Goal: Task Accomplishment & Management: Complete application form

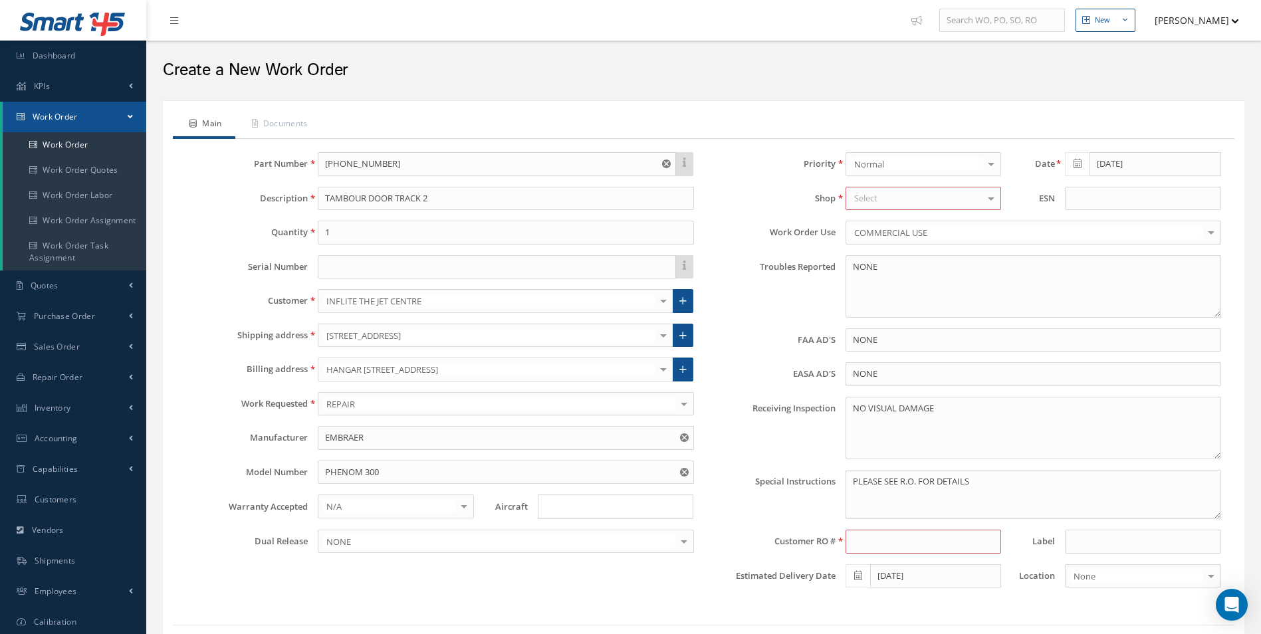
scroll to position [78, 0]
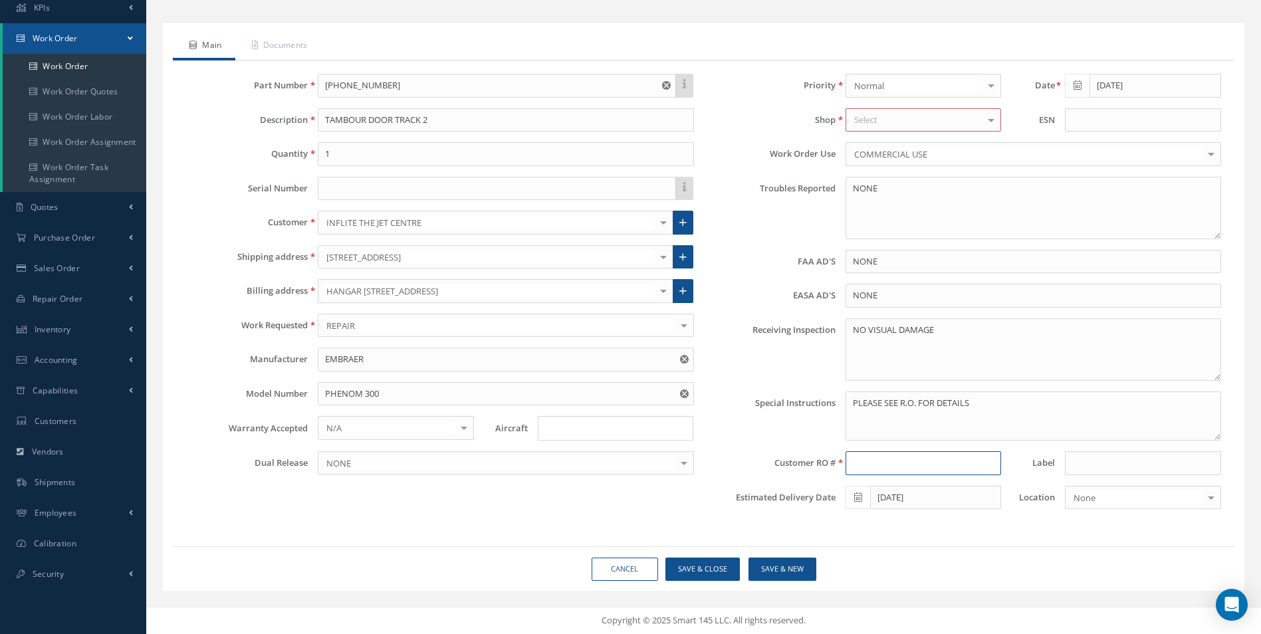
click at [849, 467] on input at bounding box center [923, 463] width 156 height 24
type input "p"
type input "PO-0038519"
click at [794, 567] on button "Save & New" at bounding box center [782, 569] width 68 height 23
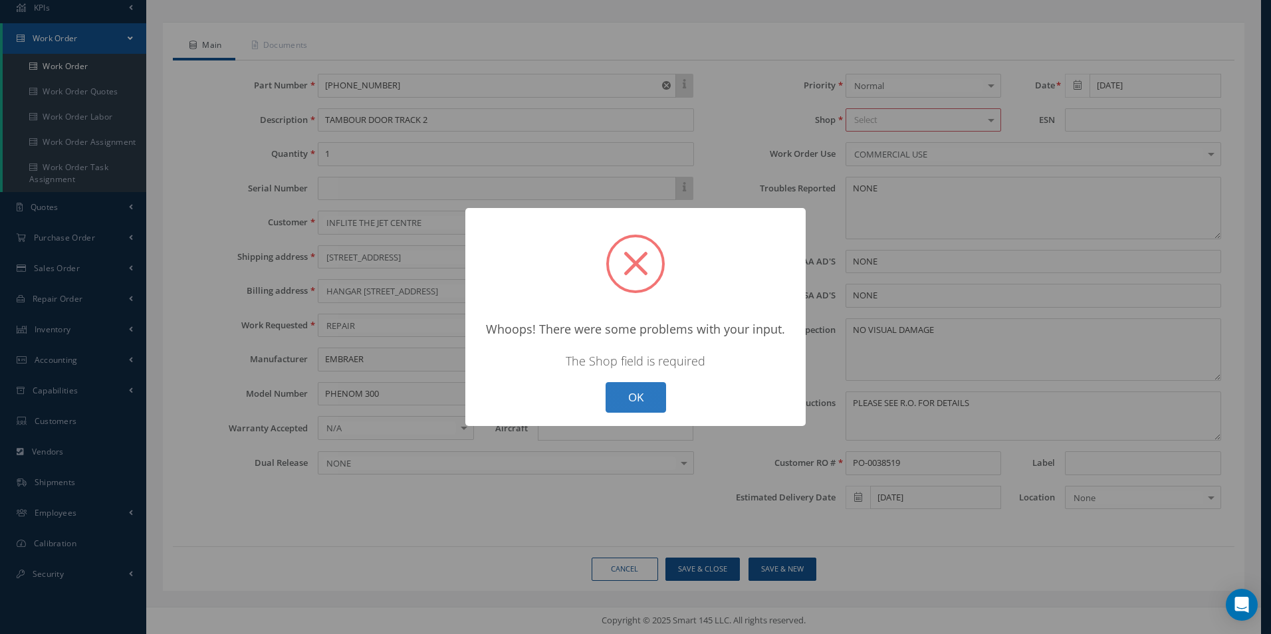
click at [645, 395] on button "OK" at bounding box center [636, 397] width 60 height 31
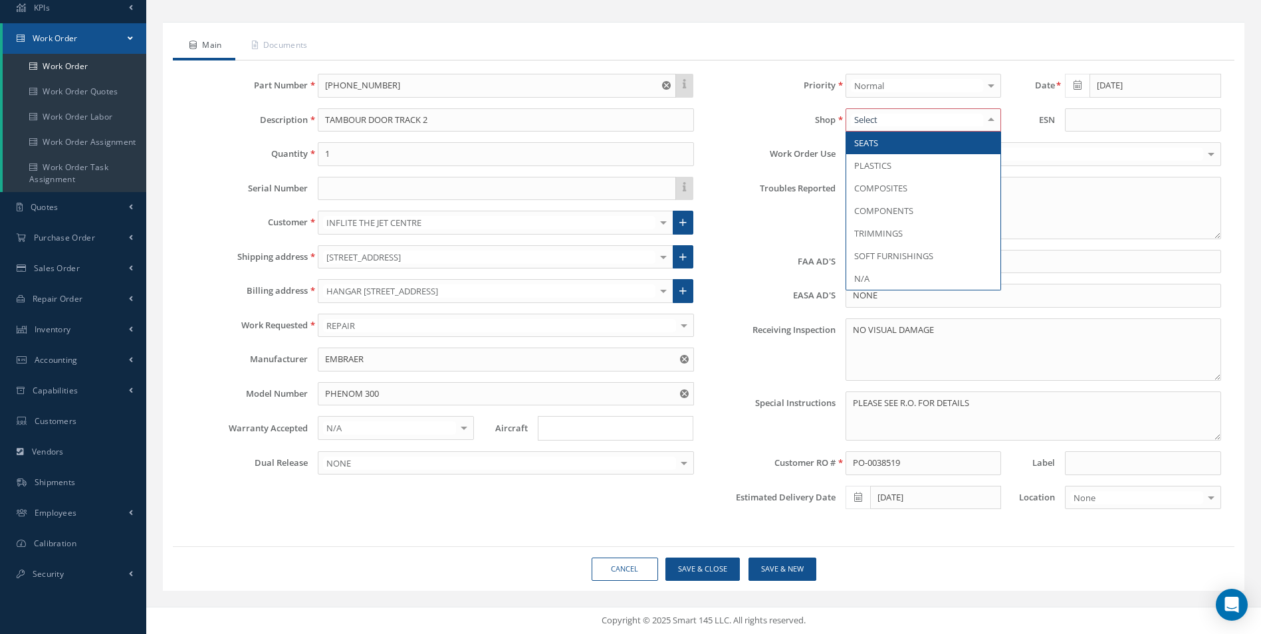
click at [994, 122] on div at bounding box center [991, 120] width 19 height 22
click at [933, 170] on span "PLASTICS" at bounding box center [923, 165] width 154 height 23
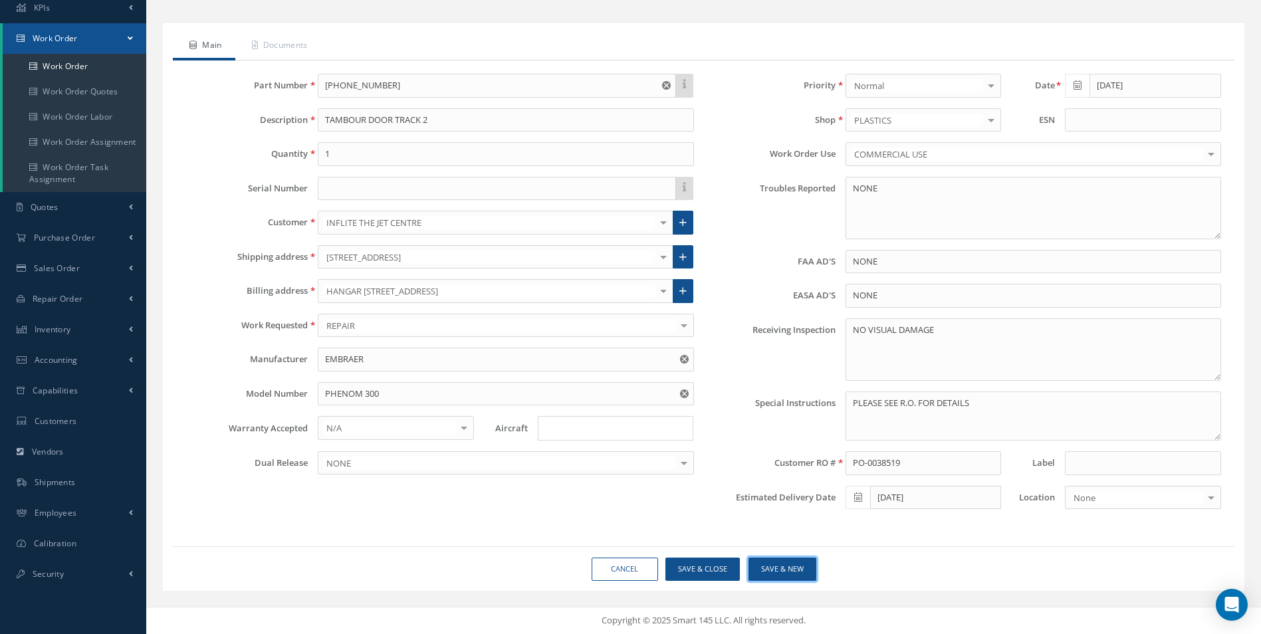
click at [784, 574] on button "Save & New" at bounding box center [782, 569] width 68 height 23
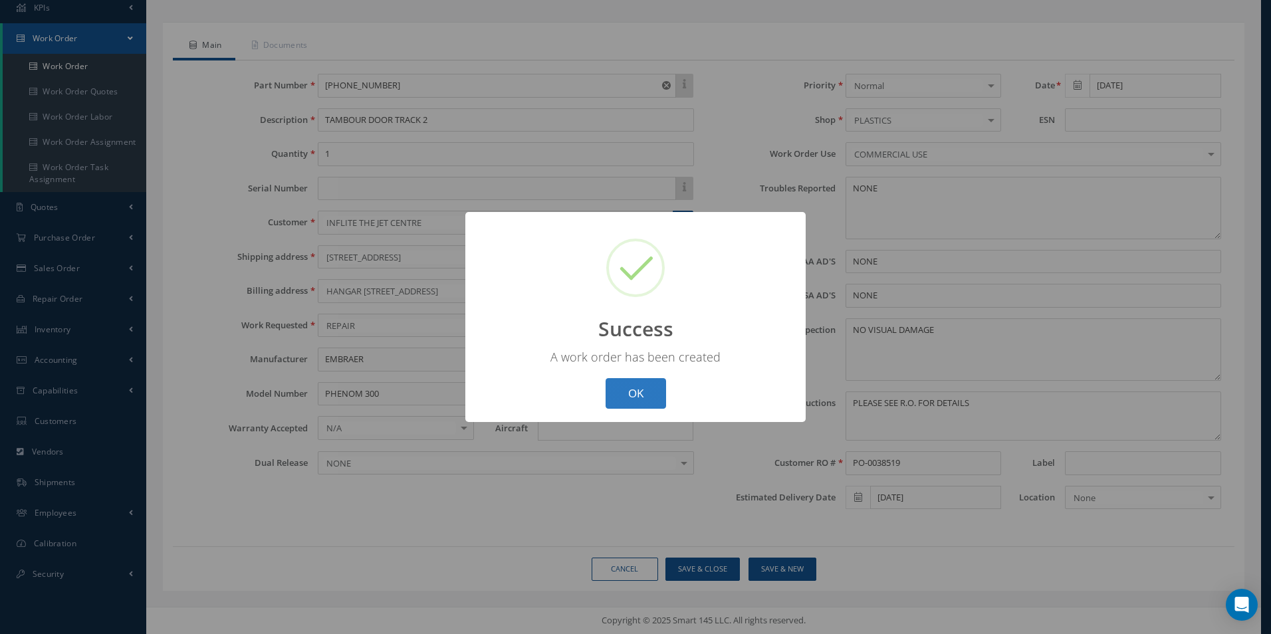
click at [643, 397] on button "OK" at bounding box center [636, 393] width 60 height 31
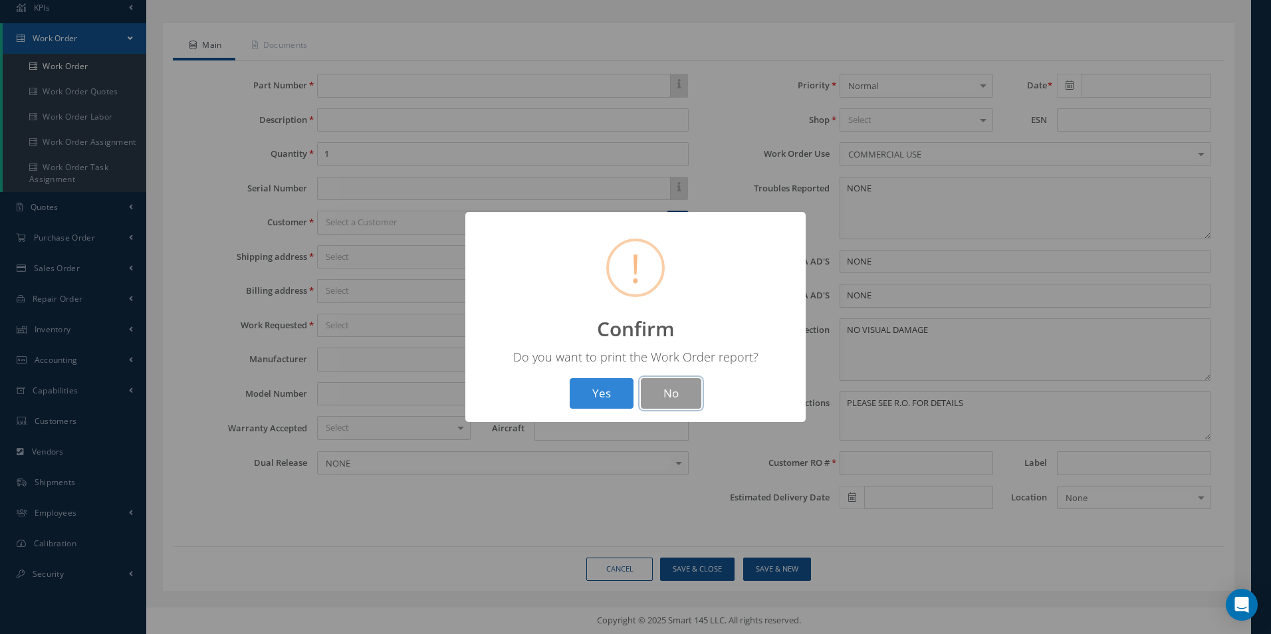
click at [660, 395] on button "No" at bounding box center [671, 393] width 60 height 31
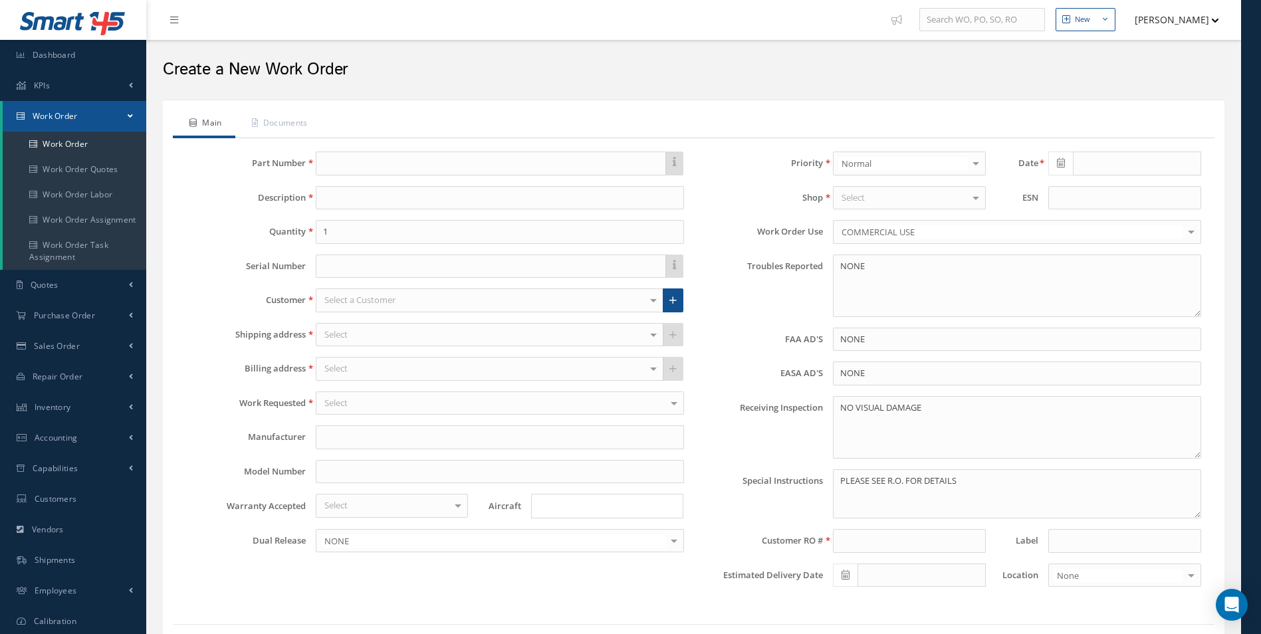
scroll to position [0, 0]
click at [858, 548] on input at bounding box center [909, 542] width 152 height 24
type input "PO-0038519"
click at [976, 190] on div at bounding box center [975, 198] width 19 height 22
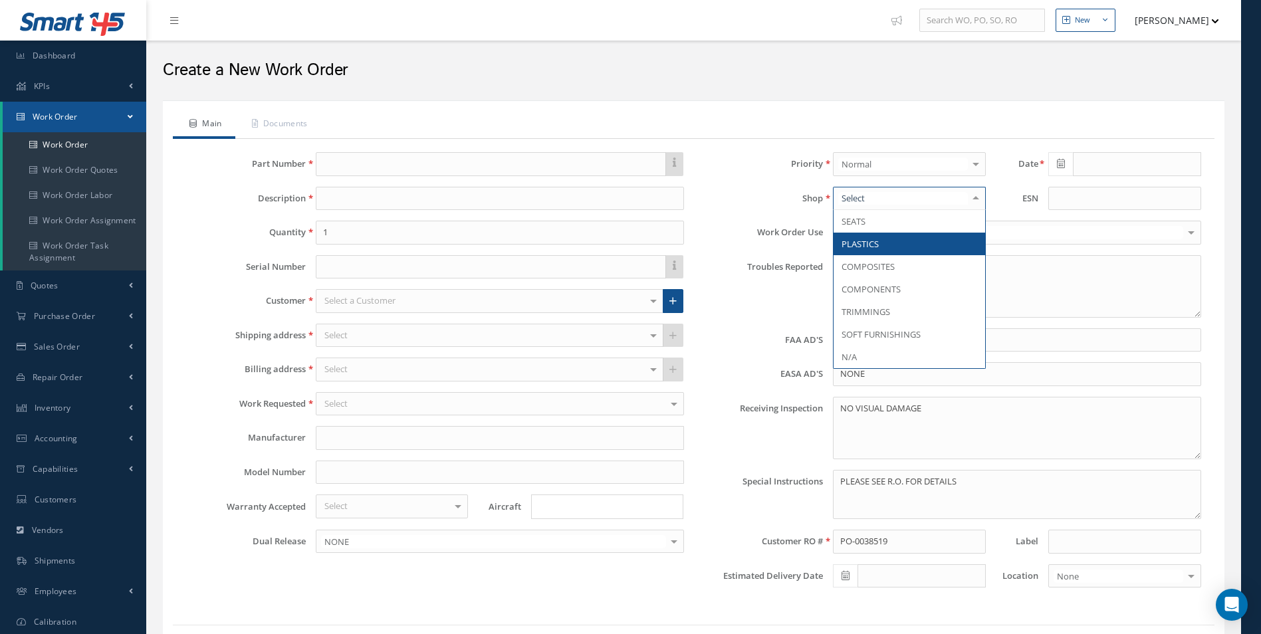
click at [936, 235] on span "PLASTICS" at bounding box center [908, 244] width 151 height 23
click at [343, 164] on input "text" at bounding box center [491, 164] width 350 height 24
click at [348, 160] on input "text" at bounding box center [491, 164] width 350 height 24
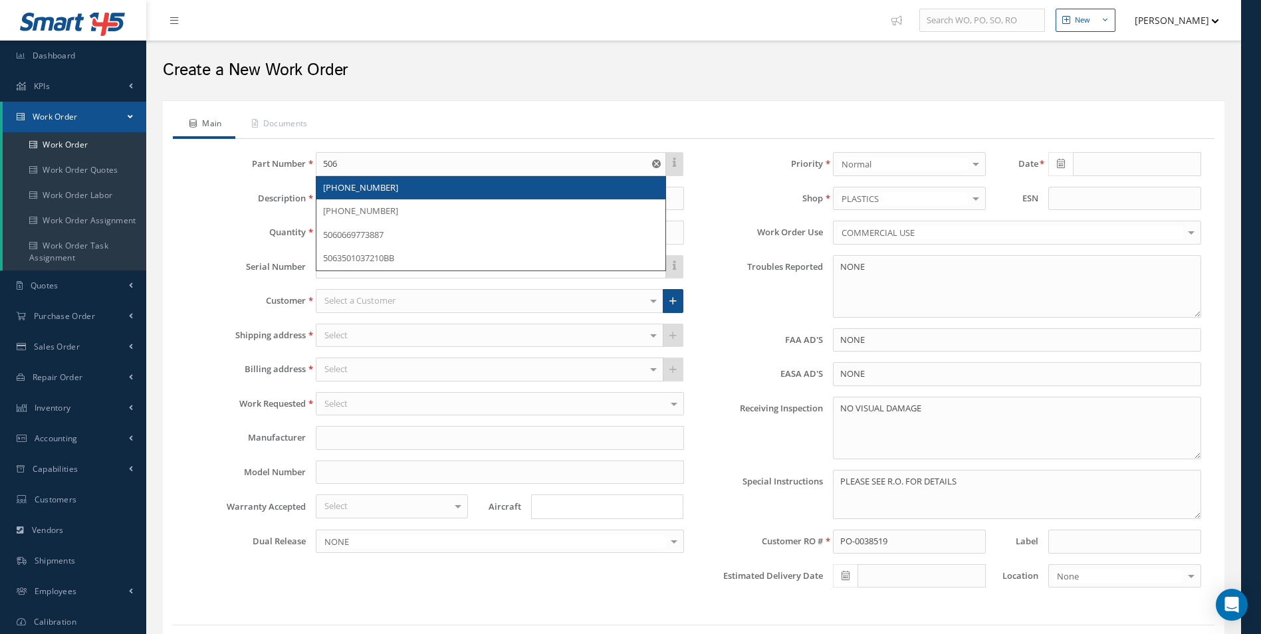
click at [384, 191] on div "[PHONE_NUMBER]" at bounding box center [491, 187] width 336 height 13
type input "[PHONE_NUMBER]"
type input "TAMBOUR DOOR TRACK 2"
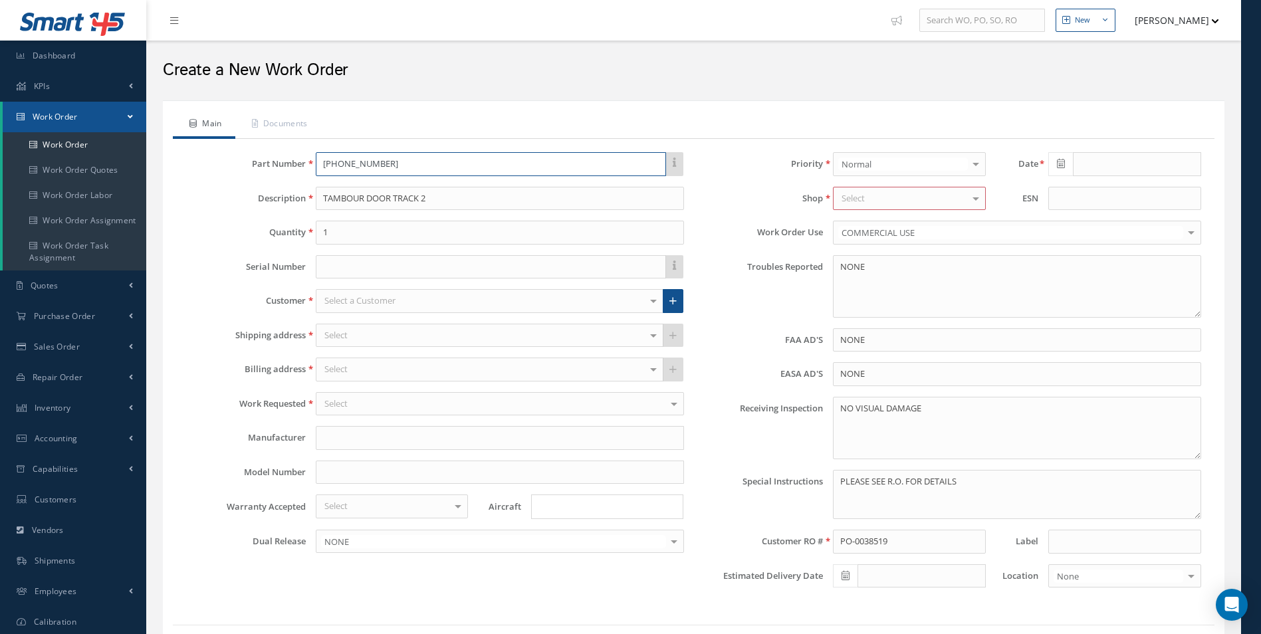
click at [384, 164] on input "506-20617-001" at bounding box center [491, 164] width 350 height 24
type input "[PHONE_NUMBER]"
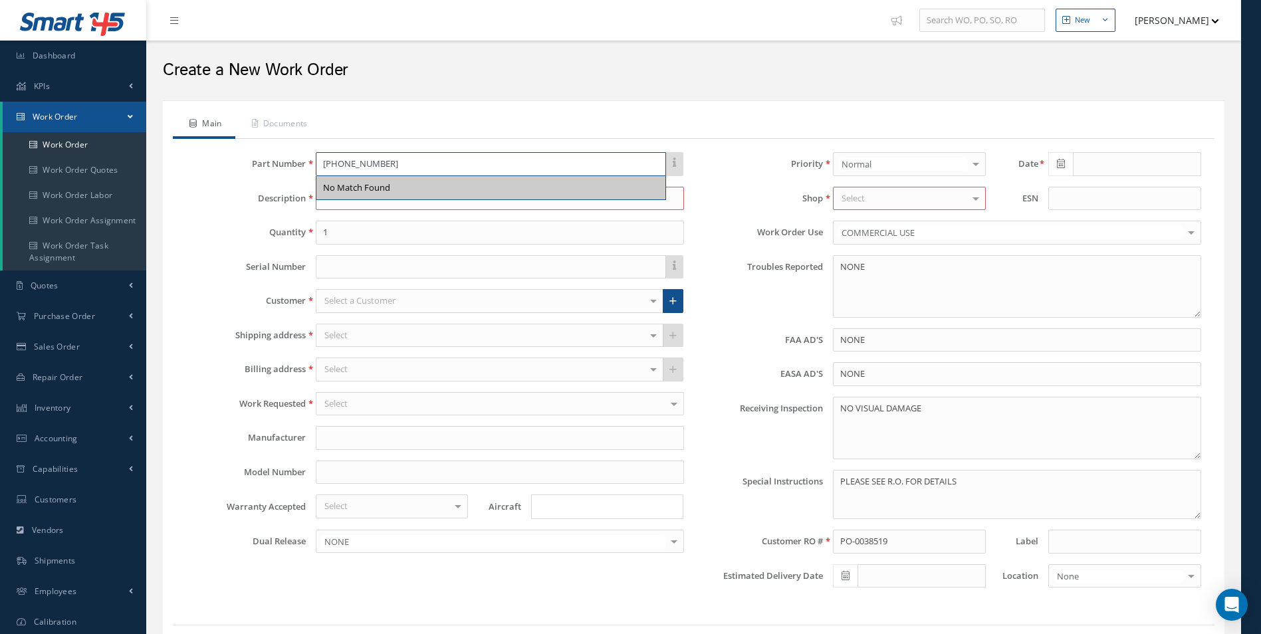
type input "[PHONE_NUMBER]"
click at [366, 185] on div "No Match Found" at bounding box center [356, 187] width 67 height 13
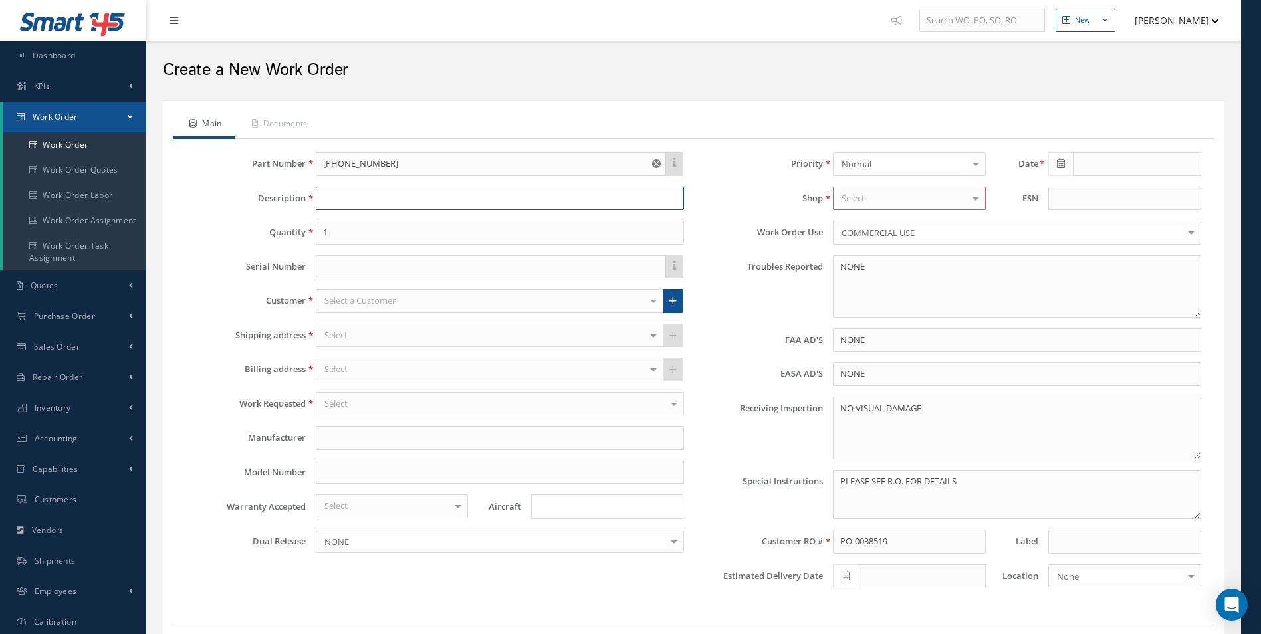
click at [358, 194] on input at bounding box center [500, 199] width 368 height 24
type input "TAMBOUR DOOR TRACK 2"
click at [653, 299] on div at bounding box center [653, 301] width 19 height 22
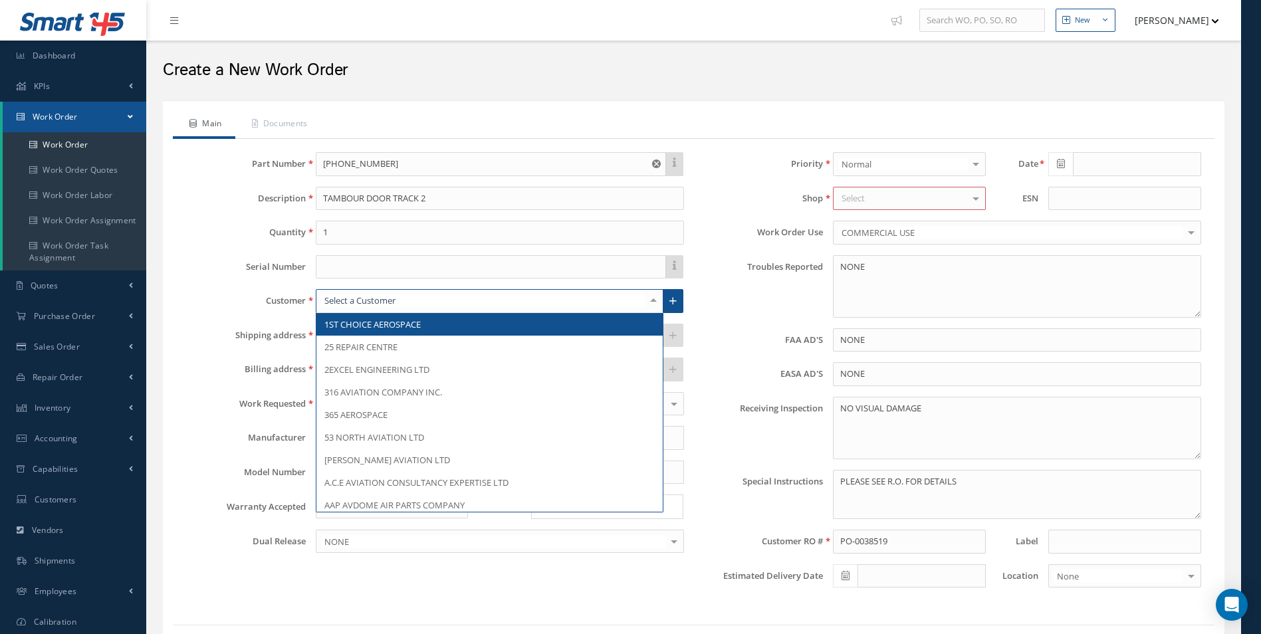
click at [434, 300] on input "text" at bounding box center [483, 300] width 324 height 13
type input "INF"
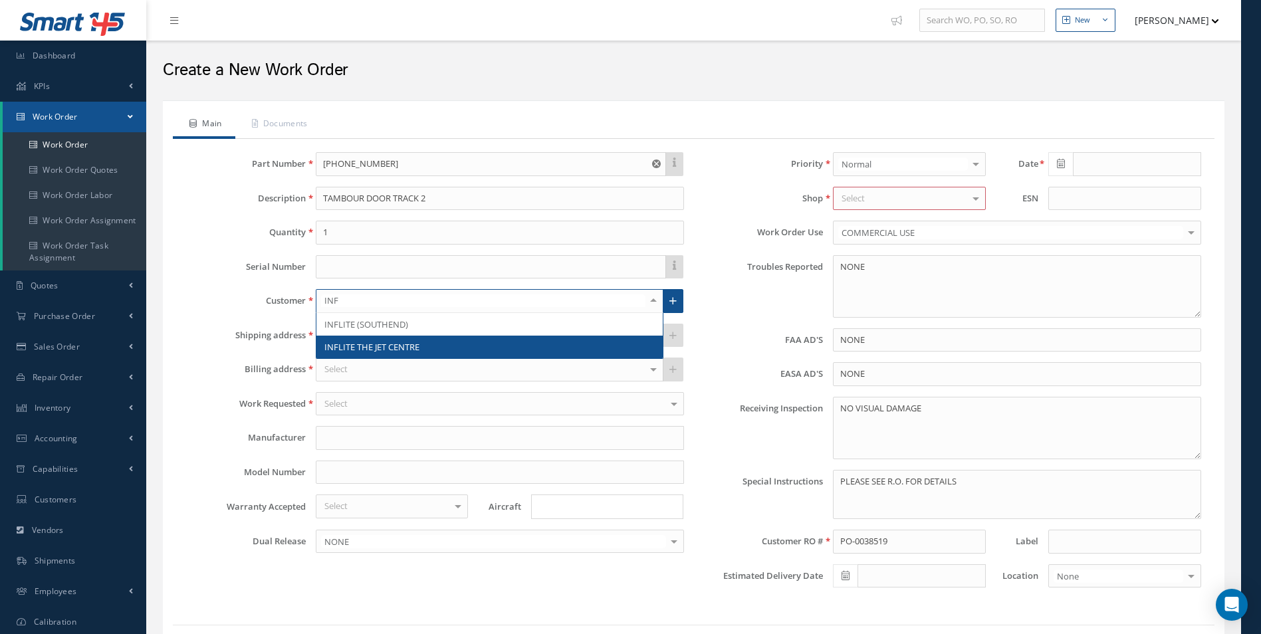
click at [415, 348] on span "INFLITE THE JET CENTRE" at bounding box center [371, 347] width 95 height 12
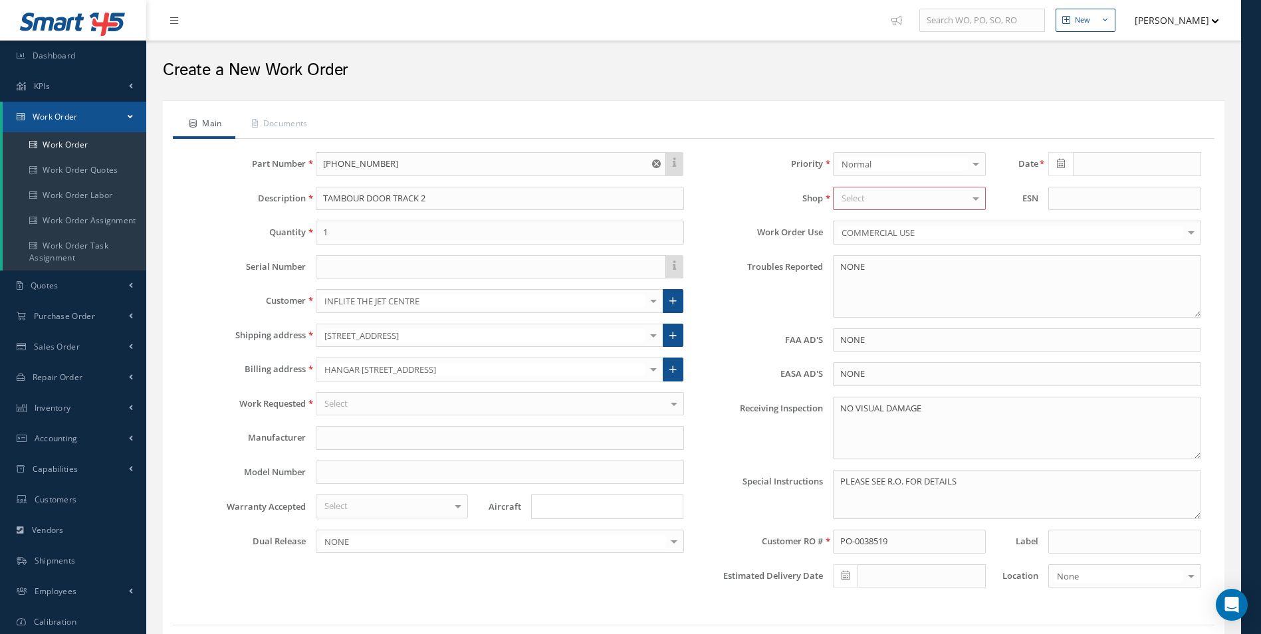
click at [673, 407] on div at bounding box center [674, 404] width 19 height 22
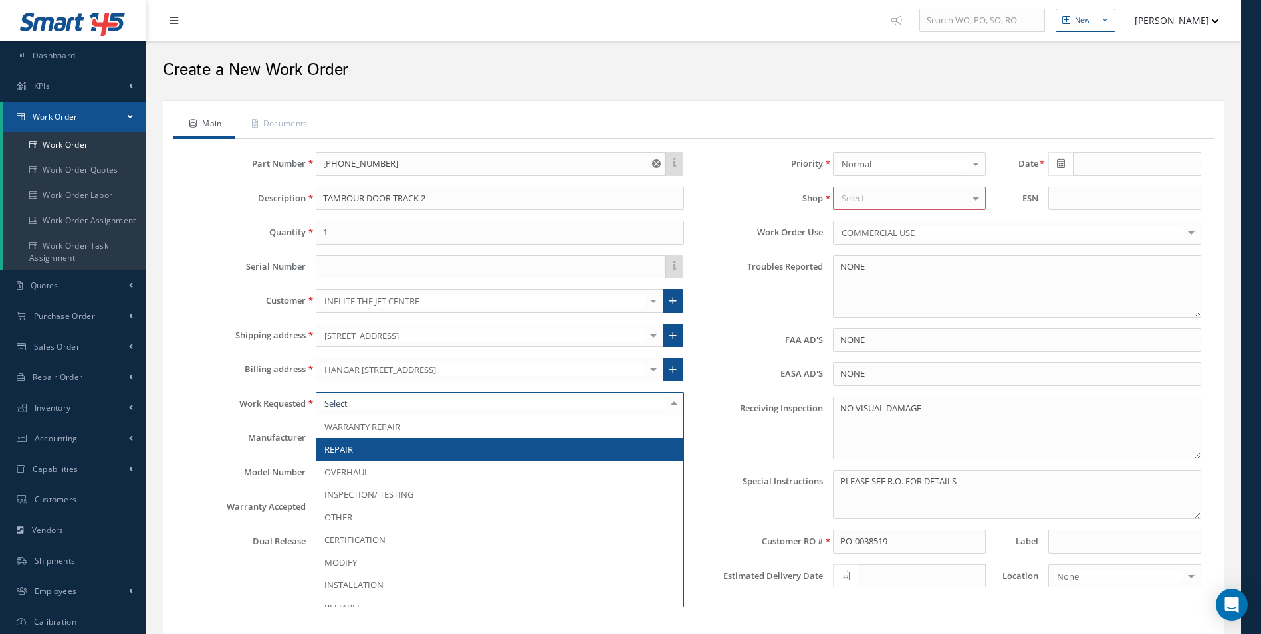
click at [506, 445] on span "REPAIR" at bounding box center [499, 449] width 367 height 23
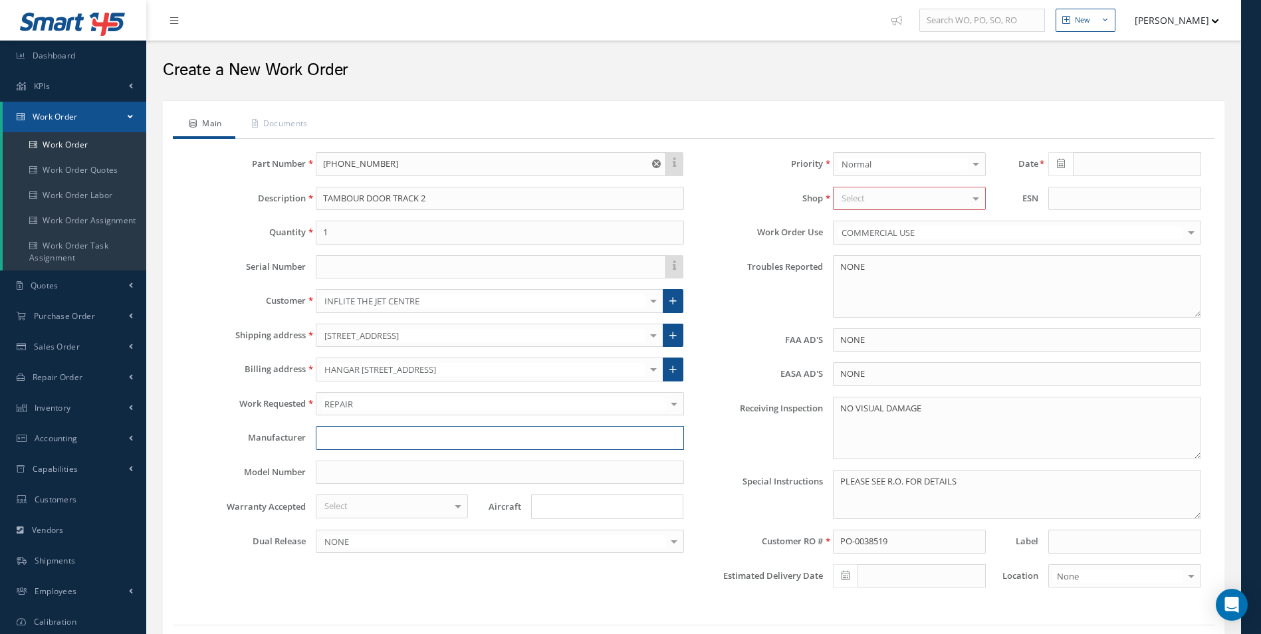
click at [346, 436] on input "text" at bounding box center [500, 438] width 368 height 24
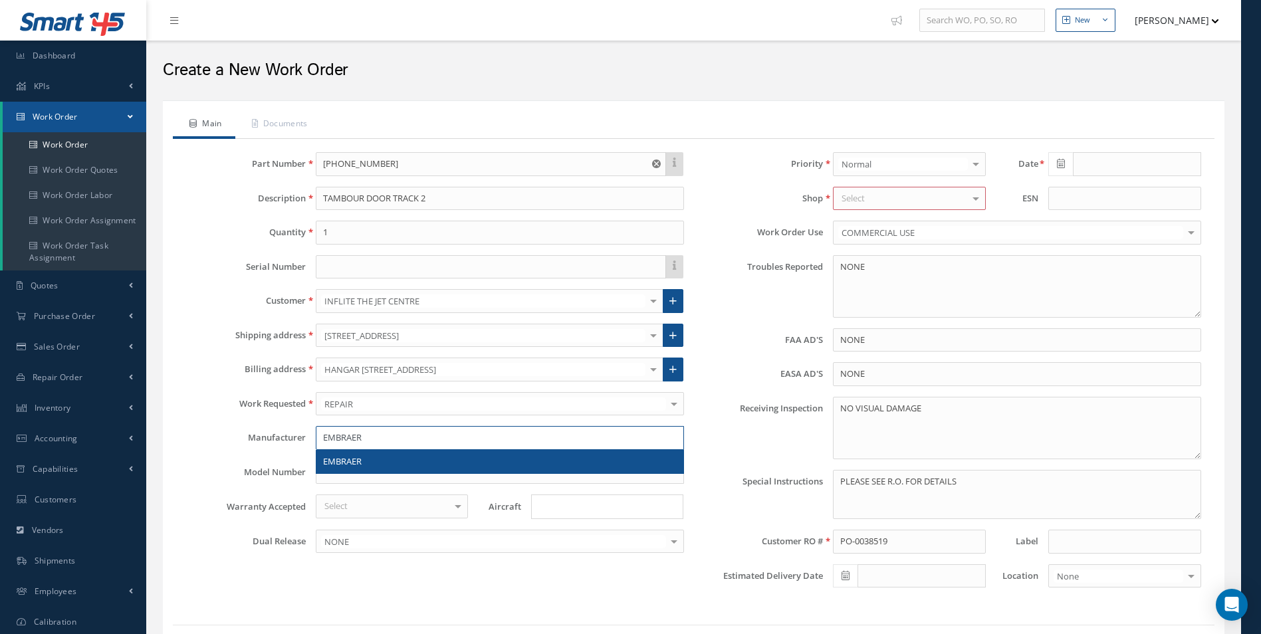
type input "EMBRAER"
click at [333, 468] on div "EMBRAER" at bounding box center [499, 462] width 367 height 24
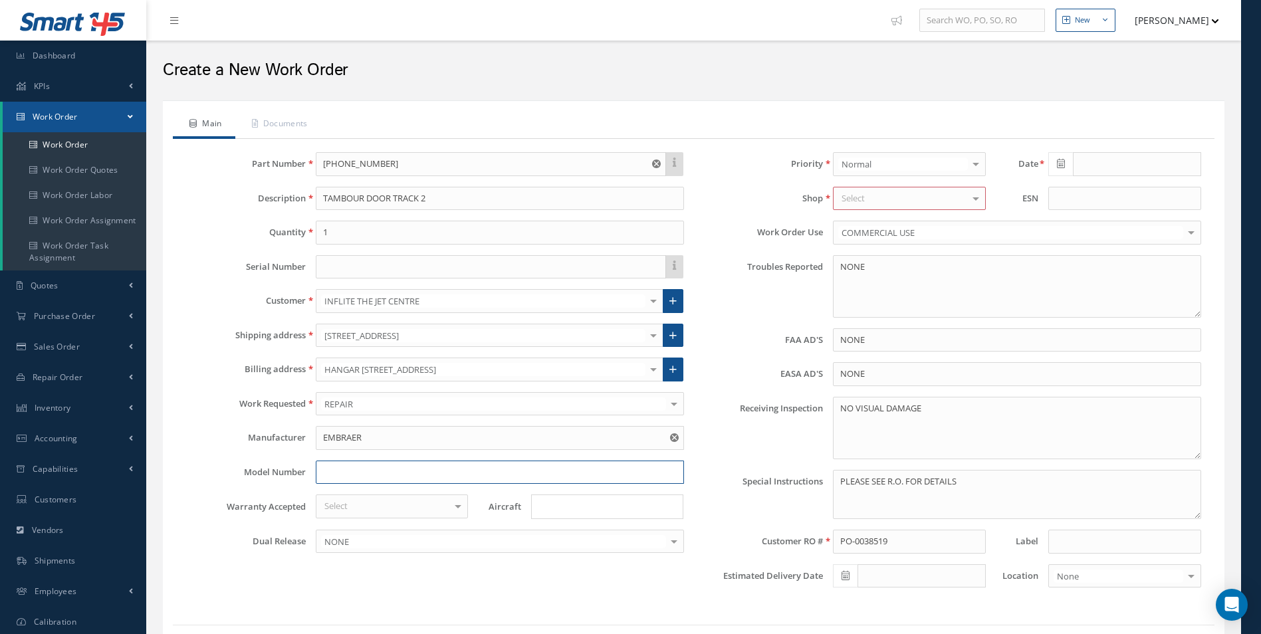
click at [334, 467] on input "text" at bounding box center [500, 473] width 368 height 24
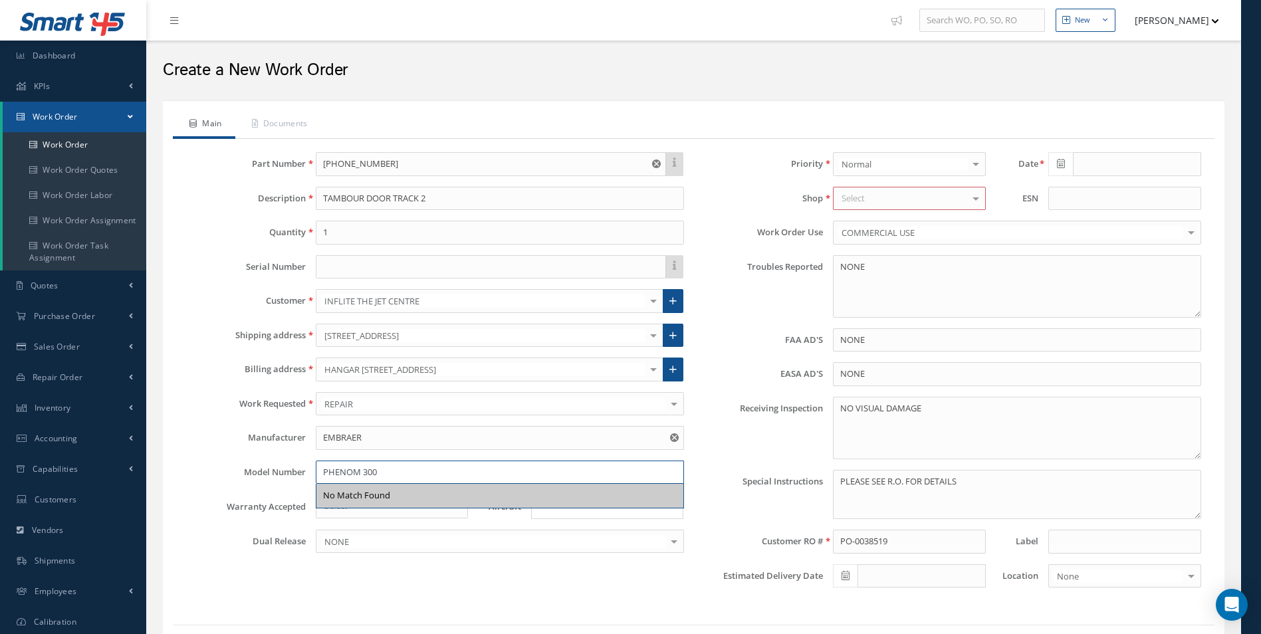
type input "PHENOM 300"
click at [239, 496] on div "Warranty Accepted Select N/A Yes No No elements found. List is empty. Aircraft …" at bounding box center [435, 507] width 518 height 25
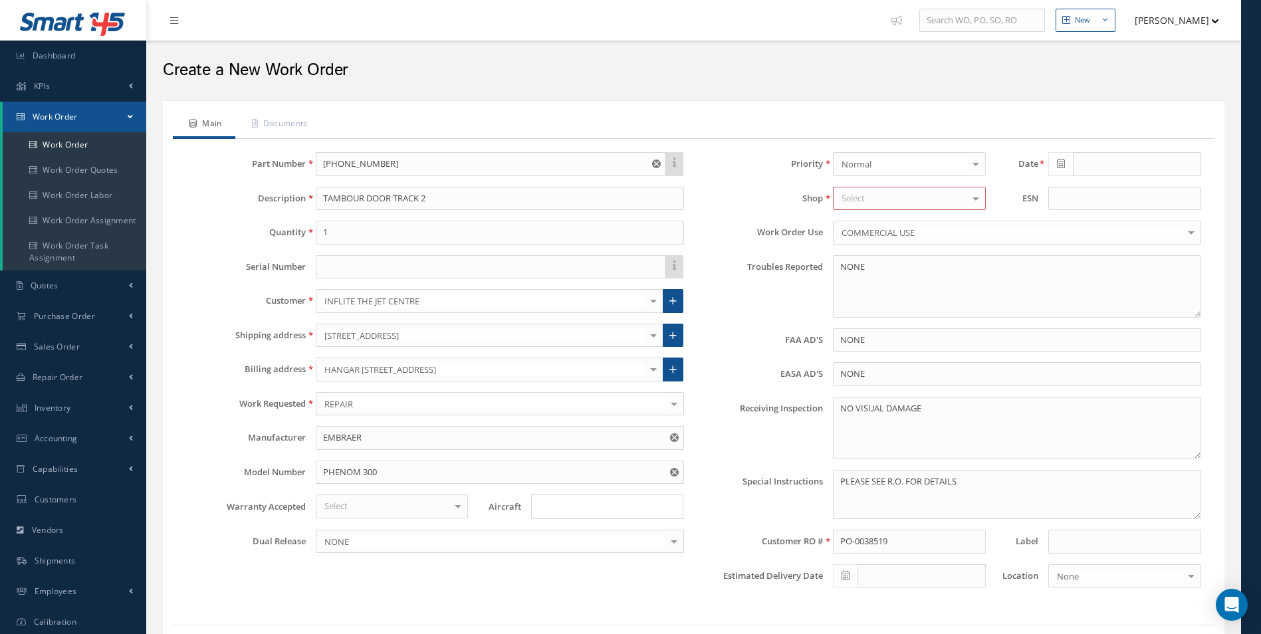
click at [671, 539] on div at bounding box center [674, 541] width 19 height 22
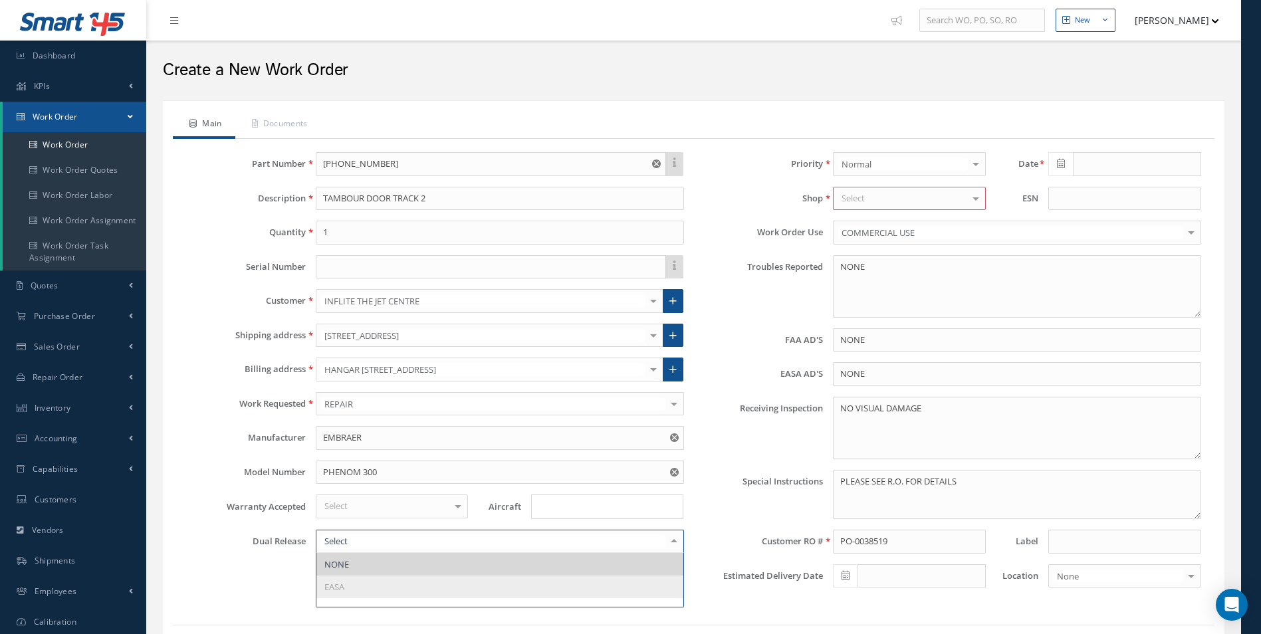
click at [604, 570] on span "NONE" at bounding box center [499, 564] width 367 height 23
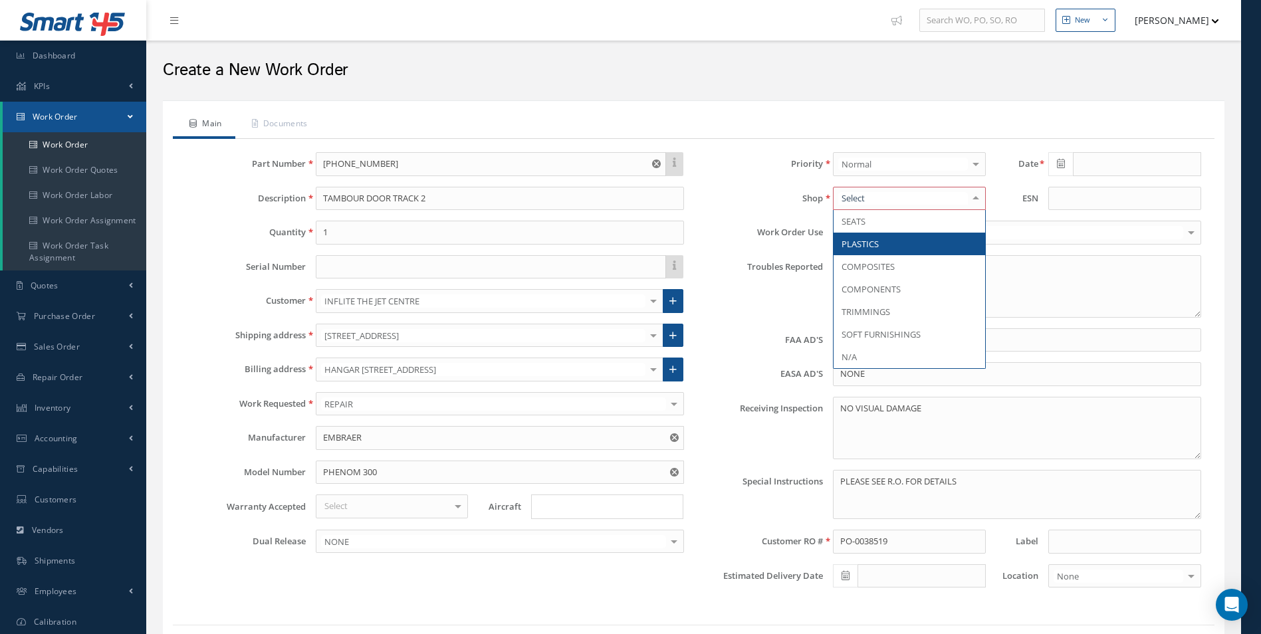
click at [901, 199] on div at bounding box center [909, 199] width 152 height 24
click at [887, 246] on span "PLASTICS" at bounding box center [908, 244] width 151 height 23
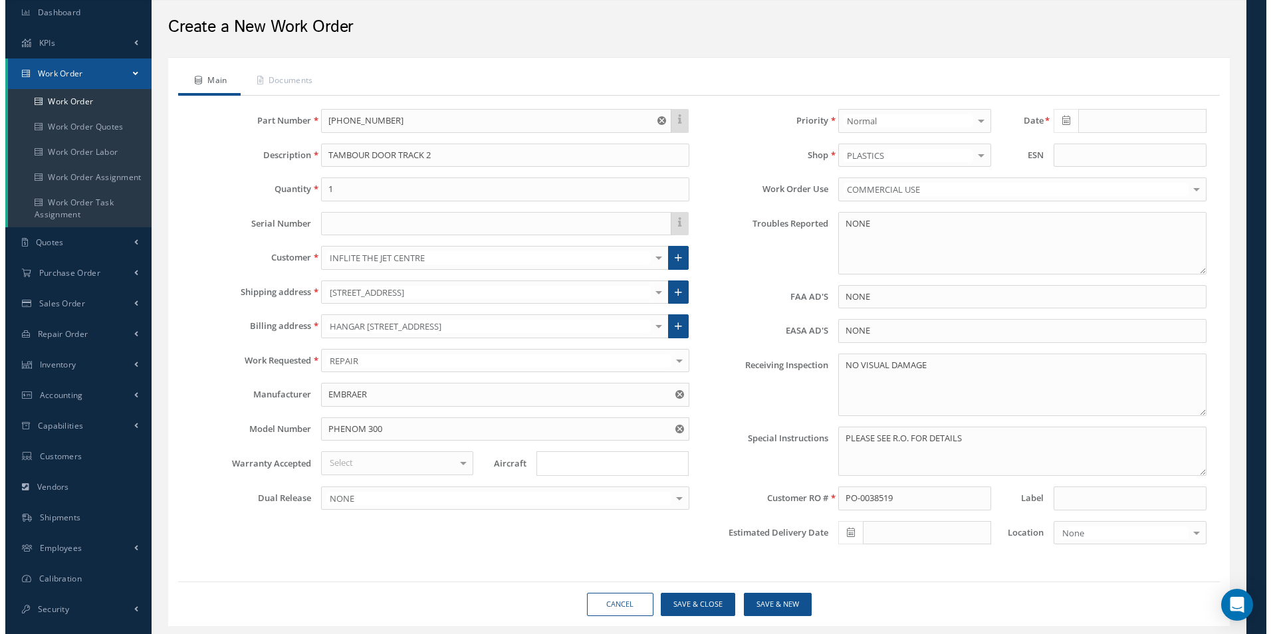
scroll to position [78, 0]
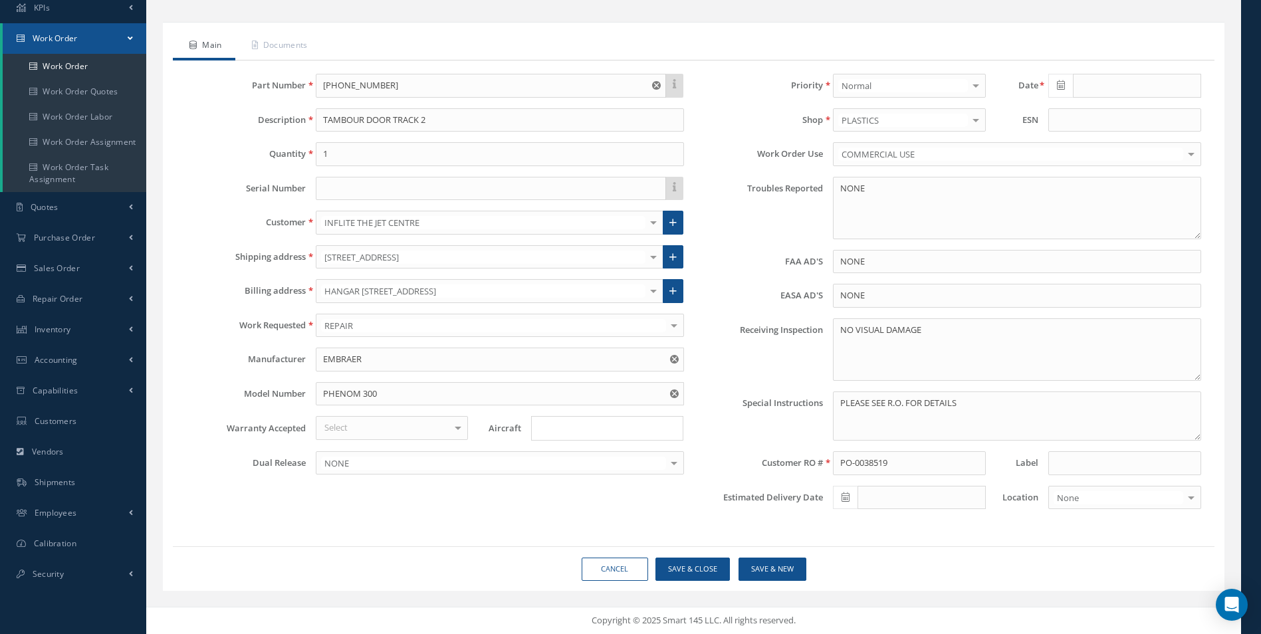
click at [847, 500] on icon at bounding box center [845, 497] width 8 height 9
click at [947, 421] on td "26" at bounding box center [943, 417] width 20 height 20
type input "[DATE]"
click at [704, 568] on button "Save & Close" at bounding box center [692, 569] width 74 height 23
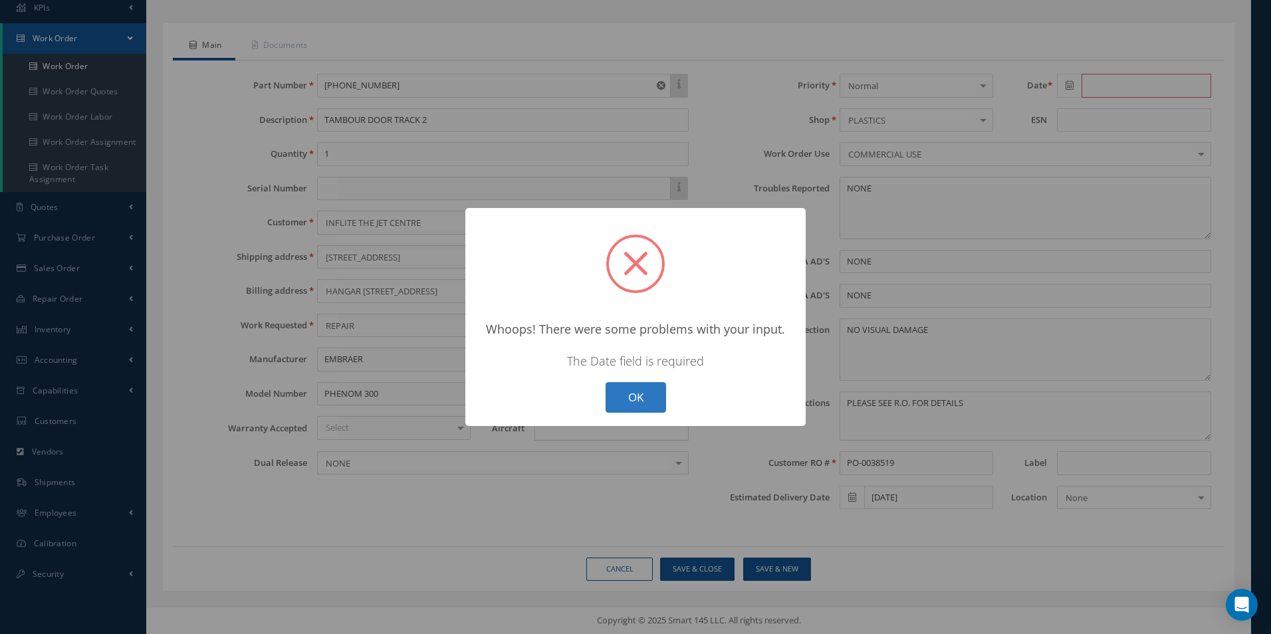
click at [633, 395] on button "OK" at bounding box center [636, 397] width 60 height 31
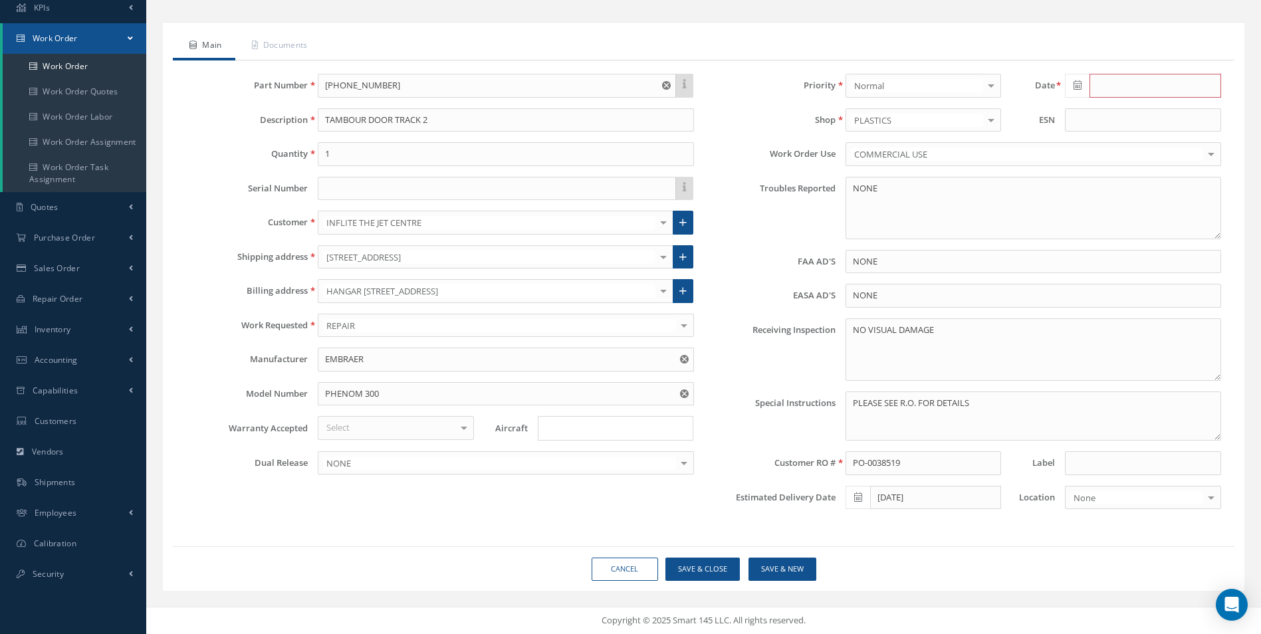
click at [1074, 82] on icon at bounding box center [1077, 84] width 8 height 9
click at [1171, 205] on td "26" at bounding box center [1175, 209] width 20 height 20
click at [1079, 82] on icon at bounding box center [1077, 84] width 8 height 9
click at [1159, 205] on td "25" at bounding box center [1155, 209] width 20 height 20
type input "[DATE]"
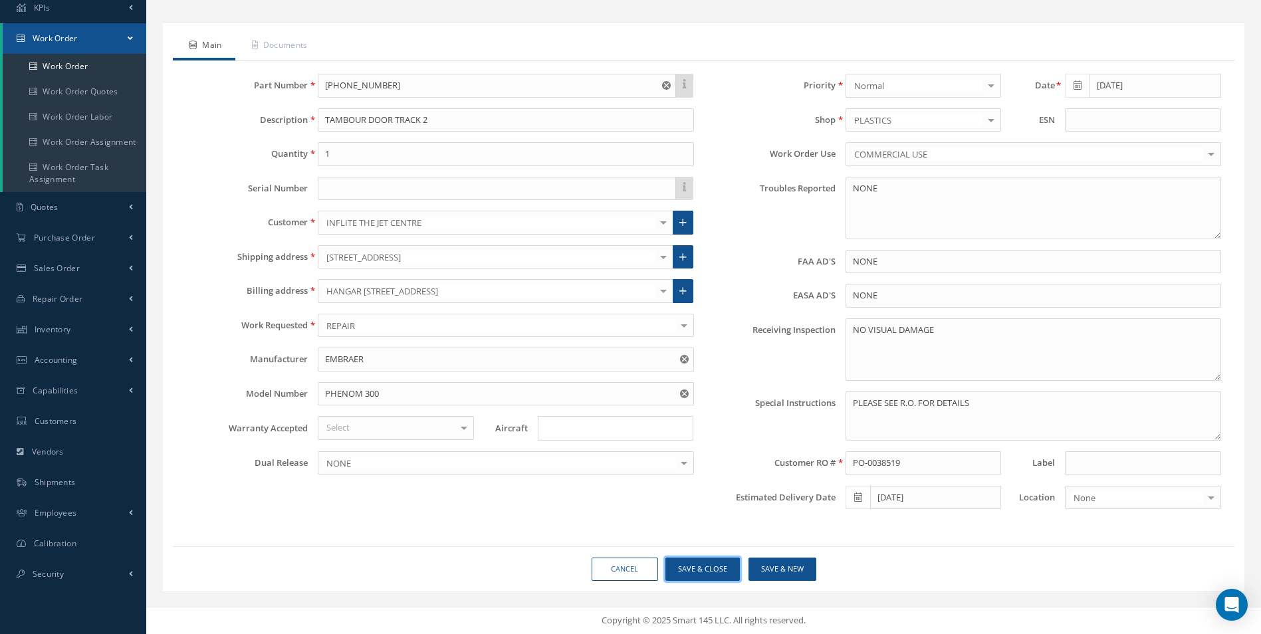
click at [705, 564] on button "Save & Close" at bounding box center [702, 569] width 74 height 23
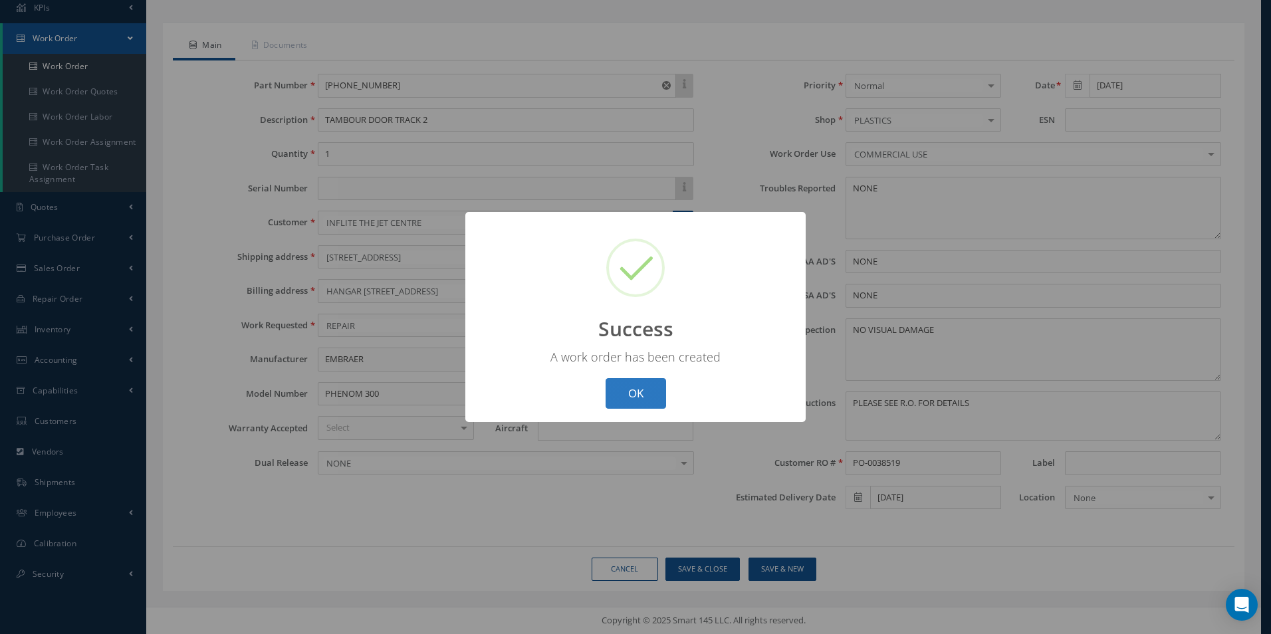
click at [643, 386] on button "OK" at bounding box center [636, 393] width 60 height 31
select select "25"
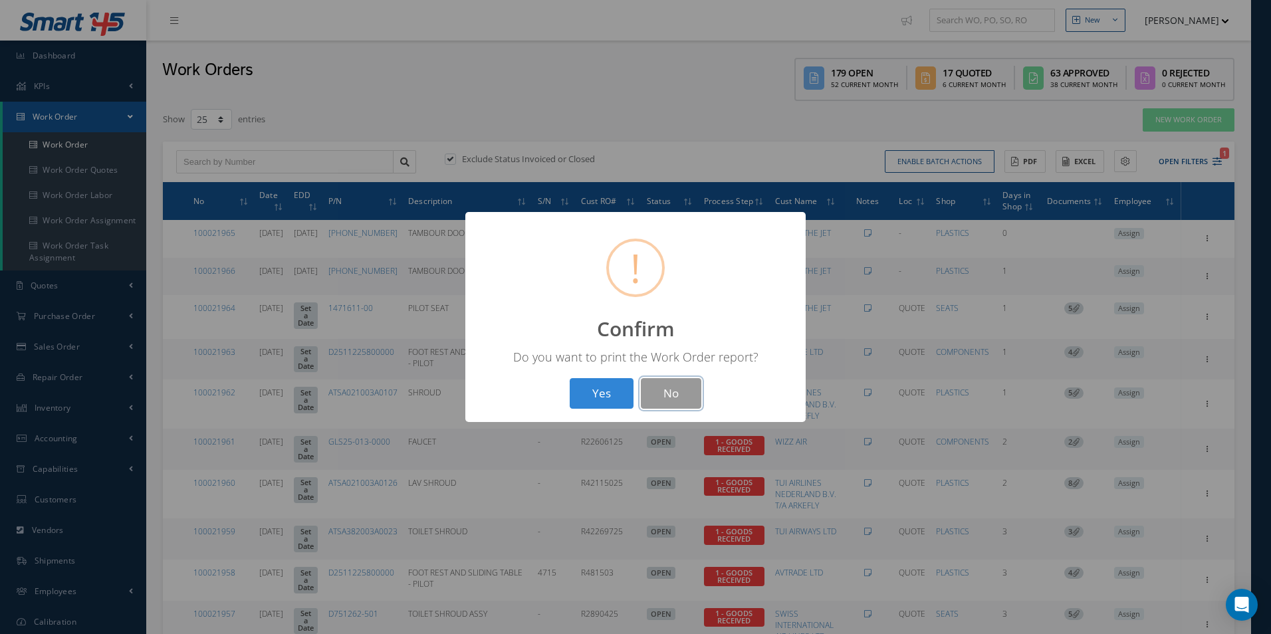
click at [662, 391] on button "No" at bounding box center [671, 393] width 60 height 31
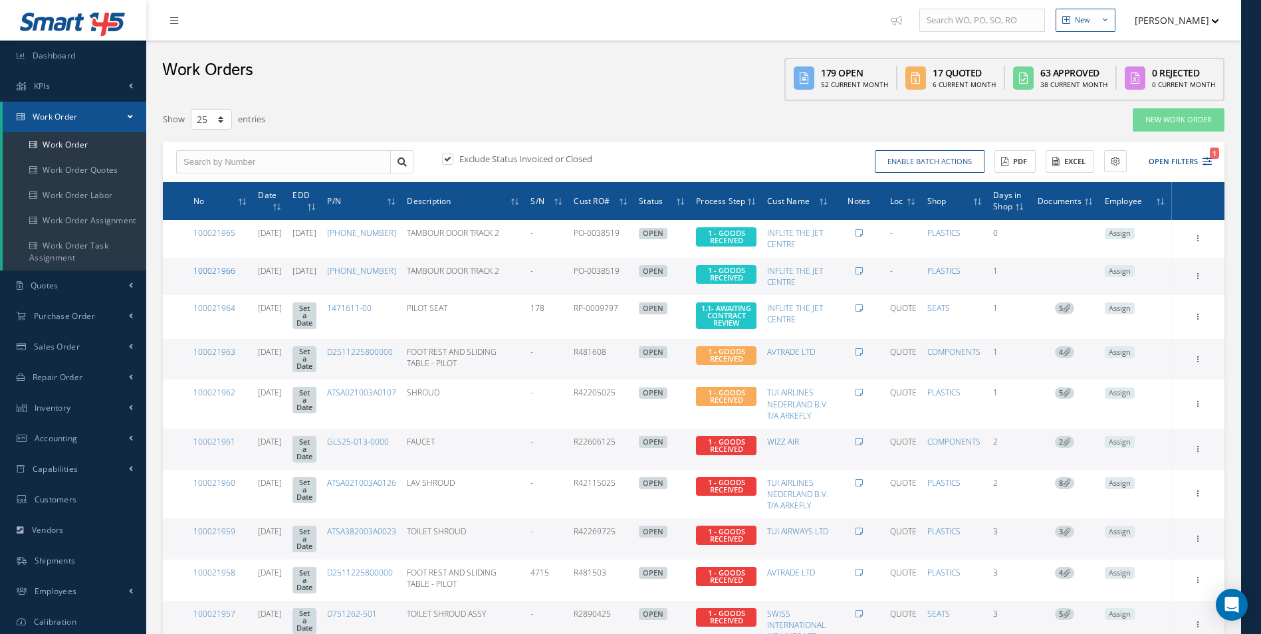
click at [223, 269] on link "100021966" at bounding box center [214, 270] width 42 height 11
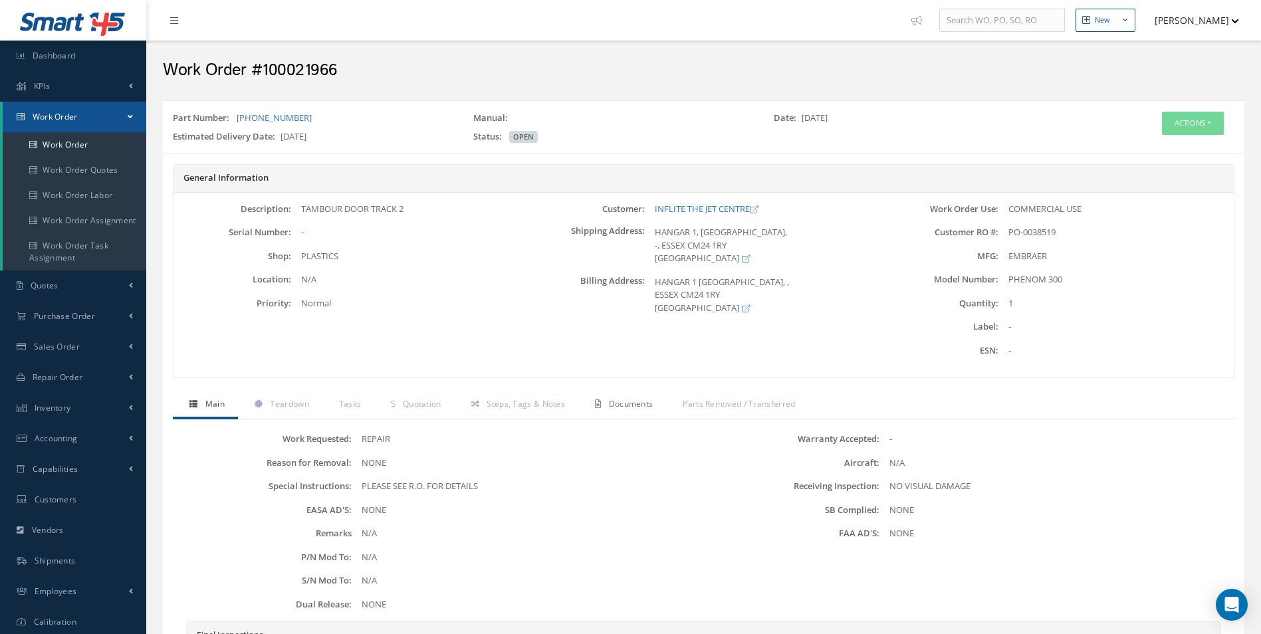
click at [621, 406] on span "Documents" at bounding box center [631, 403] width 45 height 11
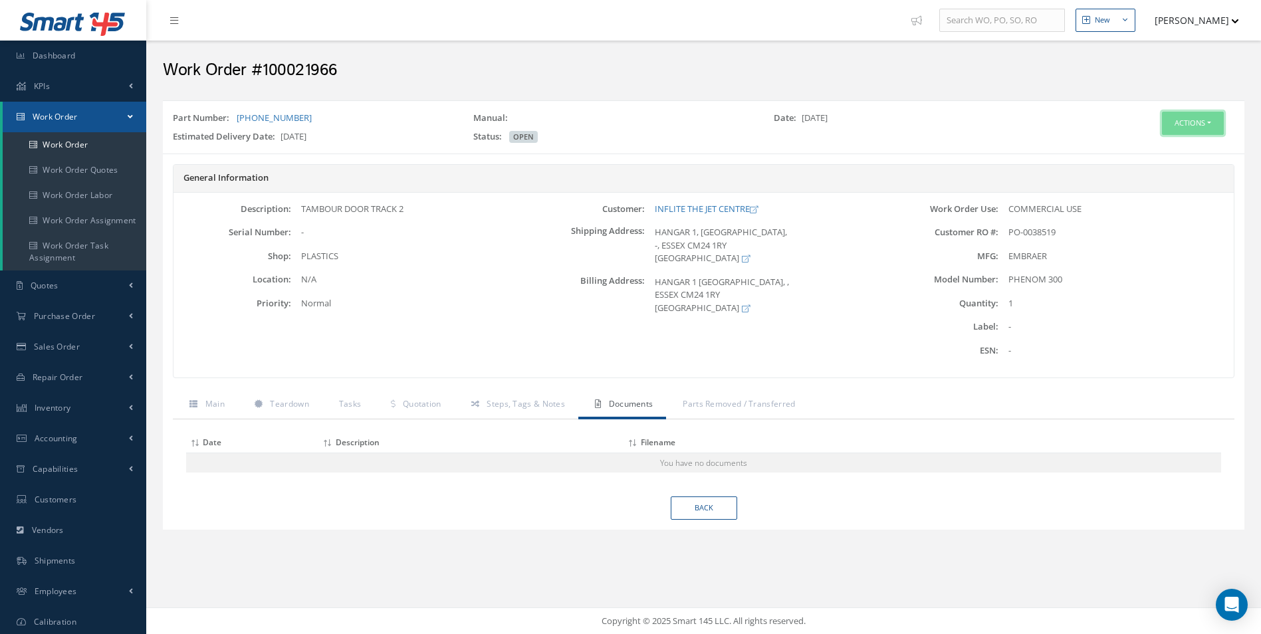
click at [1196, 117] on button "Actions" at bounding box center [1193, 123] width 62 height 23
click at [1154, 143] on link "Edit" at bounding box center [1172, 149] width 106 height 18
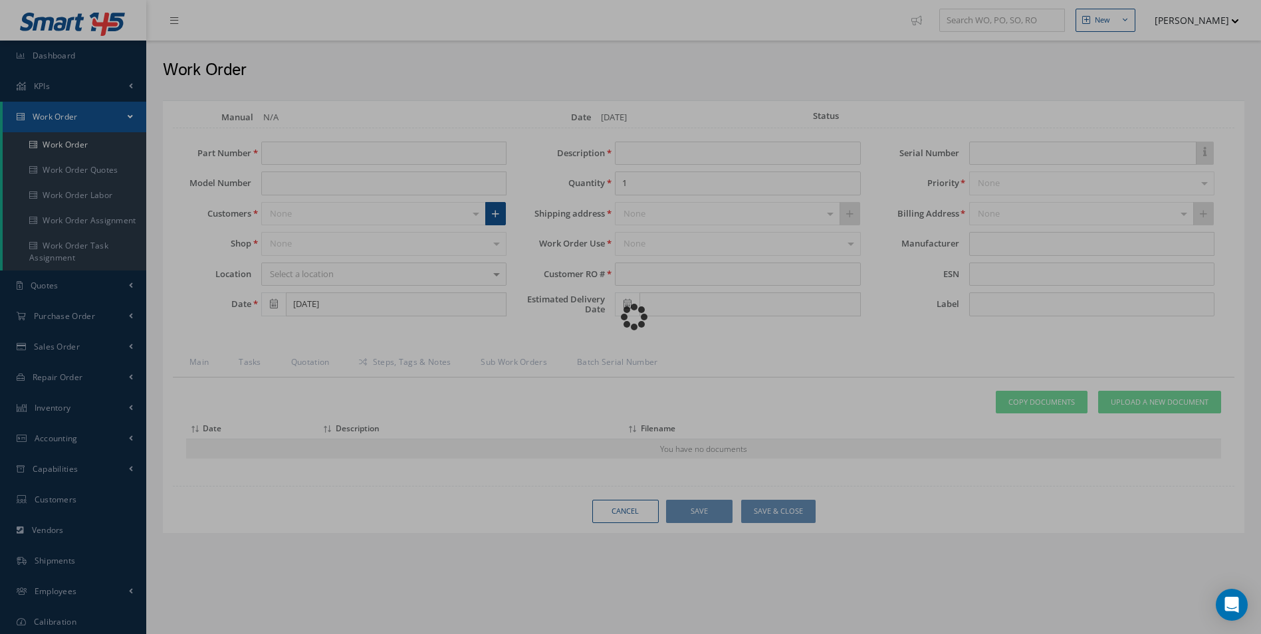
type input "[PHONE_NUMBER]"
type input "PHENOM 300"
type input "09/25/2025"
type input "TAMBOUR DOOR TRACK 2"
type input "PO-0038519"
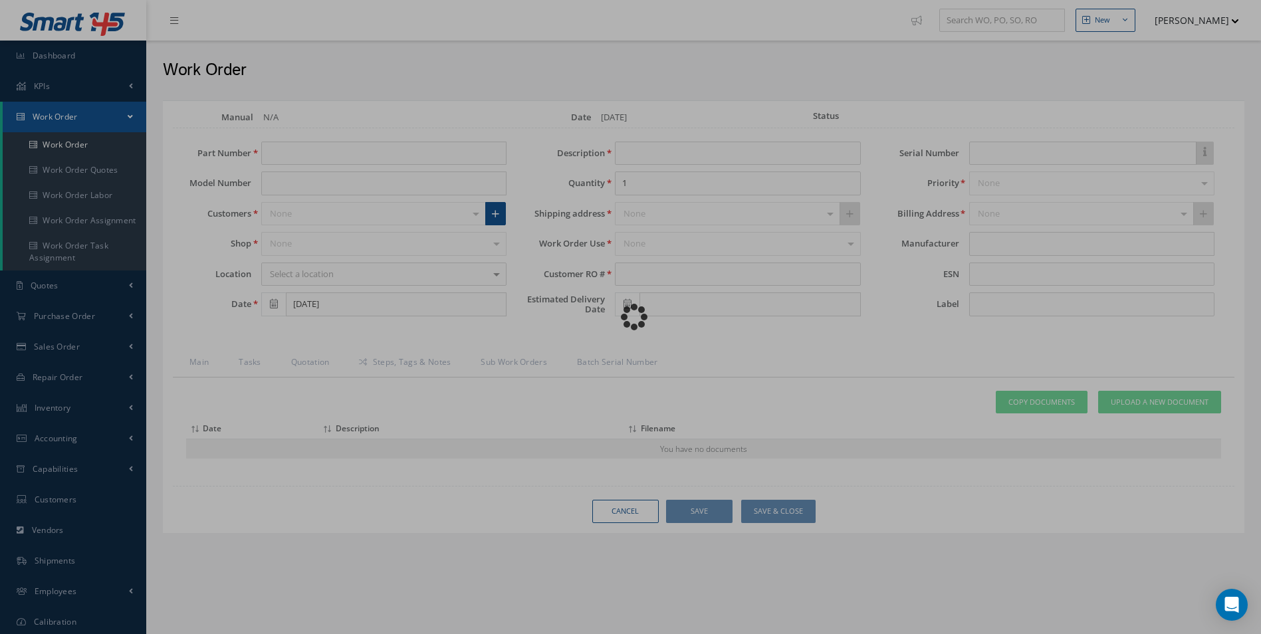
type input "[DATE]"
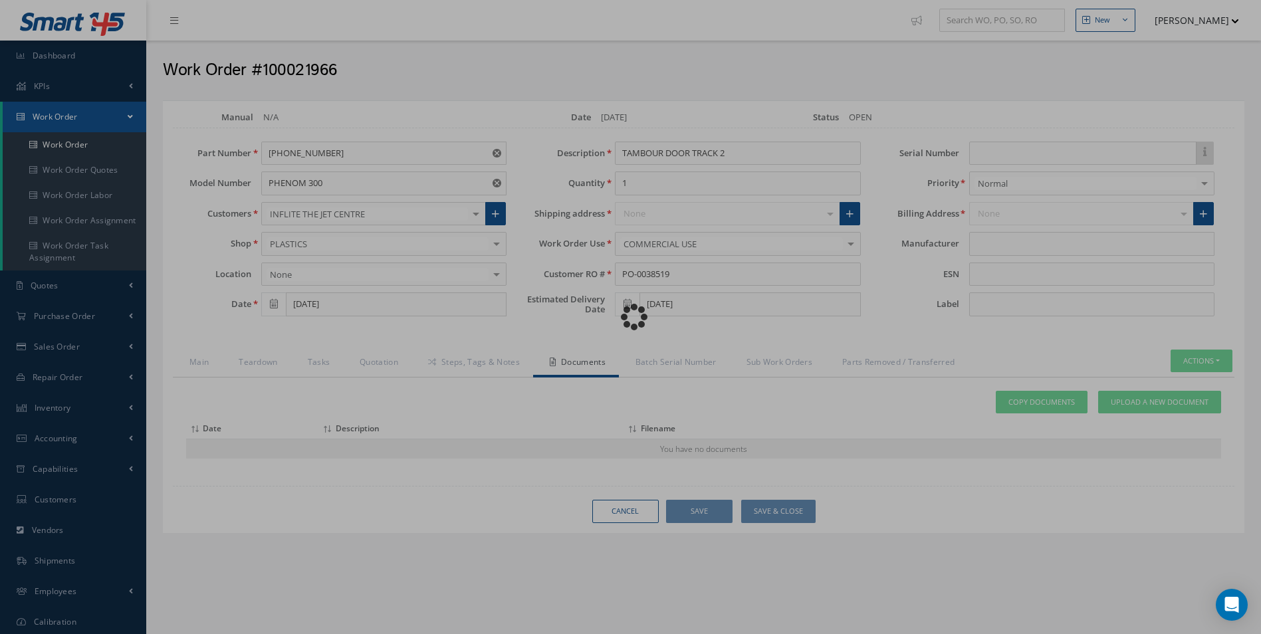
type input "EMBRAER"
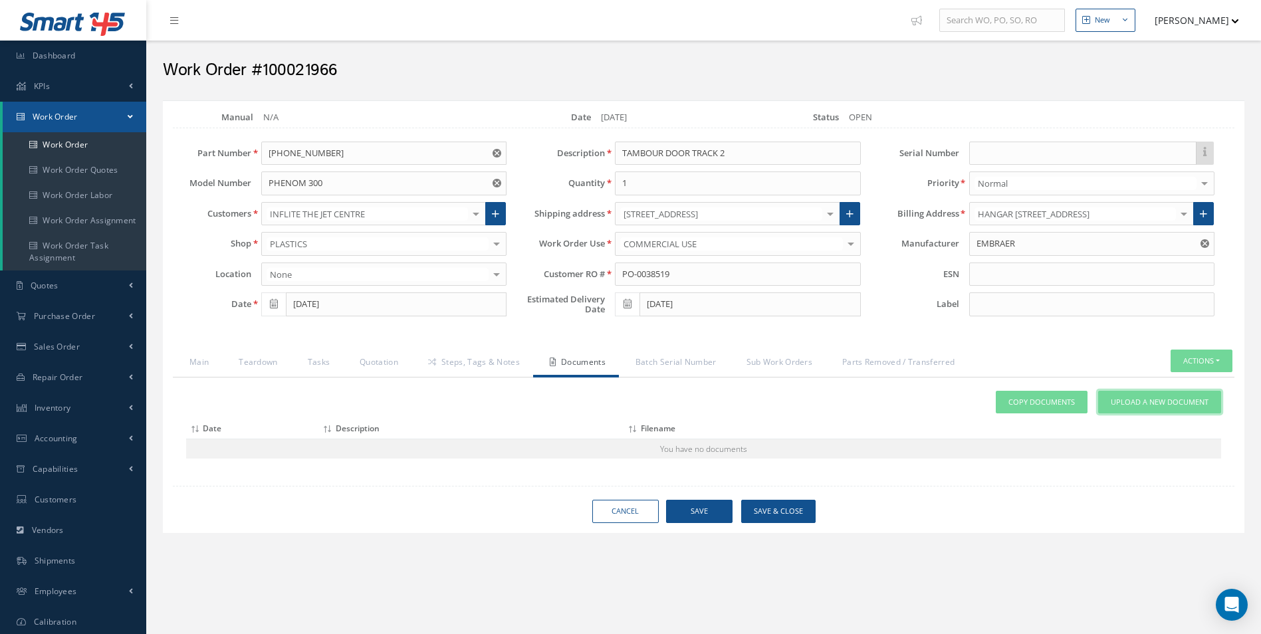
drag, startPoint x: 1131, startPoint y: 405, endPoint x: 1125, endPoint y: 404, distance: 6.8
click at [1131, 404] on span "Upload a New Document" at bounding box center [1160, 402] width 98 height 11
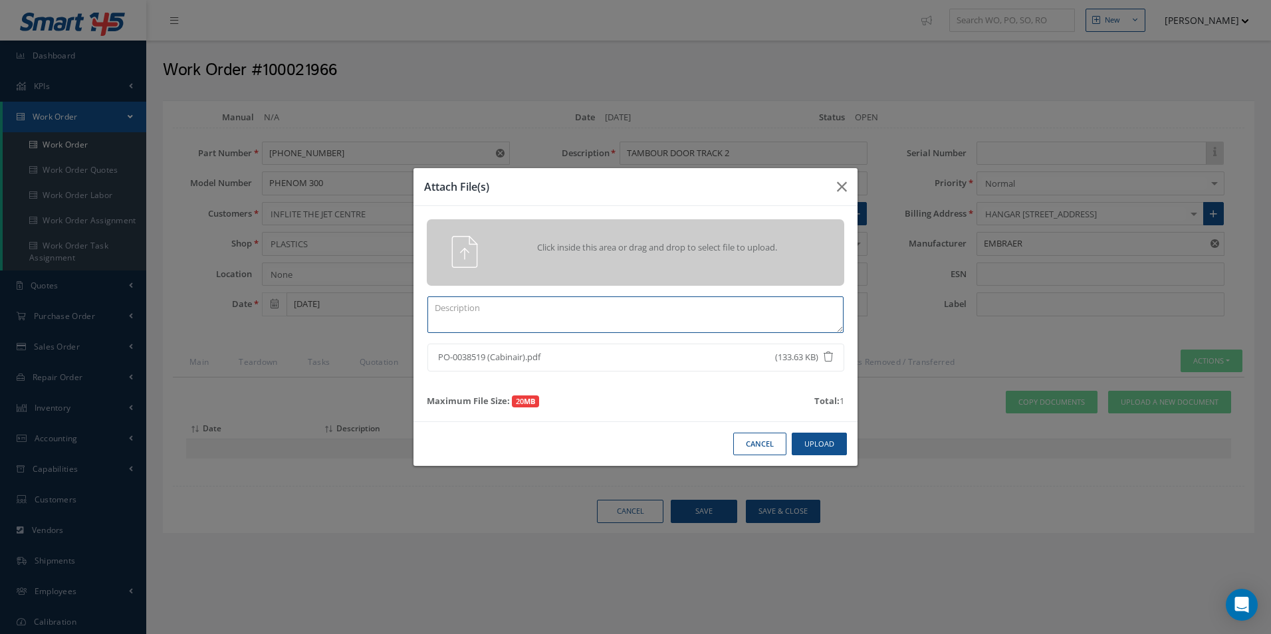
click at [547, 315] on textarea at bounding box center [635, 314] width 416 height 37
click at [814, 436] on button "Upload" at bounding box center [819, 444] width 55 height 23
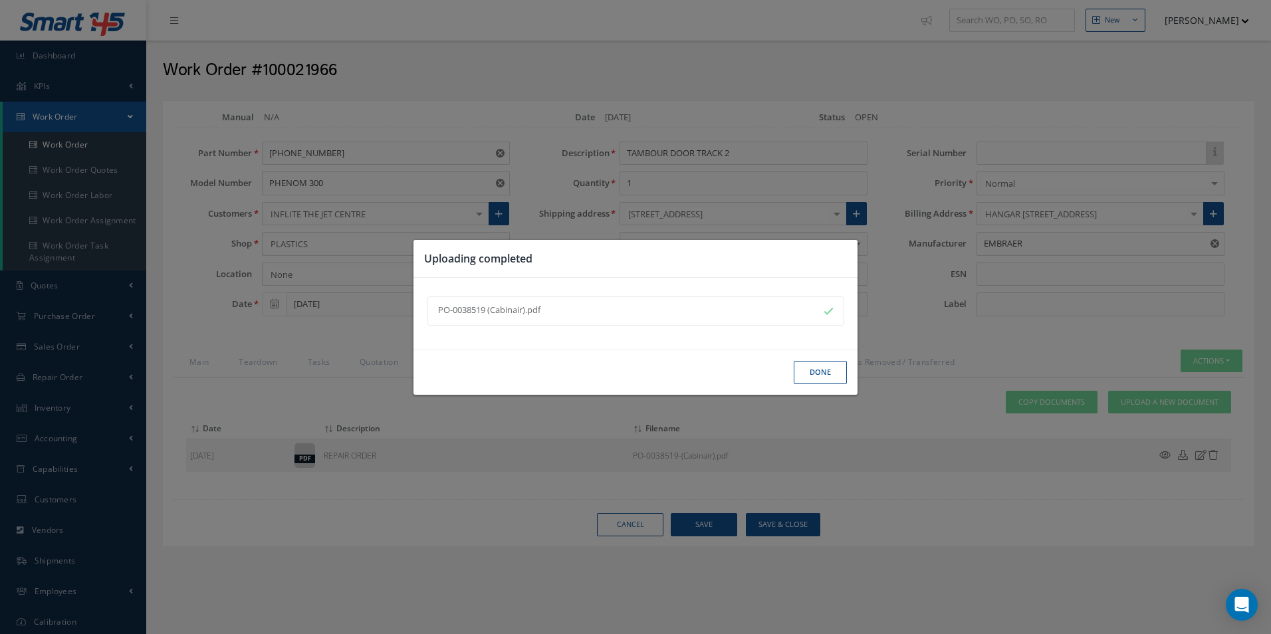
click at [827, 367] on button "Done" at bounding box center [820, 372] width 53 height 23
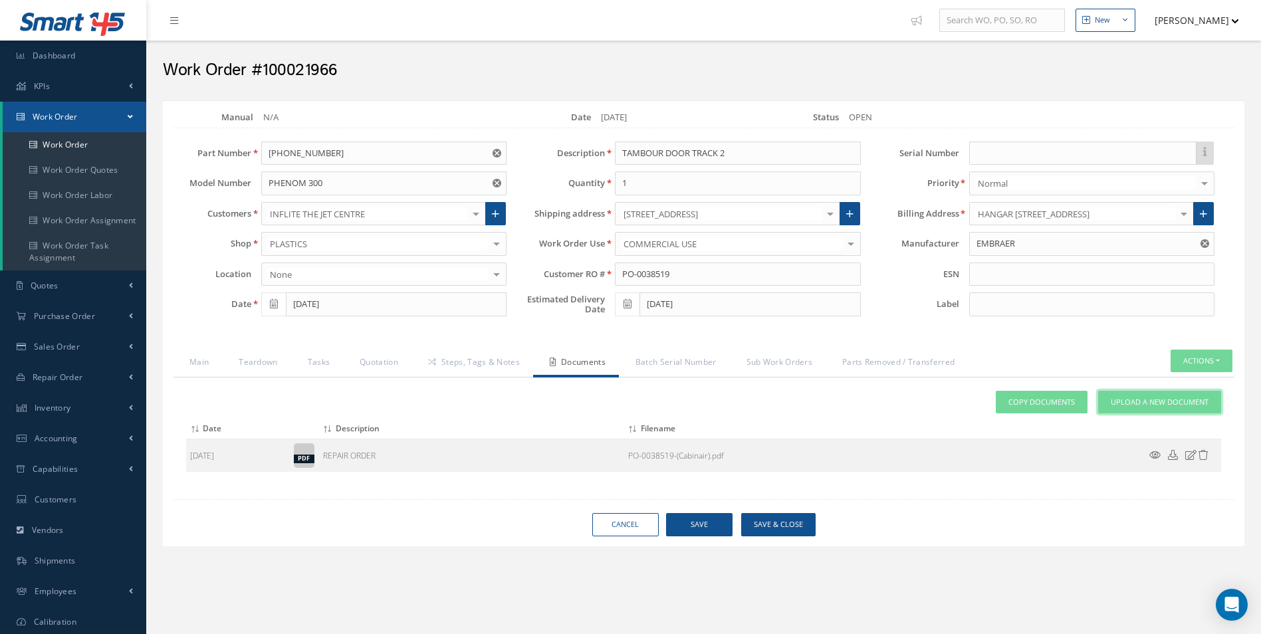
click at [1164, 402] on span "Upload a New Document" at bounding box center [1160, 402] width 98 height 11
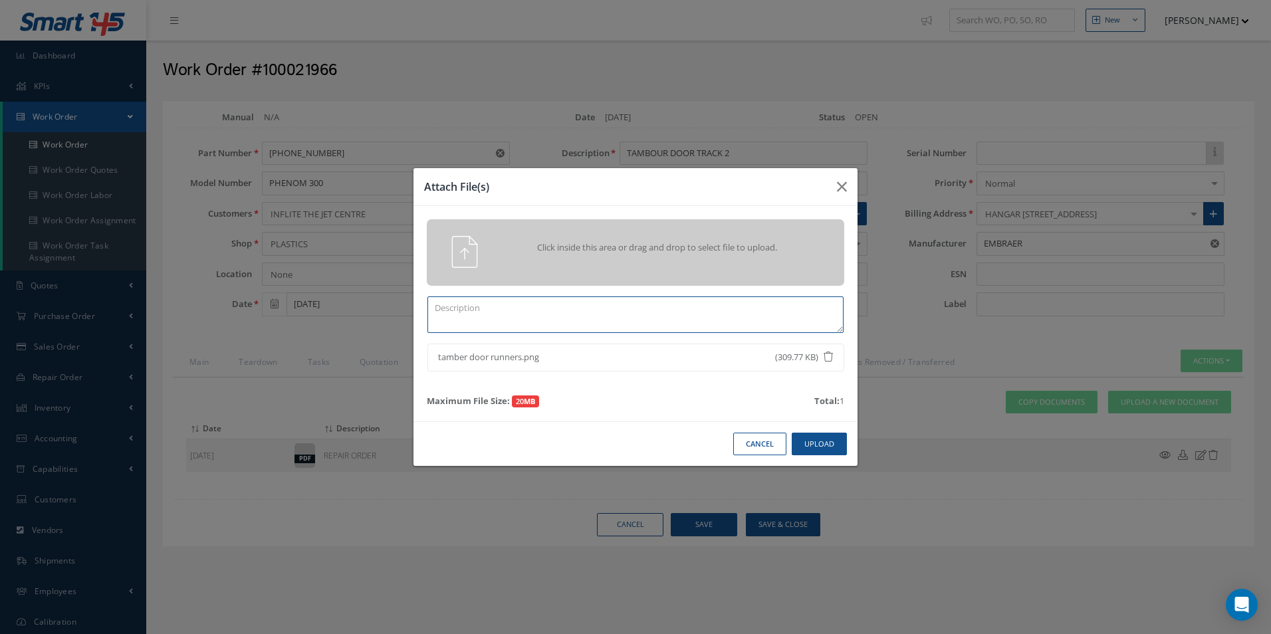
click at [487, 306] on textarea at bounding box center [635, 314] width 416 height 37
type textarea "IPC REF"
click at [819, 442] on button "Upload" at bounding box center [819, 444] width 55 height 23
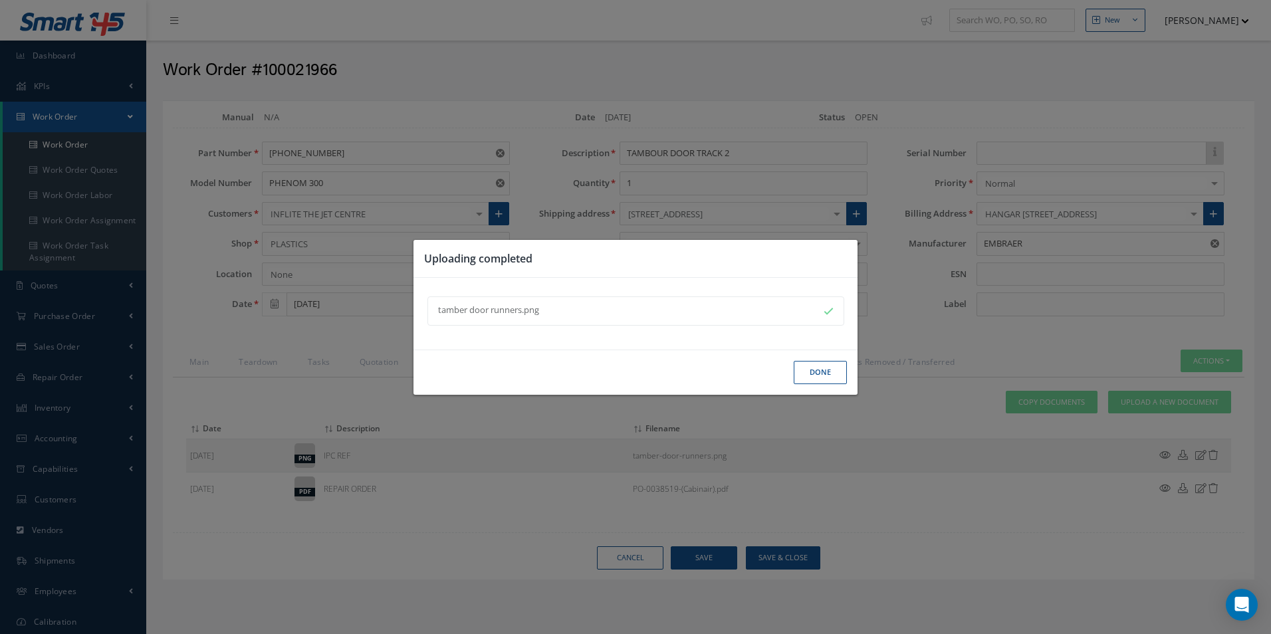
click at [824, 369] on button "Done" at bounding box center [820, 372] width 53 height 23
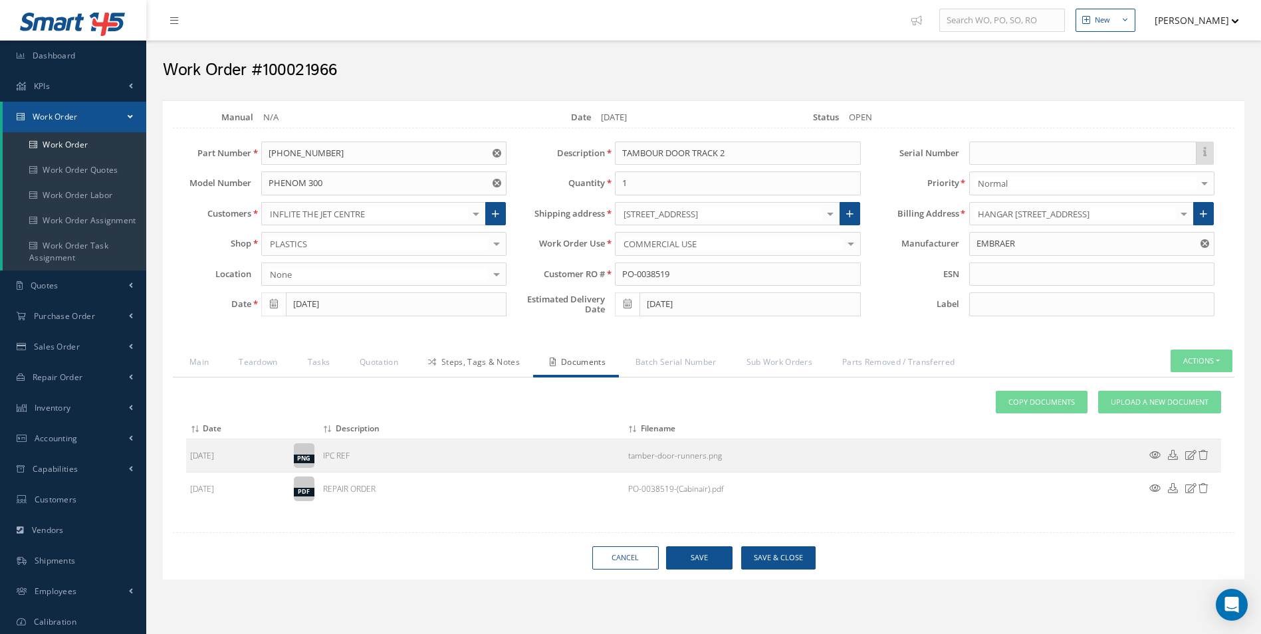
click at [475, 364] on link "Steps, Tags & Notes" at bounding box center [472, 364] width 122 height 28
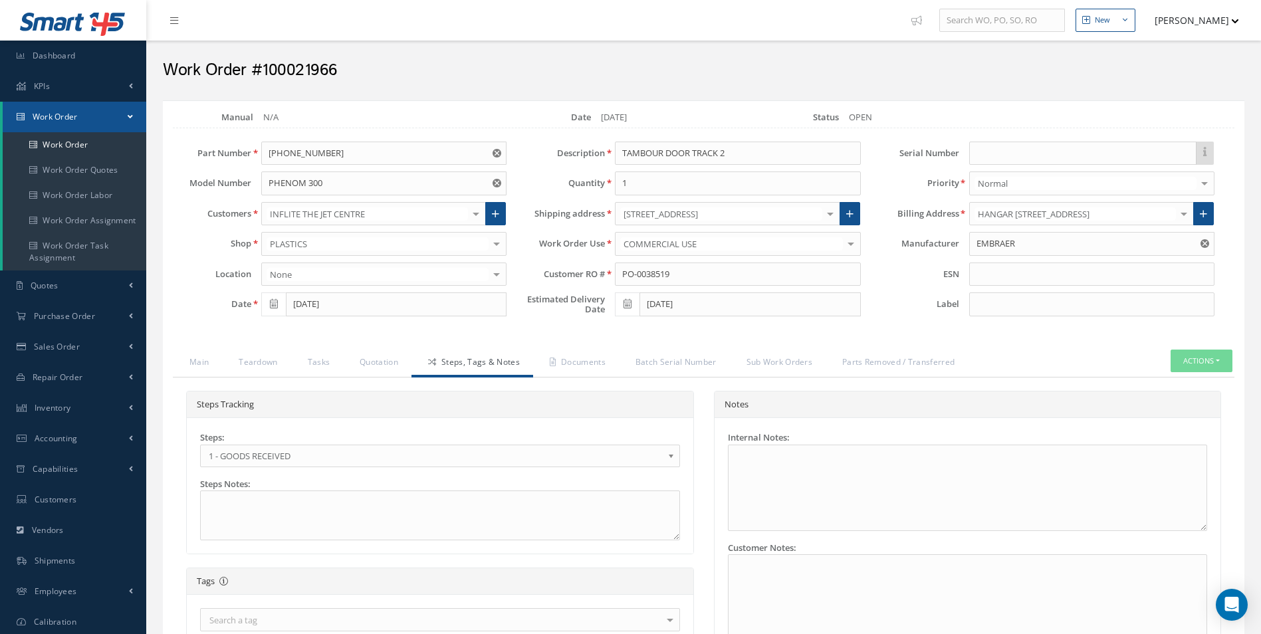
click at [671, 454] on b at bounding box center [673, 459] width 12 height 21
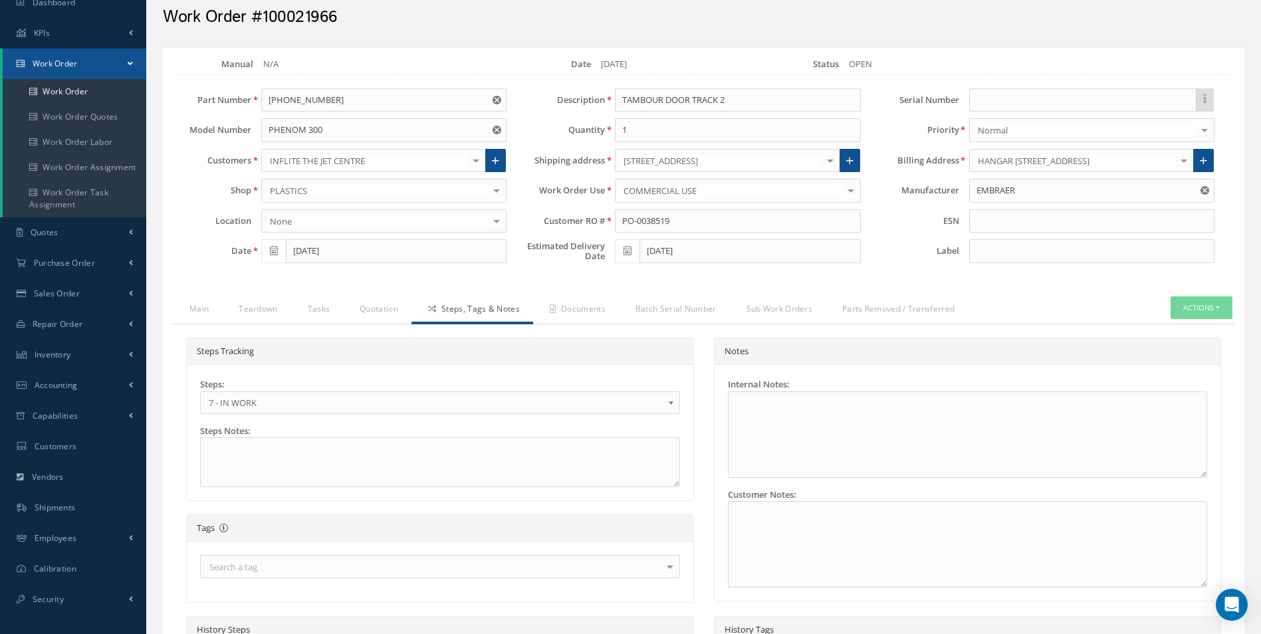
scroll to position [261, 0]
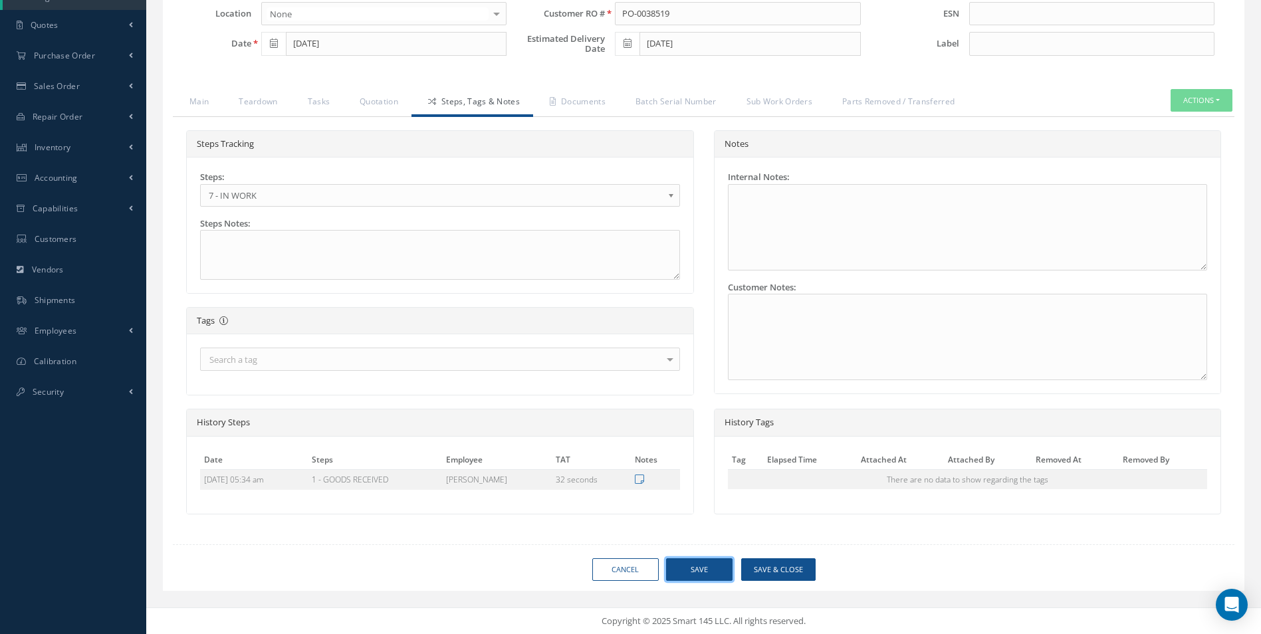
click at [705, 566] on button "Save" at bounding box center [699, 569] width 66 height 23
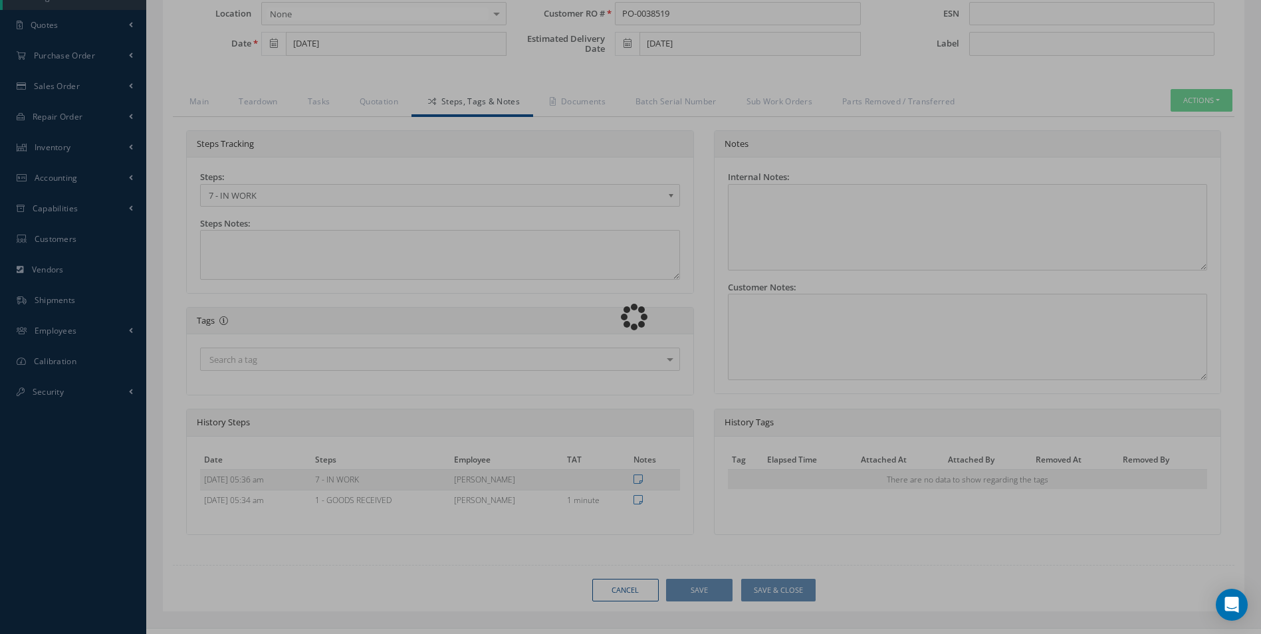
type input "EMBRAER"
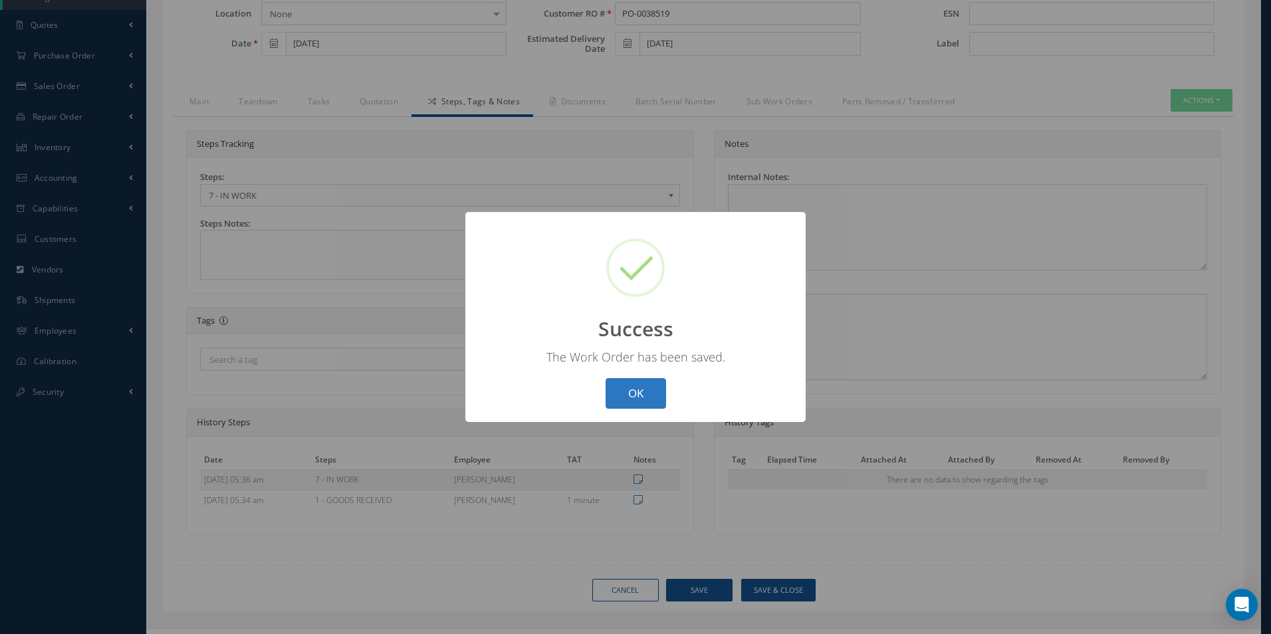
click at [641, 399] on button "OK" at bounding box center [636, 393] width 60 height 31
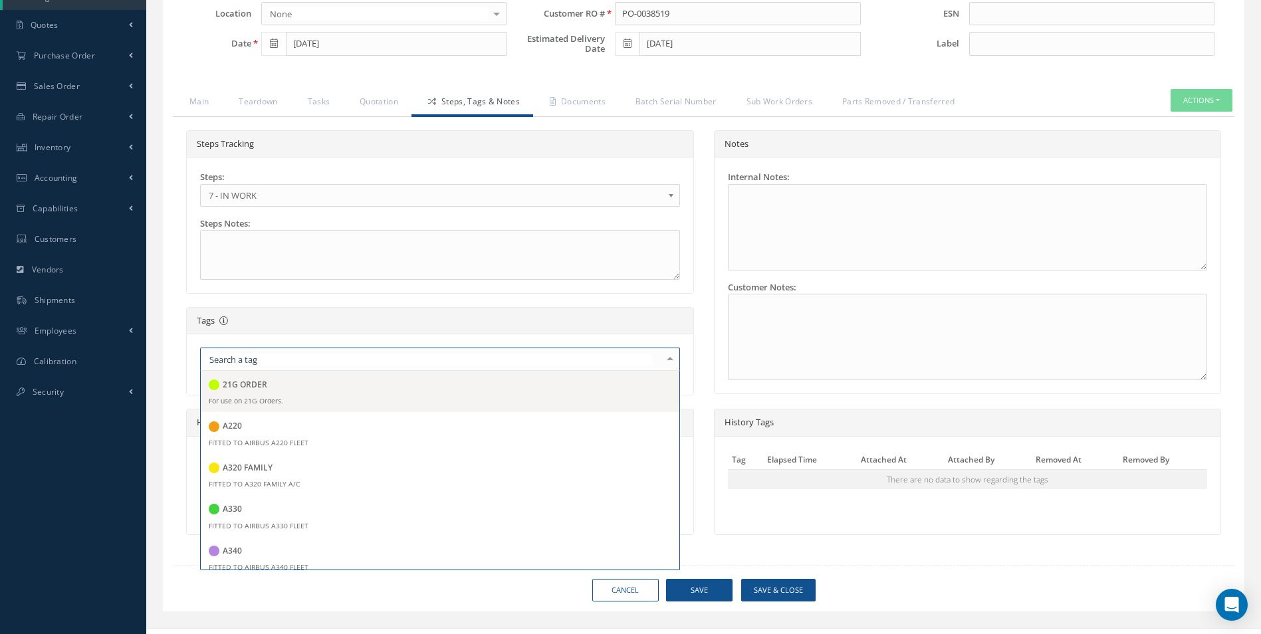
click at [670, 360] on div at bounding box center [670, 359] width 19 height 22
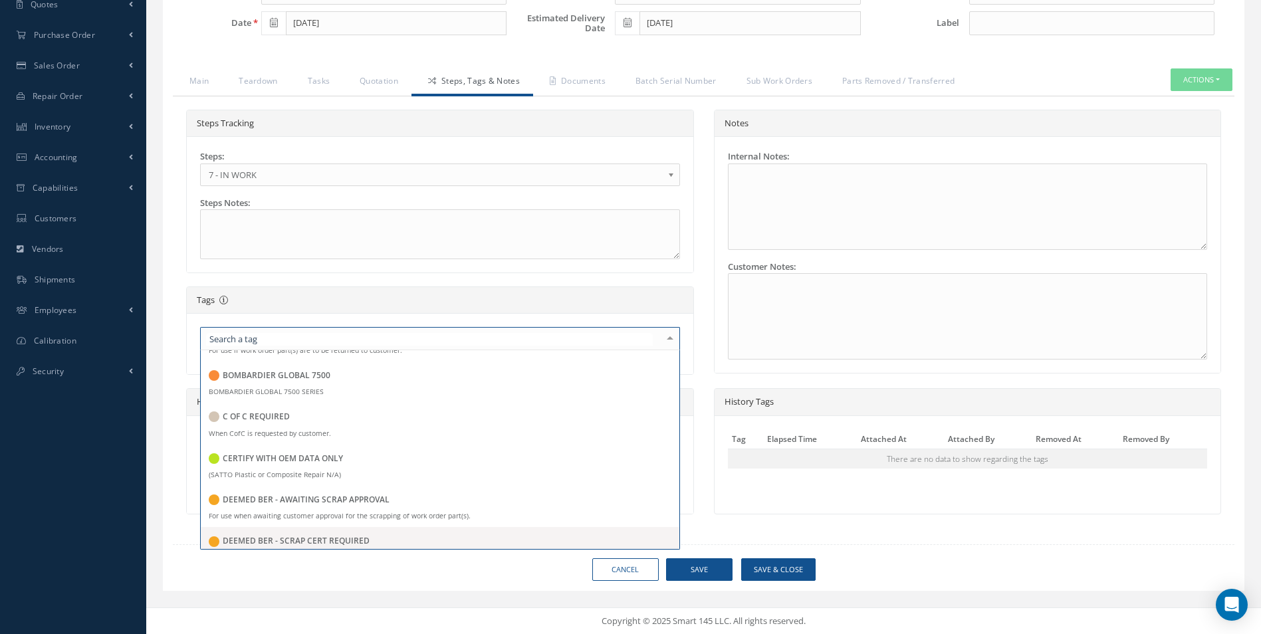
scroll to position [587, 0]
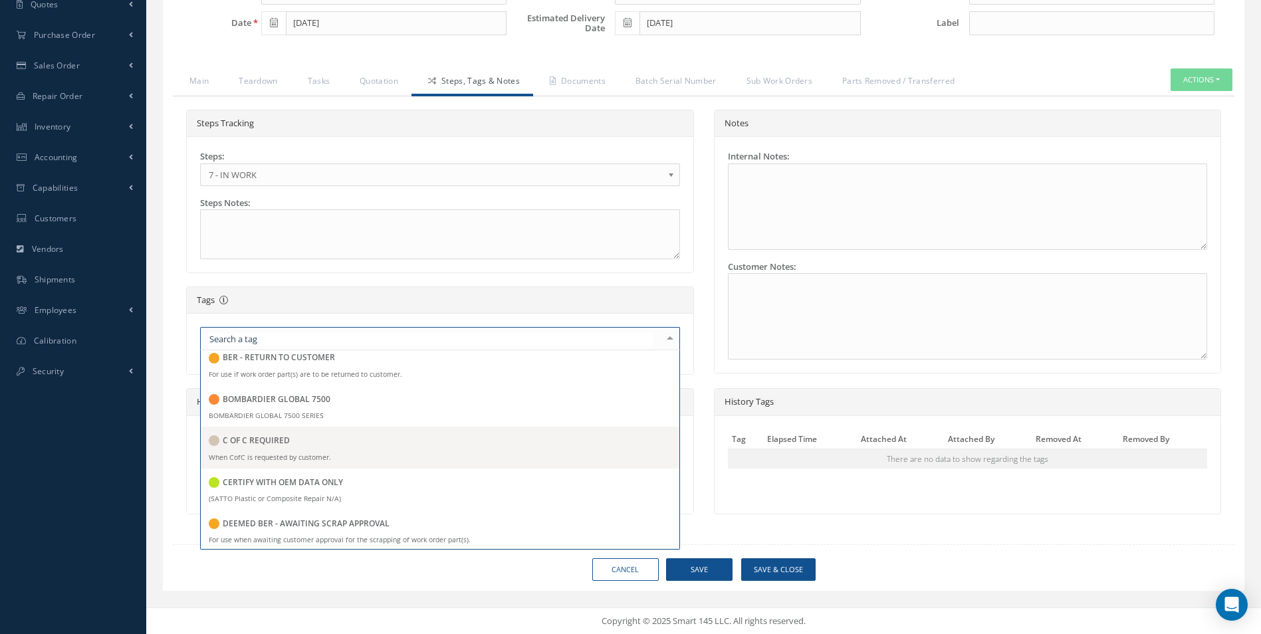
click at [390, 439] on div "C OF C REQUIRED" at bounding box center [440, 442] width 463 height 18
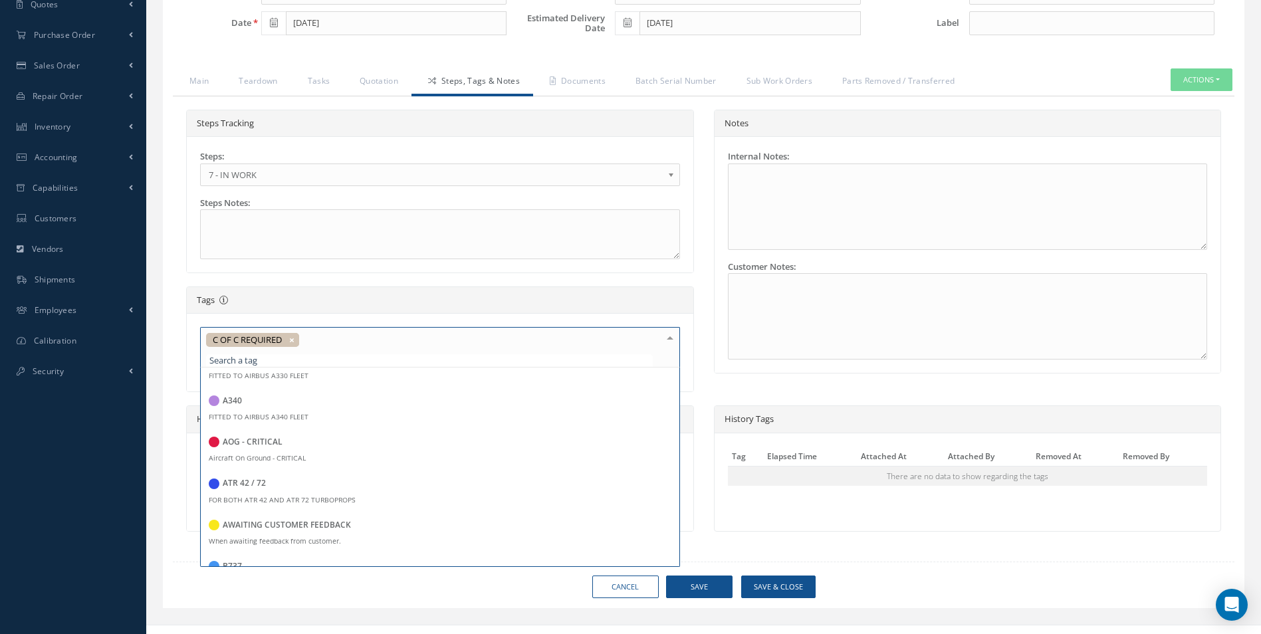
scroll to position [55, 0]
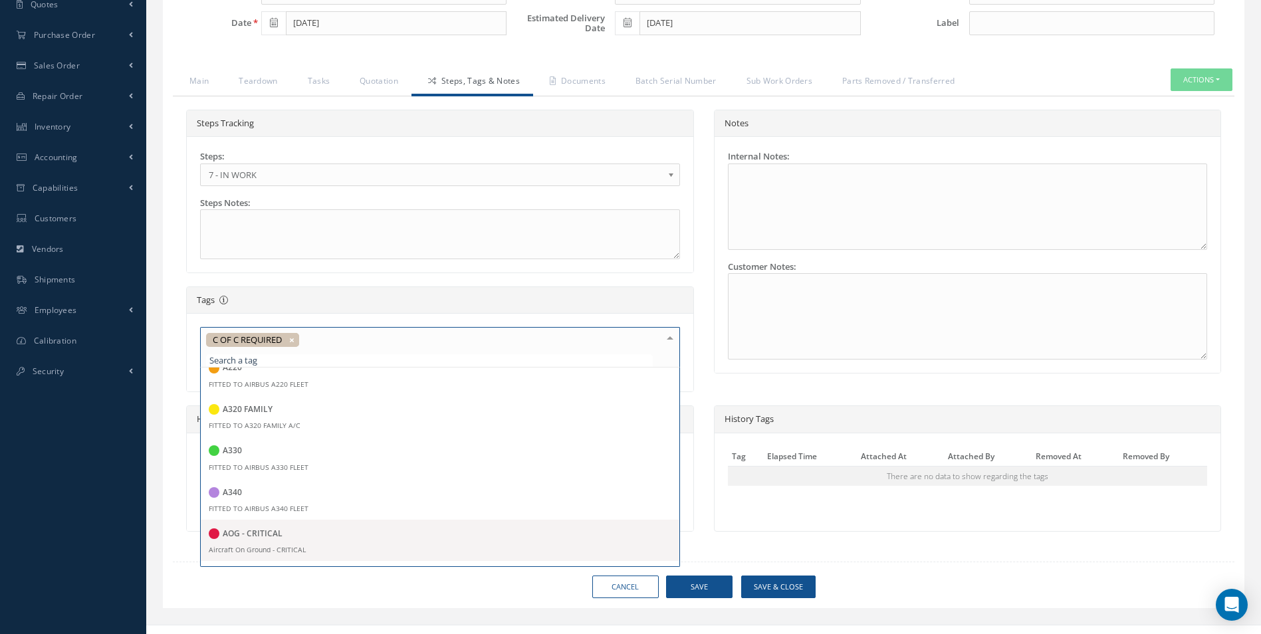
click at [280, 536] on h5 "AOG - CRITICAL" at bounding box center [253, 533] width 60 height 9
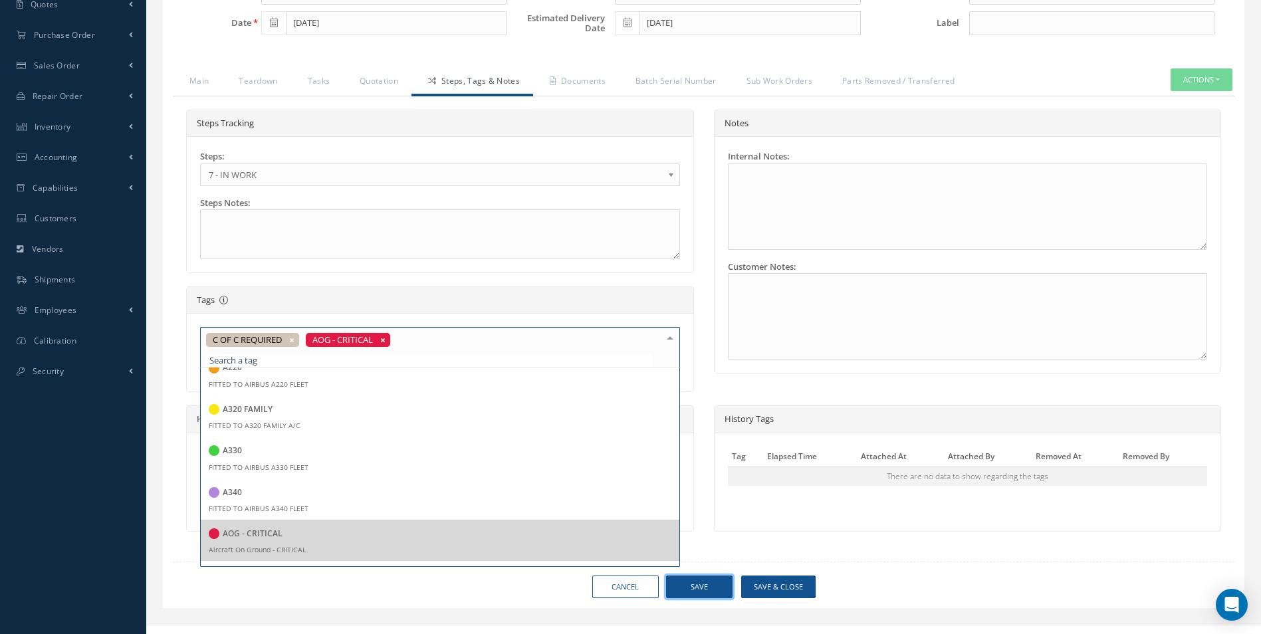
click at [714, 582] on button "Save" at bounding box center [699, 587] width 66 height 23
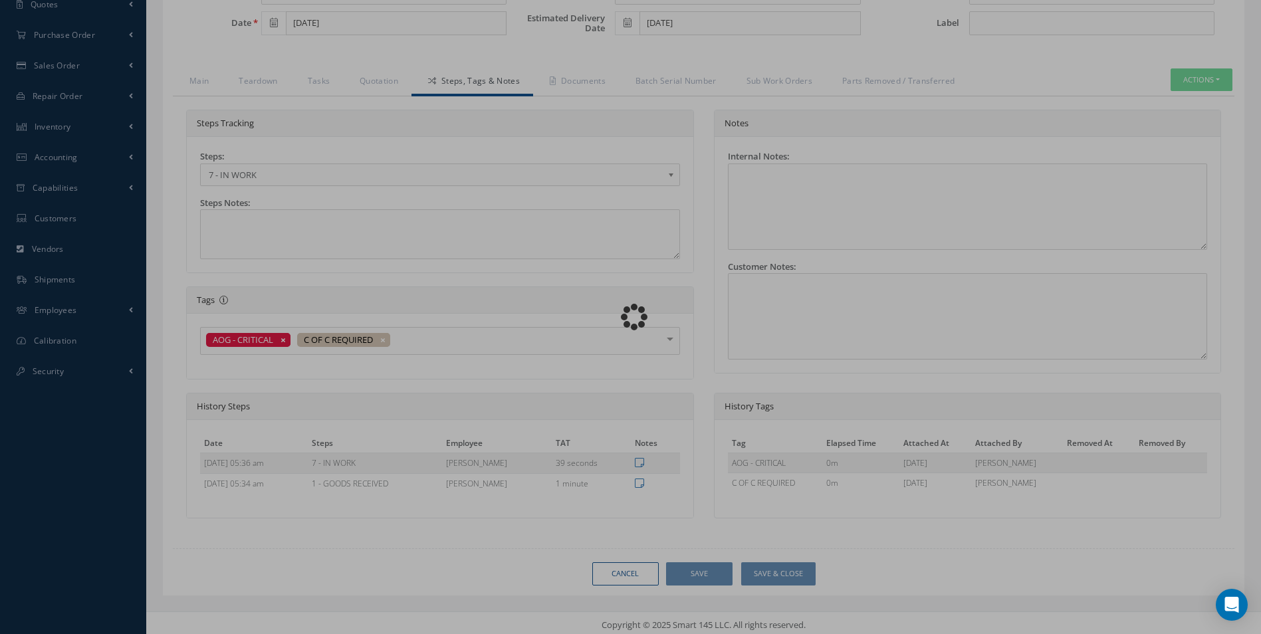
type input "EMBRAER"
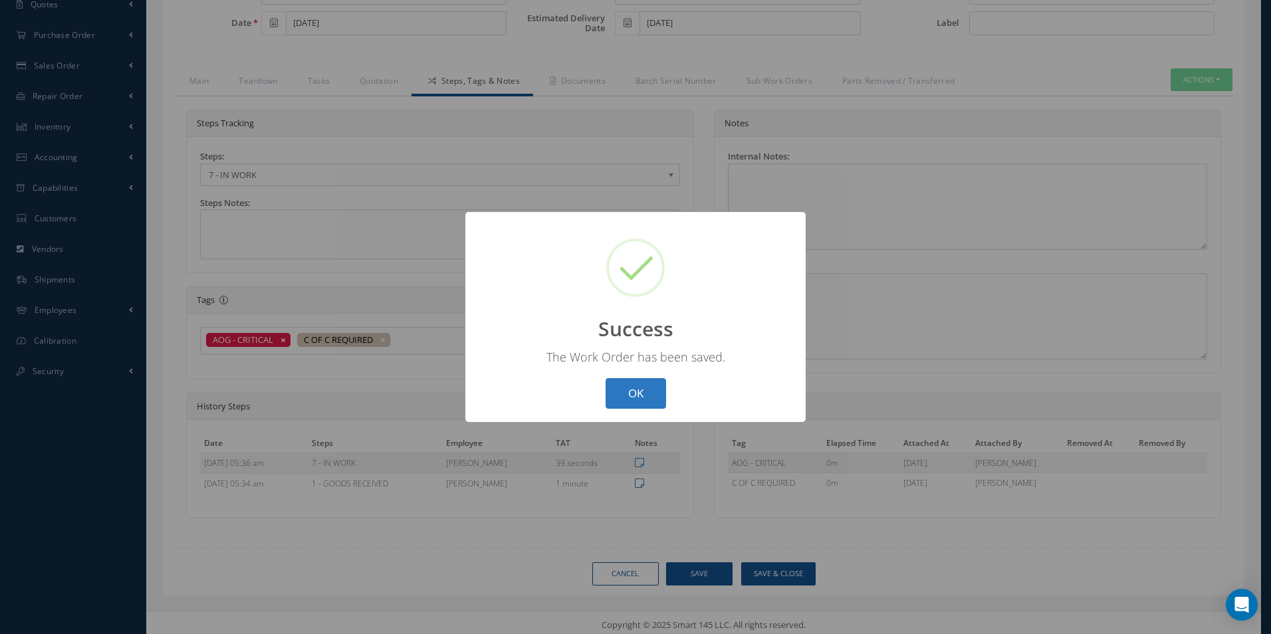
click at [625, 394] on button "OK" at bounding box center [636, 393] width 60 height 31
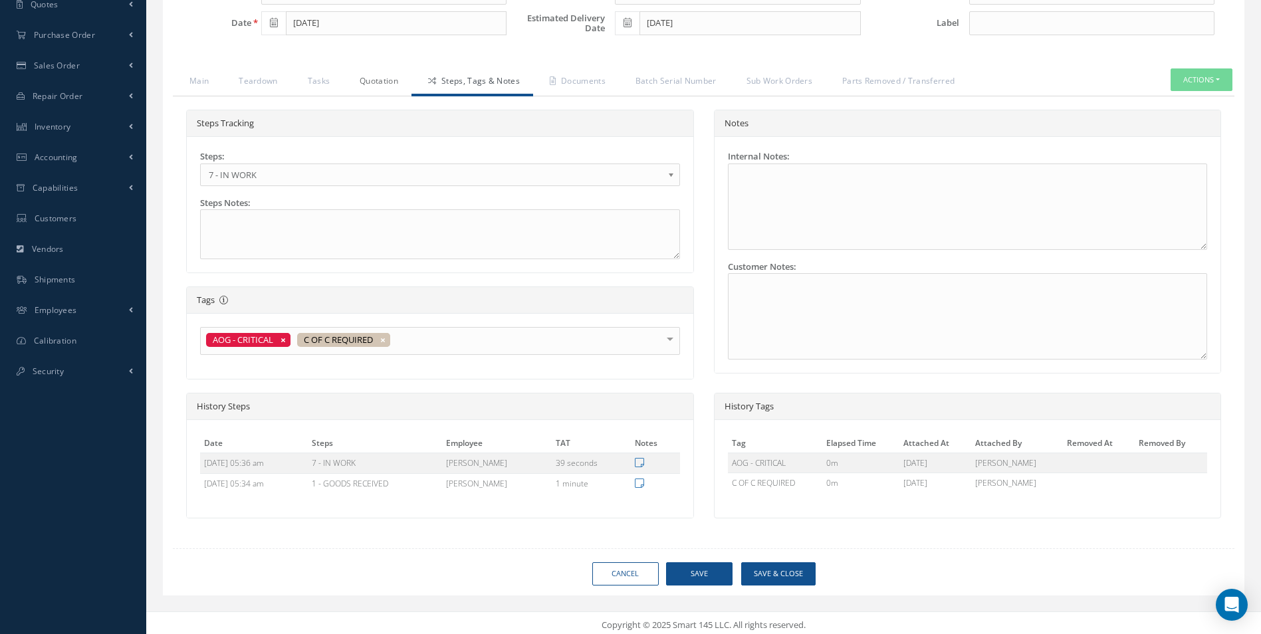
click at [367, 78] on link "Quotation" at bounding box center [377, 82] width 68 height 28
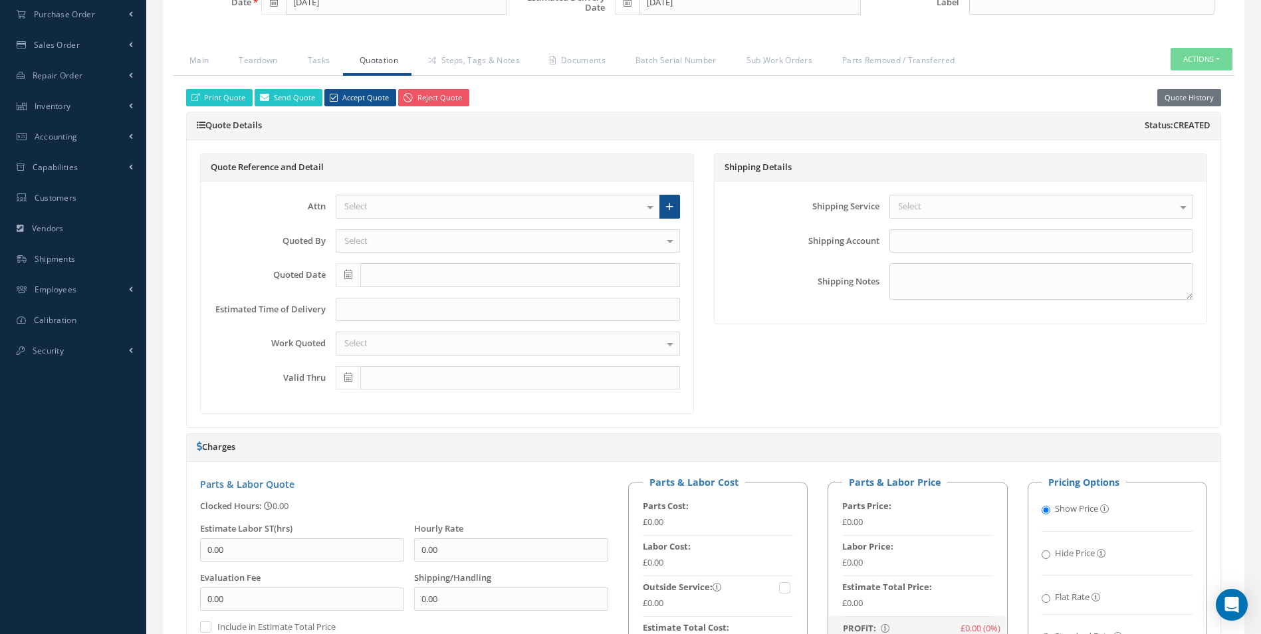
scroll to position [281, 0]
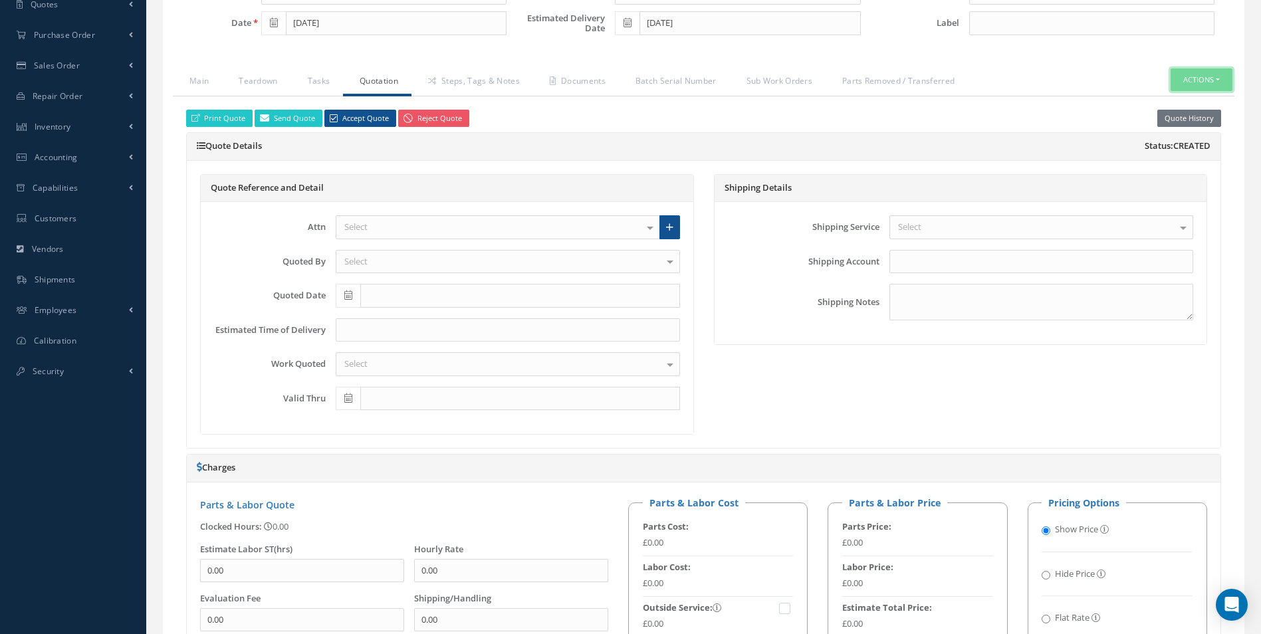
click at [1190, 84] on button "Actions" at bounding box center [1201, 79] width 62 height 23
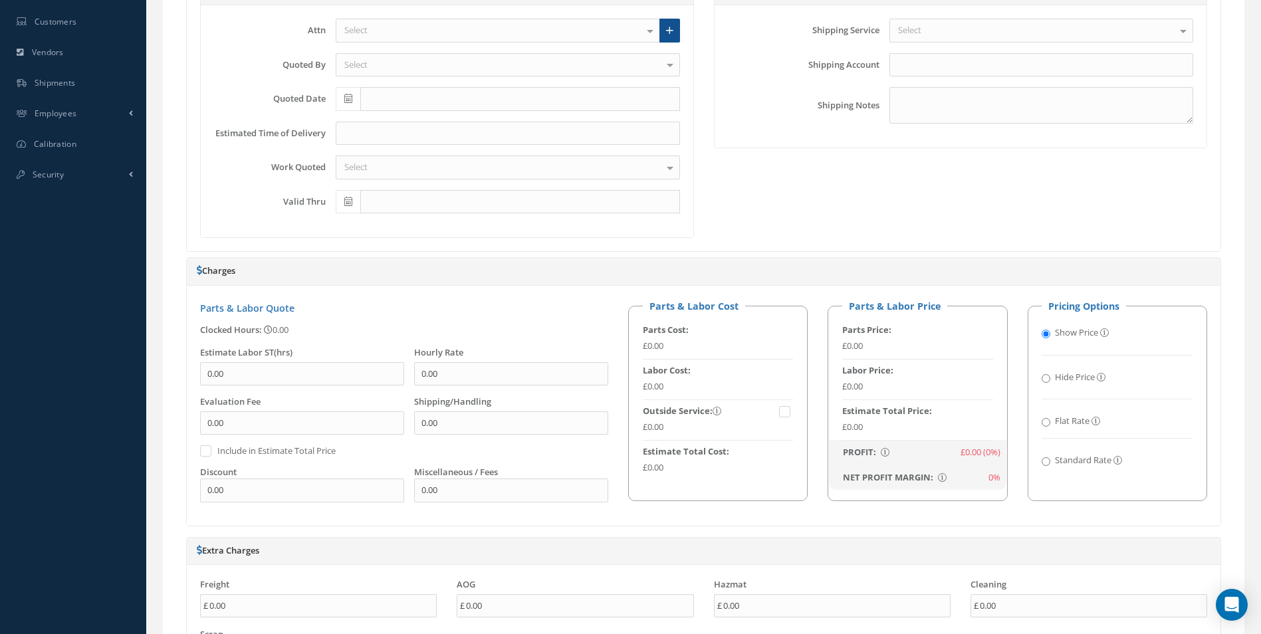
scroll to position [481, 0]
click at [851, 418] on div "£0.00" at bounding box center [917, 424] width 151 height 13
drag, startPoint x: 848, startPoint y: 425, endPoint x: 865, endPoint y: 425, distance: 17.3
click at [865, 425] on div "£0.00" at bounding box center [917, 424] width 151 height 13
drag, startPoint x: 865, startPoint y: 425, endPoint x: 877, endPoint y: 511, distance: 86.6
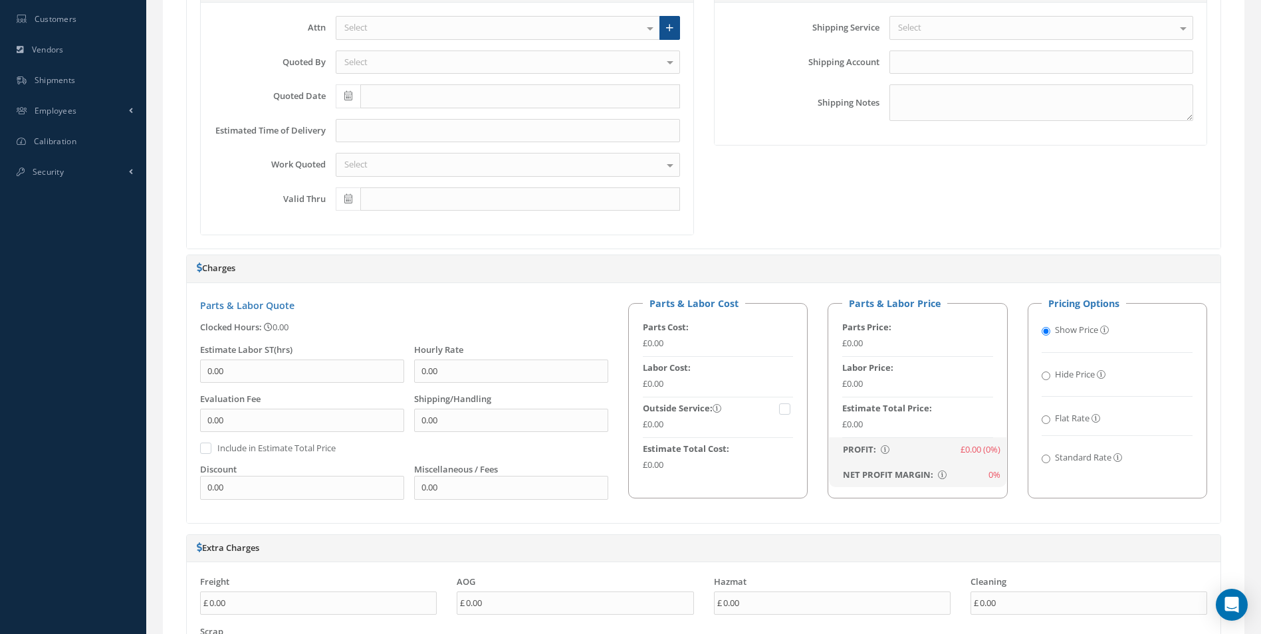
click at [877, 511] on div "Parts & Labor Quote Clocked Hours: 0.00 Loading… Labor Hours for Work Order #10…" at bounding box center [704, 403] width 1034 height 240
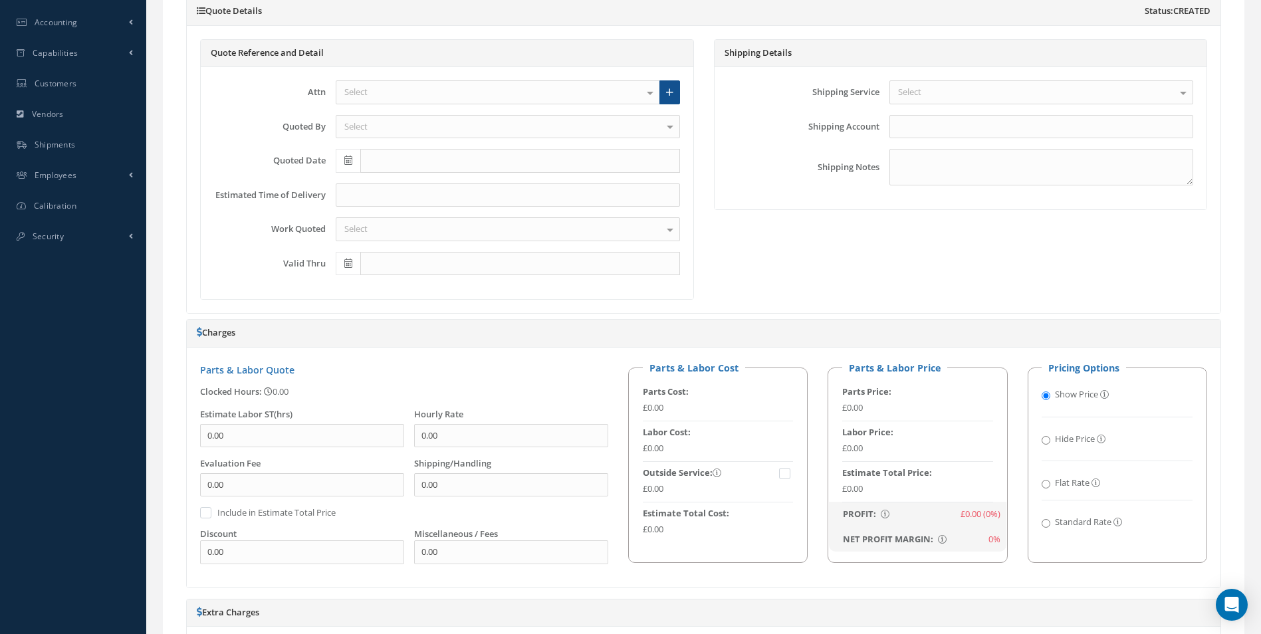
scroll to position [414, 0]
click at [434, 562] on input "0.00" at bounding box center [511, 554] width 194 height 24
click at [1046, 482] on input "Flat Rate" at bounding box center [1046, 486] width 9 height 9
radio input "true"
radio input "false"
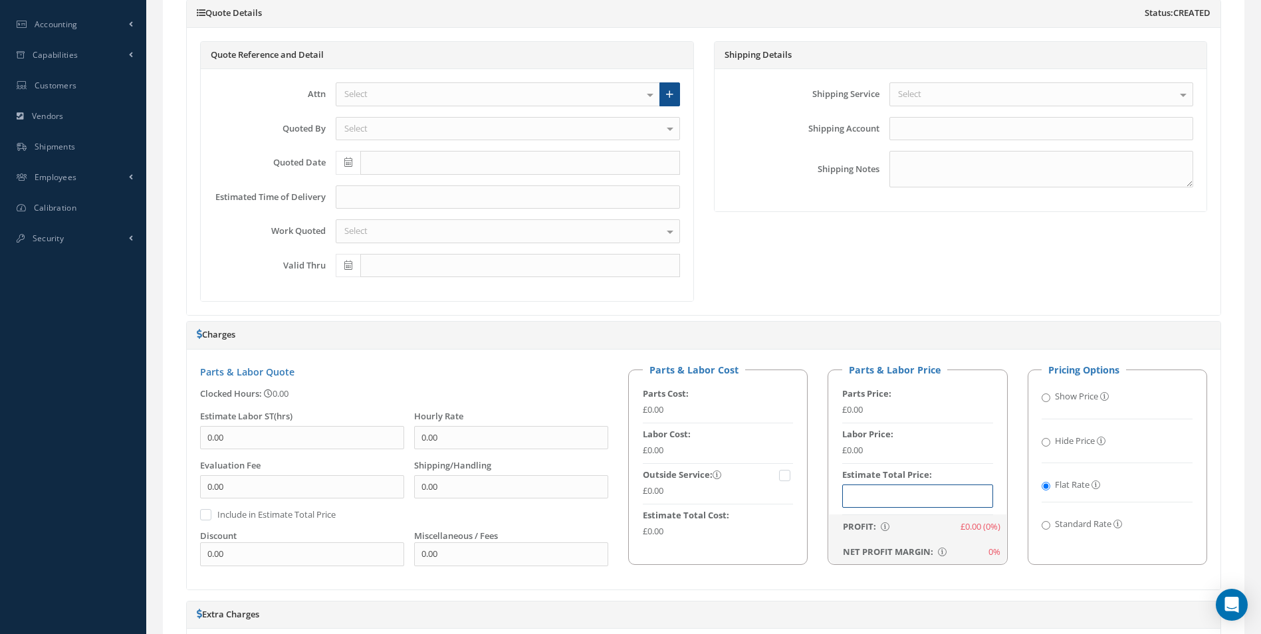
click at [867, 503] on input "text" at bounding box center [917, 497] width 151 height 24
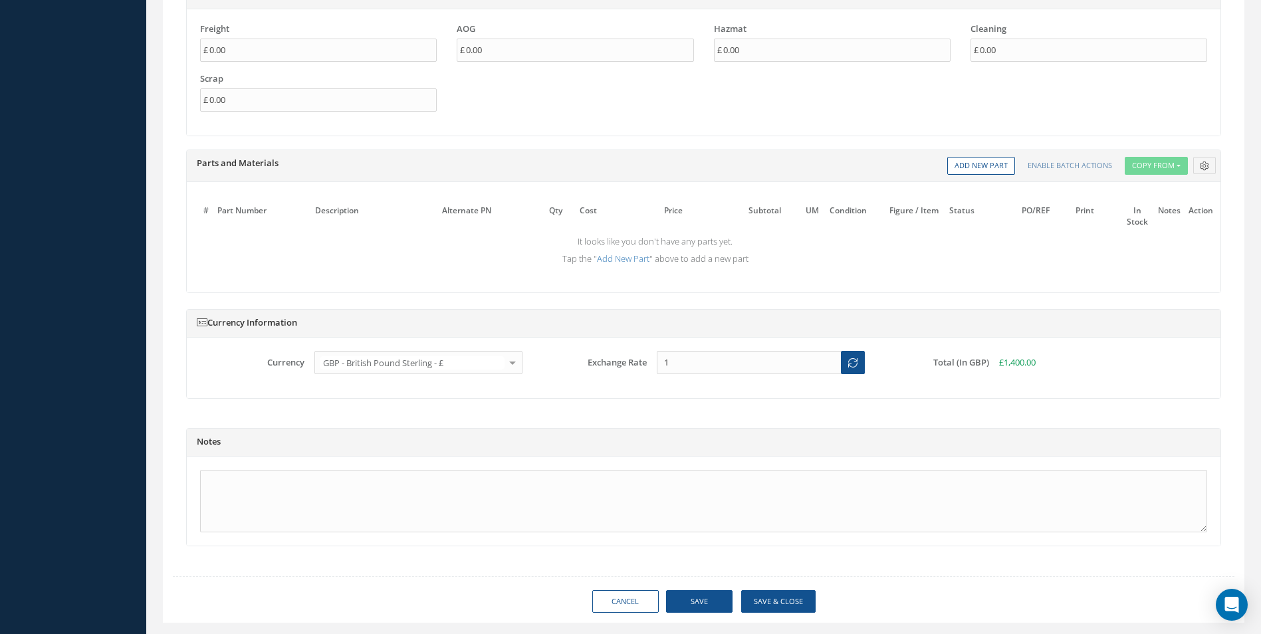
scroll to position [1065, 0]
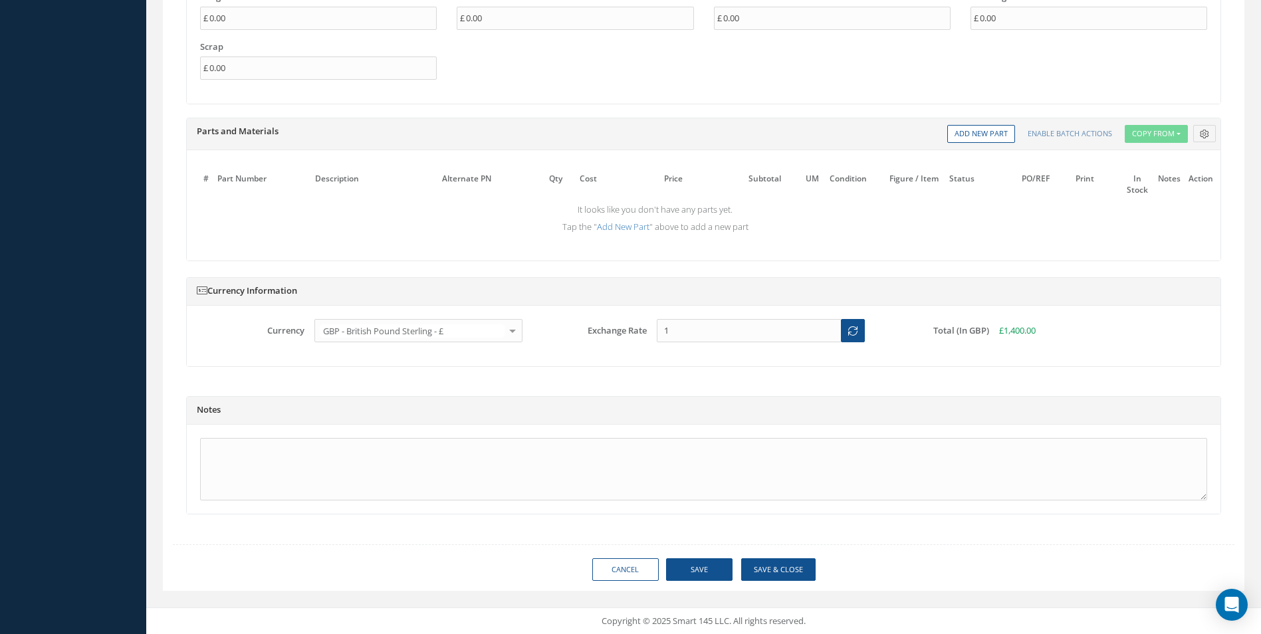
type input "£1,400"
click at [696, 571] on button "Save" at bounding box center [699, 569] width 66 height 23
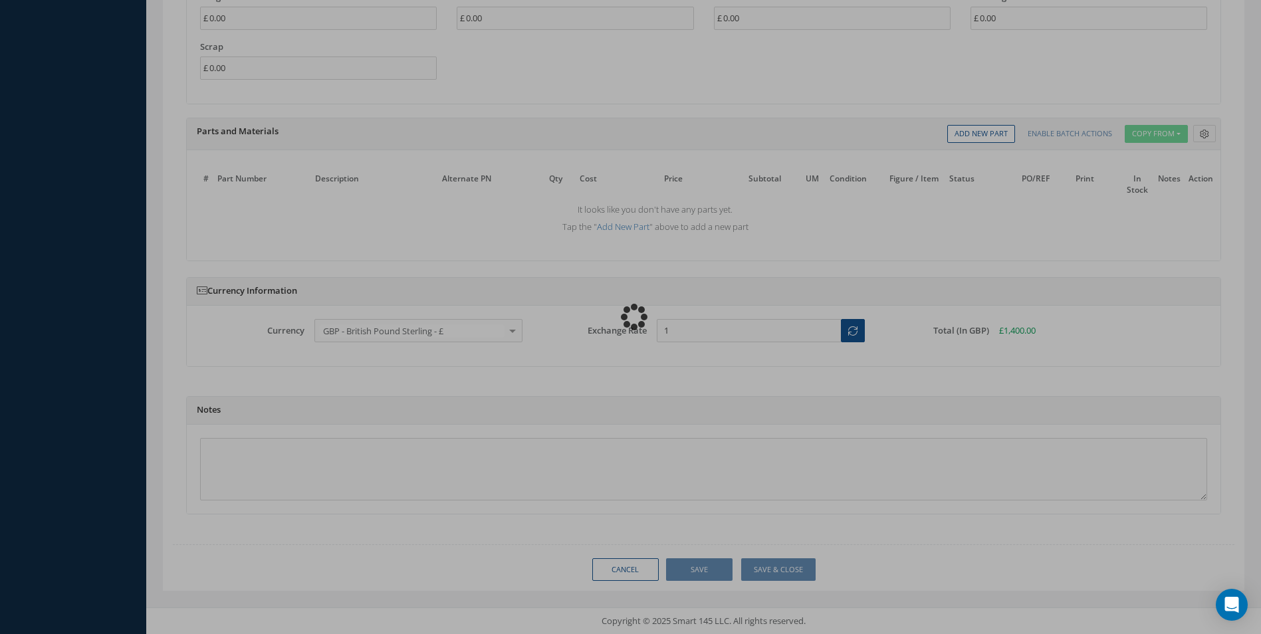
type input "EMBRAER"
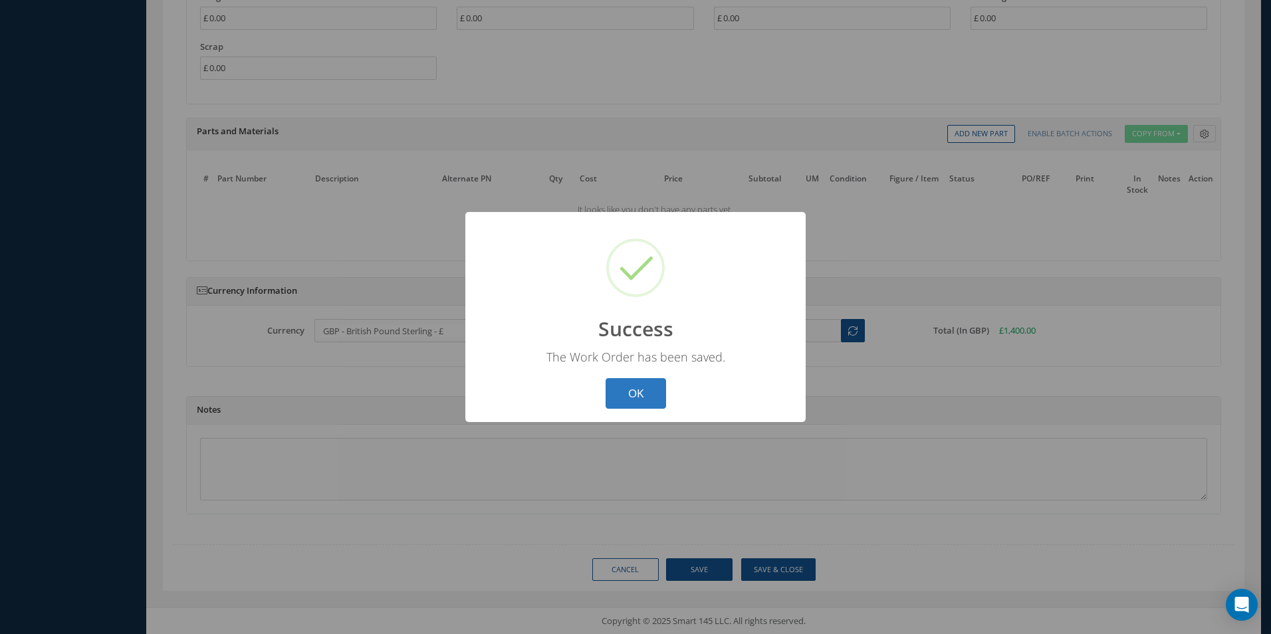
click at [635, 387] on button "OK" at bounding box center [636, 393] width 60 height 31
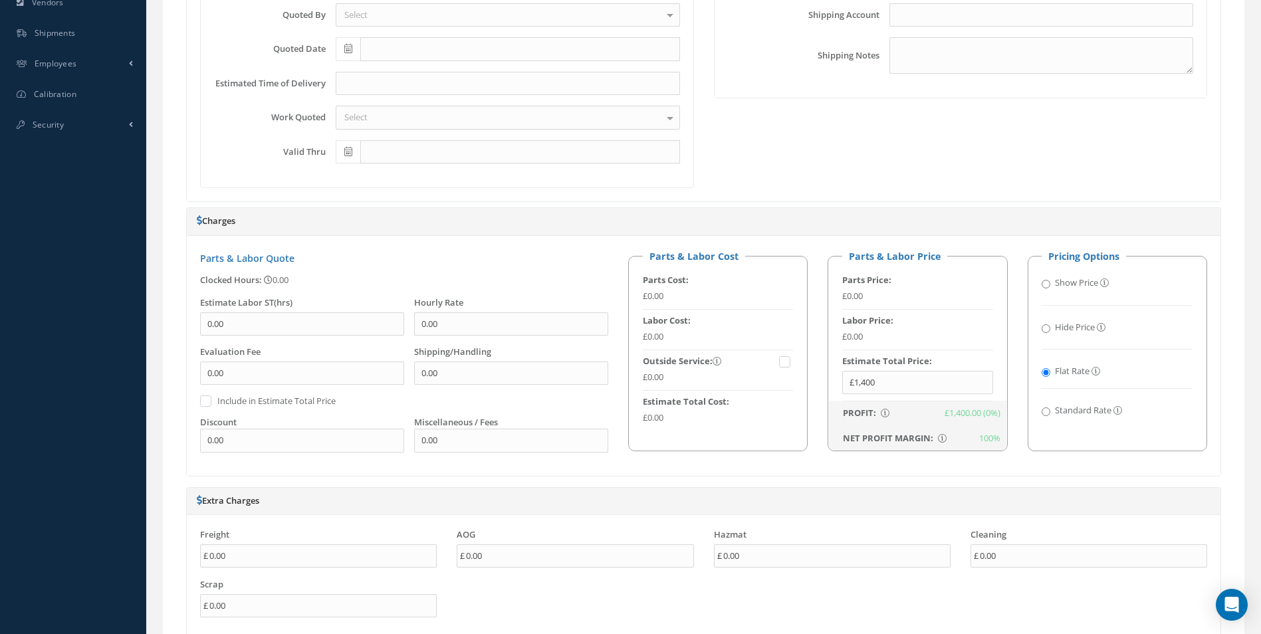
scroll to position [600, 0]
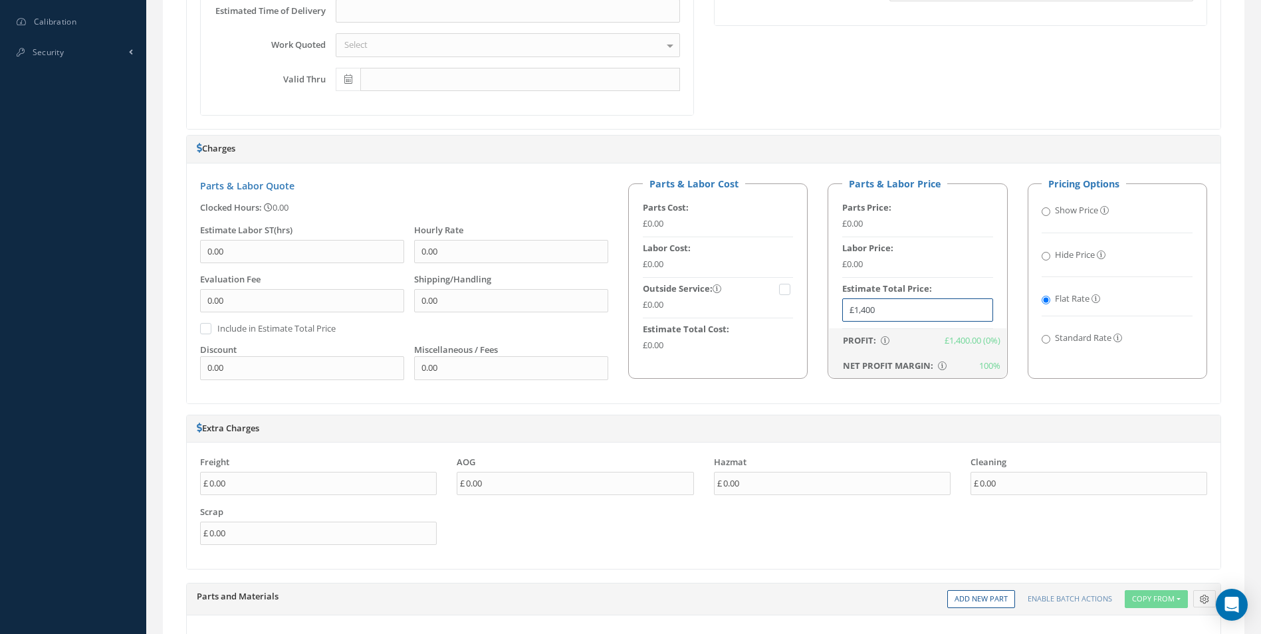
drag, startPoint x: 856, startPoint y: 308, endPoint x: 889, endPoint y: 308, distance: 32.6
click at [887, 308] on input "£1,400" at bounding box center [917, 310] width 151 height 24
type input "£700"
click at [912, 424] on h5 "Extra Charges" at bounding box center [704, 428] width 1014 height 11
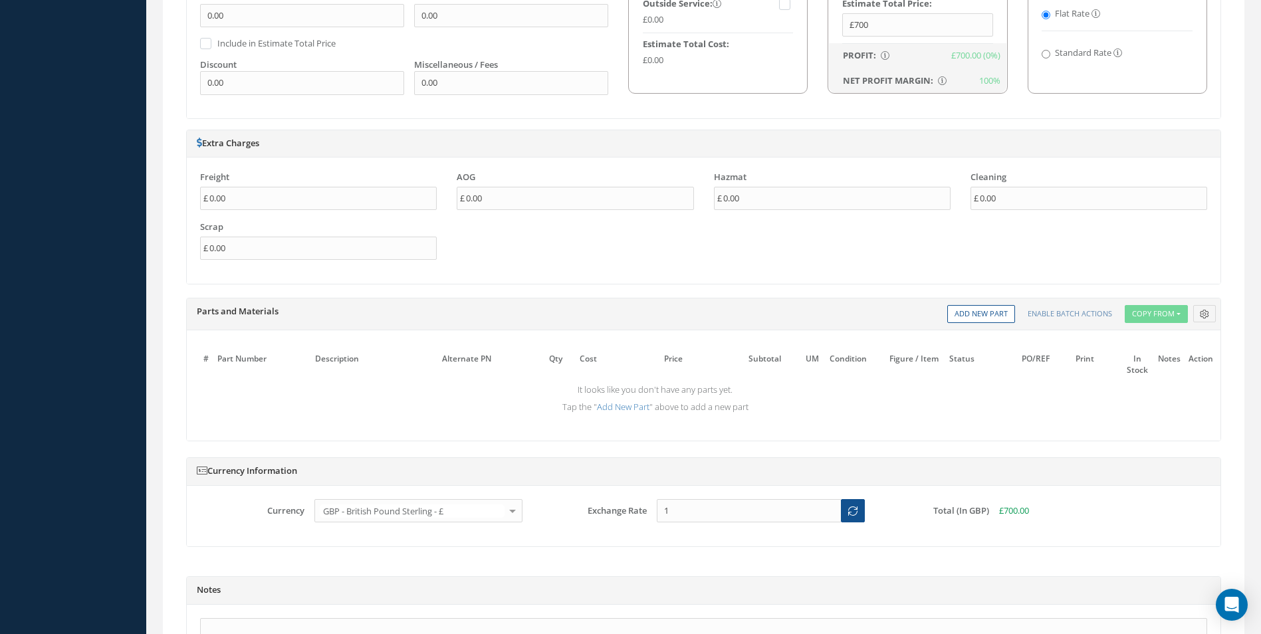
scroll to position [1065, 0]
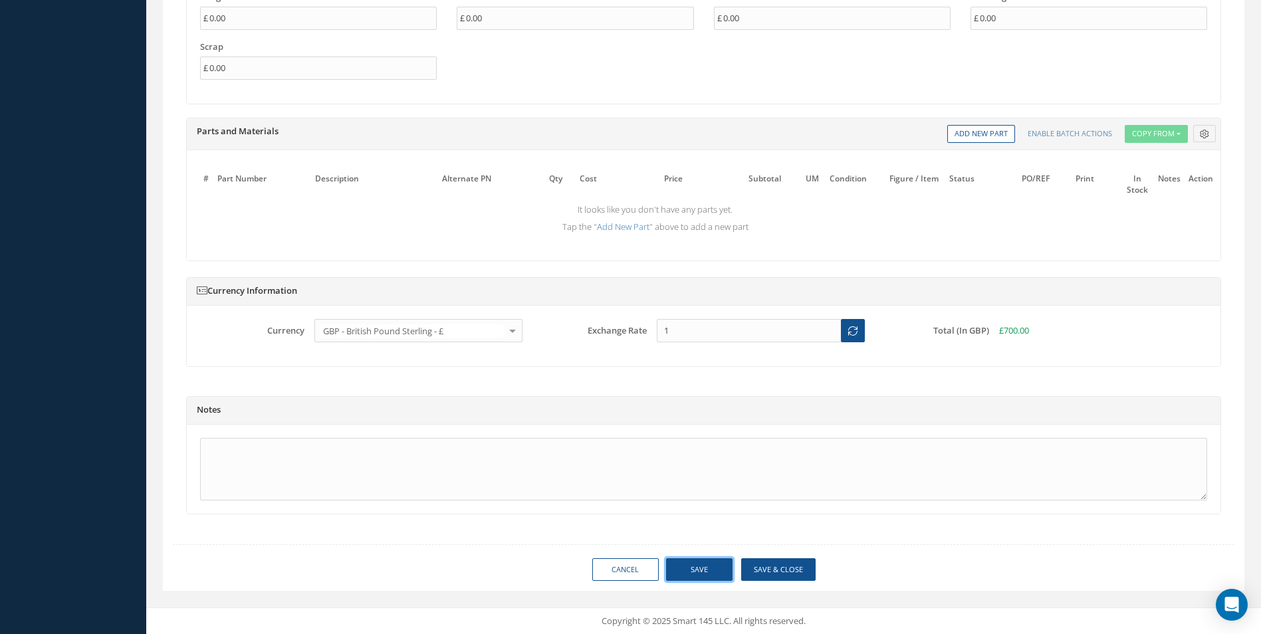
click at [699, 566] on button "Save" at bounding box center [699, 569] width 66 height 23
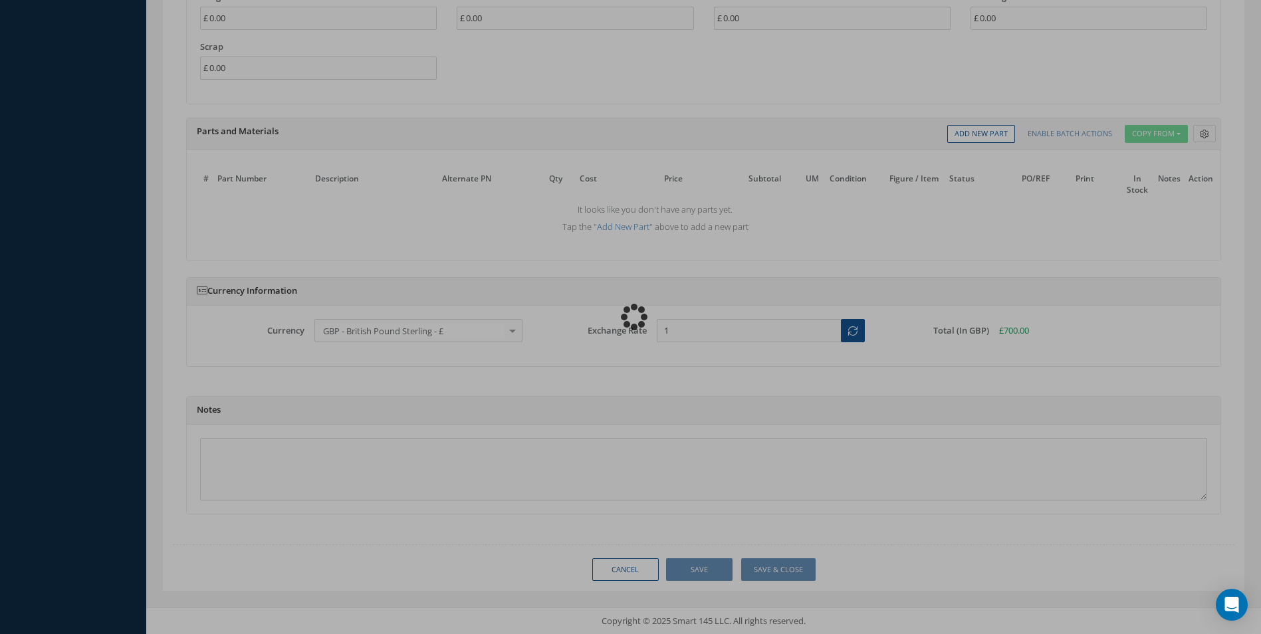
type input "EMBRAER"
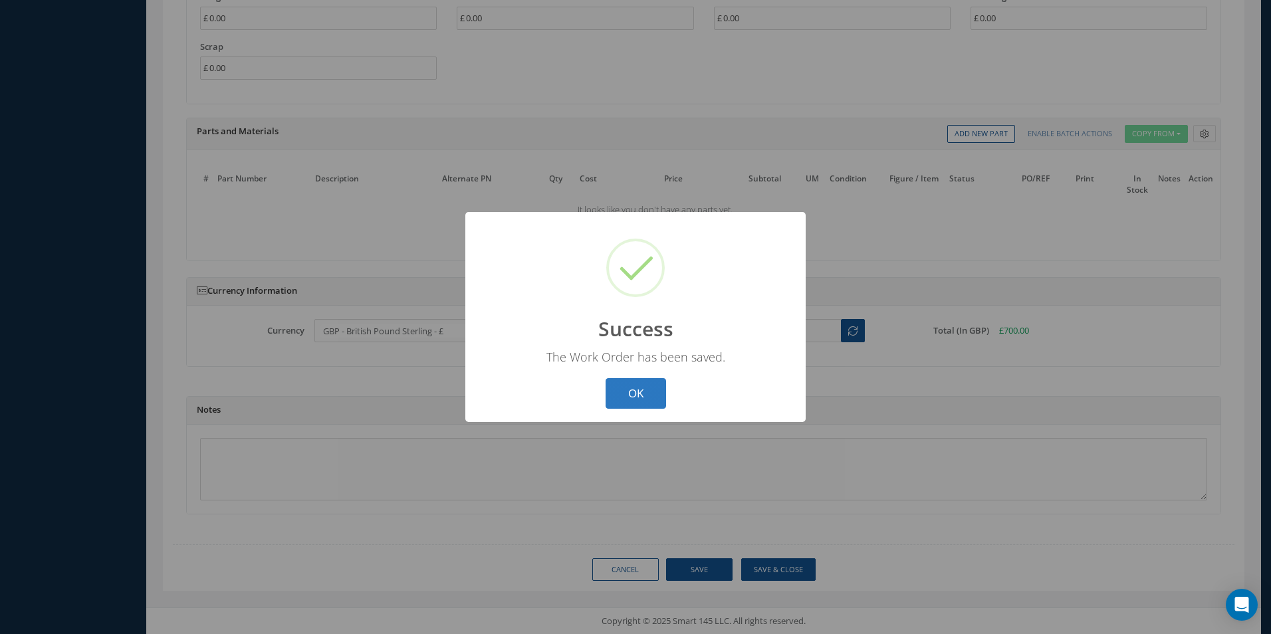
click at [640, 392] on button "OK" at bounding box center [636, 393] width 60 height 31
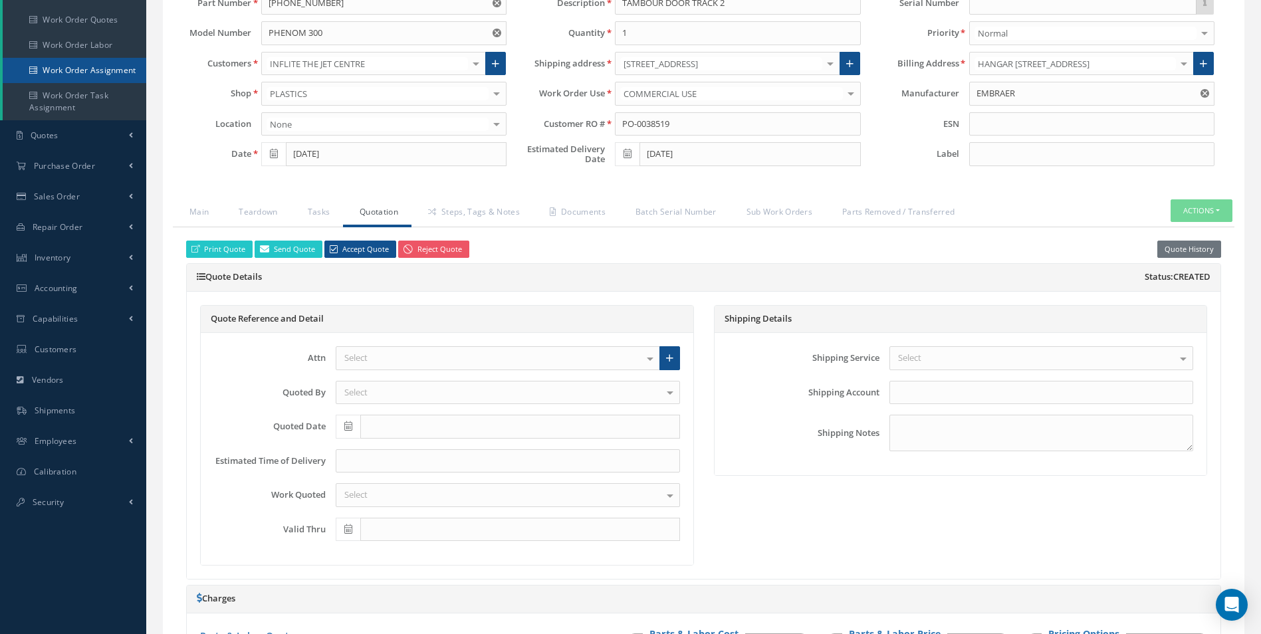
scroll to position [0, 0]
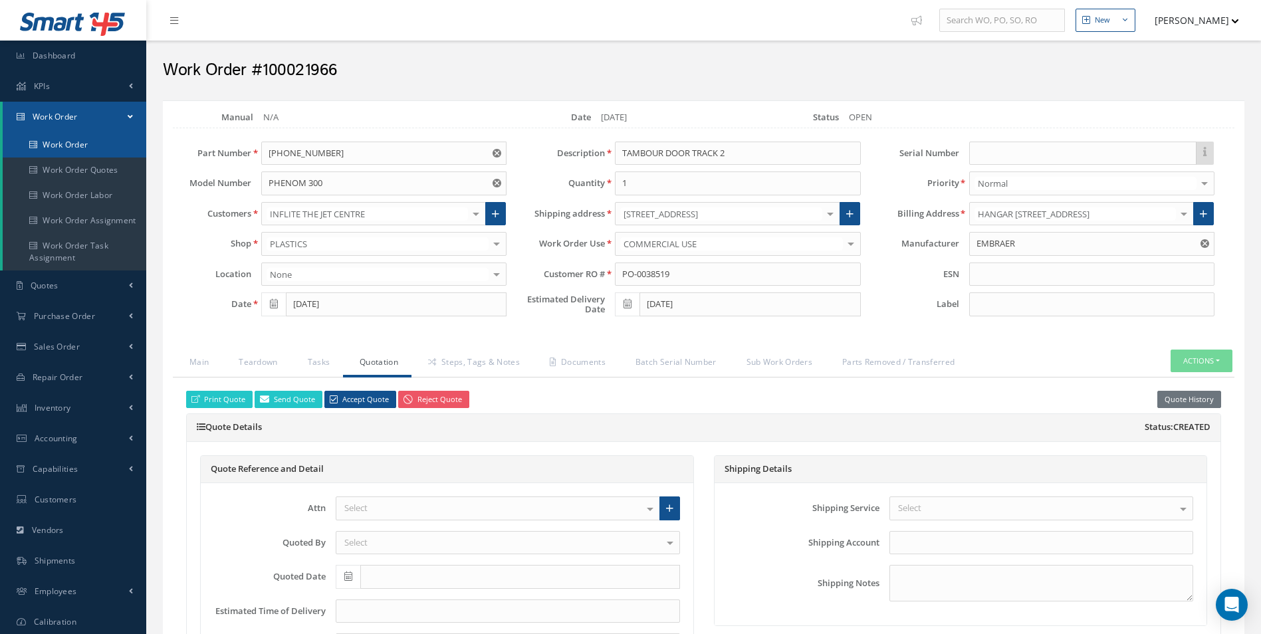
click at [71, 143] on link "Work Order" at bounding box center [75, 144] width 144 height 25
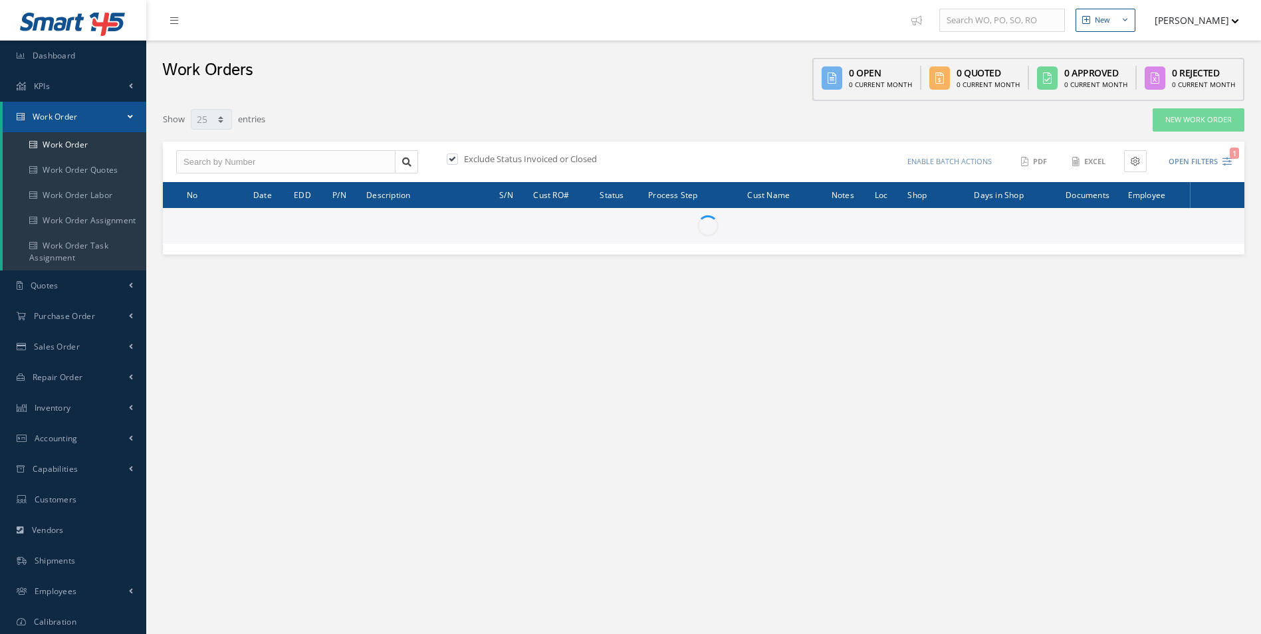
select select "25"
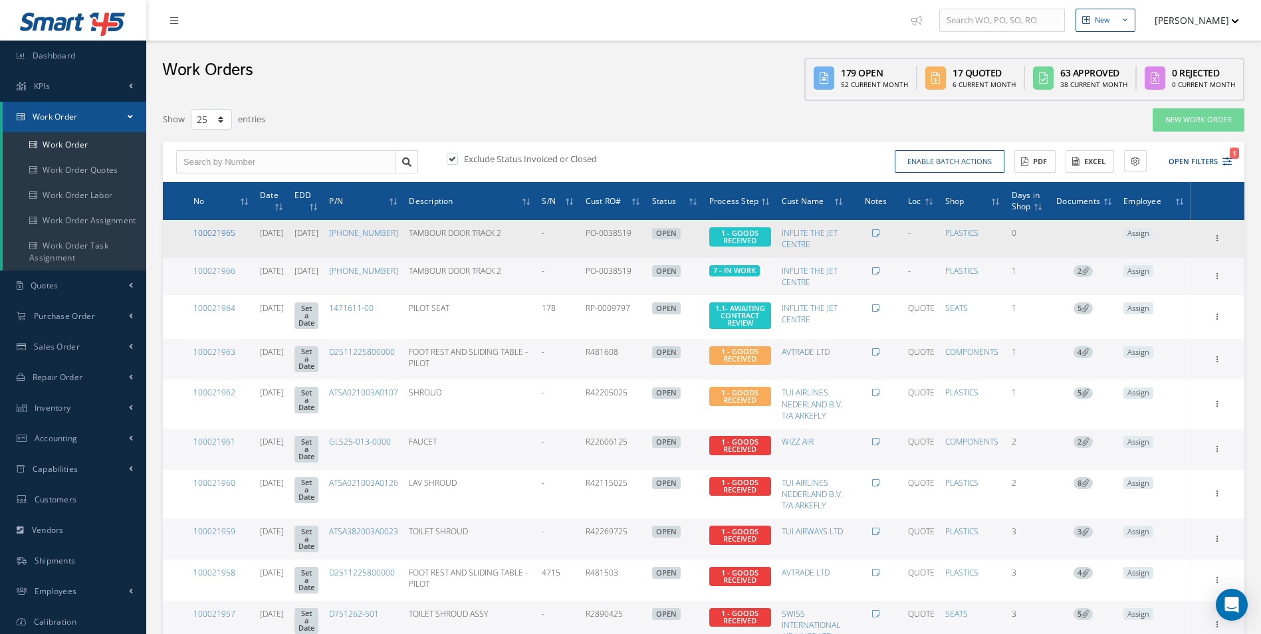
click at [212, 233] on link "100021965" at bounding box center [214, 232] width 42 height 11
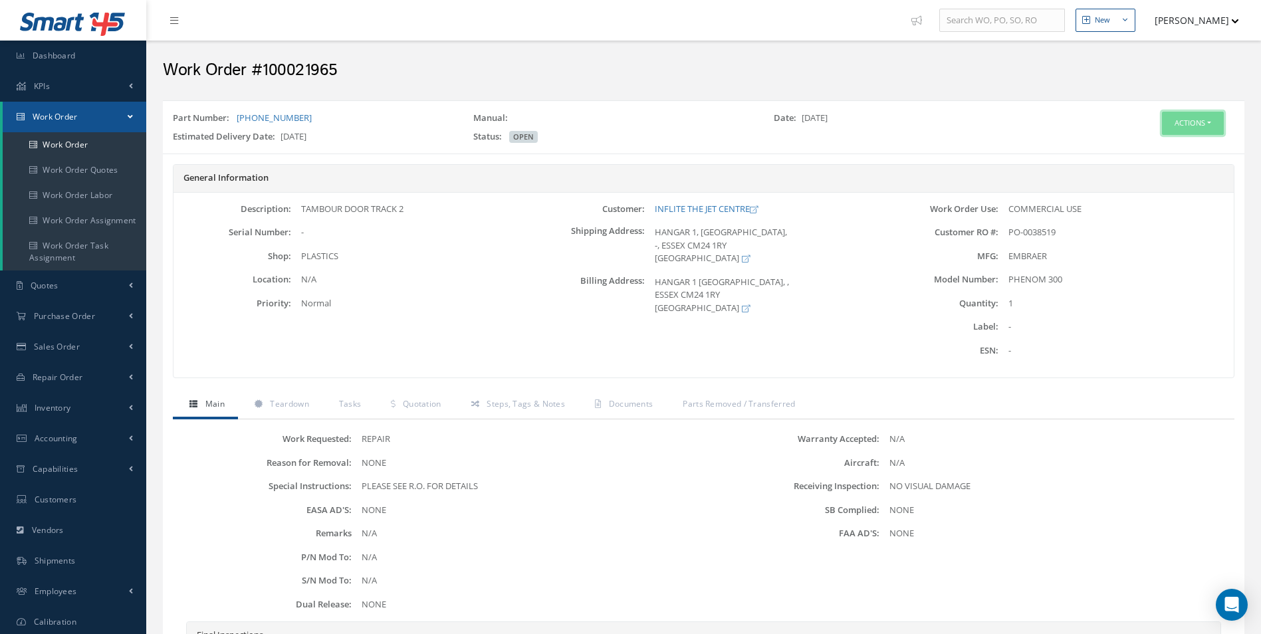
click at [1185, 129] on button "Actions" at bounding box center [1193, 123] width 62 height 23
click at [1160, 151] on link "Edit" at bounding box center [1172, 149] width 106 height 18
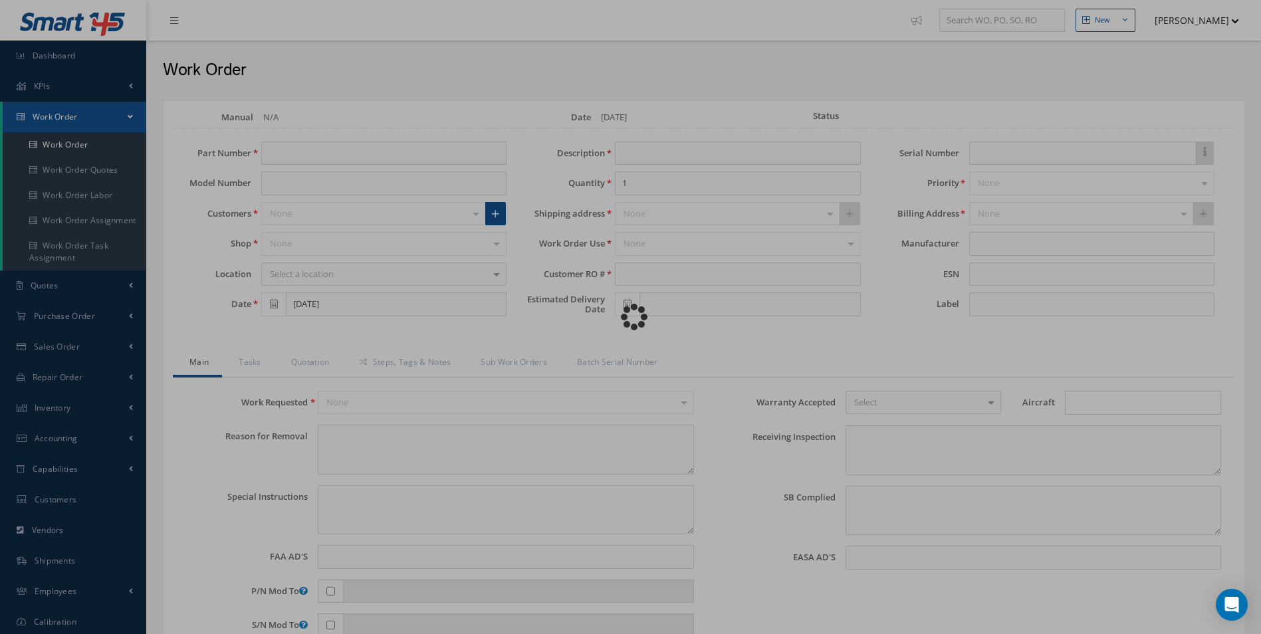
type input "[PHONE_NUMBER]"
type input "PHENOM 300"
type input "TAMBOUR DOOR TRACK 2"
type input "PO-0038519"
type input "[DATE]"
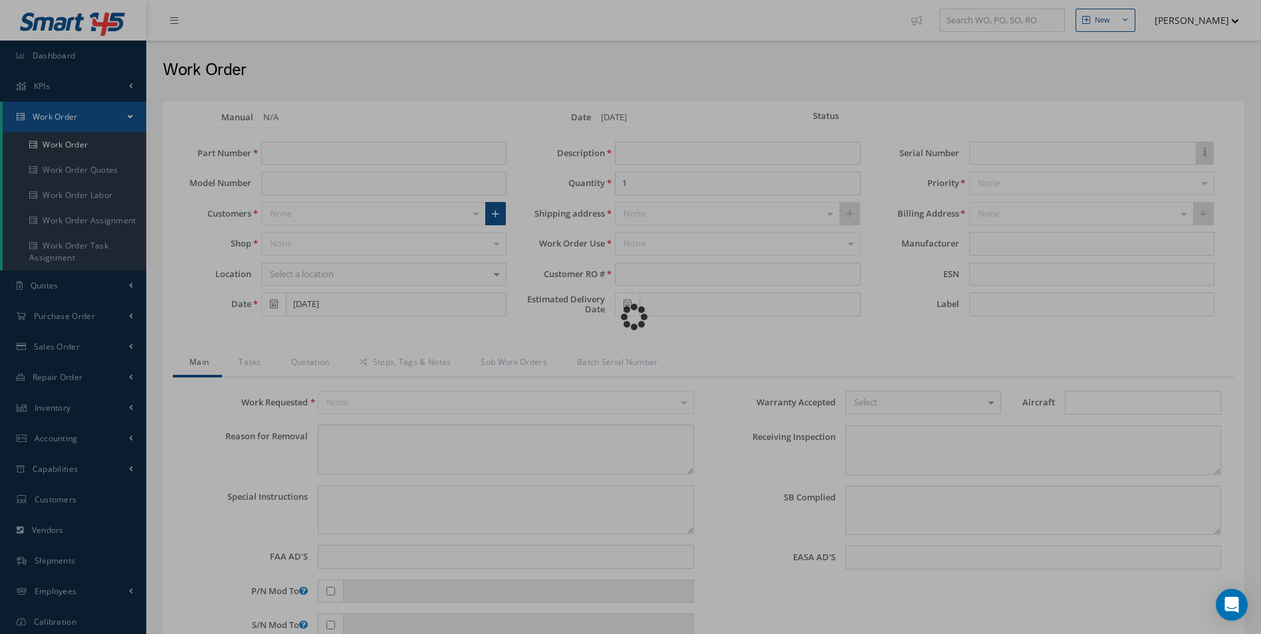
type textarea "NONE"
type textarea "PLEASE SEE R.O. FOR DETAILS"
type input "NONE"
type textarea "NO VISUAL DAMAGE"
type textarea "NONE"
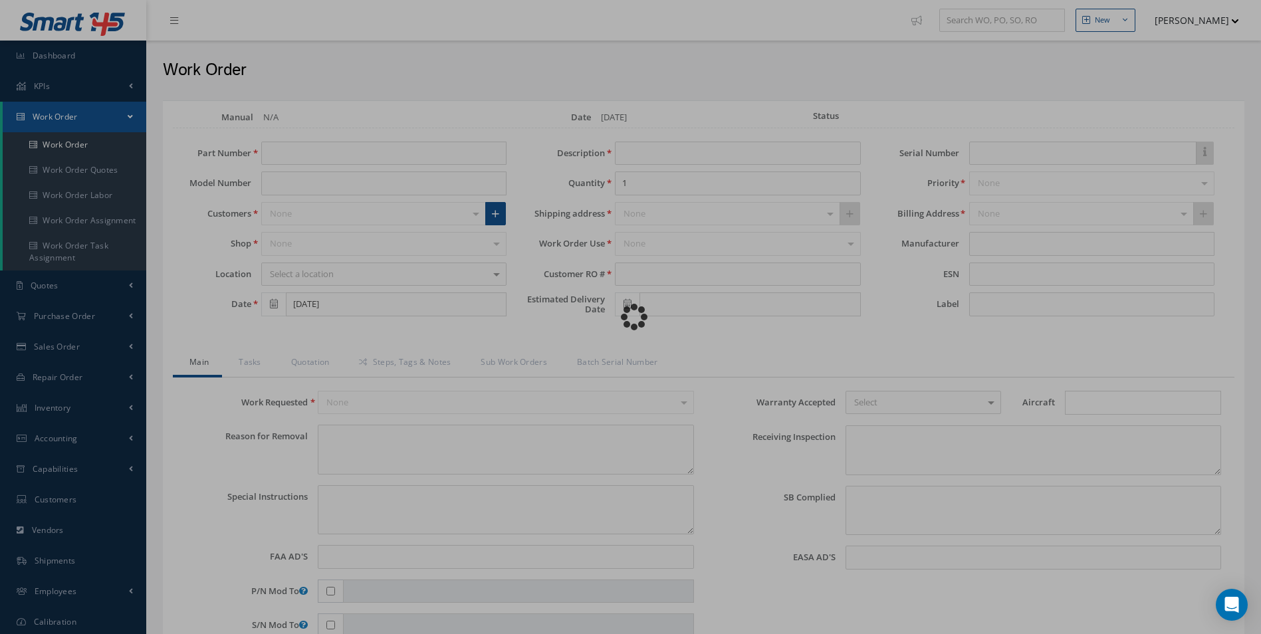
type input "NONE"
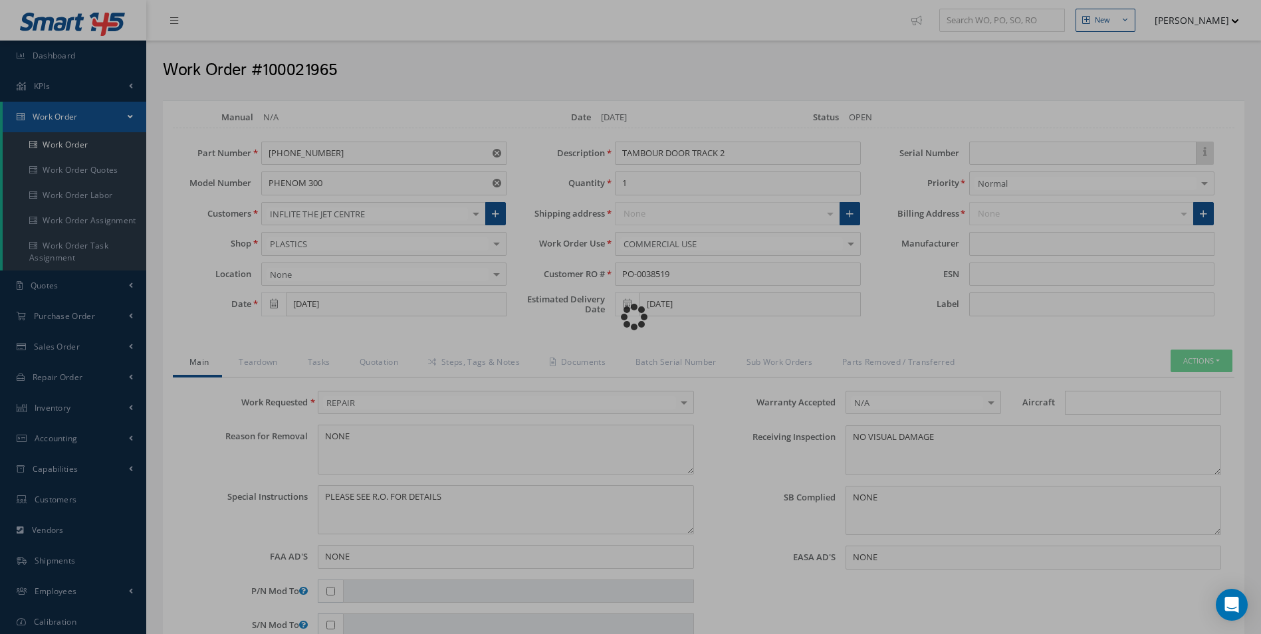
type input "EMBRAER"
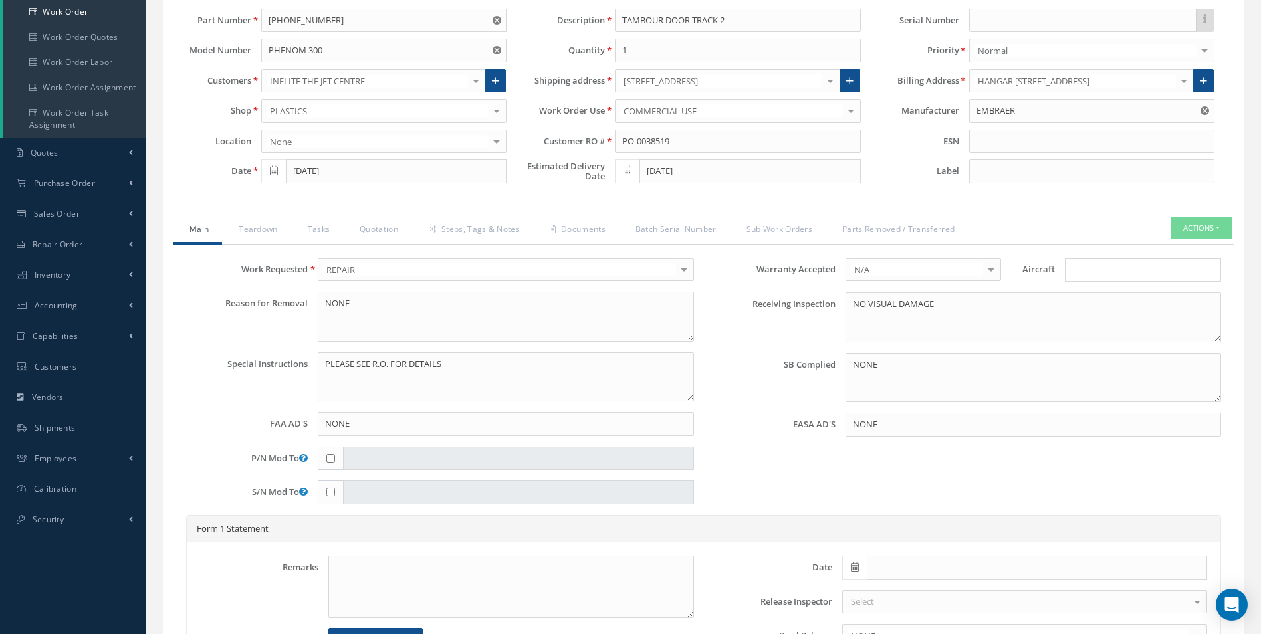
scroll to position [66, 0]
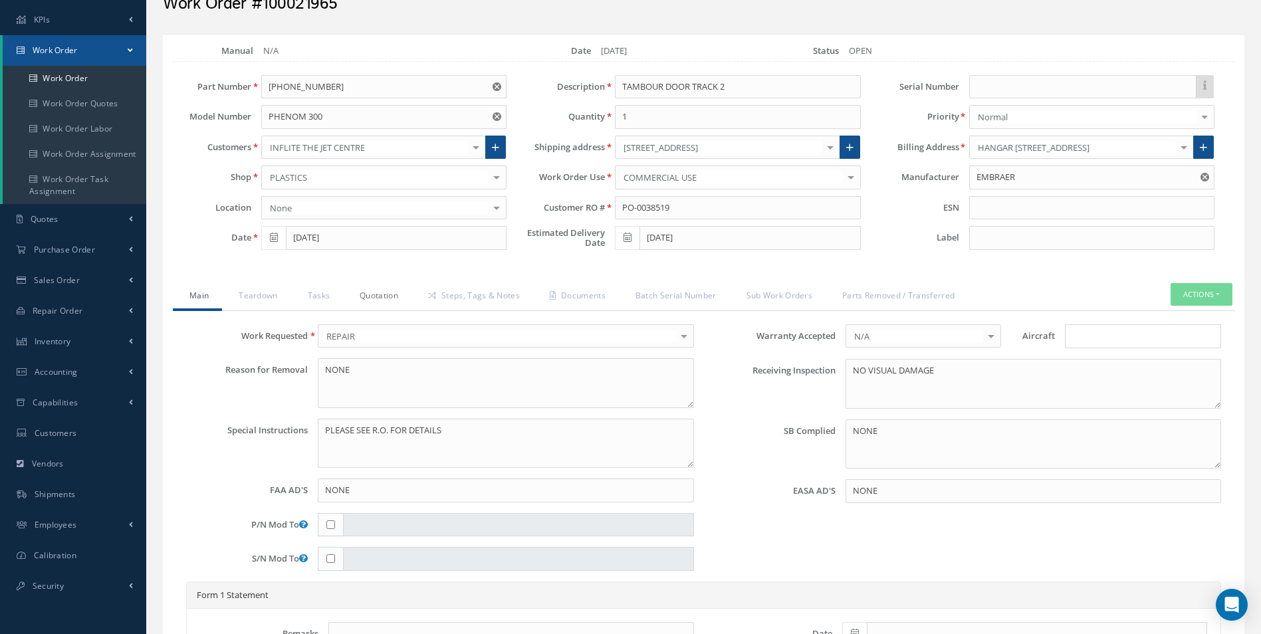
click at [365, 291] on link "Quotation" at bounding box center [377, 297] width 68 height 28
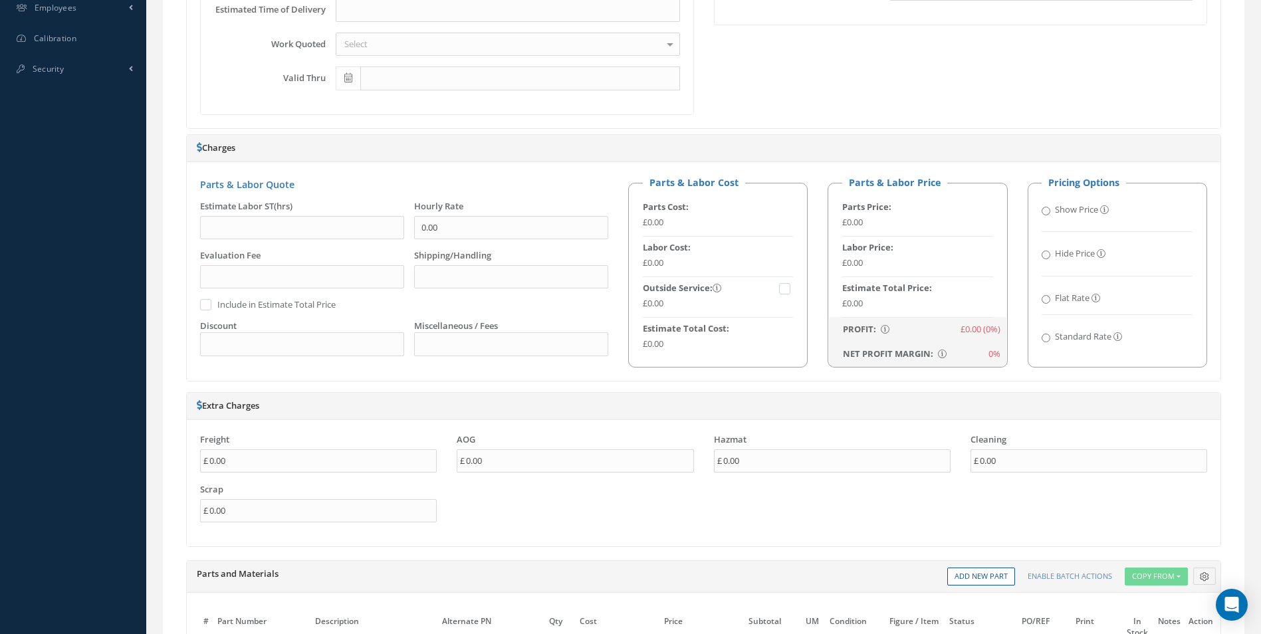
scroll to position [598, 0]
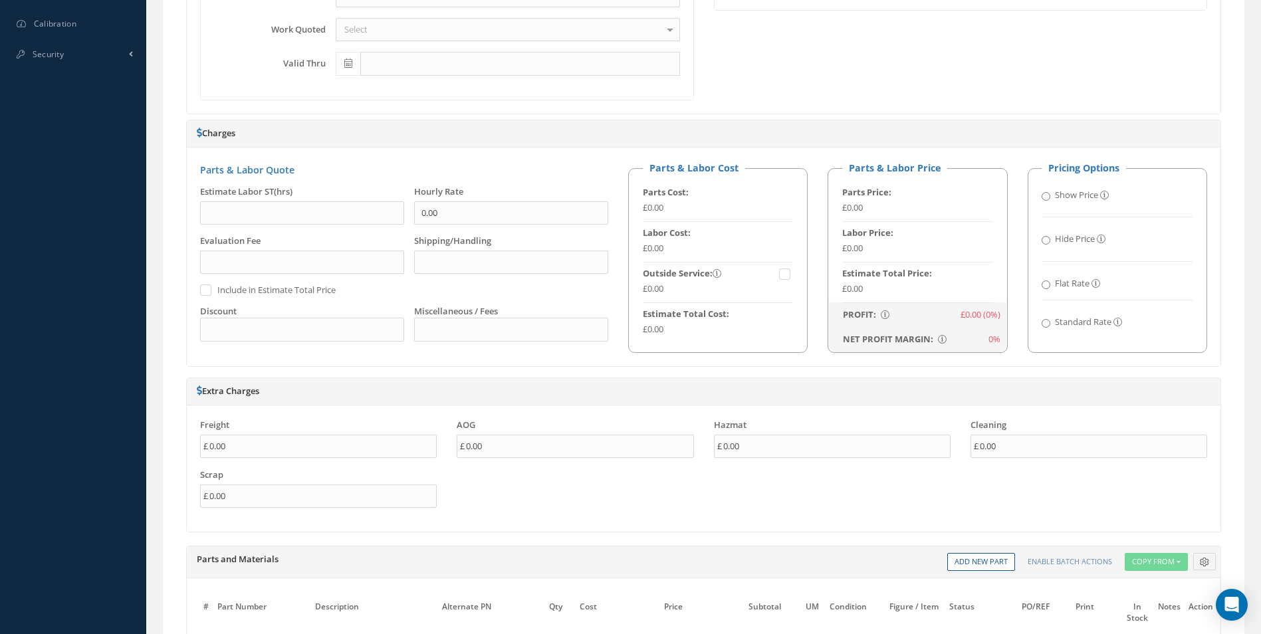
click at [1048, 280] on input "Flat Rate" at bounding box center [1046, 284] width 9 height 9
radio input "true"
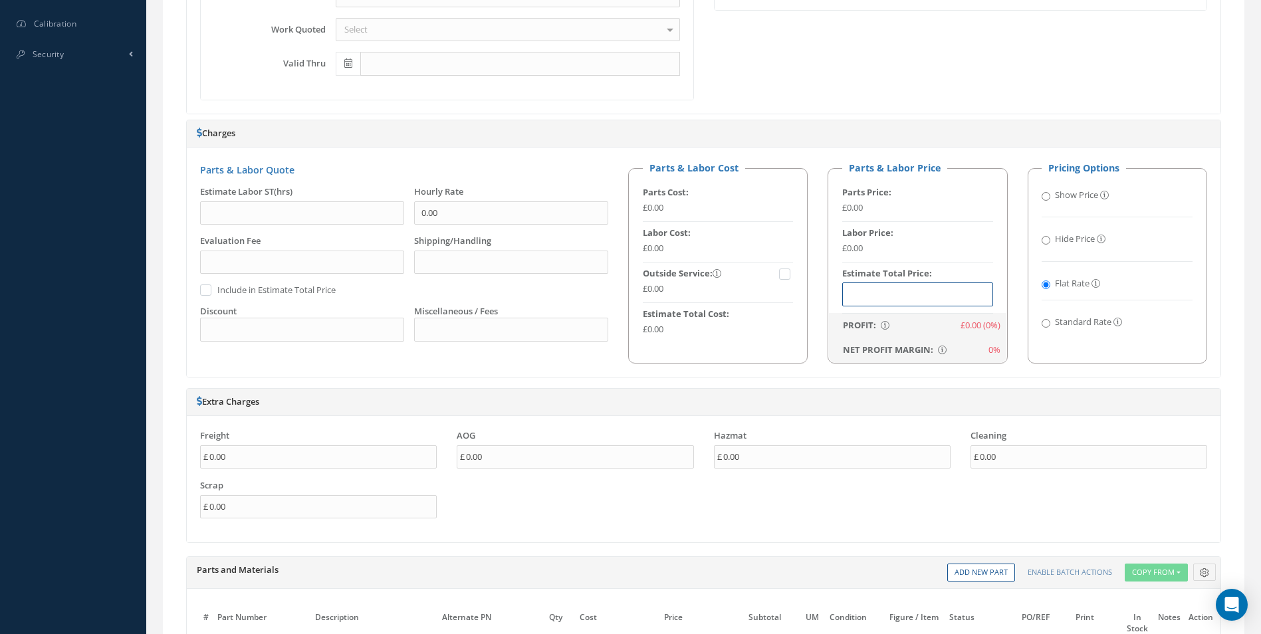
click at [921, 297] on input "text" at bounding box center [917, 294] width 151 height 24
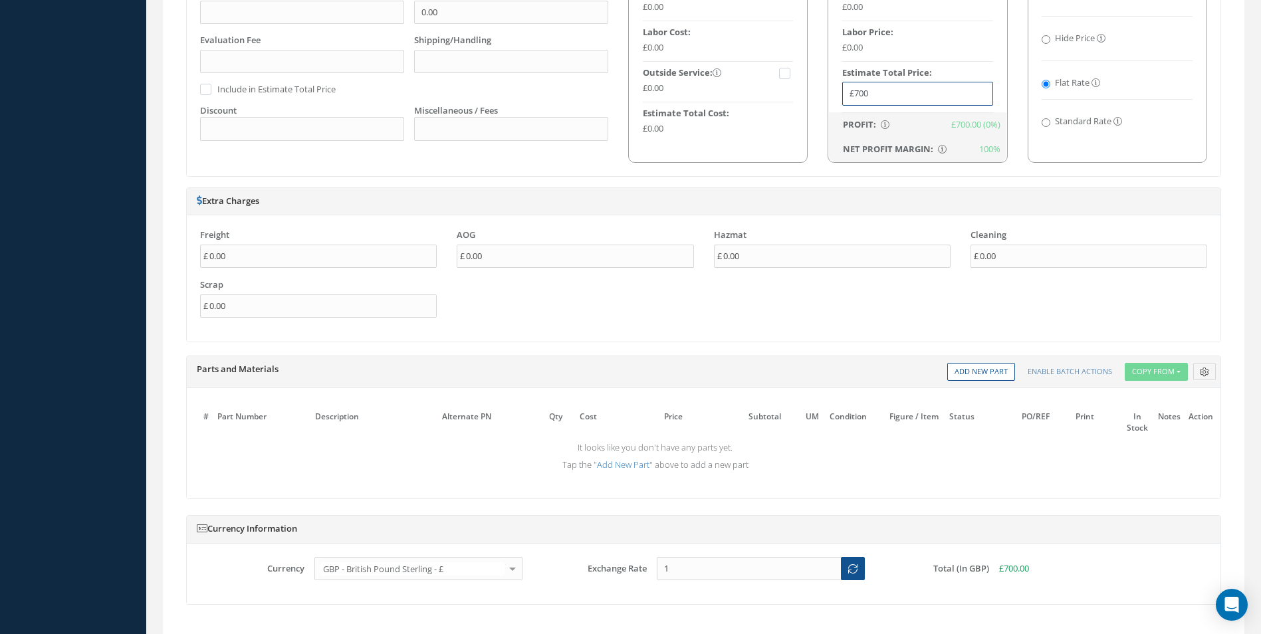
scroll to position [1037, 0]
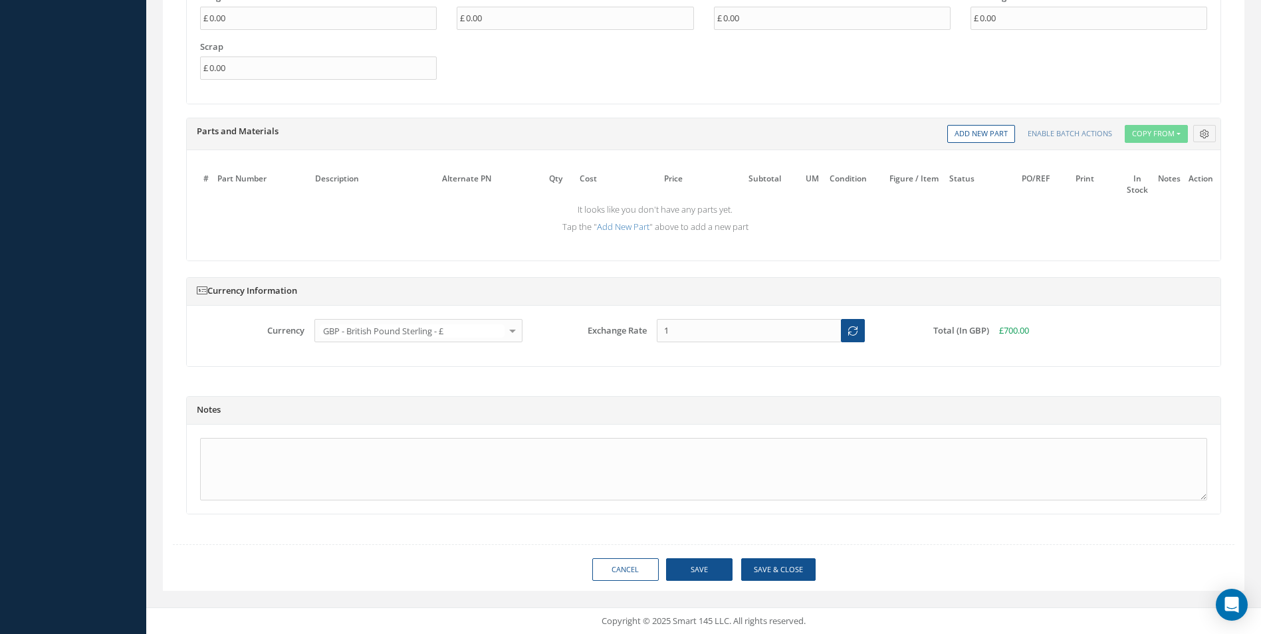
type input "£700"
click at [718, 572] on button "Save" at bounding box center [699, 569] width 66 height 23
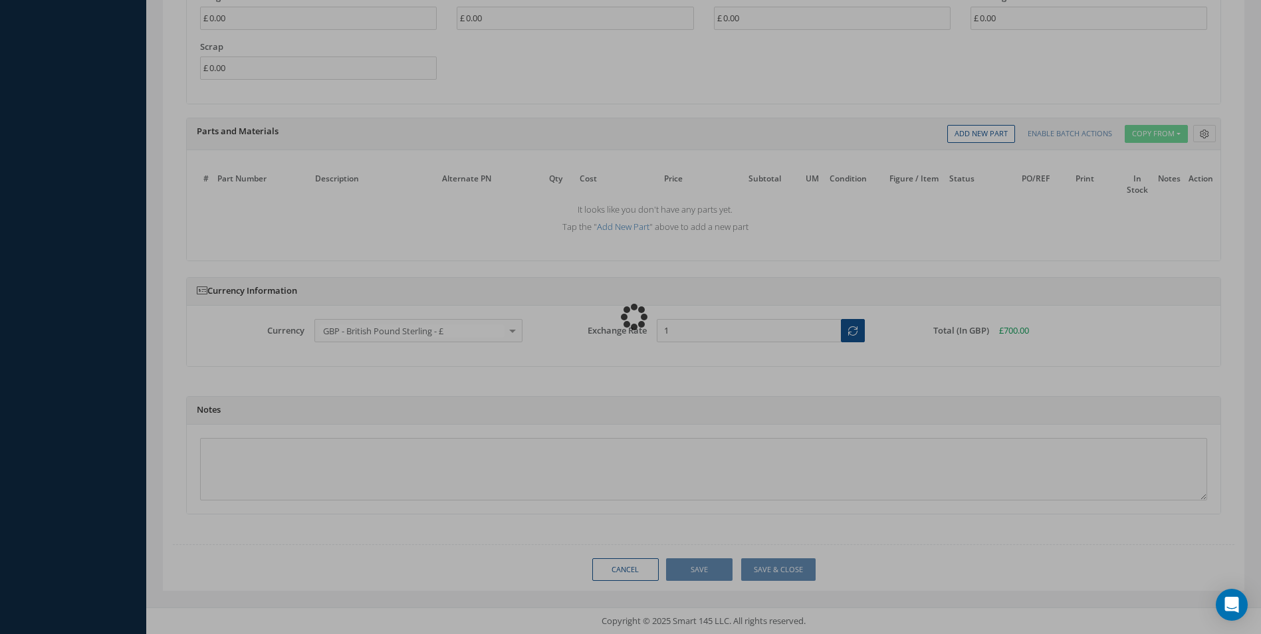
type input "0.00"
checkbox input "false"
type input "0.00"
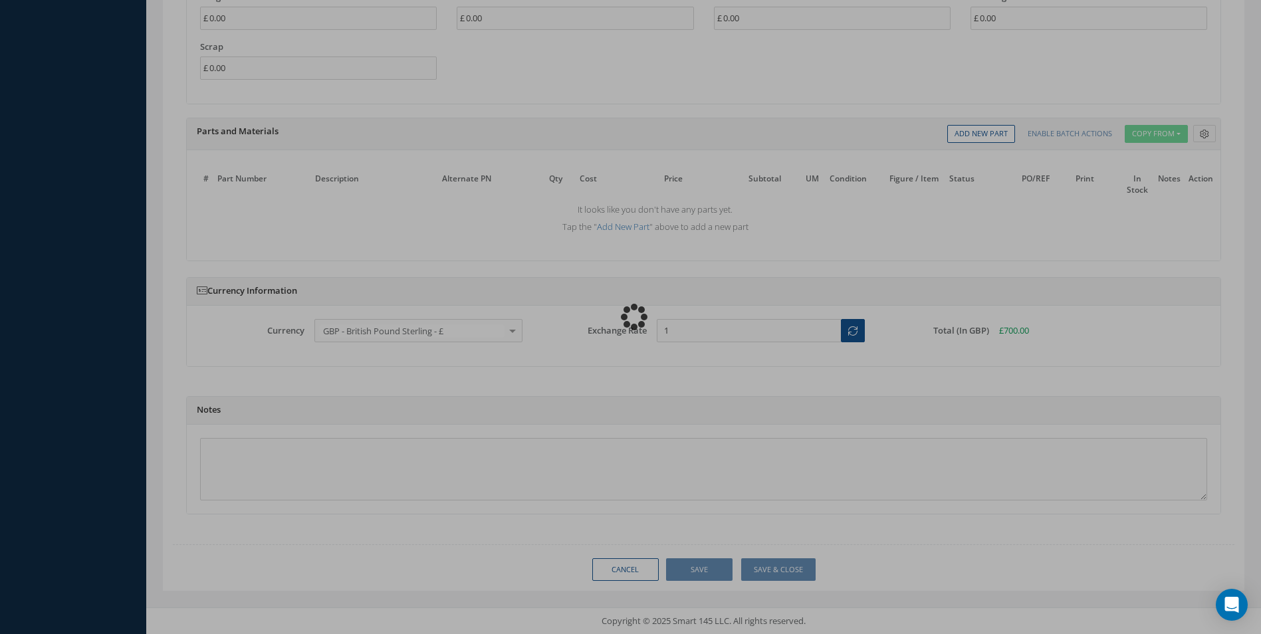
type input "0.00"
checkbox input "false"
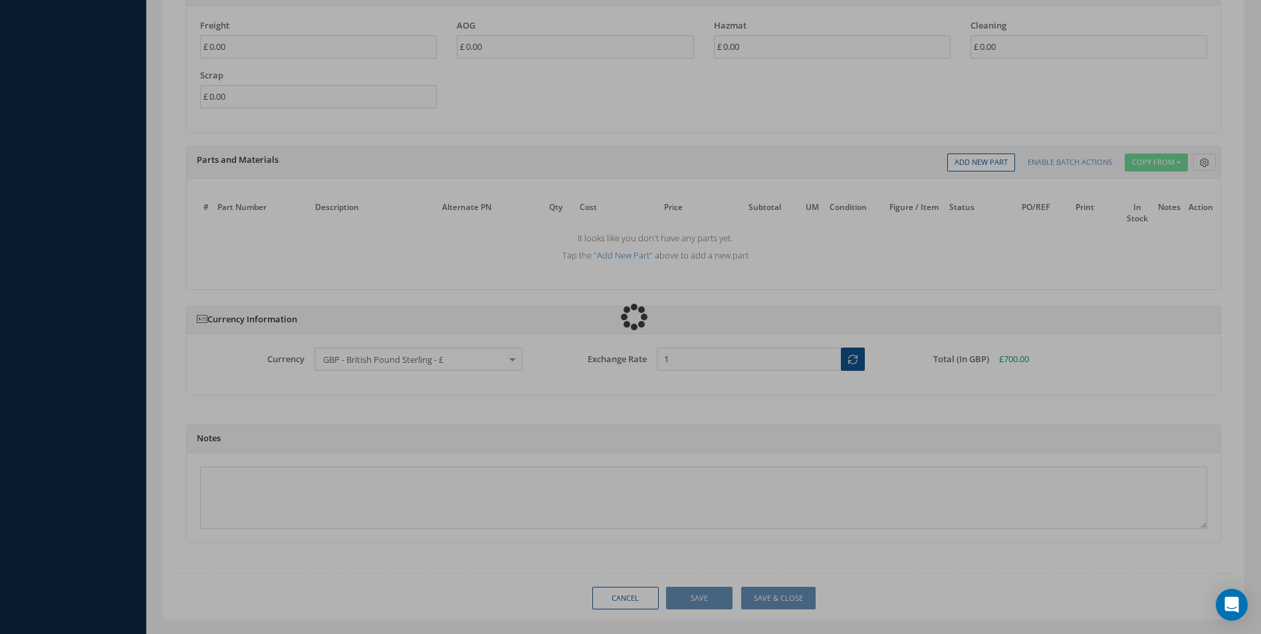
scroll to position [1065, 0]
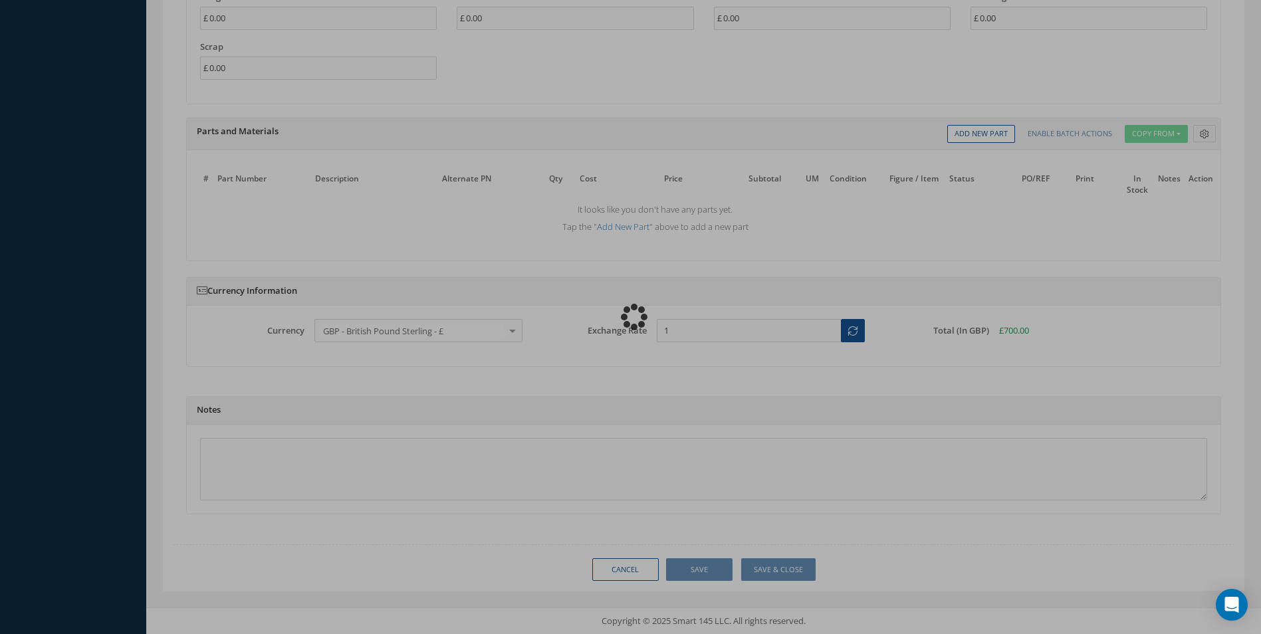
type input "EMBRAER"
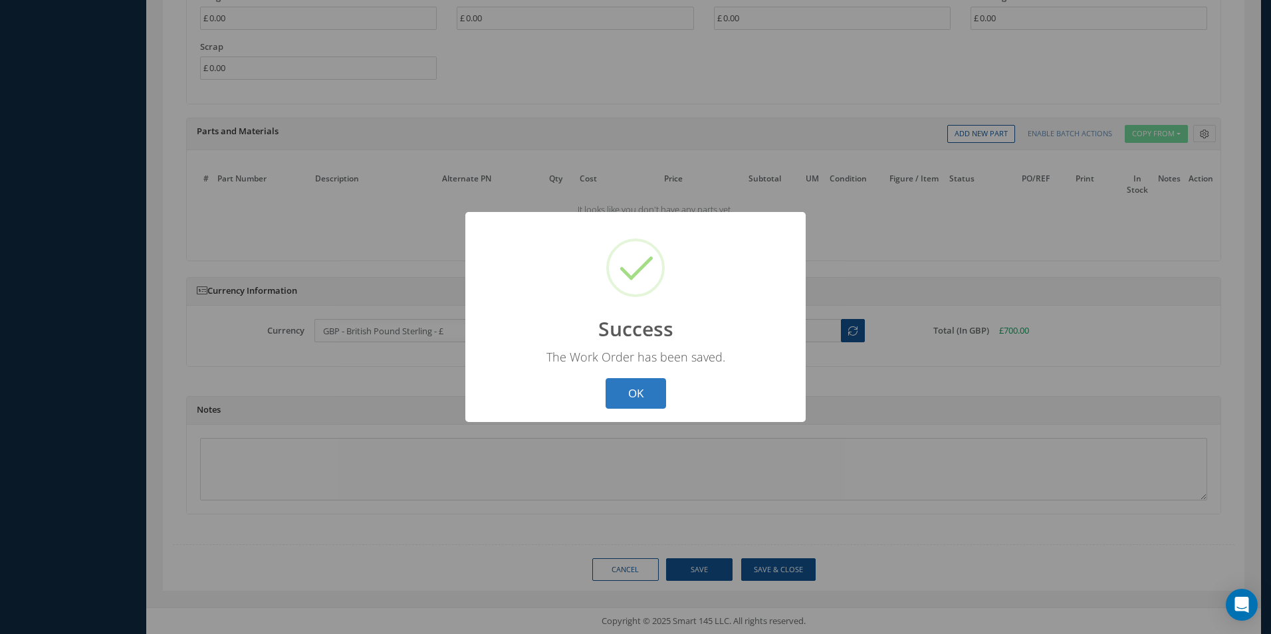
click at [639, 393] on button "OK" at bounding box center [636, 393] width 60 height 31
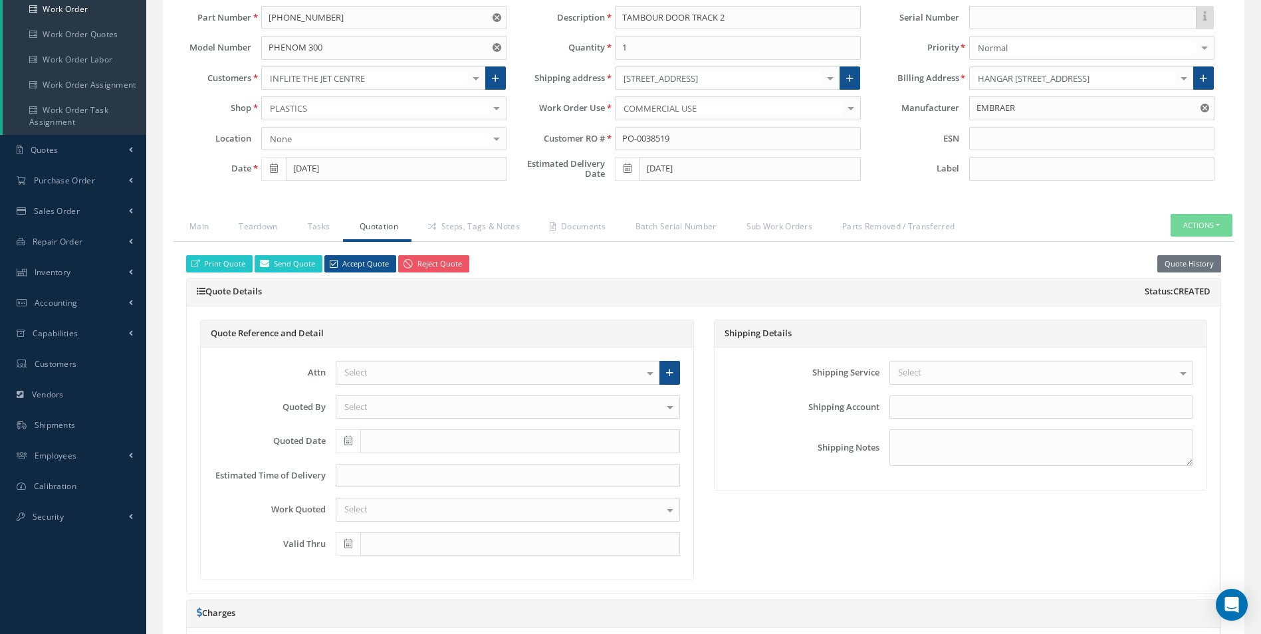
scroll to position [135, 0]
click at [477, 224] on link "Steps, Tags & Notes" at bounding box center [472, 229] width 122 height 28
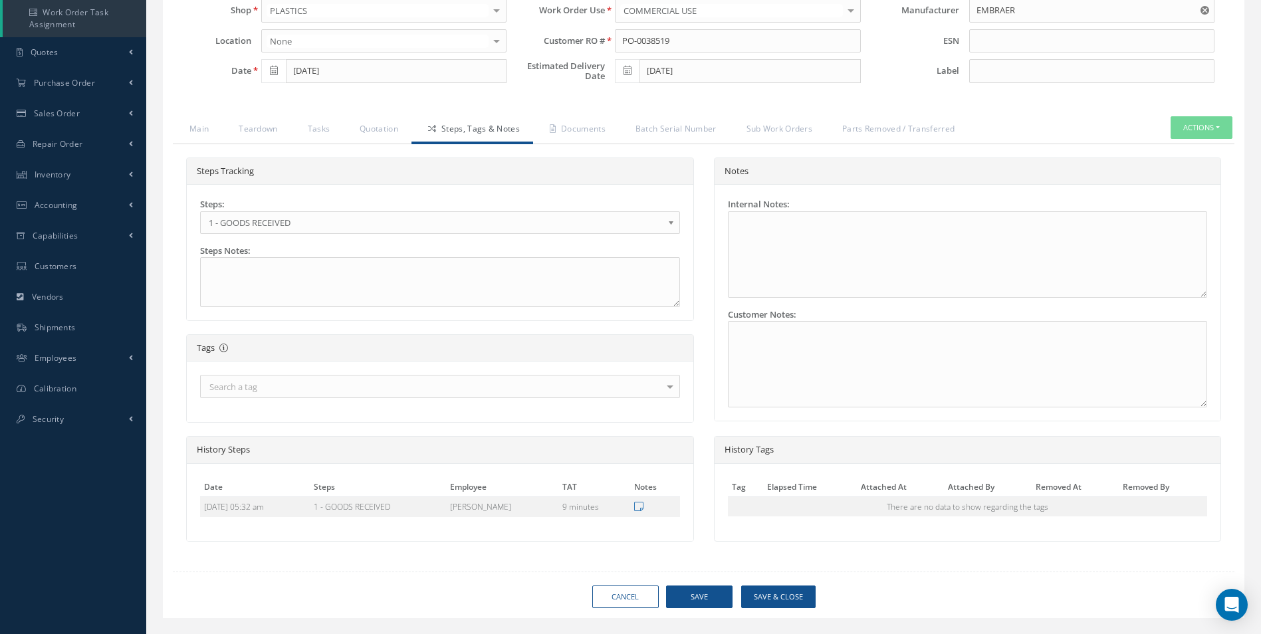
scroll to position [261, 0]
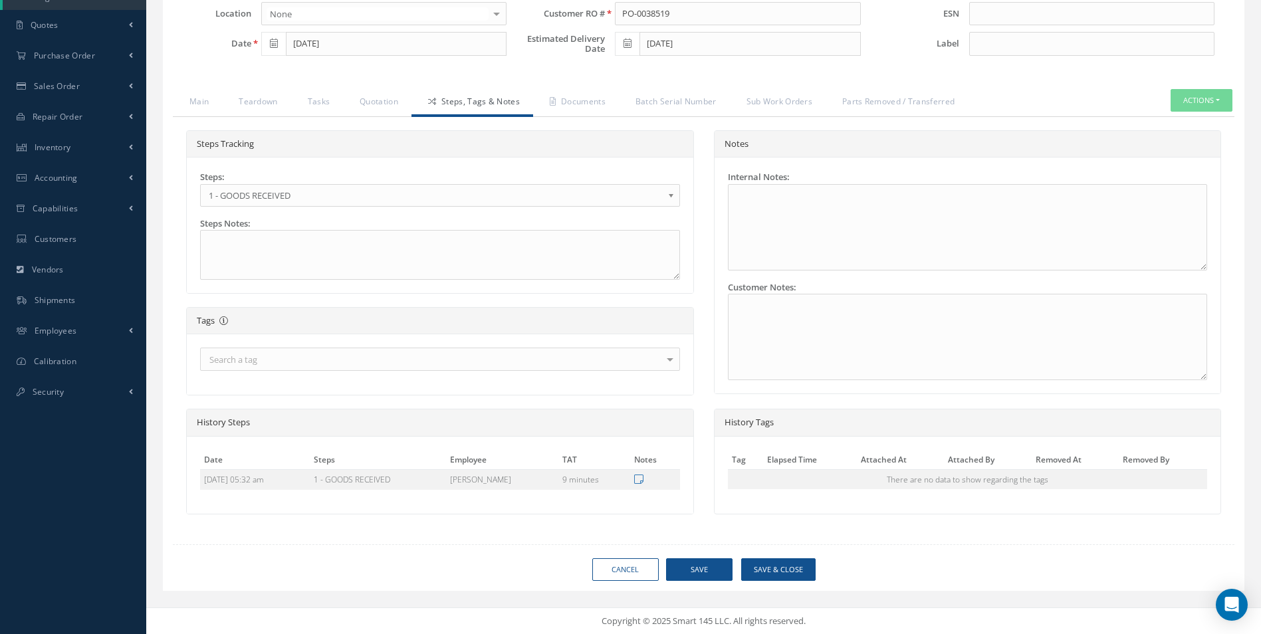
click at [674, 195] on b at bounding box center [673, 198] width 12 height 21
click at [294, 353] on div "Search a tag" at bounding box center [440, 359] width 480 height 23
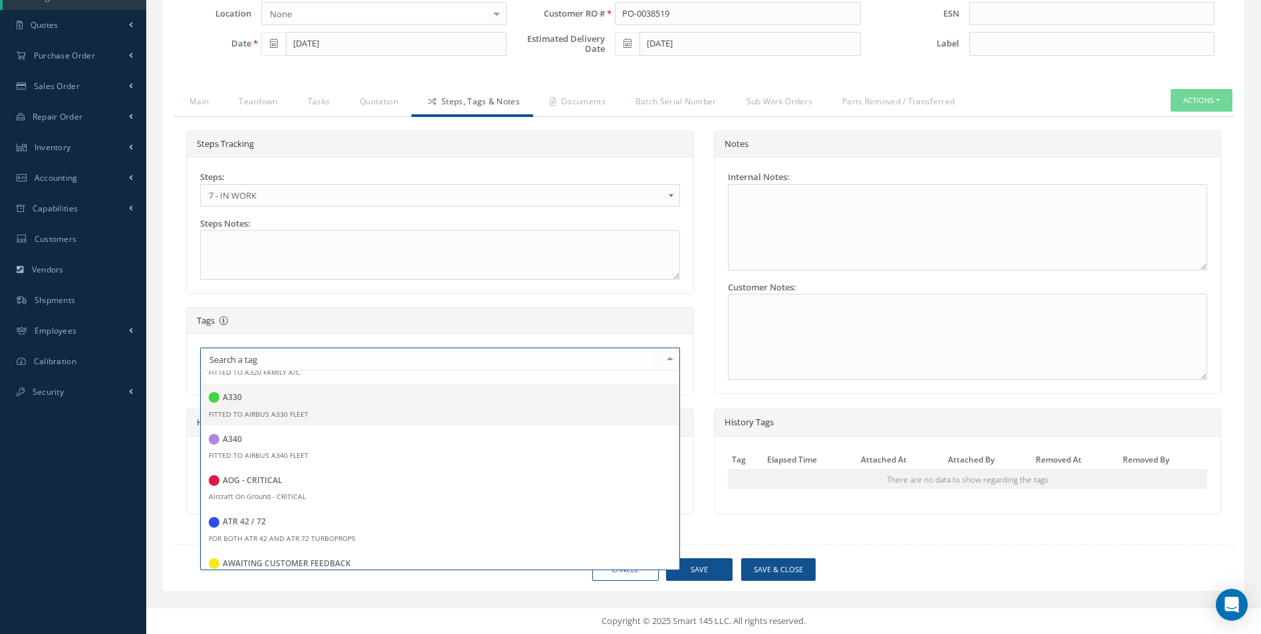
scroll to position [133, 0]
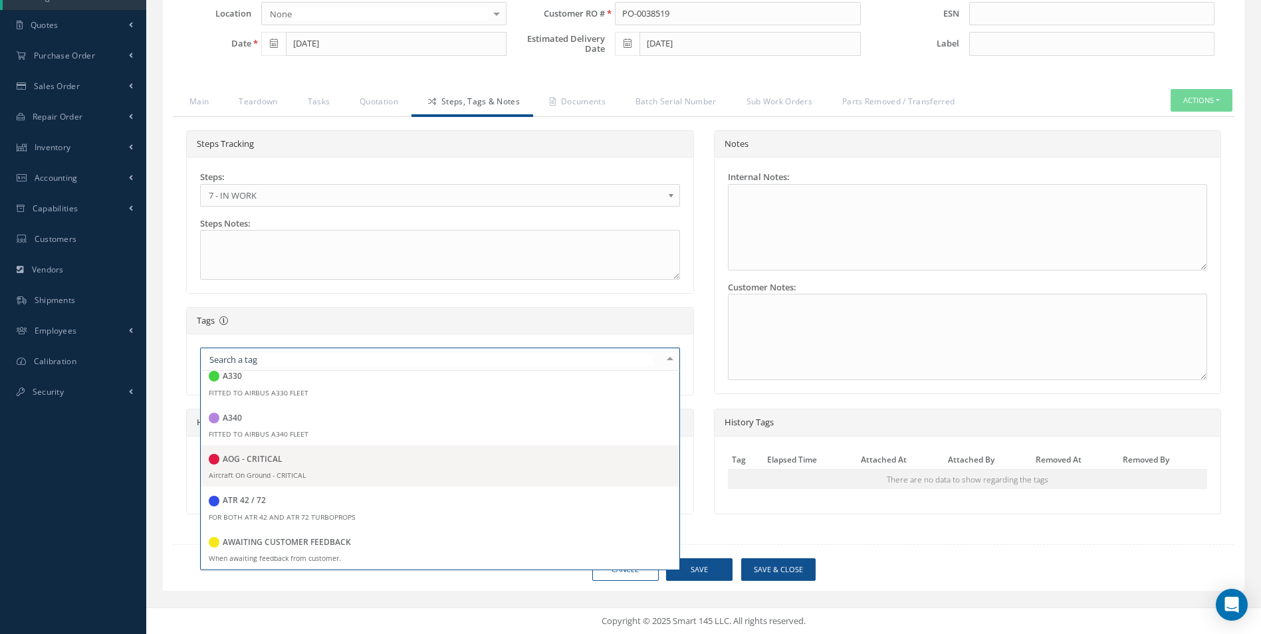
click at [271, 453] on div "AOG - CRITICAL" at bounding box center [246, 460] width 74 height 18
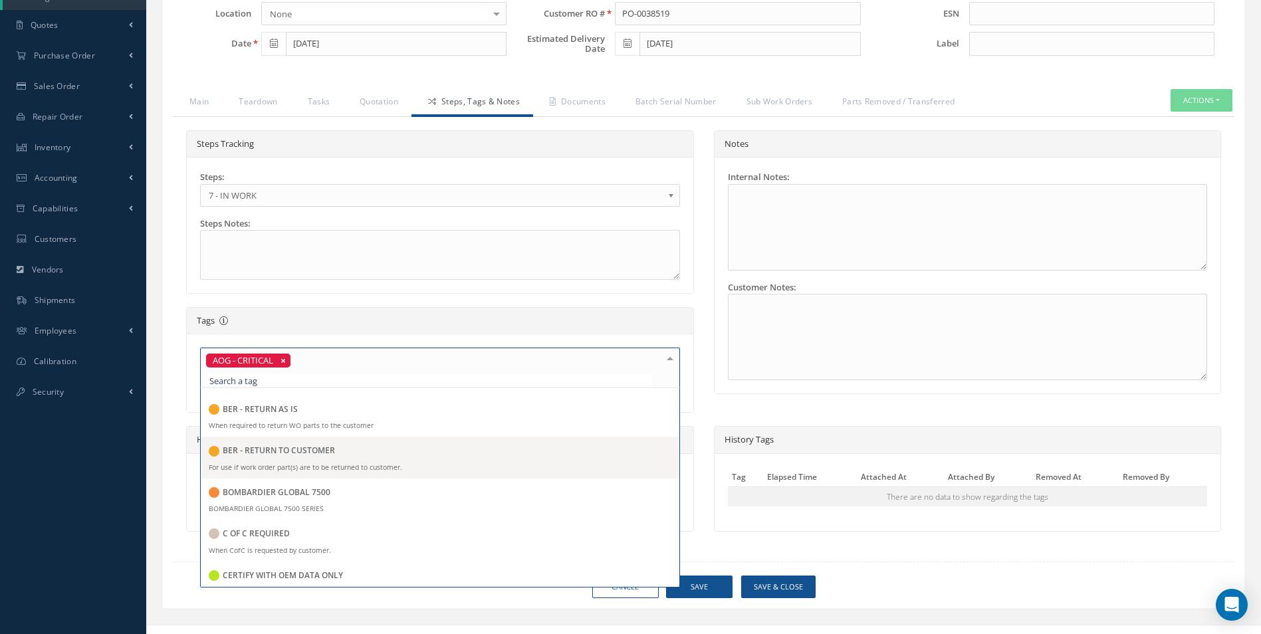
scroll to position [598, 0]
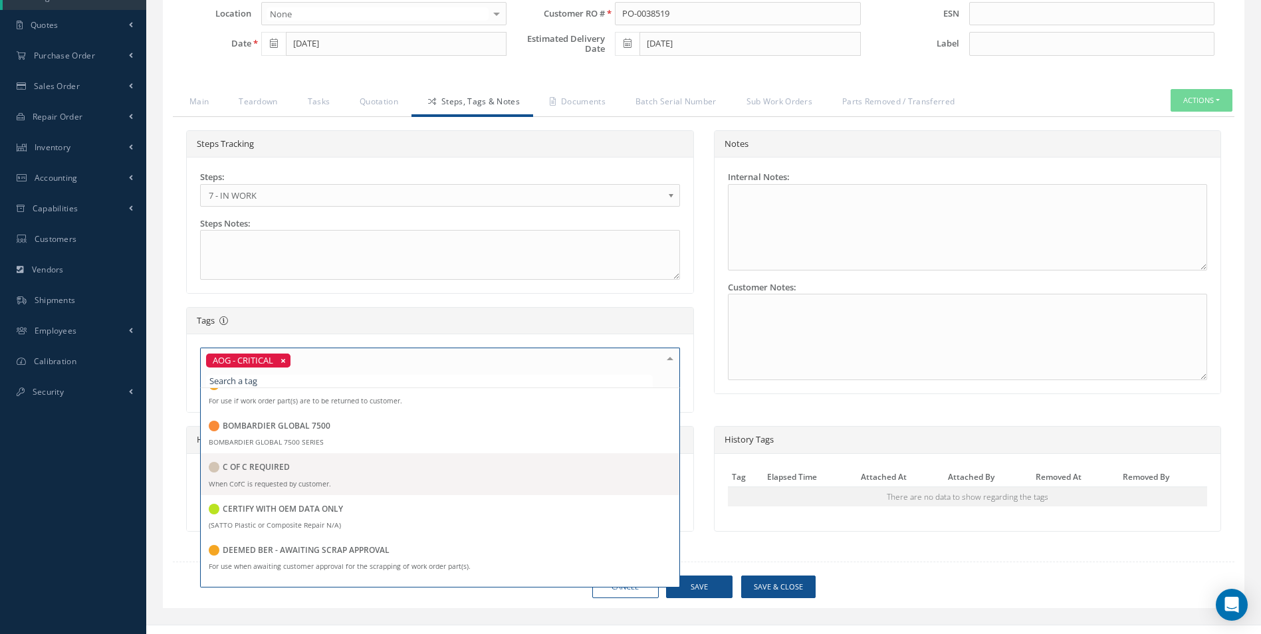
click at [282, 469] on h5 "C OF C REQUIRED" at bounding box center [256, 467] width 67 height 9
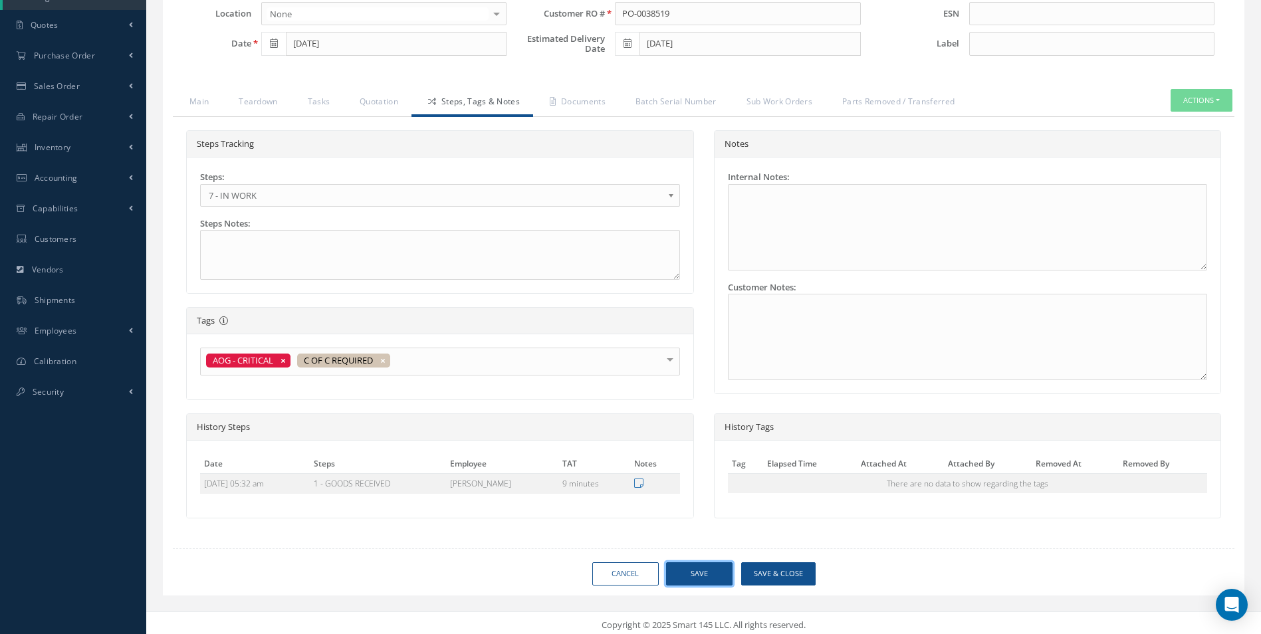
click at [714, 588] on div "Loading… Manual N/A Date 09/26/2025 Status OPEN Part Number 506-20617-001 Model…" at bounding box center [703, 218] width 1081 height 756
click at [707, 576] on button "Save" at bounding box center [699, 573] width 66 height 23
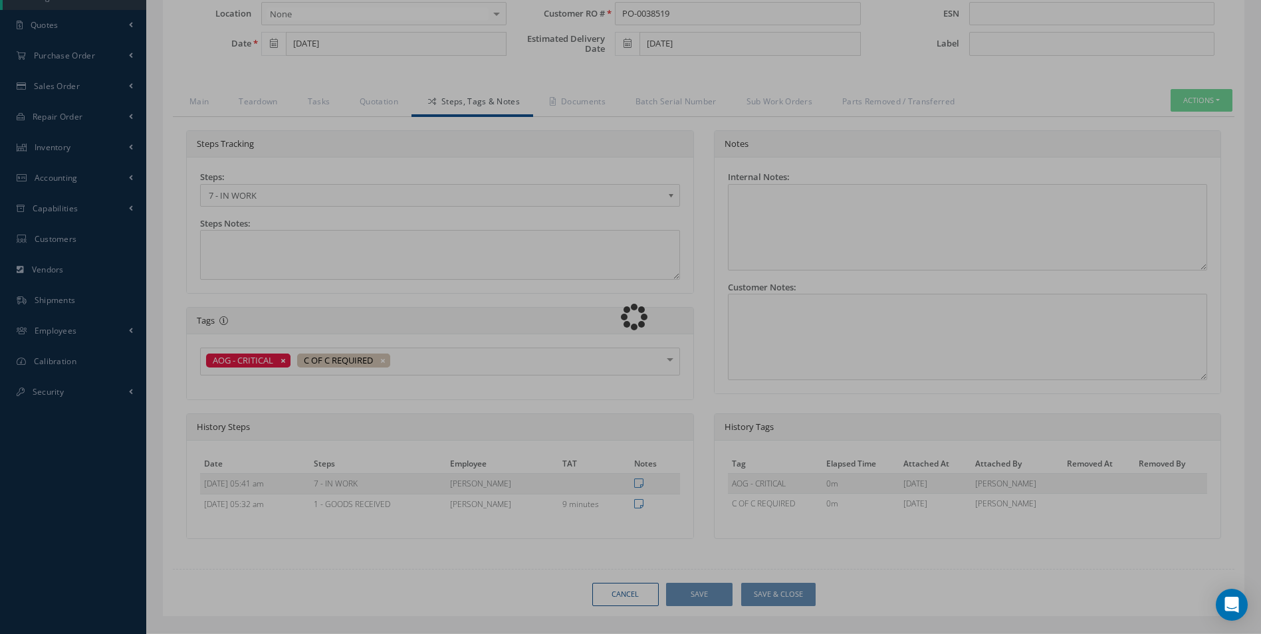
type input "EMBRAER"
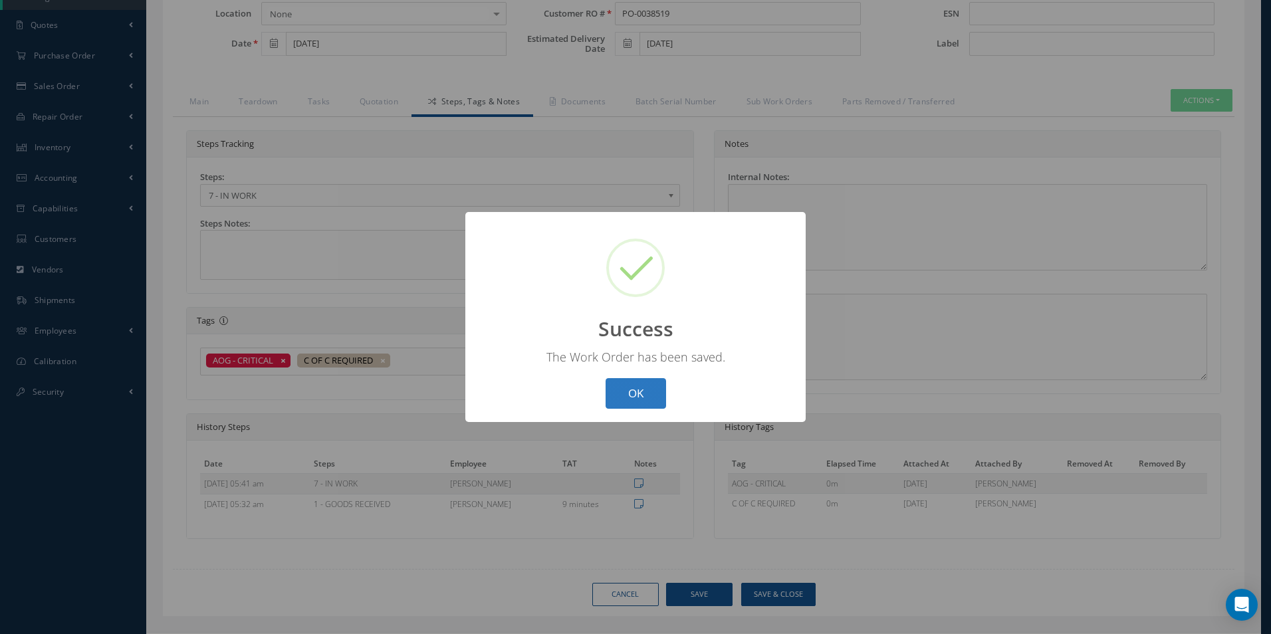
click at [647, 392] on button "OK" at bounding box center [636, 393] width 60 height 31
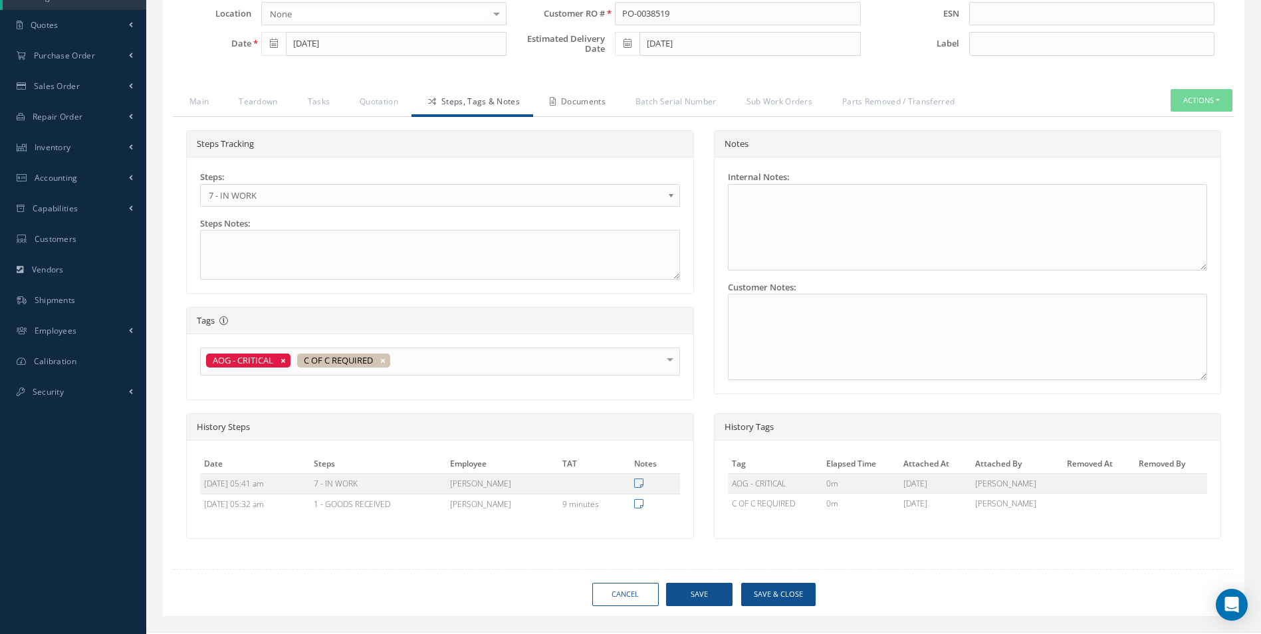
click at [591, 96] on link "Documents" at bounding box center [576, 103] width 86 height 28
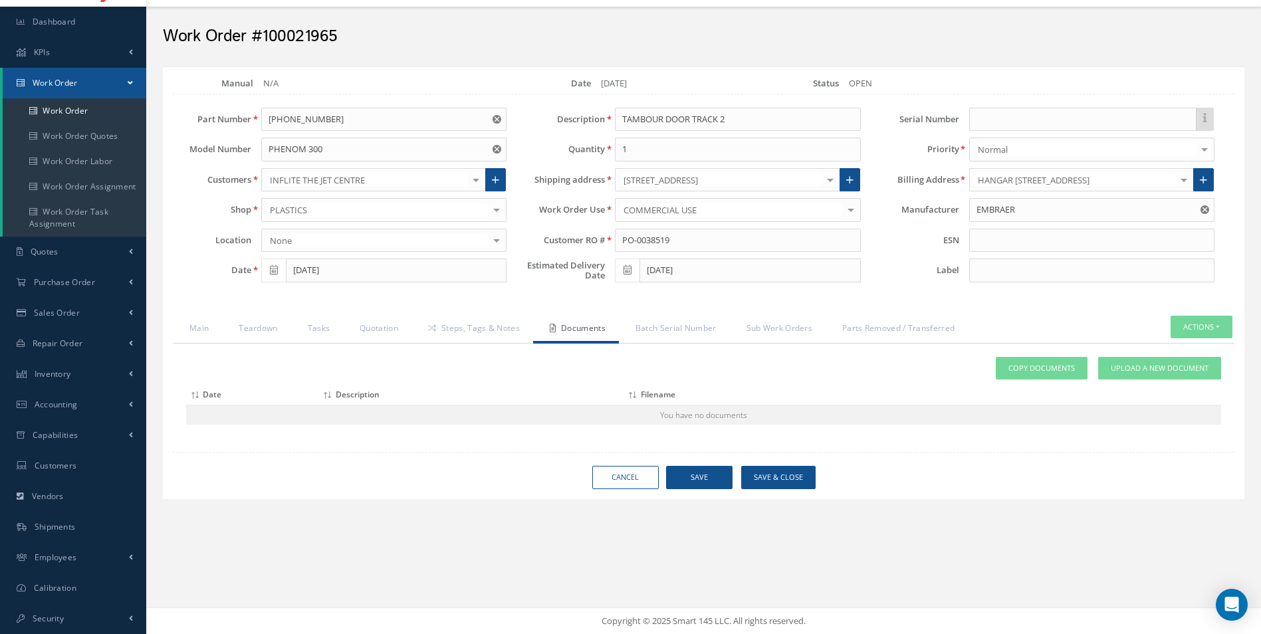
scroll to position [34, 0]
click at [1152, 367] on span "Upload a New Document" at bounding box center [1160, 368] width 98 height 11
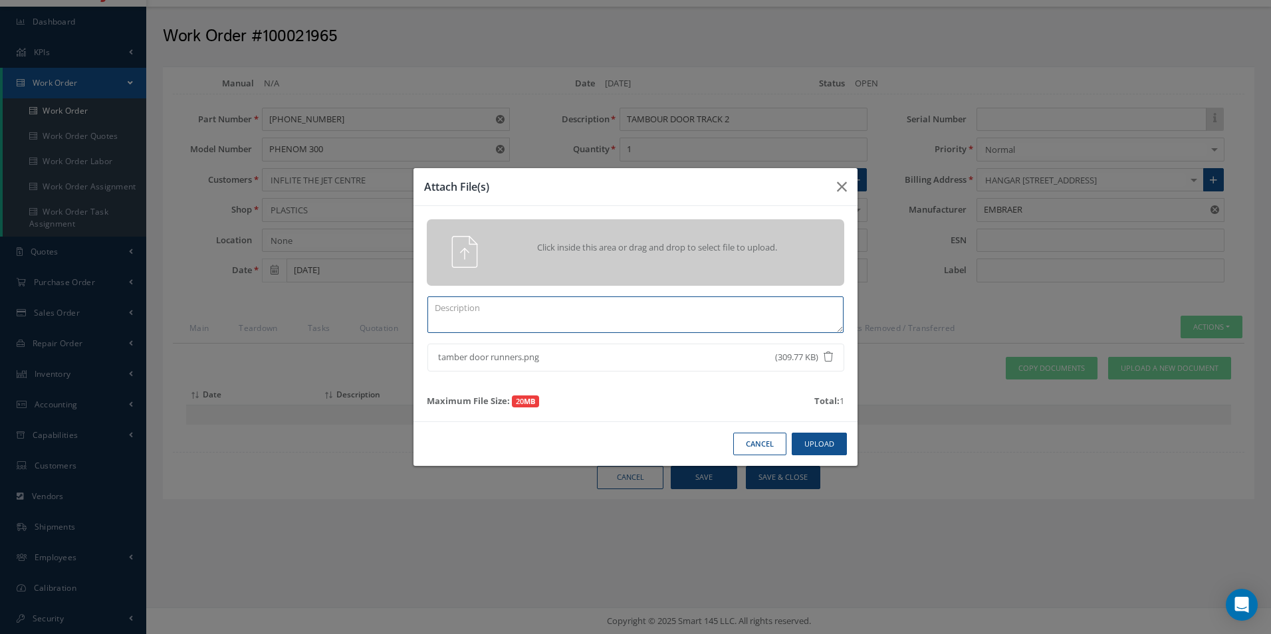
click at [447, 310] on textarea at bounding box center [635, 314] width 416 height 37
click at [801, 442] on button "Upload" at bounding box center [819, 444] width 55 height 23
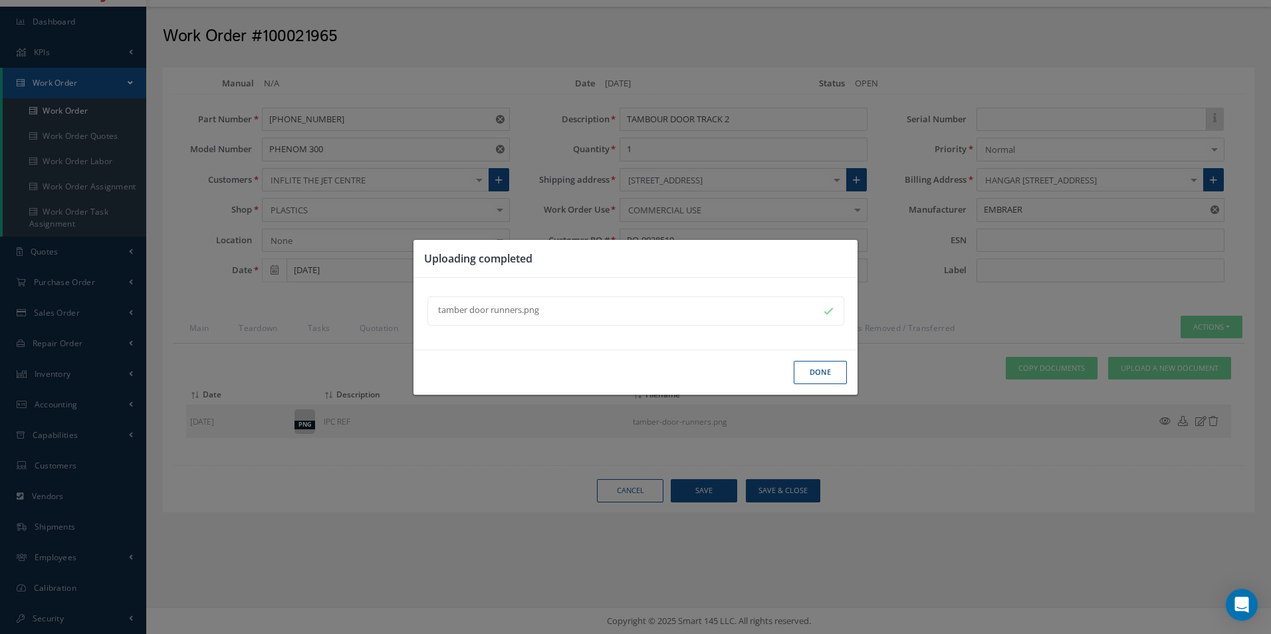
drag, startPoint x: 820, startPoint y: 378, endPoint x: 963, endPoint y: 372, distance: 143.7
click at [826, 378] on button "Done" at bounding box center [820, 372] width 53 height 23
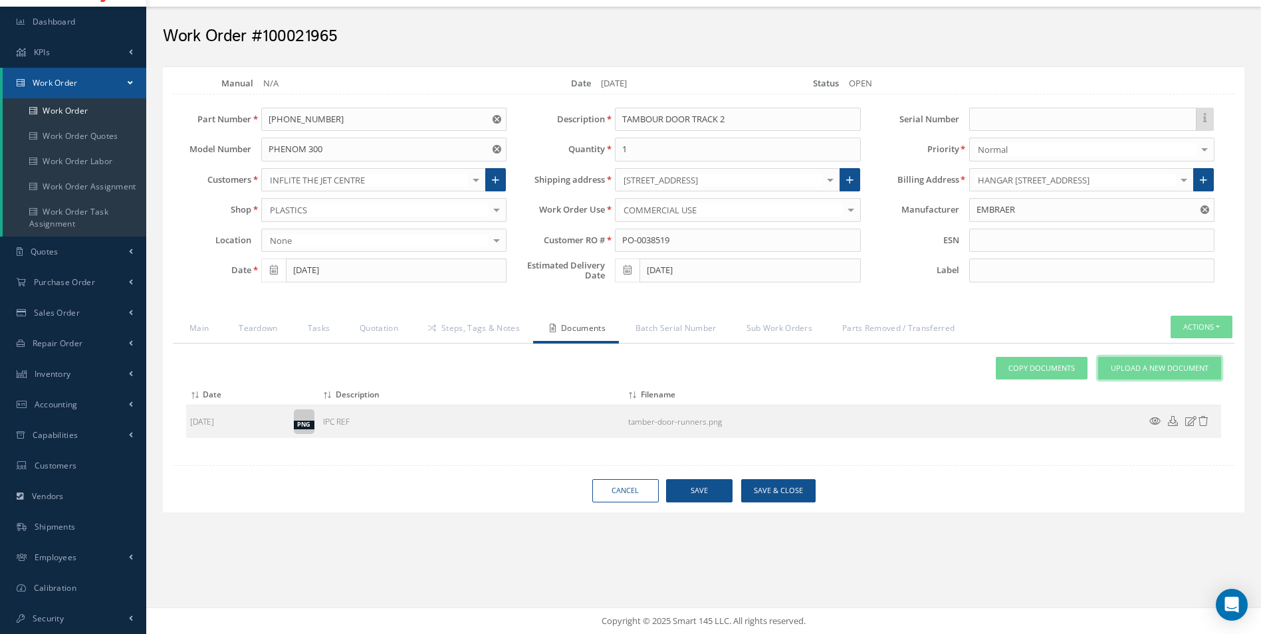
click at [1165, 366] on span "Upload a New Document" at bounding box center [1160, 368] width 98 height 11
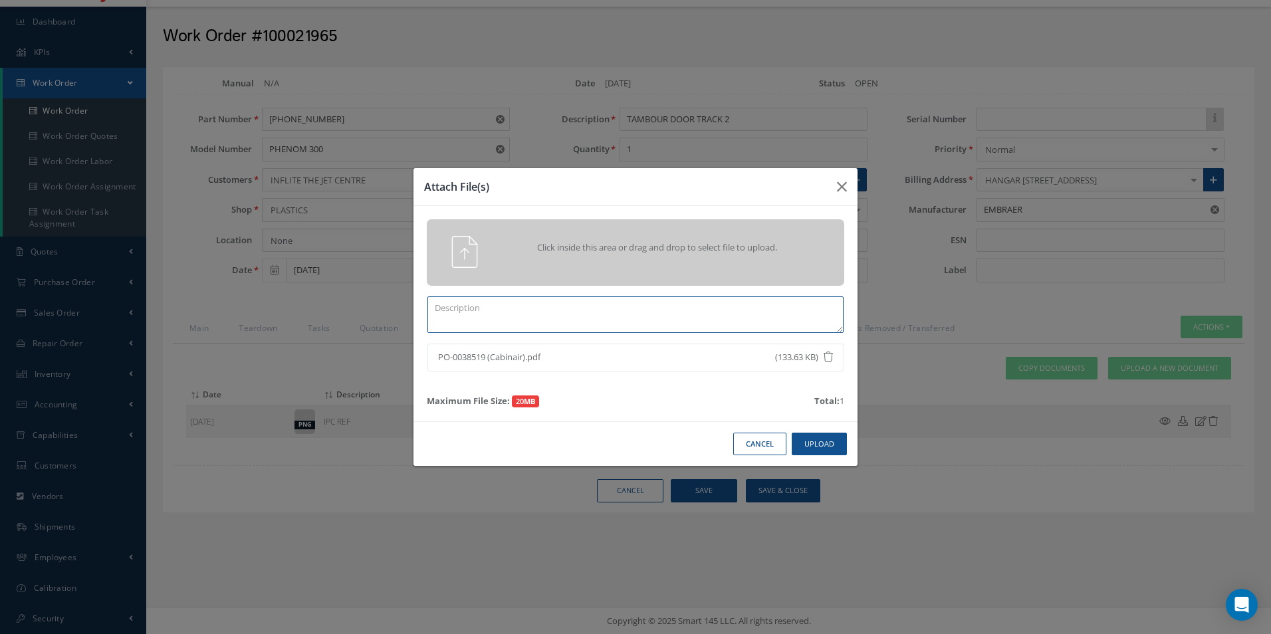
click at [487, 312] on textarea at bounding box center [635, 314] width 416 height 37
type textarea "repair order"
click at [813, 439] on button "Upload" at bounding box center [819, 444] width 55 height 23
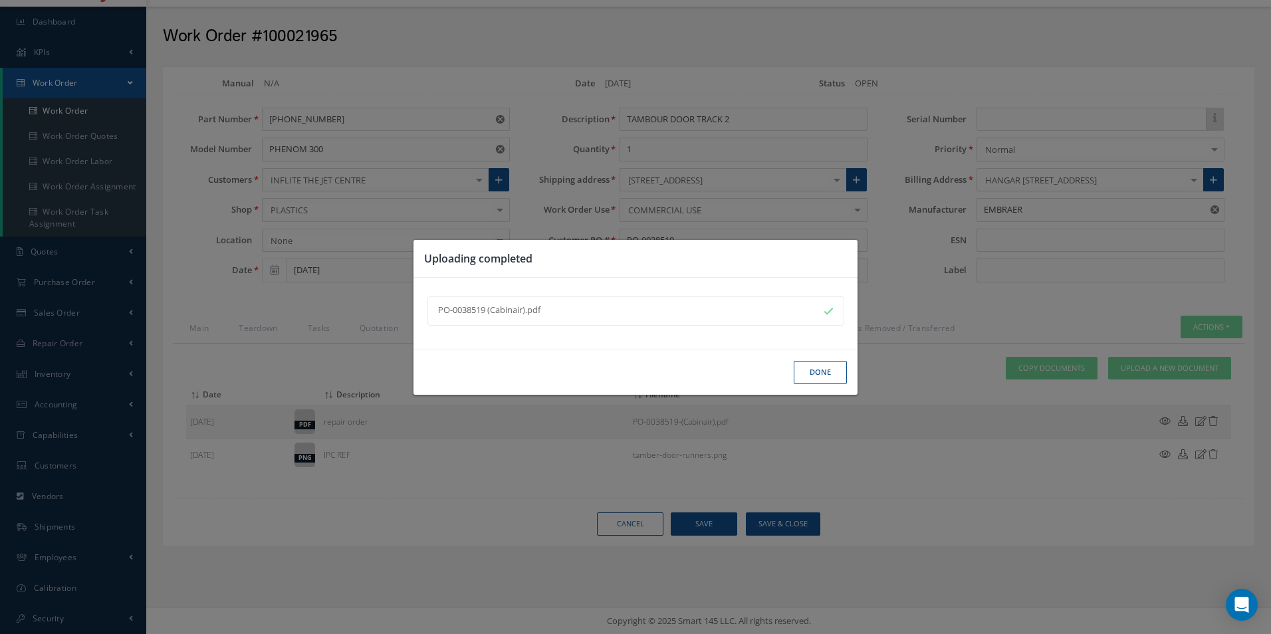
click at [818, 370] on button "Done" at bounding box center [820, 372] width 53 height 23
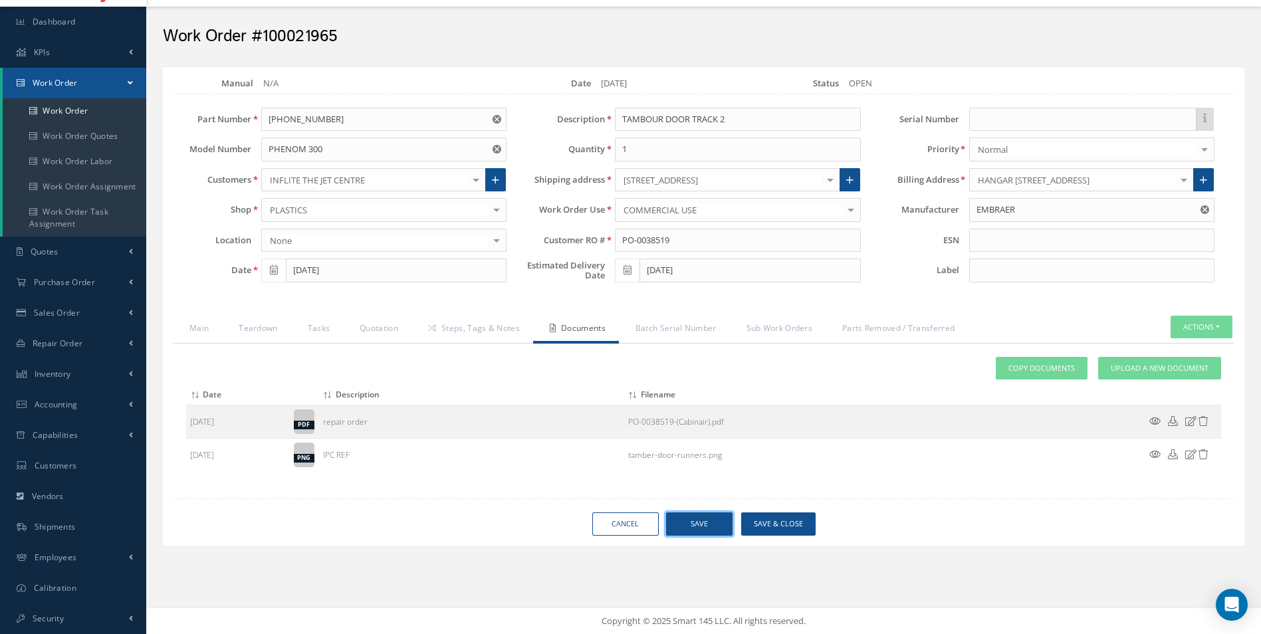
click at [693, 519] on button "Save" at bounding box center [699, 523] width 66 height 23
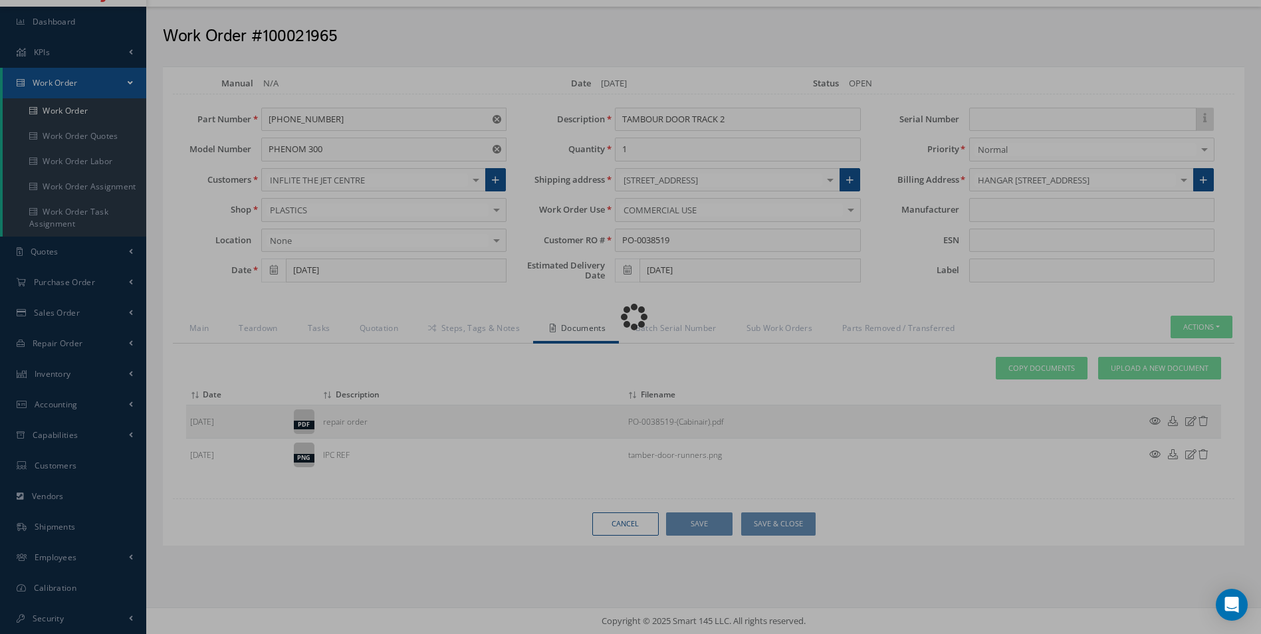
type input "EMBRAER"
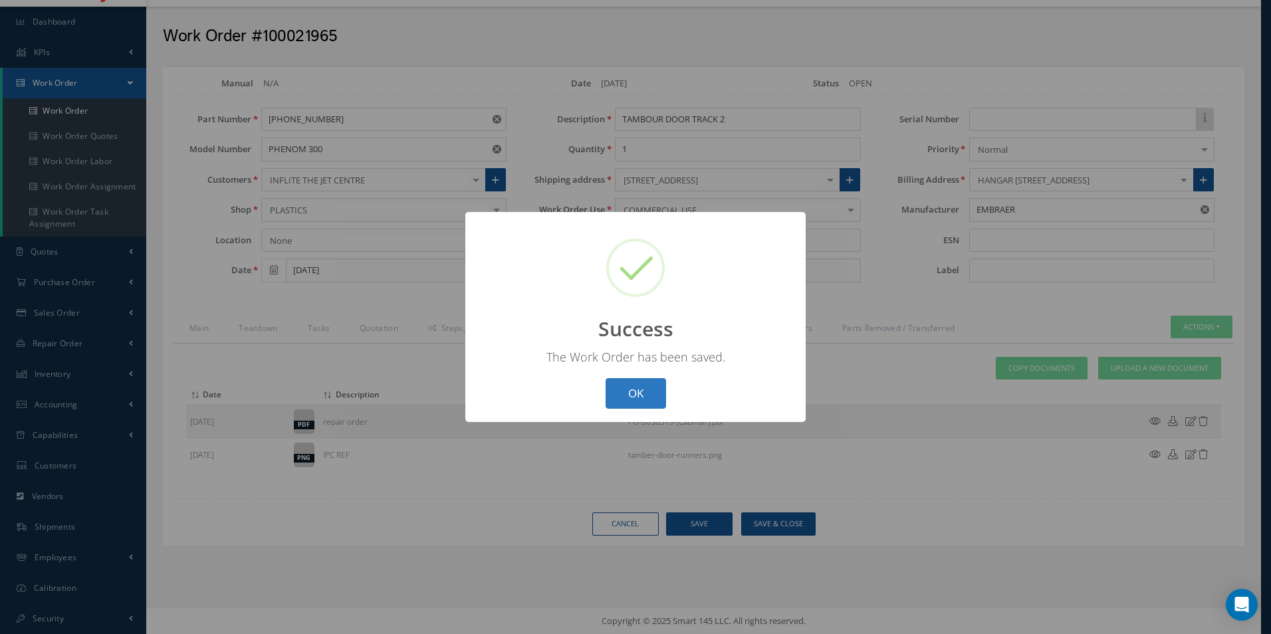
click at [640, 384] on button "OK" at bounding box center [636, 393] width 60 height 31
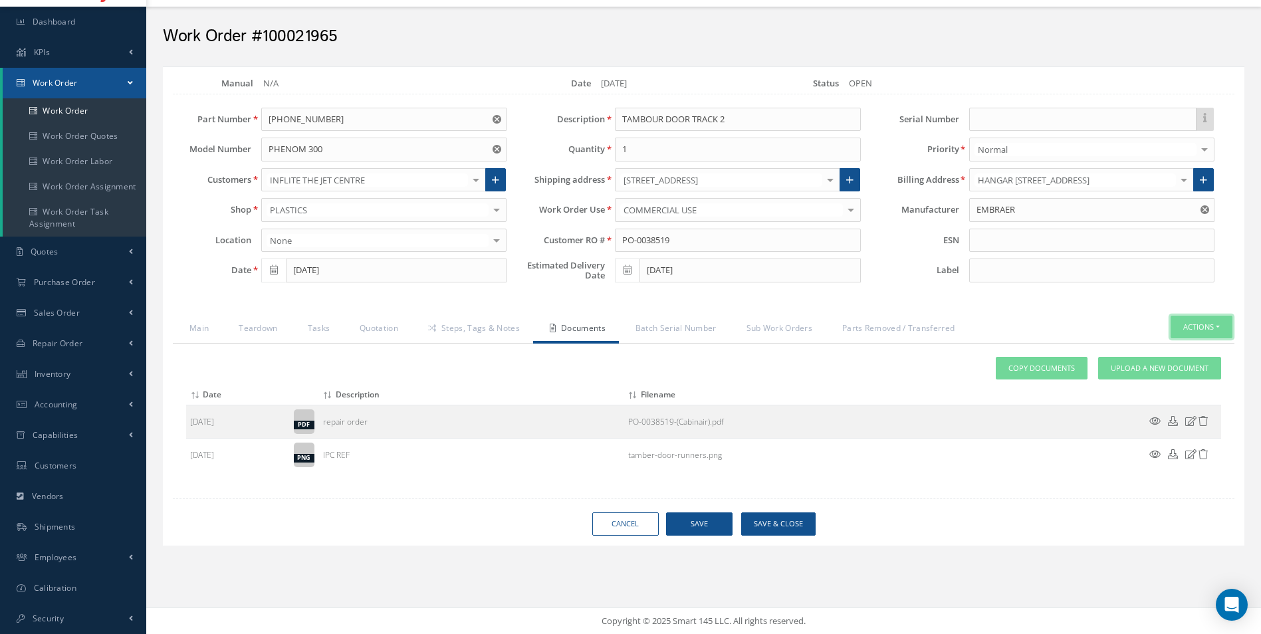
click at [1200, 325] on button "Actions" at bounding box center [1201, 327] width 62 height 23
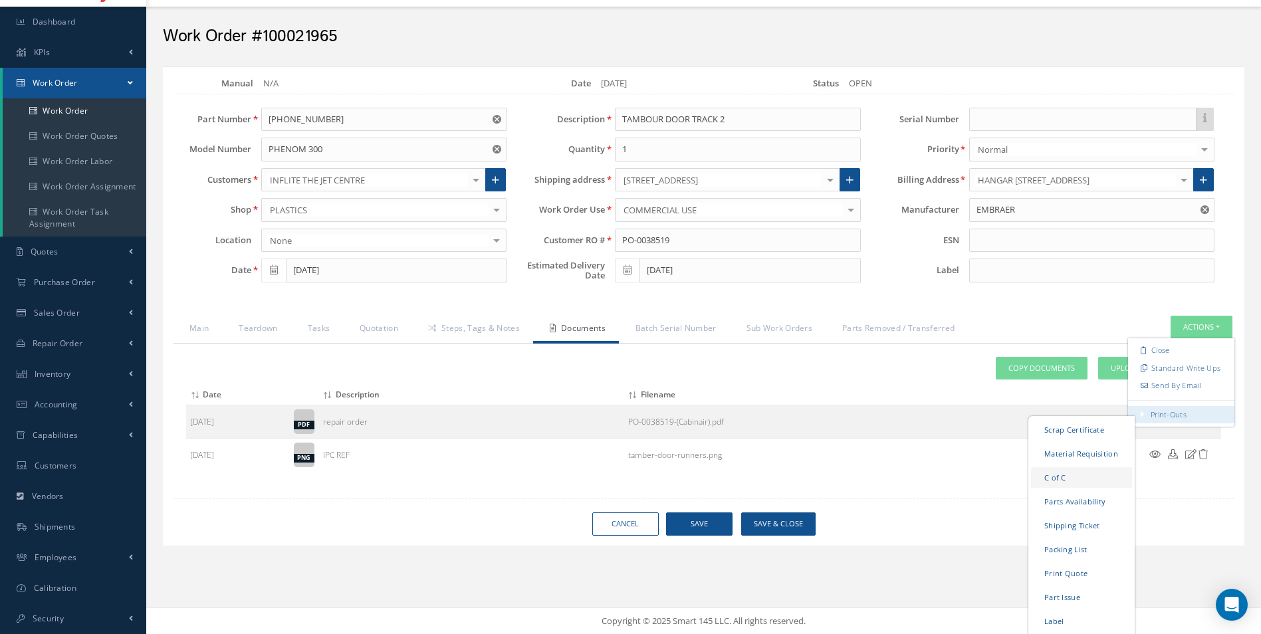
click at [1056, 475] on link "C of C" at bounding box center [1081, 477] width 101 height 21
click at [205, 327] on link "Main" at bounding box center [197, 330] width 49 height 28
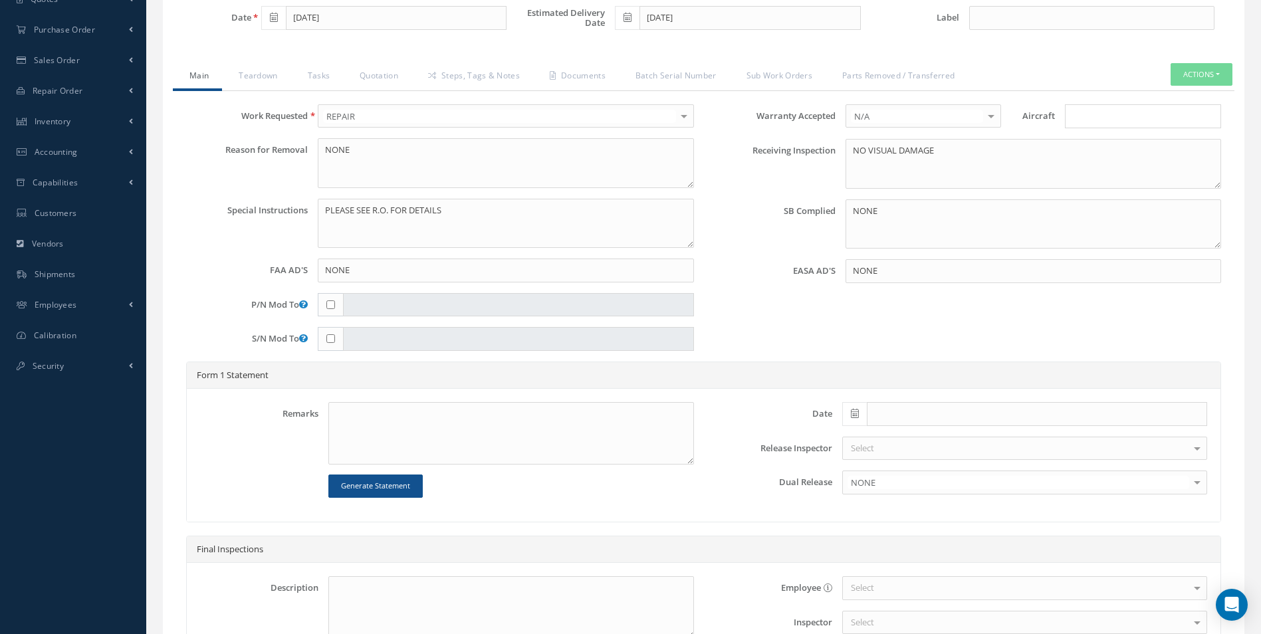
scroll to position [366, 0]
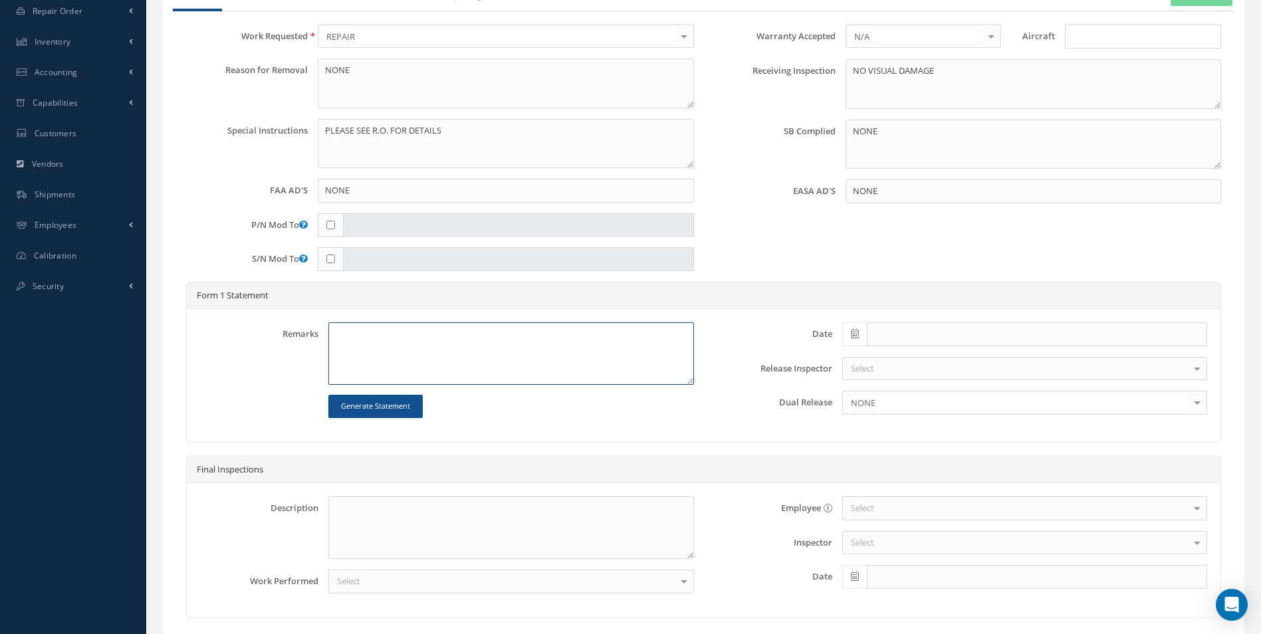
click at [353, 342] on textarea at bounding box center [510, 353] width 365 height 62
type textarea "qqqqq"
click at [350, 506] on textarea at bounding box center [510, 528] width 365 height 62
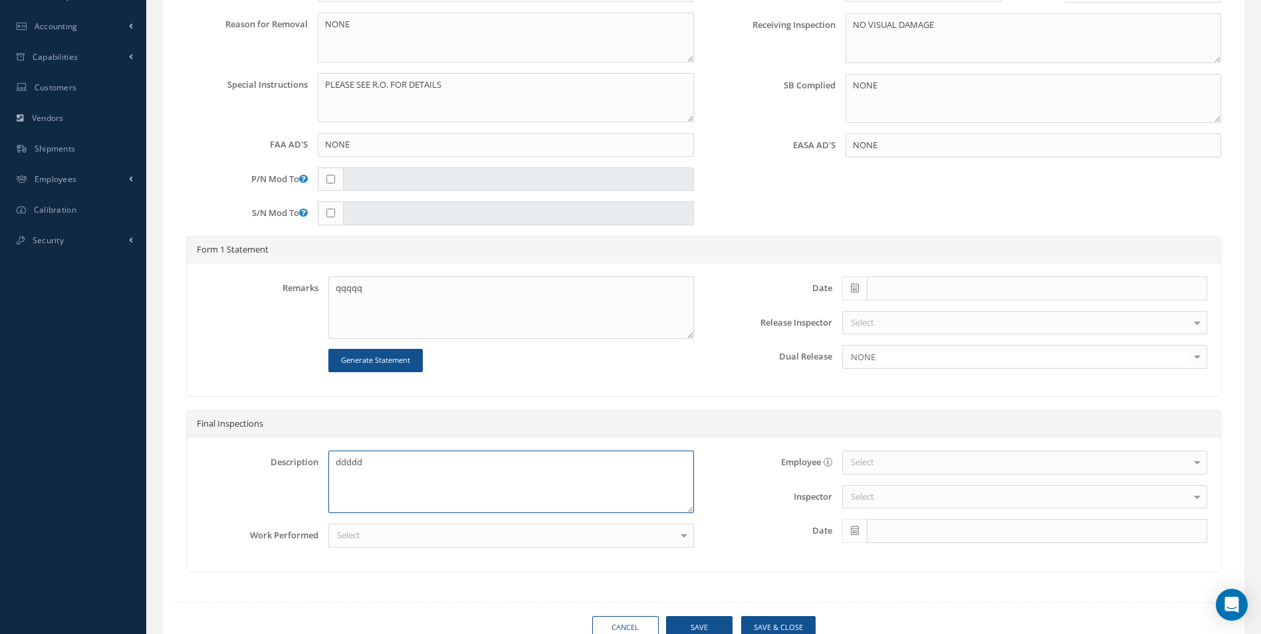
scroll to position [470, 0]
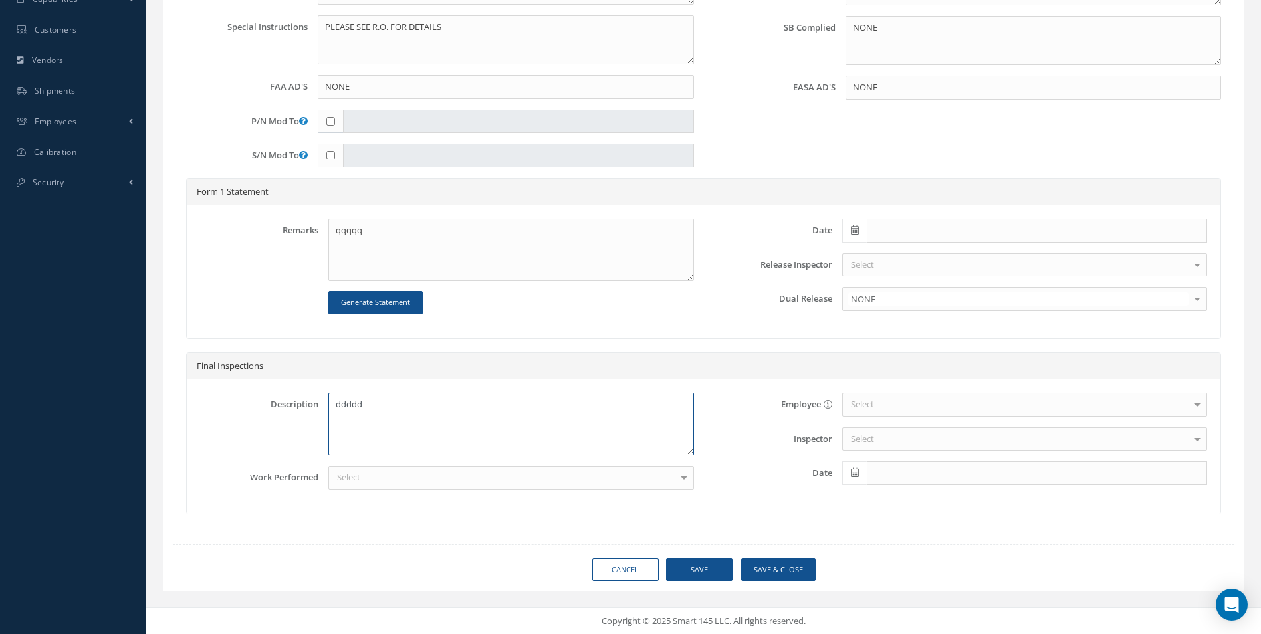
type textarea "ddddd"
click at [716, 567] on button "Save" at bounding box center [699, 569] width 66 height 23
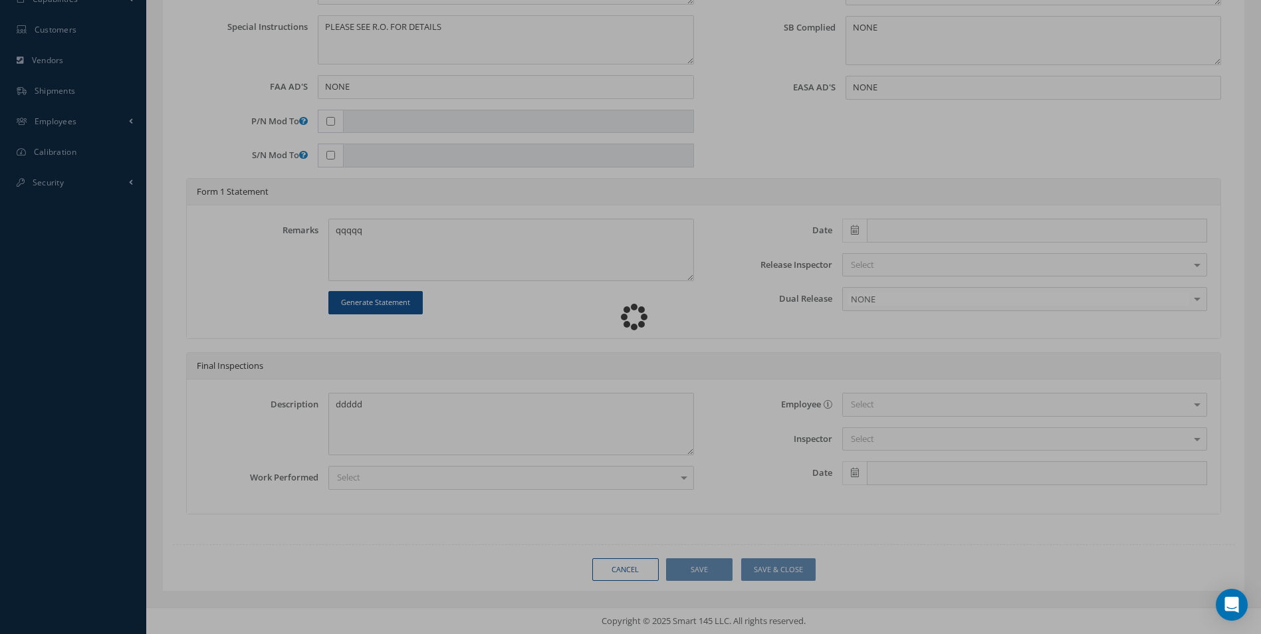
type input "EMBRAER"
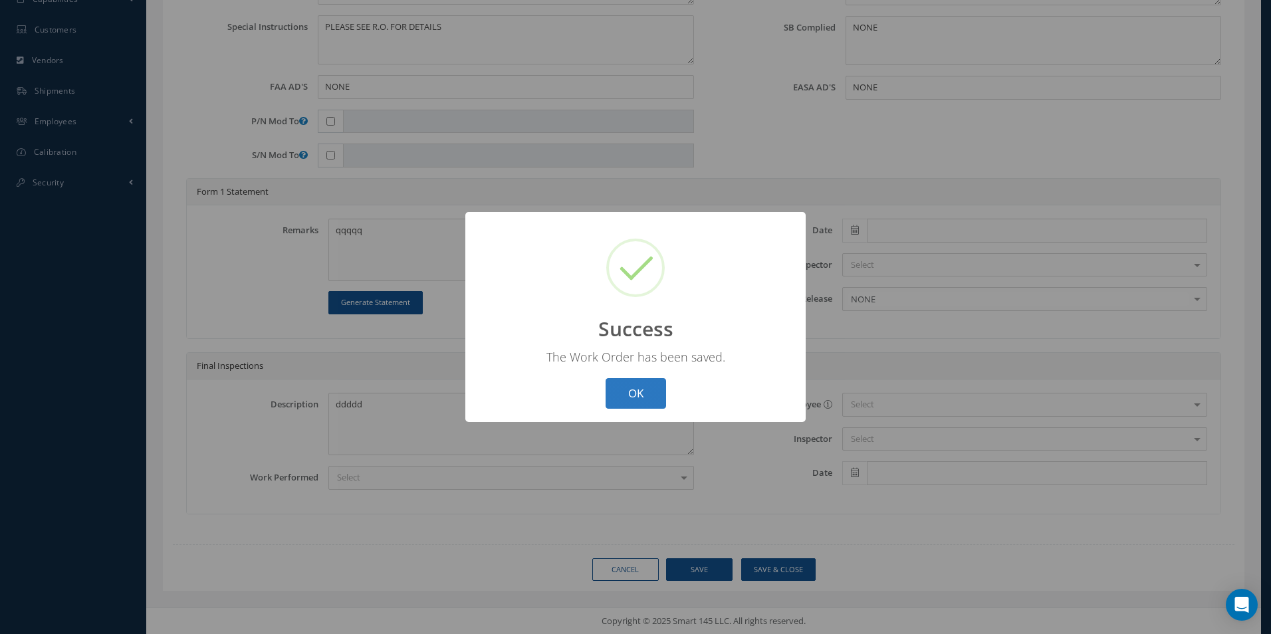
click at [654, 396] on button "OK" at bounding box center [636, 393] width 60 height 31
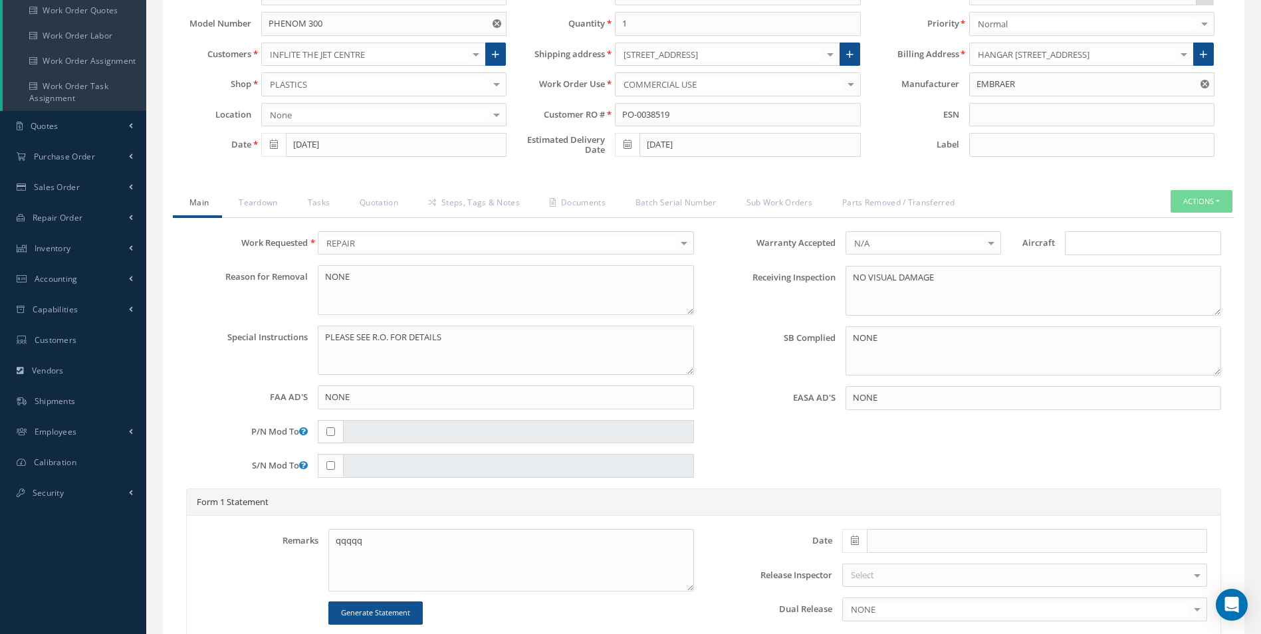
scroll to position [138, 0]
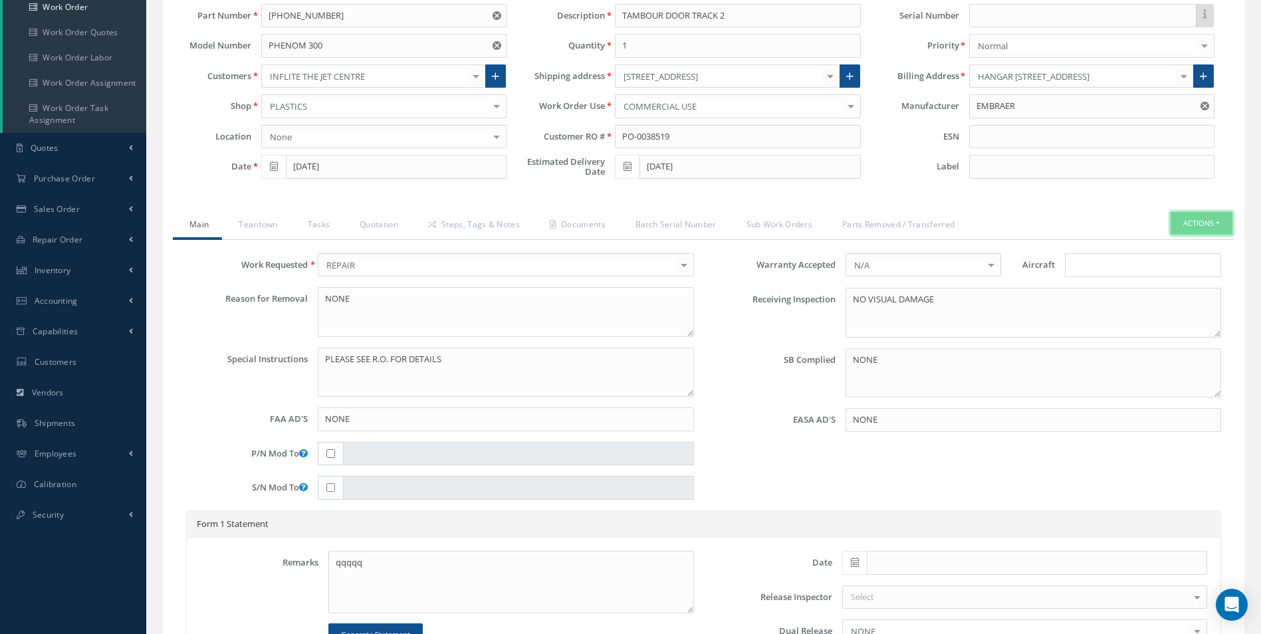
click at [1200, 221] on button "Actions" at bounding box center [1201, 223] width 62 height 23
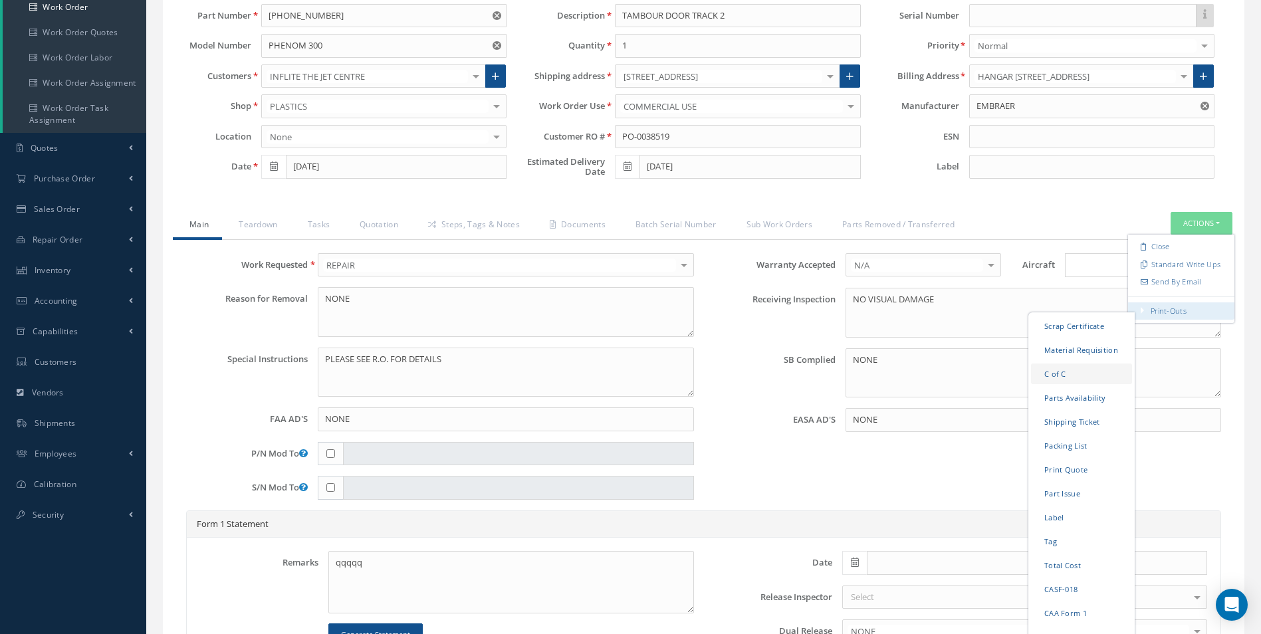
click at [1073, 369] on link "C of C" at bounding box center [1081, 373] width 101 height 21
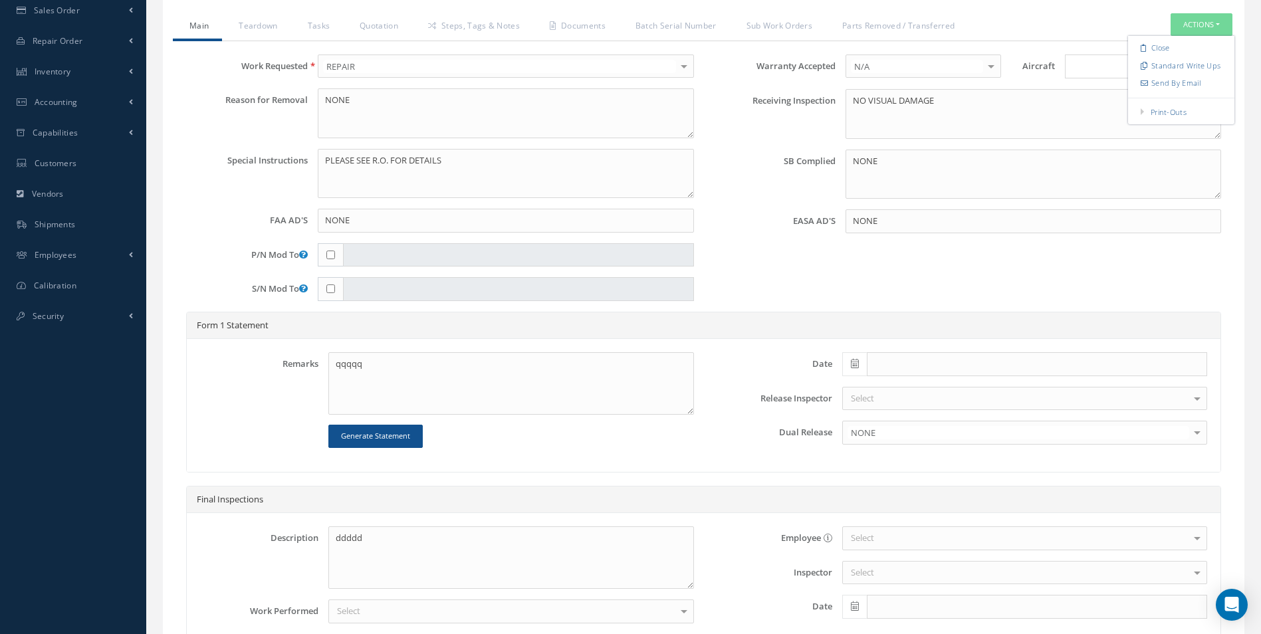
scroll to position [470, 0]
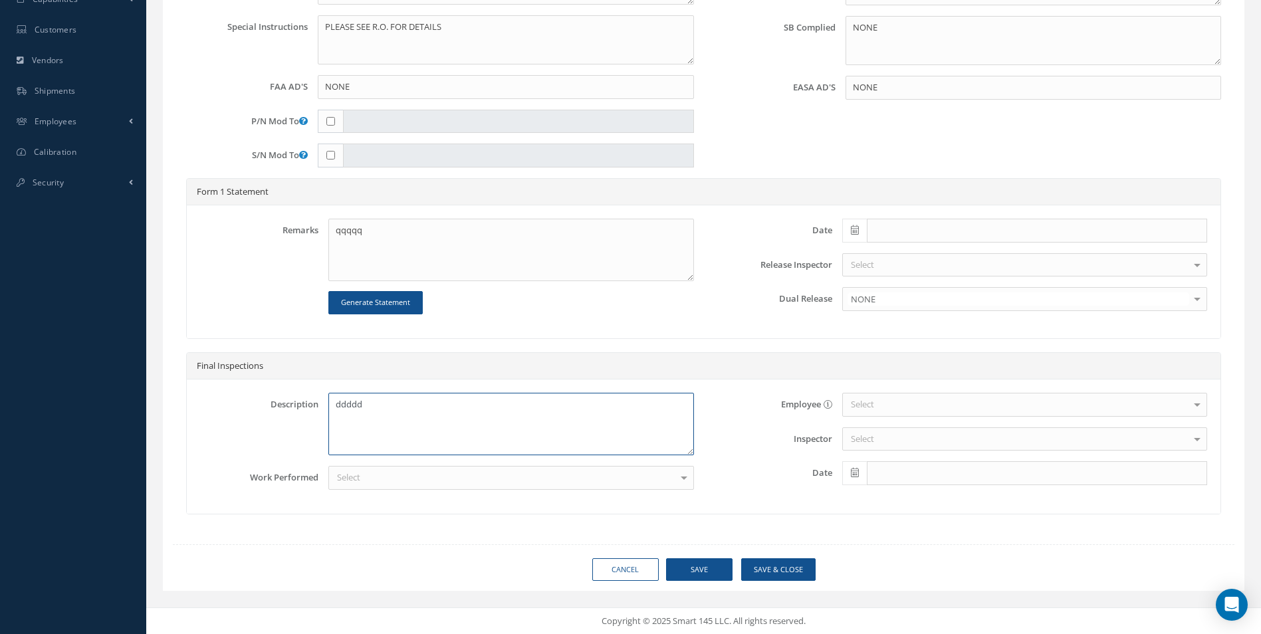
drag, startPoint x: 335, startPoint y: 406, endPoint x: 386, endPoint y: 413, distance: 51.0
click at [386, 413] on textarea "ddddd" at bounding box center [510, 424] width 365 height 62
drag, startPoint x: 335, startPoint y: 229, endPoint x: 372, endPoint y: 235, distance: 37.7
click at [372, 235] on textarea "qqqqq" at bounding box center [510, 250] width 365 height 62
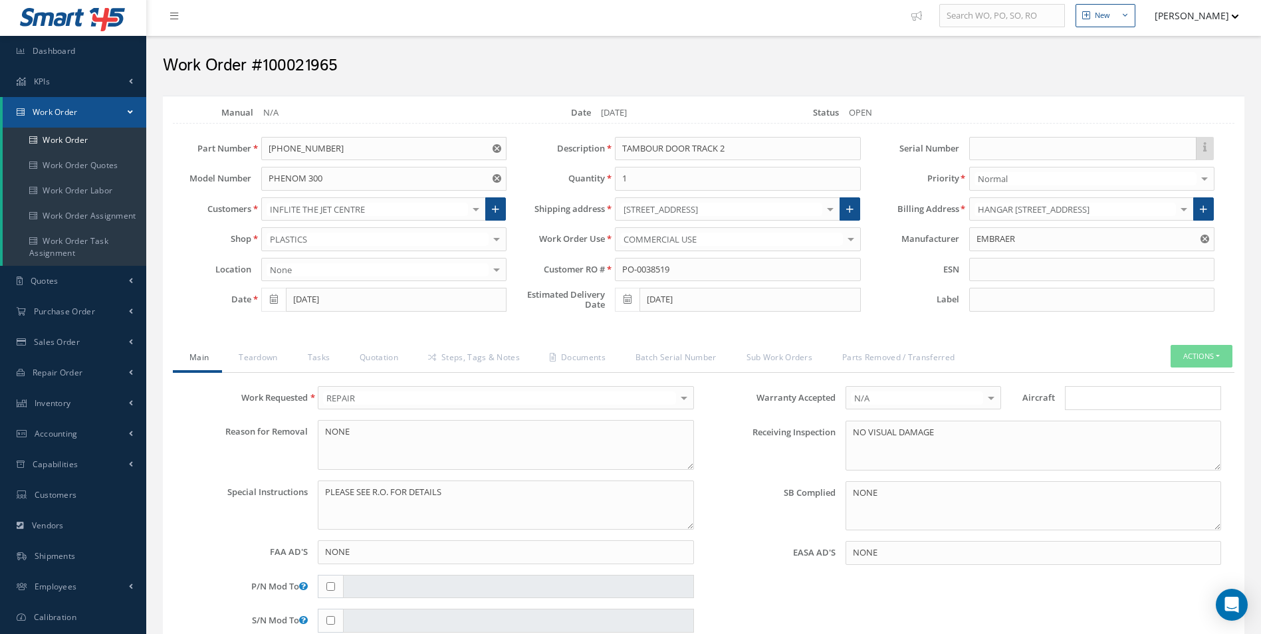
scroll to position [0, 0]
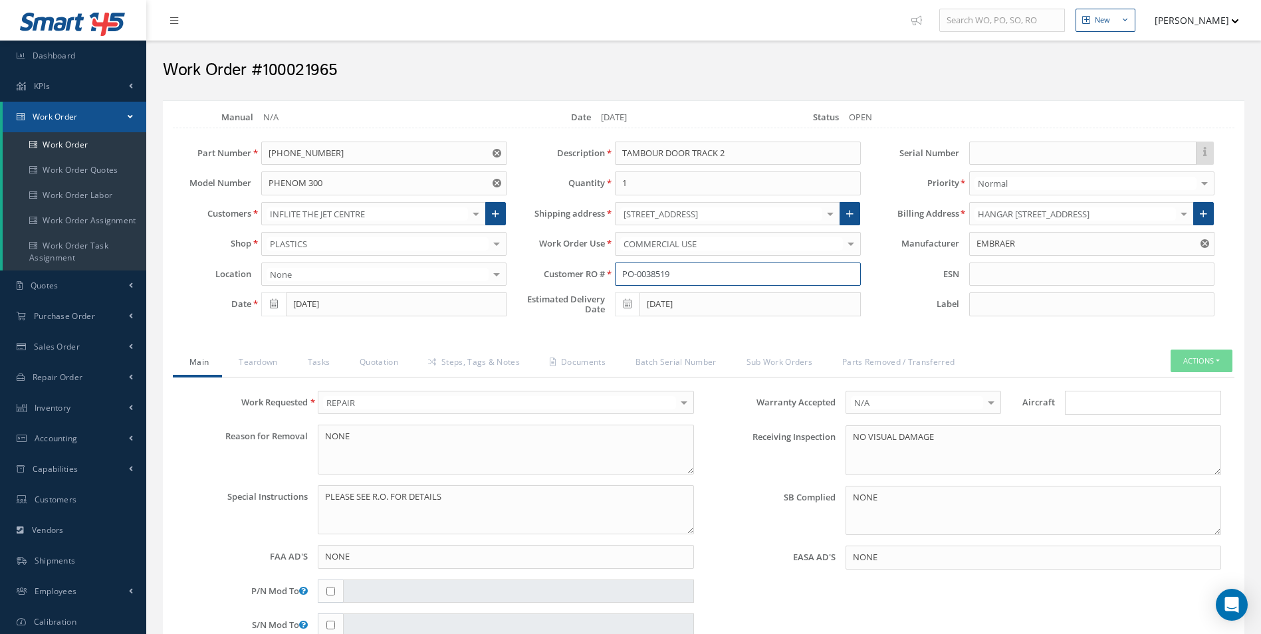
drag, startPoint x: 619, startPoint y: 271, endPoint x: 676, endPoint y: 271, distance: 56.5
click at [676, 271] on input "PO-0038519" at bounding box center [737, 275] width 245 height 24
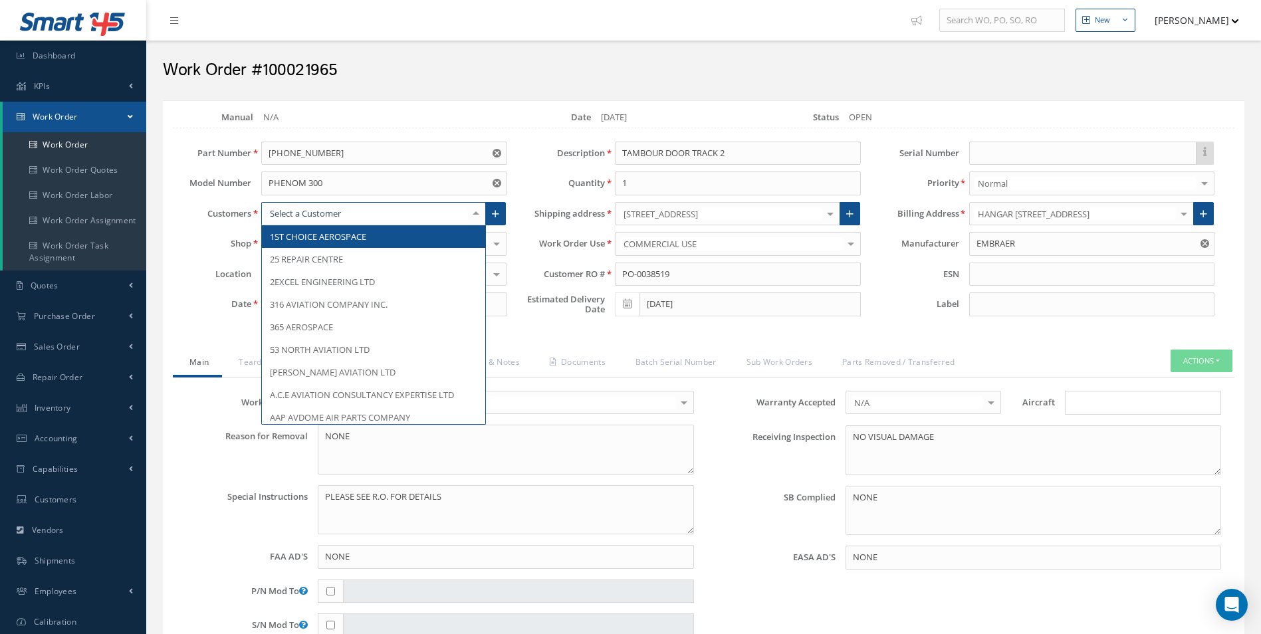
drag, startPoint x: 271, startPoint y: 213, endPoint x: 318, endPoint y: 213, distance: 47.2
click at [187, 255] on div "Shop PLASTICS SEATS PLASTICS COMPOSITES COMPONENTS TRIMMINGS SOFT FURNISHINGS N…" at bounding box center [340, 244] width 354 height 24
drag, startPoint x: 372, startPoint y: 214, endPoint x: 338, endPoint y: 212, distance: 34.0
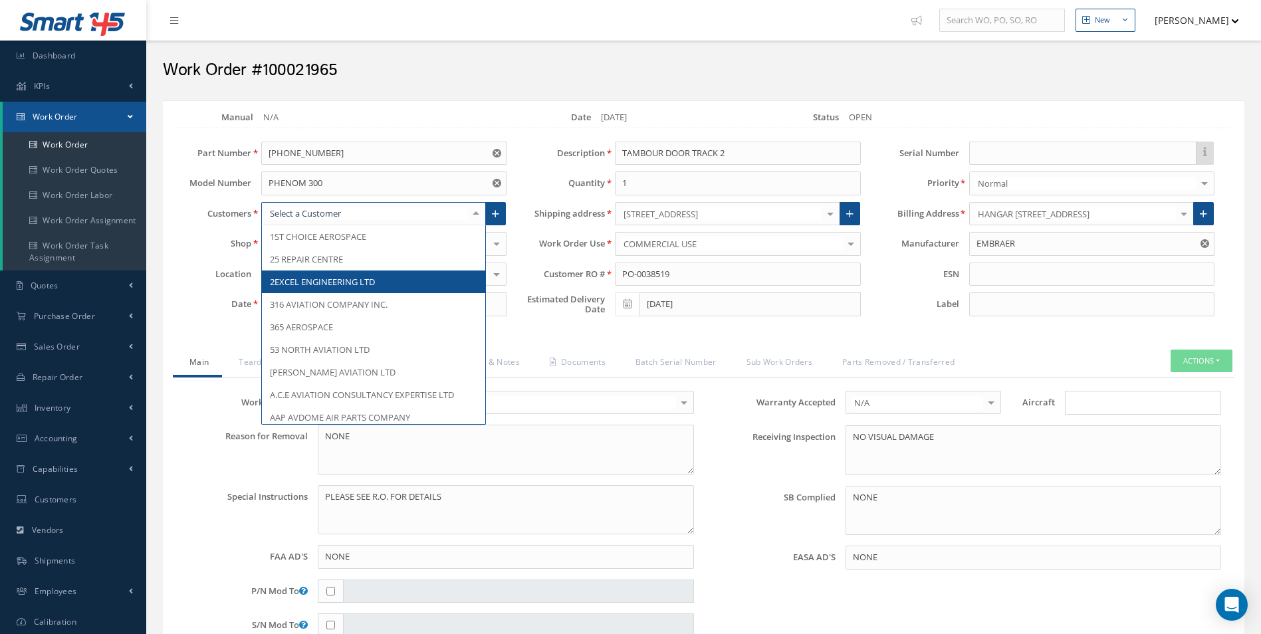
click at [204, 261] on div "Part Number 506-20617-001 Model Number PHENOM 300 Customers 1ST CHOICE AEROSPAC…" at bounding box center [340, 232] width 354 height 181
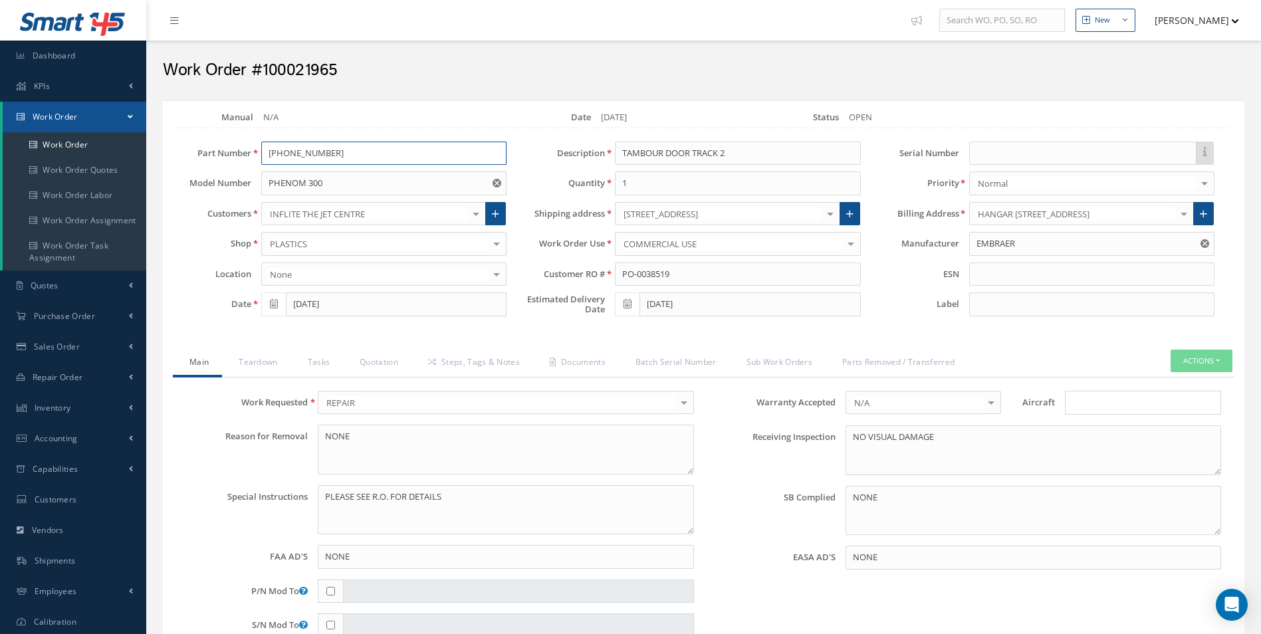
drag, startPoint x: 346, startPoint y: 152, endPoint x: 269, endPoint y: 149, distance: 77.1
click at [269, 149] on input "[PHONE_NUMBER]" at bounding box center [383, 154] width 245 height 24
drag, startPoint x: 736, startPoint y: 154, endPoint x: 623, endPoint y: 153, distance: 112.3
click at [623, 153] on input "TAMBOUR DOOR TRACK 2" at bounding box center [737, 154] width 245 height 24
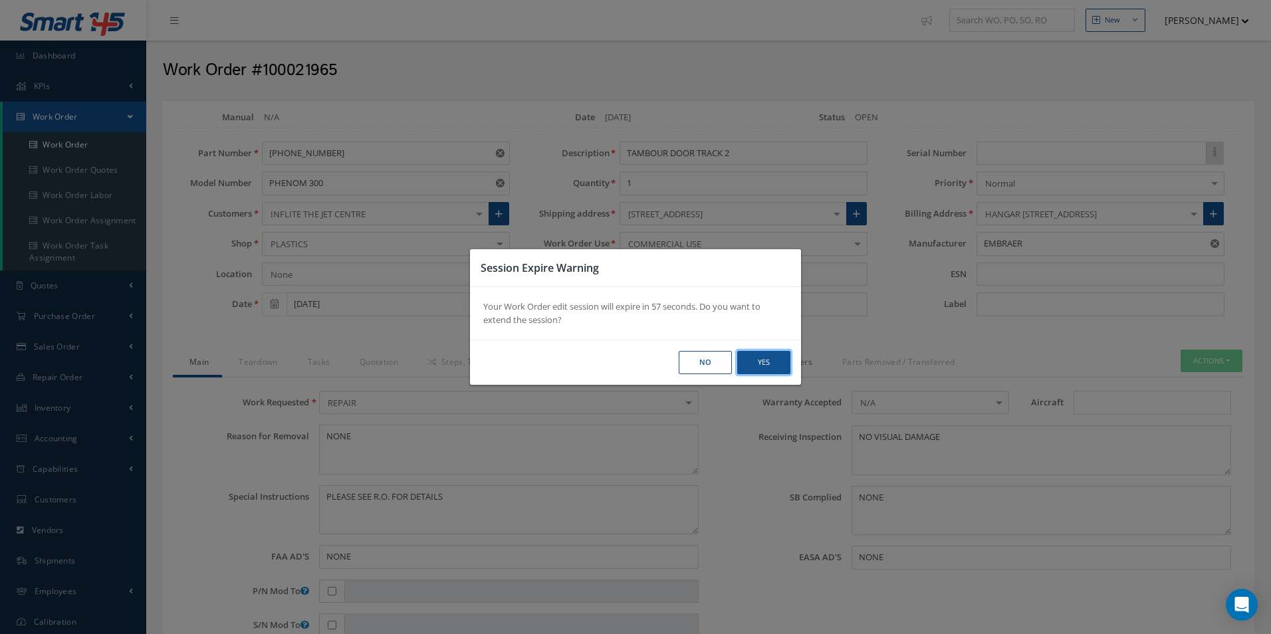
drag, startPoint x: 752, startPoint y: 359, endPoint x: 744, endPoint y: 352, distance: 10.4
click at [752, 359] on button "Yes" at bounding box center [763, 362] width 53 height 23
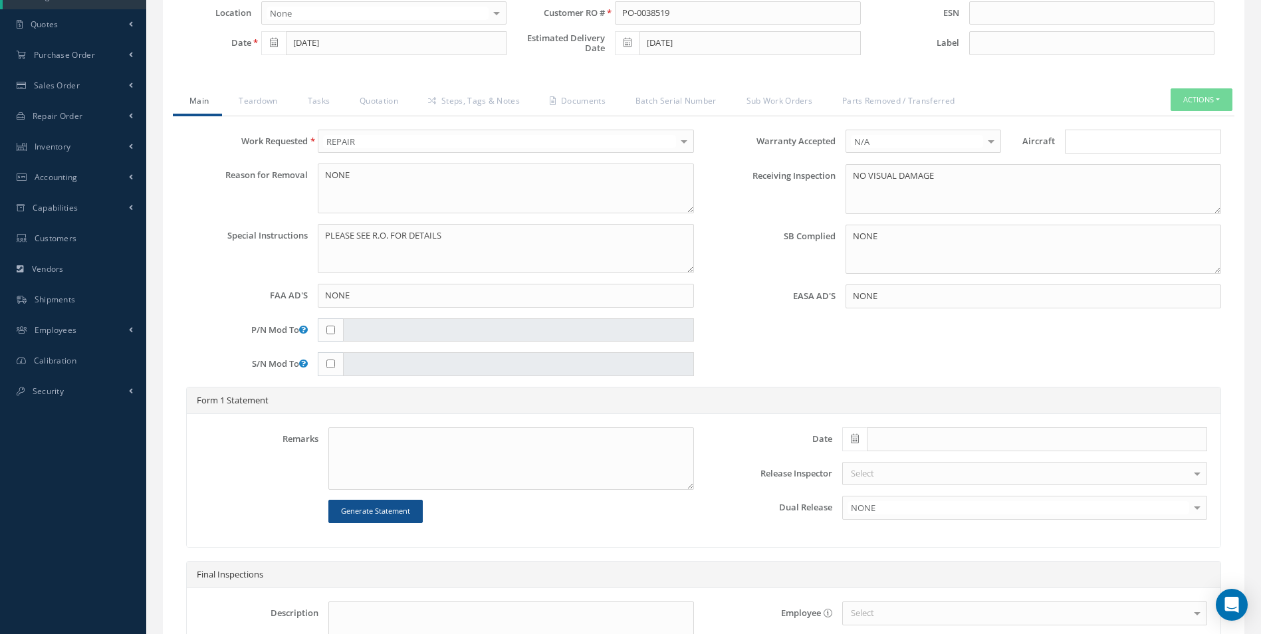
scroll to position [266, 0]
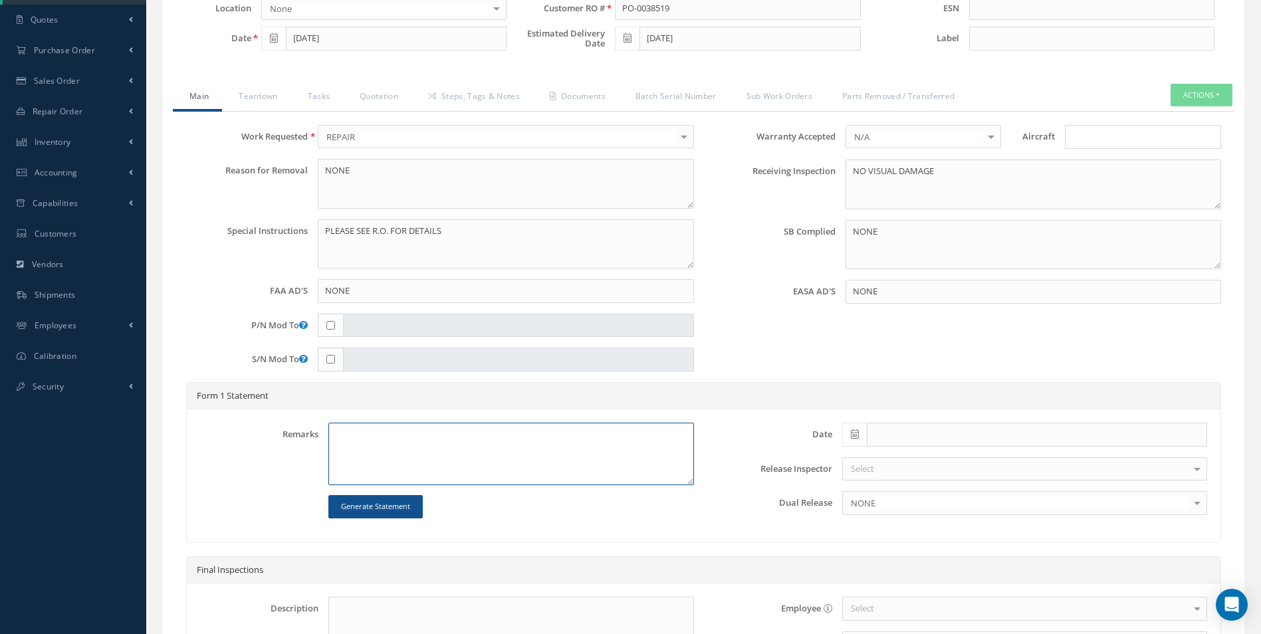
click at [360, 433] on textarea at bounding box center [510, 454] width 365 height 62
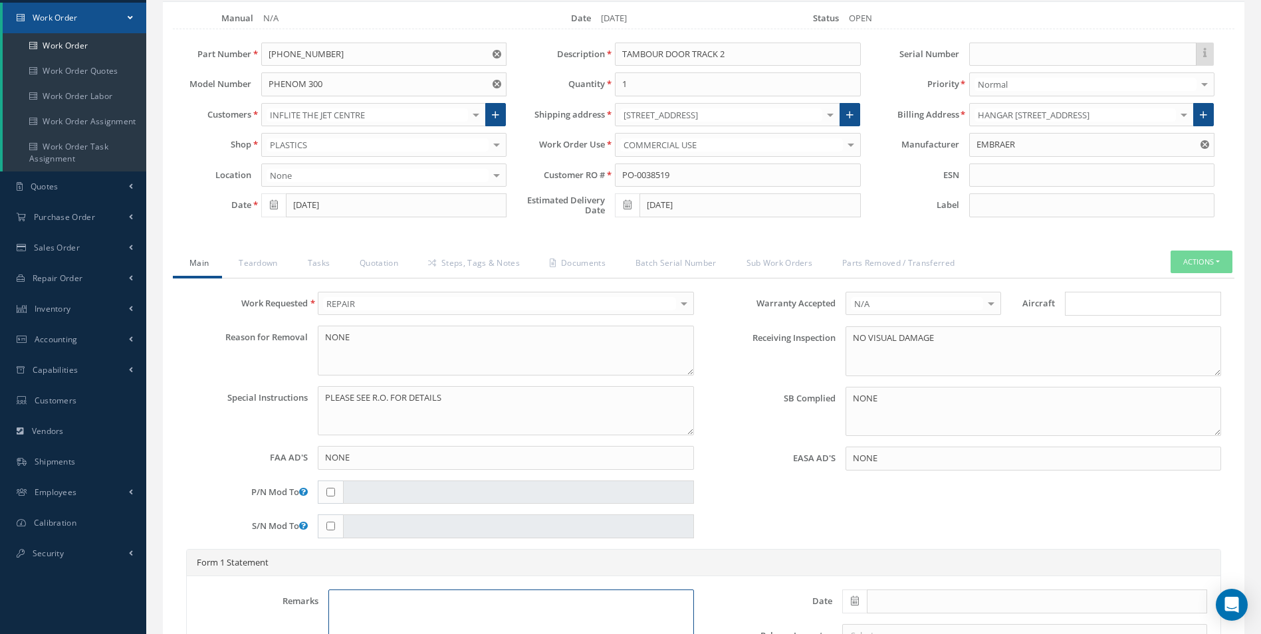
scroll to position [0, 0]
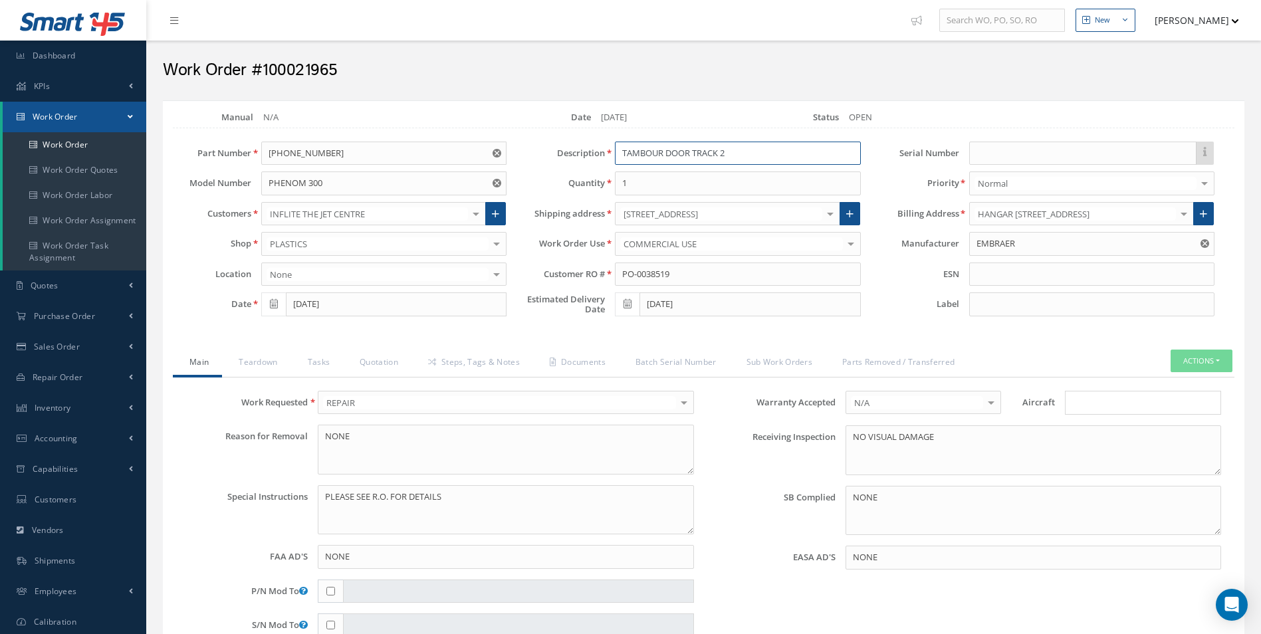
drag, startPoint x: 624, startPoint y: 149, endPoint x: 695, endPoint y: 156, distance: 70.8
click at [730, 152] on input "TAMBOUR DOOR TRACK 2" at bounding box center [737, 154] width 245 height 24
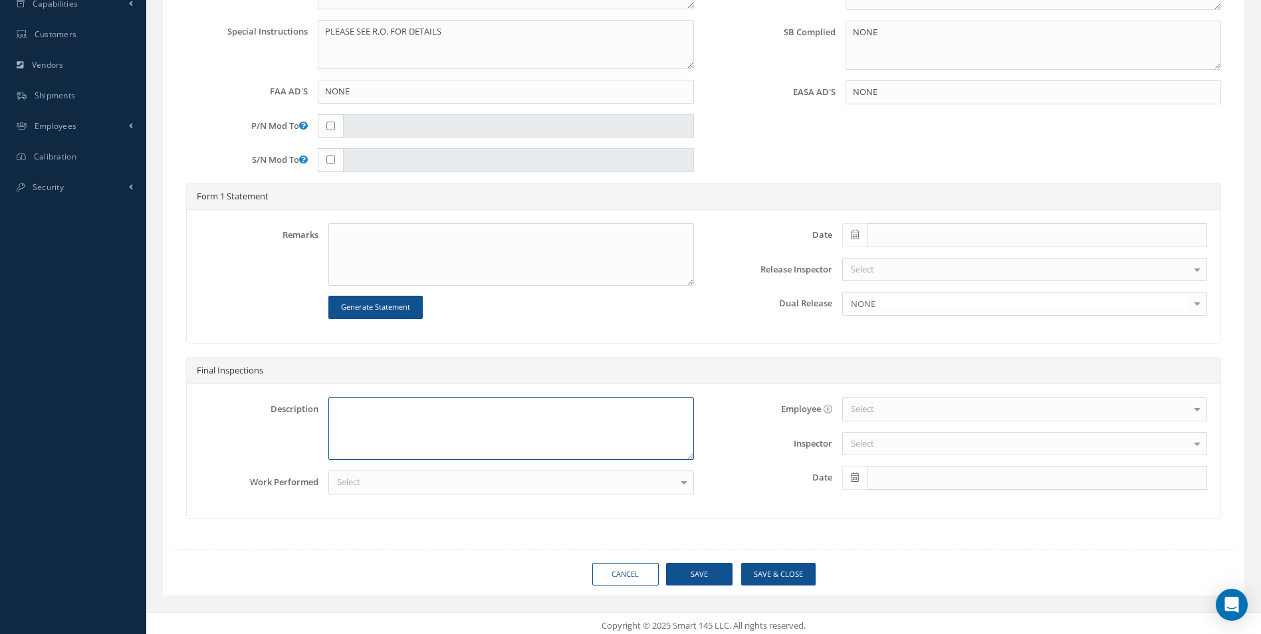
click at [346, 417] on textarea at bounding box center [510, 428] width 365 height 62
paste textarea "TAMBOUR DOOR TRACK 2"
click at [336, 406] on textarea "TAMBOUR DOOR TRACK 2" at bounding box center [510, 428] width 365 height 62
click at [513, 406] on textarea "PLASTIC REPAIR TAMBOUR DOOR TRACK 2" at bounding box center [510, 428] width 365 height 62
click at [402, 408] on textarea "PLASTIC REPAIR TAMBOUR DOOR TRACK 2" at bounding box center [510, 428] width 365 height 62
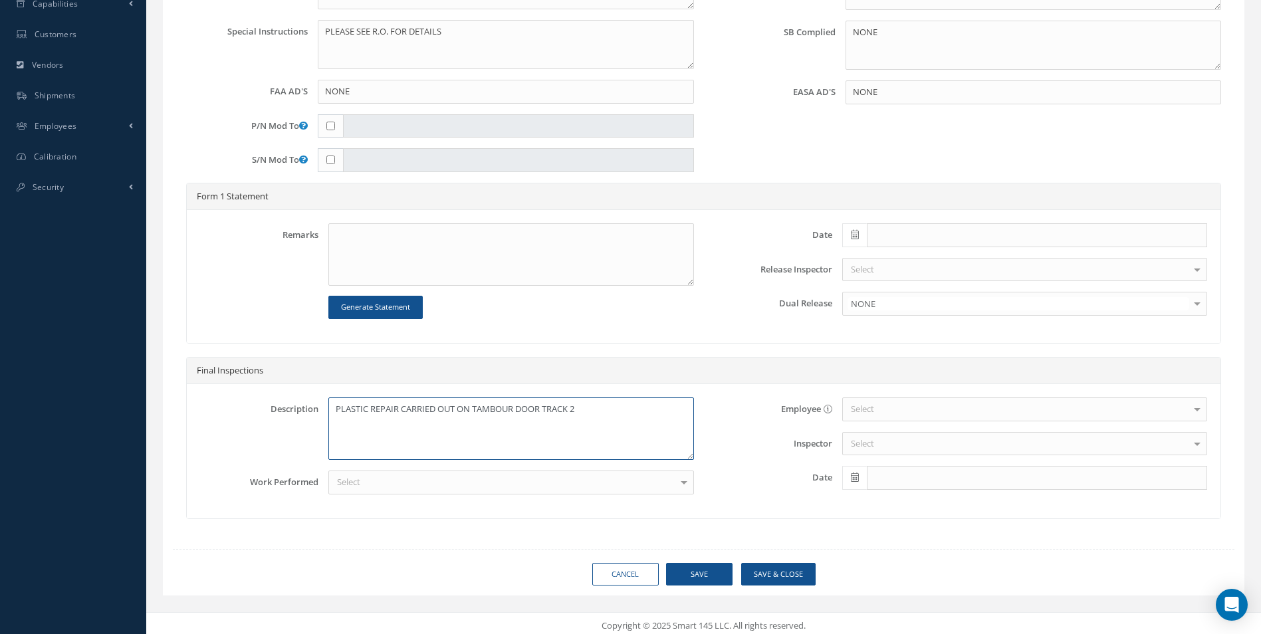
click at [581, 410] on textarea "PLASTIC REPAIR CARRIED OUT ON TAMBOUR DOOR TRACK 2" at bounding box center [510, 428] width 365 height 62
click at [578, 407] on textarea "PLASTIC REPAIR CARRIED OUT ON TAMBOUR DOOR TRACK 2" at bounding box center [510, 428] width 365 height 62
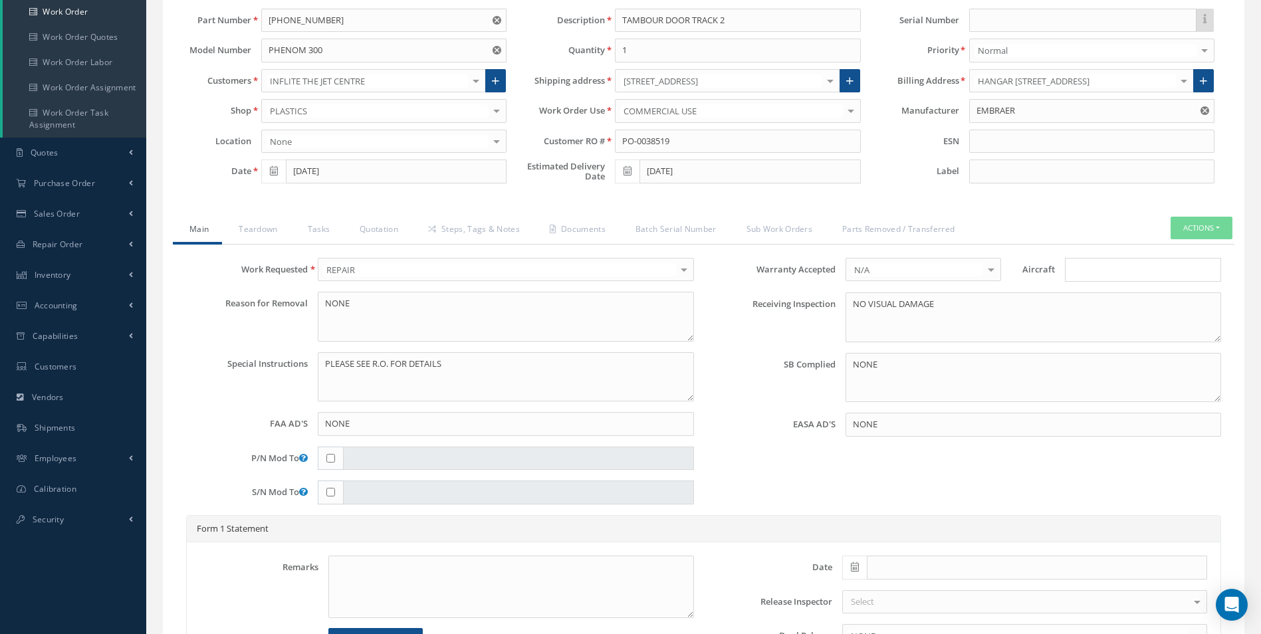
scroll to position [66, 0]
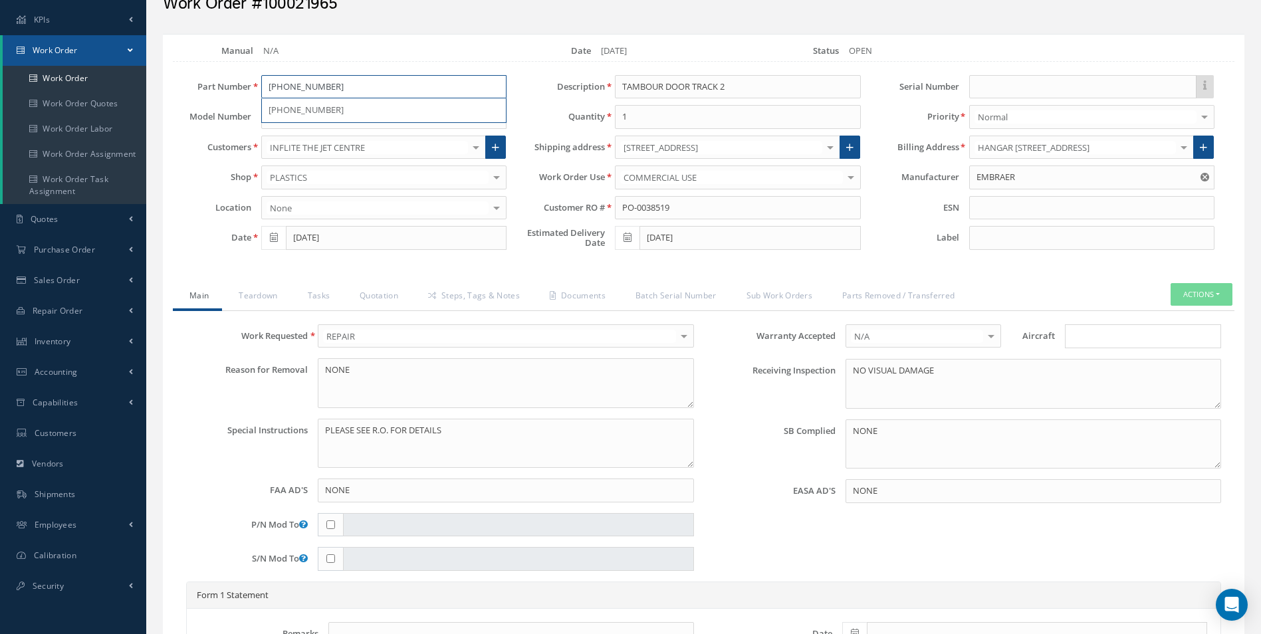
drag, startPoint x: 332, startPoint y: 86, endPoint x: 265, endPoint y: 89, distance: 67.2
click at [265, 89] on input "[PHONE_NUMBER]" at bounding box center [383, 87] width 245 height 24
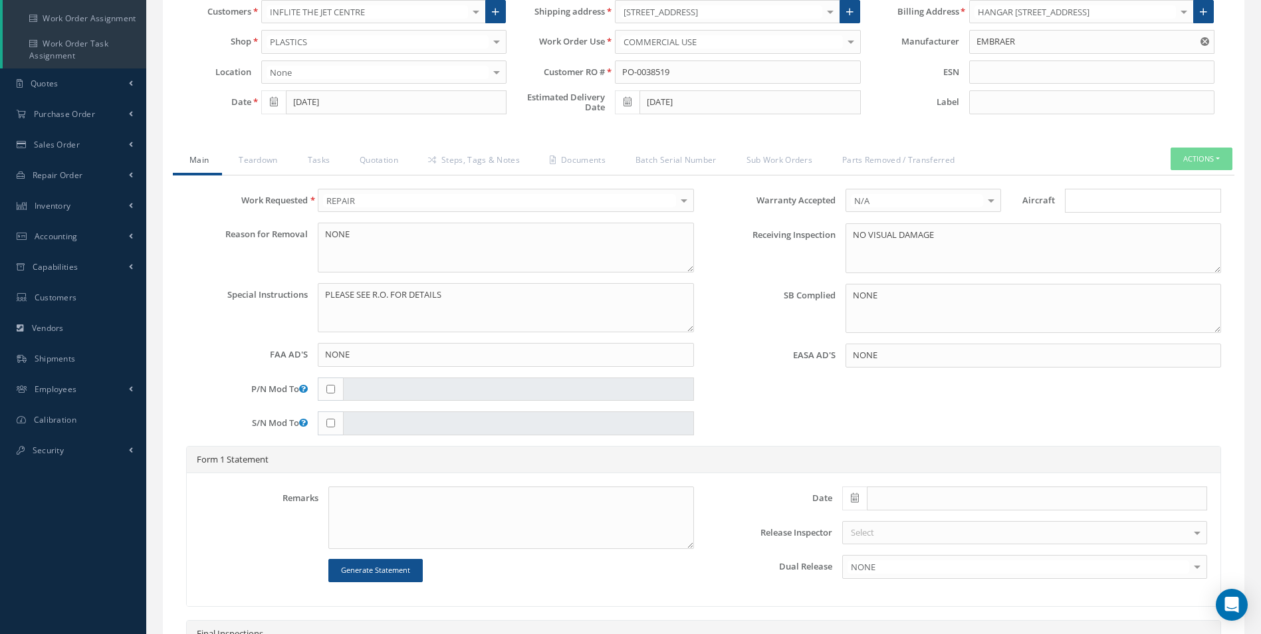
scroll to position [470, 0]
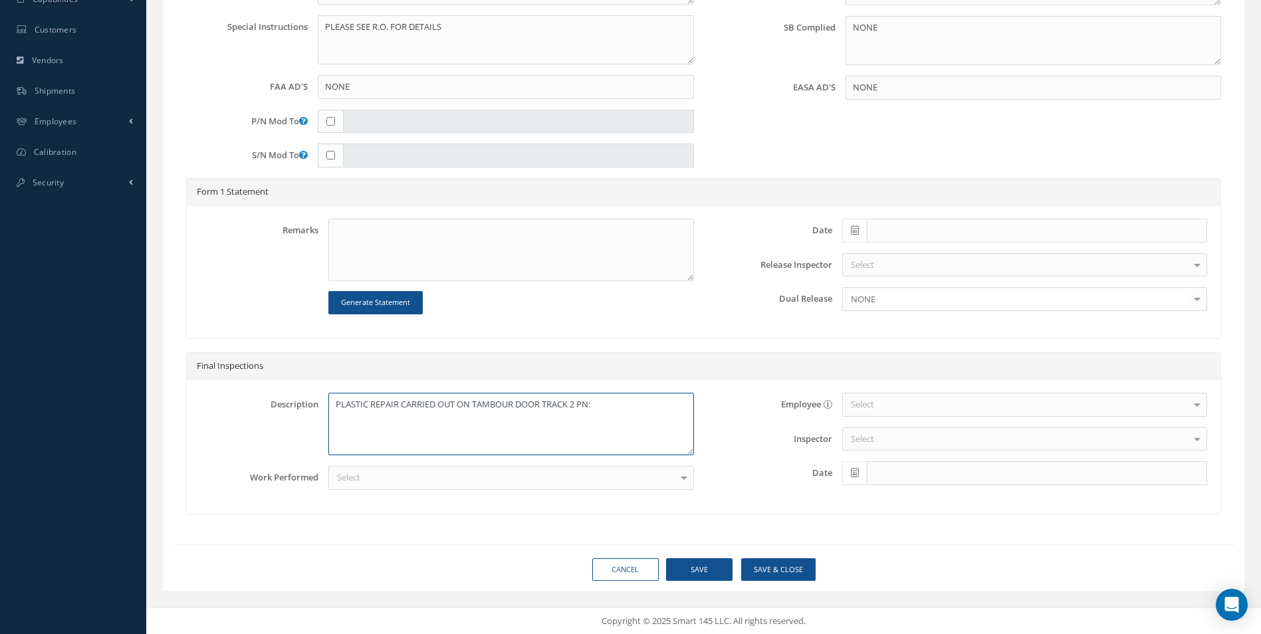
click at [604, 406] on textarea "PLASTIC REPAIR CARRIED OUT ON TAMBOUR DOOR TRACK 2 PN:" at bounding box center [510, 424] width 365 height 62
paste textarea "[PHONE_NUMBER]"
type textarea "PLASTIC REPAIR CARRIED OUT ON TAMBOUR DOOR TRACK 2 PN: 506-20617-001 REF CABINA…"
drag, startPoint x: 336, startPoint y: 403, endPoint x: 446, endPoint y: 416, distance: 110.4
click at [451, 416] on textarea "PLASTIC REPAIR CARRIED OUT ON TAMBOUR DOOR TRACK 2 PN: 506-20617-001 REF CABINA…" at bounding box center [510, 424] width 365 height 62
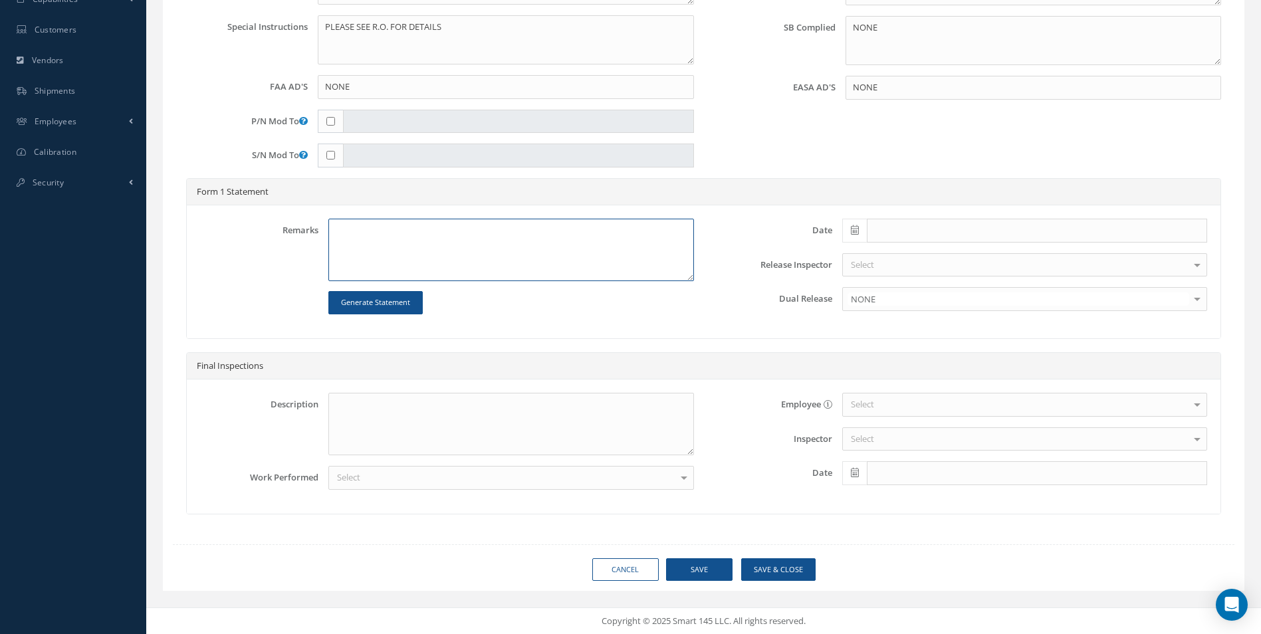
click at [333, 224] on textarea at bounding box center [510, 250] width 365 height 62
paste textarea "PLASTIC REPAIR CARRIED OUT ON TAMBOUR DOOR TRACK 2 PN: 506-20617-001 REF CABINA…"
type textarea "PLASTIC REPAIR CARRIED OUT ON TAMBOUR DOOR TRACK 2 PN: 506-20617-001 REF CABINA…"
click at [852, 229] on icon at bounding box center [855, 229] width 8 height 9
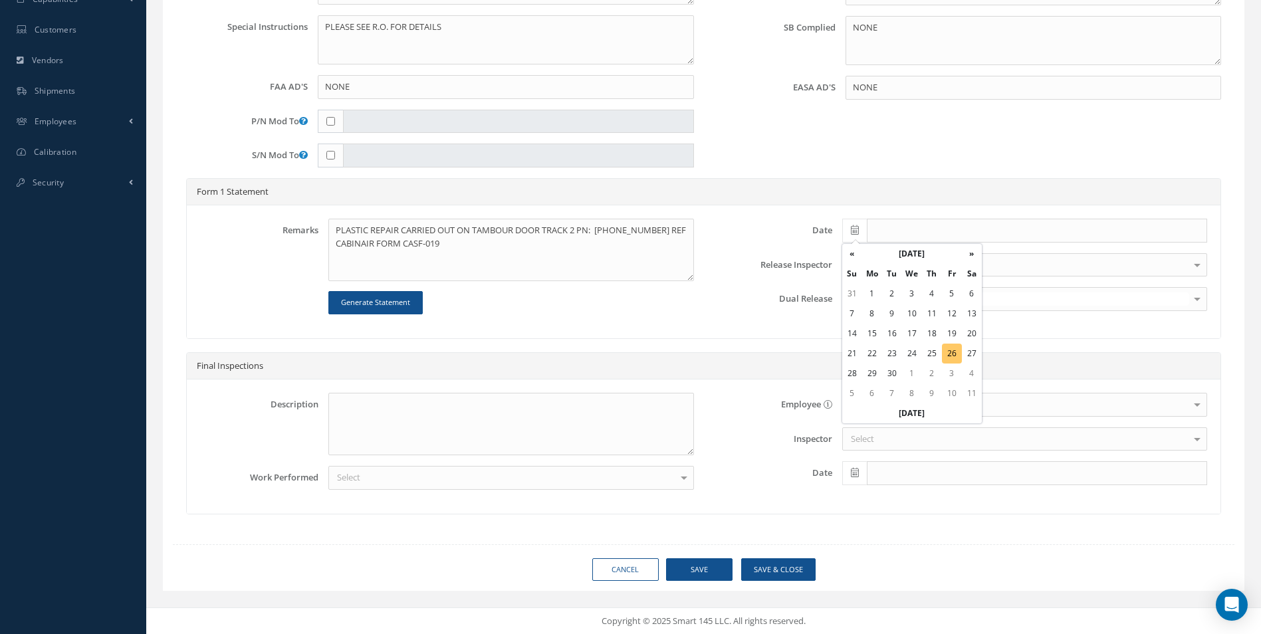
click at [956, 354] on td "26" at bounding box center [952, 354] width 20 height 20
type input "[DATE]"
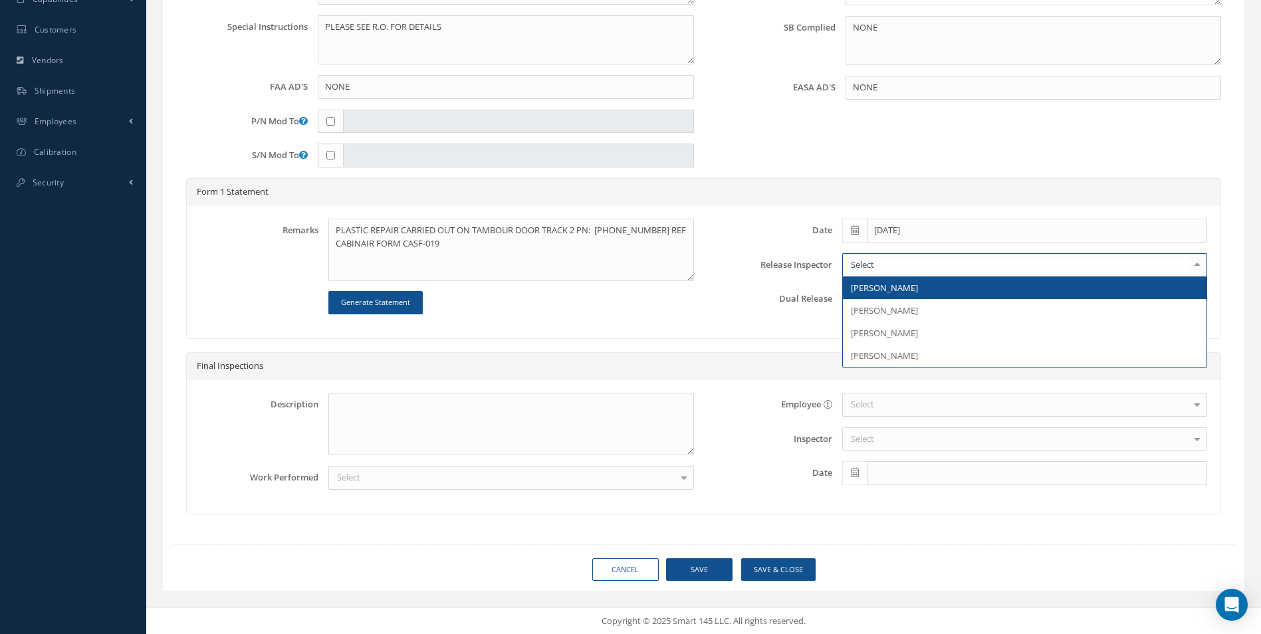
click at [875, 268] on div at bounding box center [1024, 265] width 365 height 24
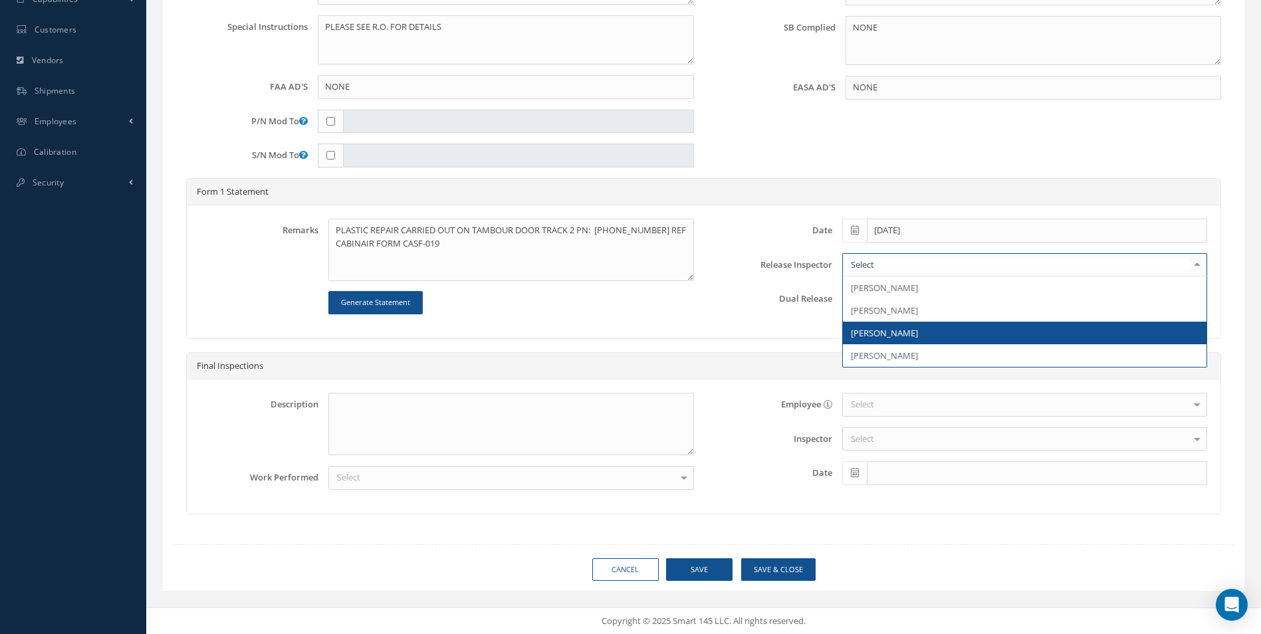
click at [883, 332] on span "[PERSON_NAME]" at bounding box center [884, 333] width 67 height 12
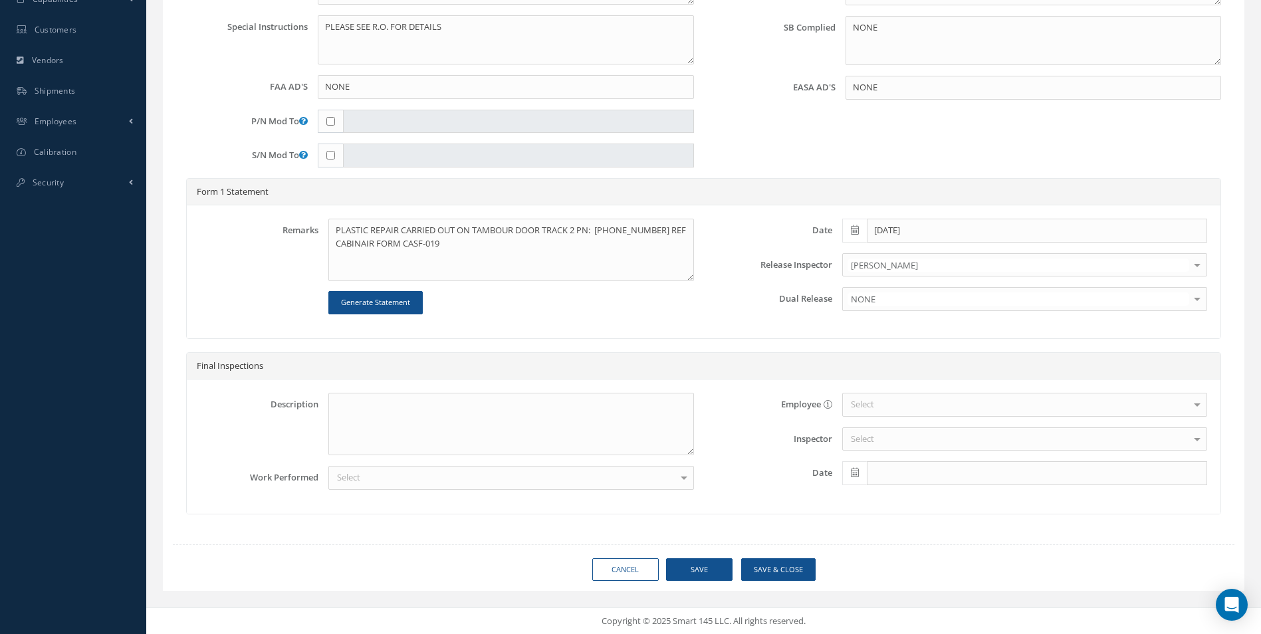
click at [454, 472] on div "Select" at bounding box center [510, 478] width 365 height 24
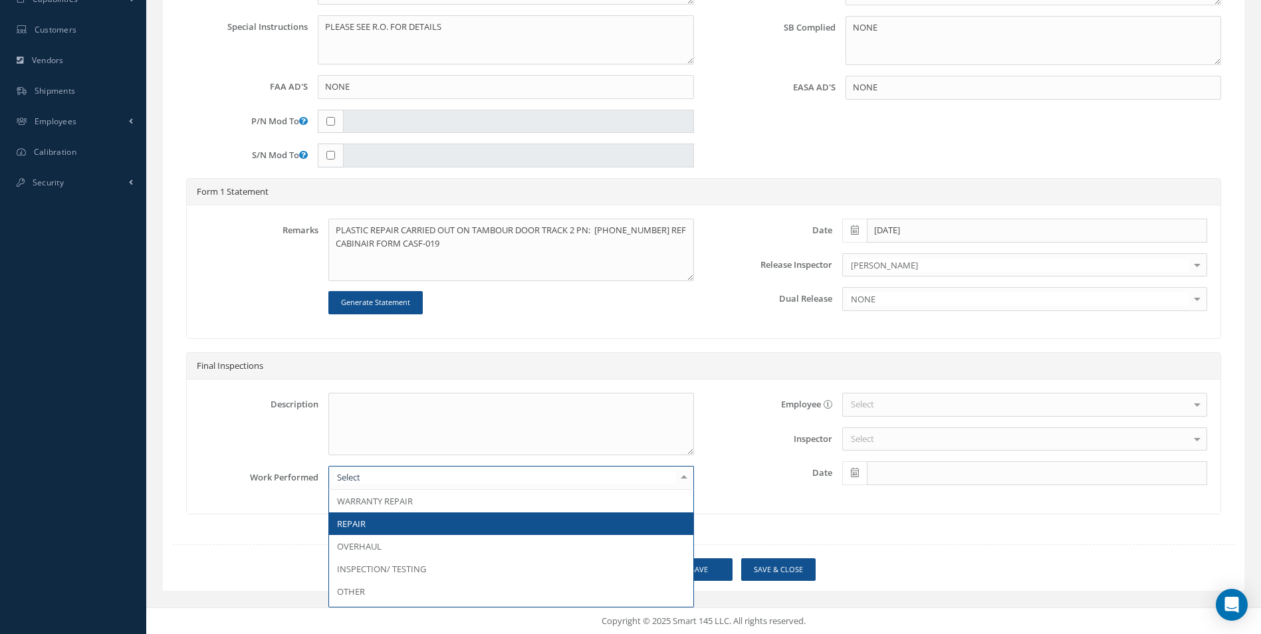
click at [419, 525] on span "REPAIR" at bounding box center [511, 523] width 364 height 23
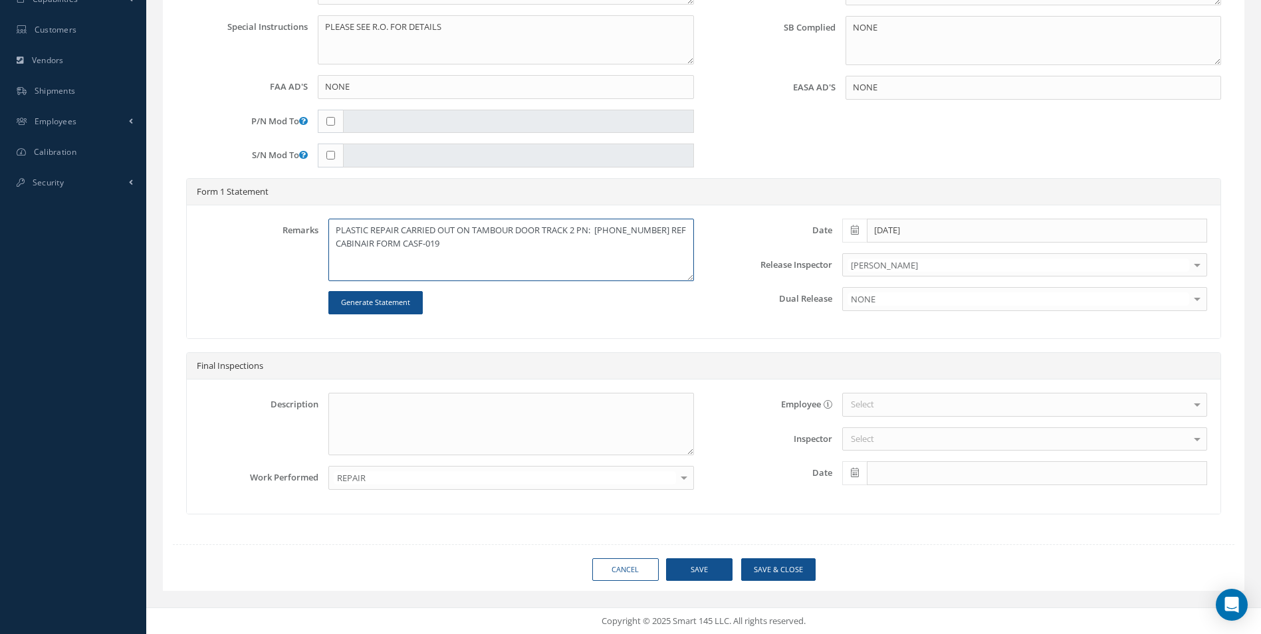
click at [442, 247] on textarea "PLASTIC REPAIR CARRIED OUT ON TAMBOUR DOOR TRACK 2 PN: 506-20617-001 REF CABINA…" at bounding box center [510, 250] width 365 height 62
type textarea "PLASTIC REPAIR CARRIED OUT ON TAMBOUR DOOR TRACK 2 PN: [PHONE_NUMBER] REF CABIN…"
click at [717, 572] on button "Save" at bounding box center [699, 569] width 66 height 23
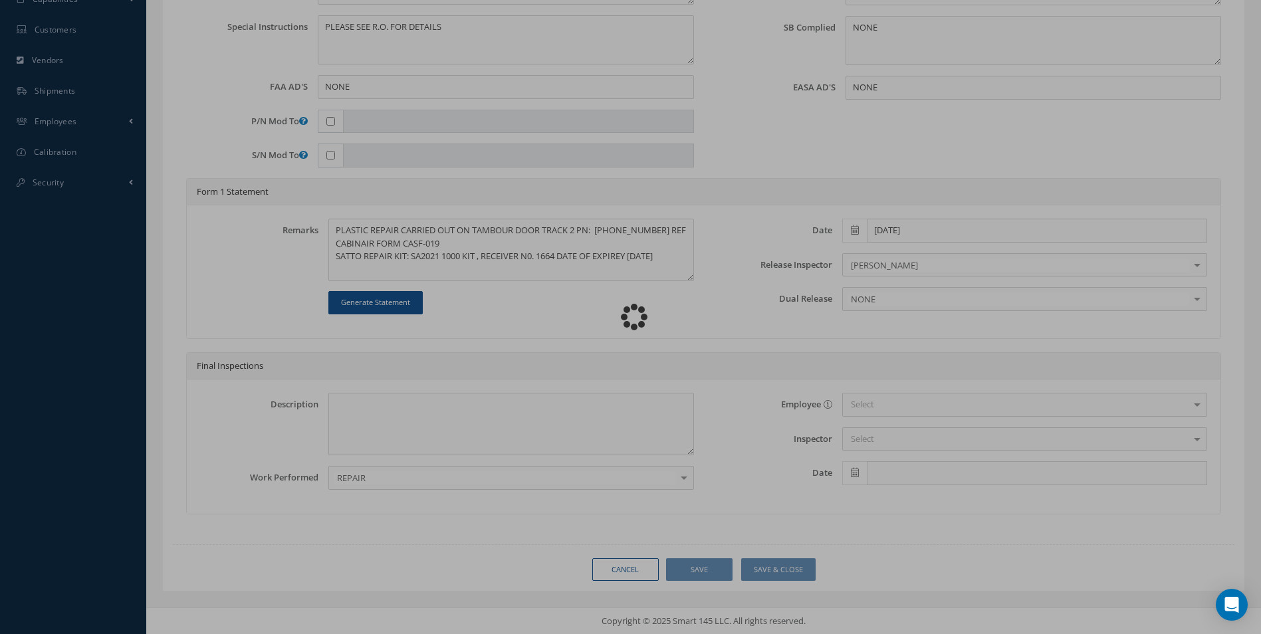
type textarea "PLASTIC REPAIR CARRIED OUT ON TAMBOUR DOOR TRACK 2 PN: [PHONE_NUMBER] REF CABIN…"
type input "EMBRAER"
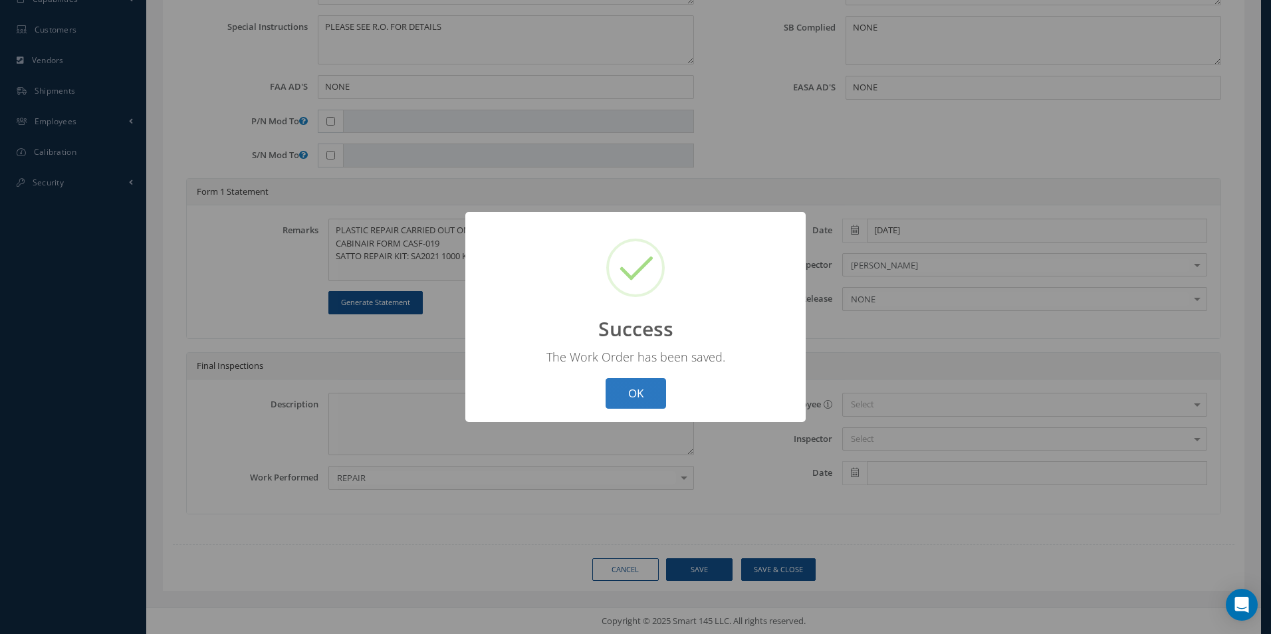
click at [641, 393] on button "OK" at bounding box center [636, 393] width 60 height 31
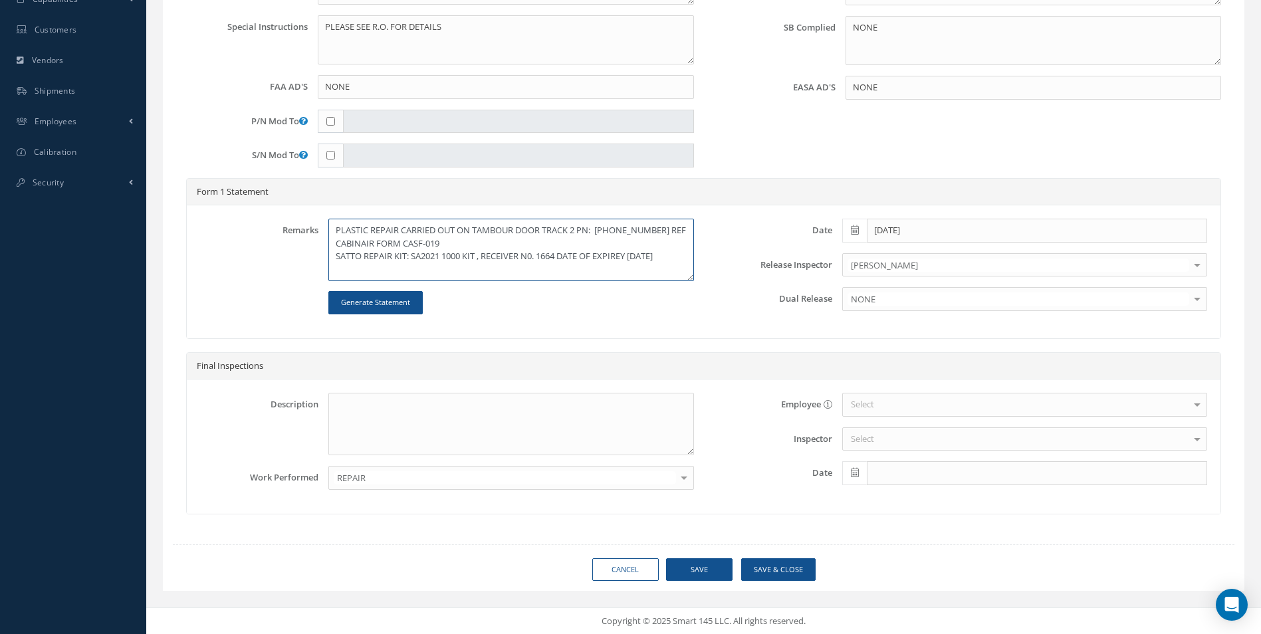
drag, startPoint x: 336, startPoint y: 228, endPoint x: 688, endPoint y: 266, distance: 353.6
click at [688, 266] on textarea "PLASTIC REPAIR CARRIED OUT ON TAMBOUR DOOR TRACK 2 PN: [PHONE_NUMBER] REF CABIN…" at bounding box center [510, 250] width 365 height 62
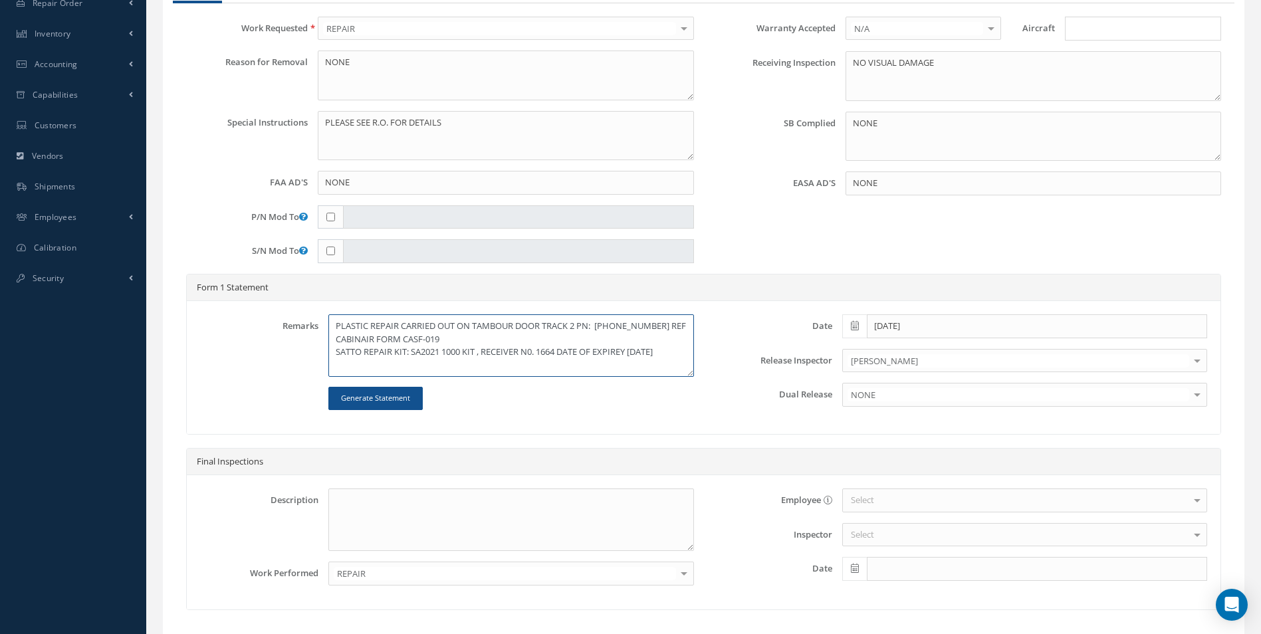
scroll to position [271, 0]
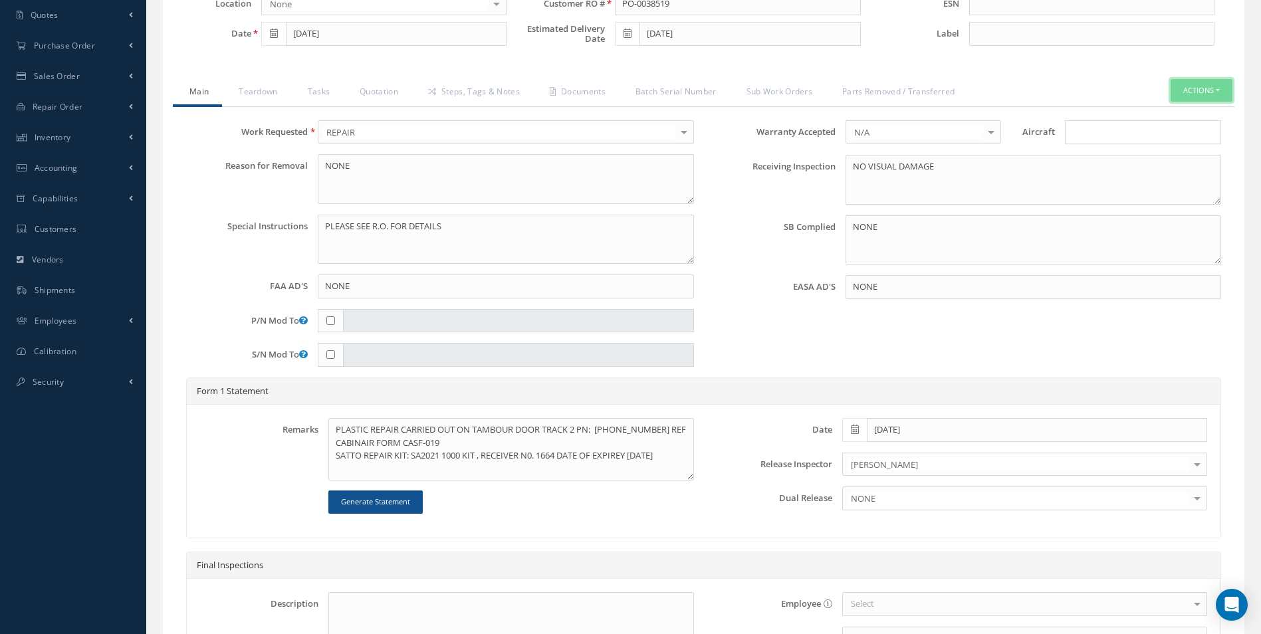
click at [1205, 89] on button "Actions" at bounding box center [1201, 90] width 62 height 23
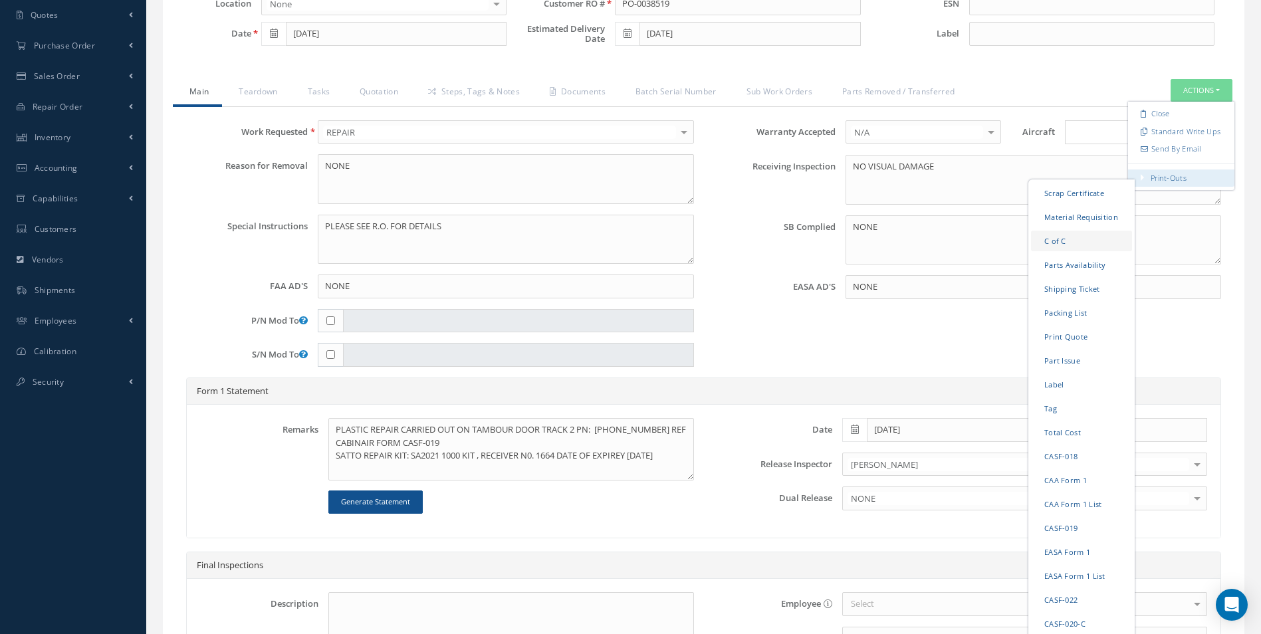
click at [1058, 243] on link "C of C" at bounding box center [1081, 240] width 101 height 21
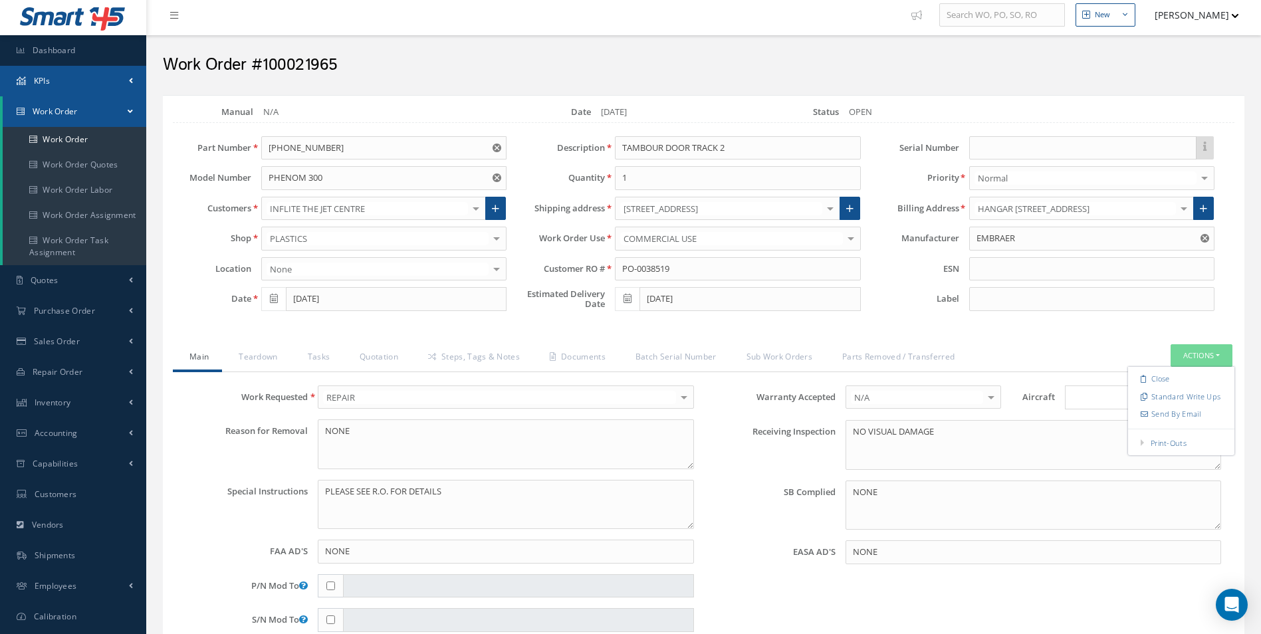
scroll to position [0, 0]
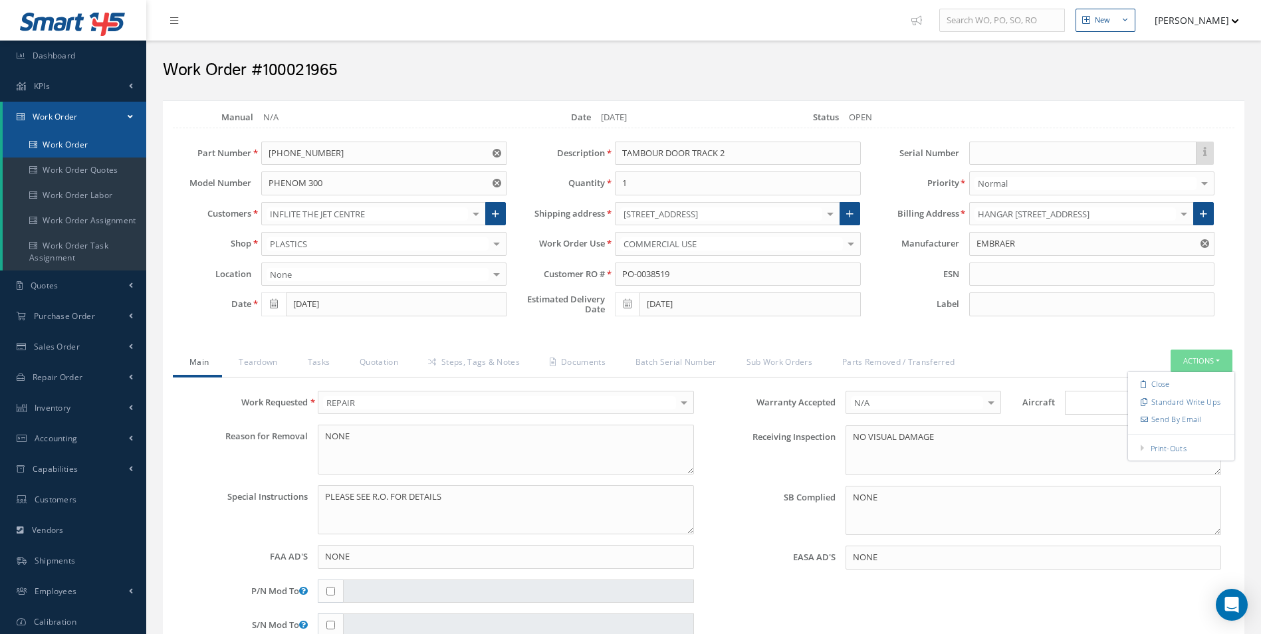
click at [62, 138] on link "Work Order" at bounding box center [75, 144] width 144 height 25
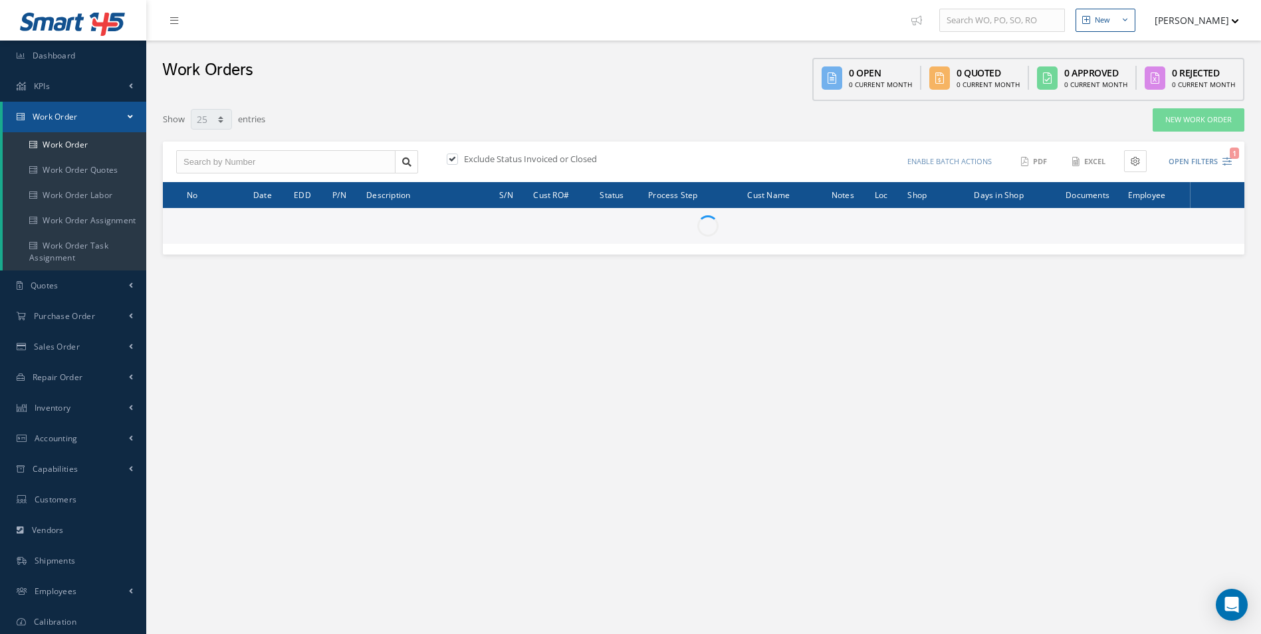
select select "25"
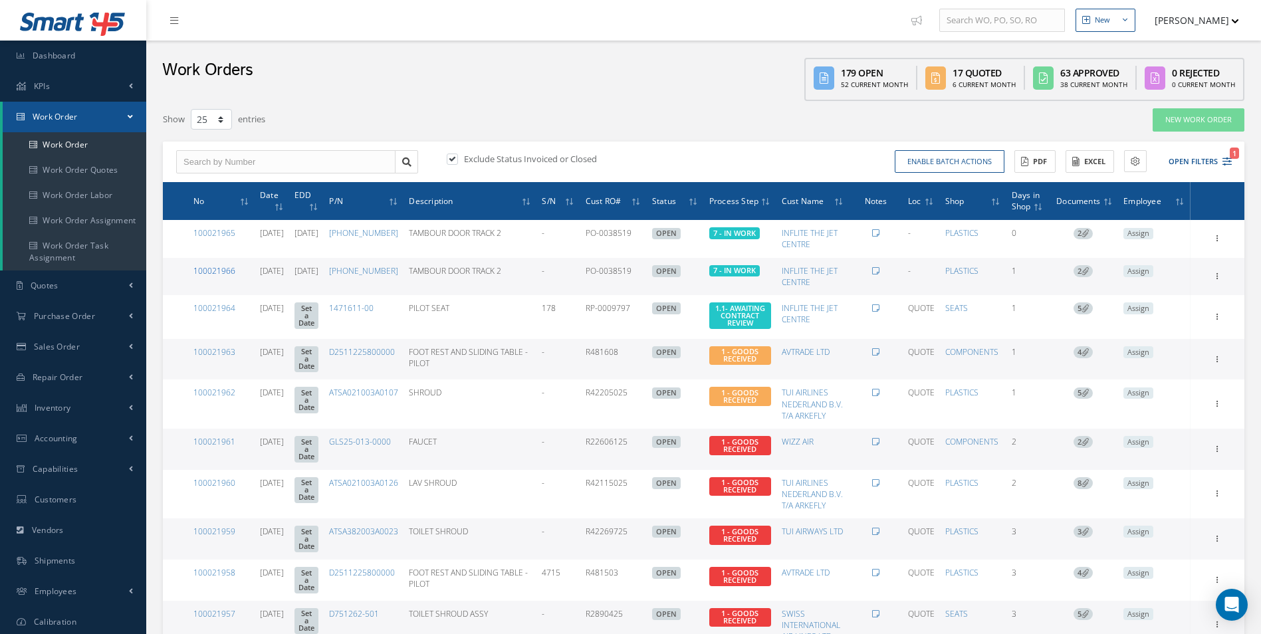
click at [223, 273] on link "100021966" at bounding box center [214, 270] width 42 height 11
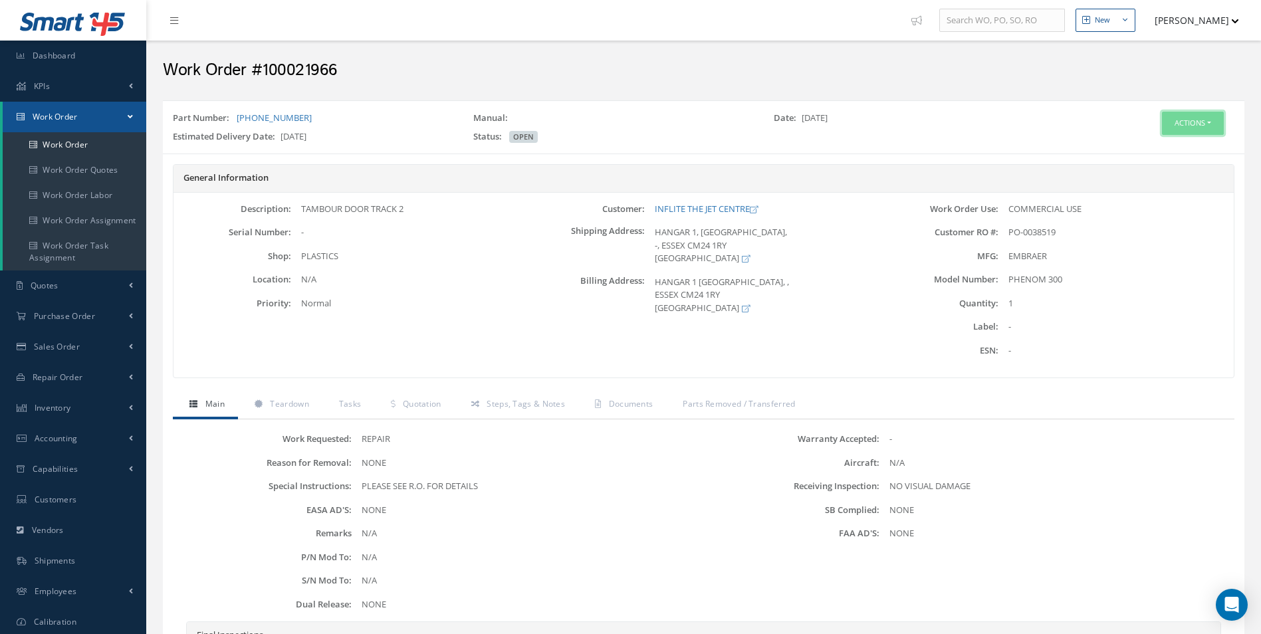
click at [1200, 123] on button "Actions" at bounding box center [1193, 123] width 62 height 23
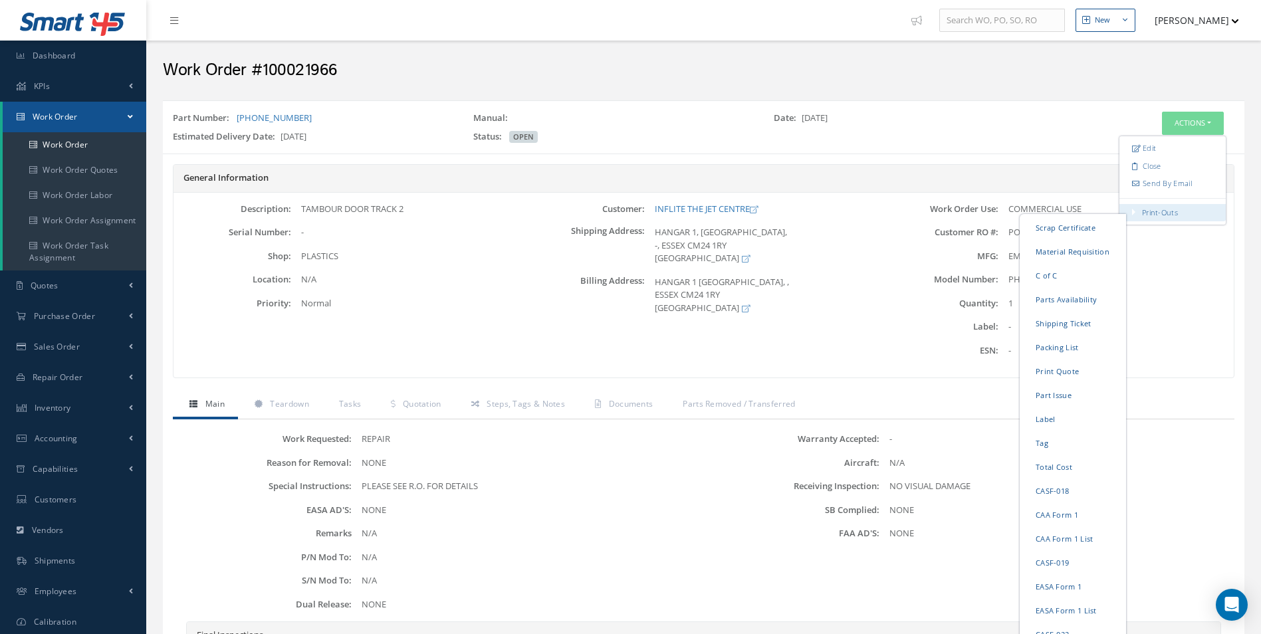
click at [1153, 213] on link "Print-Outs" at bounding box center [1160, 212] width 36 height 10
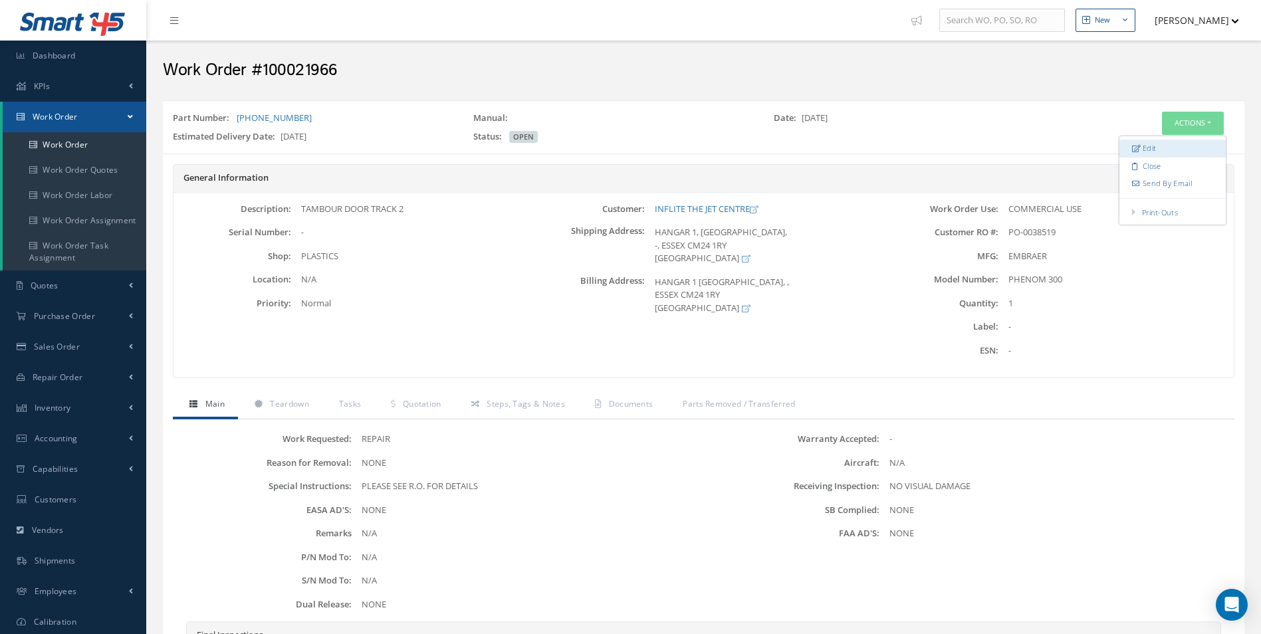
click at [1144, 140] on link "Edit" at bounding box center [1172, 149] width 106 height 18
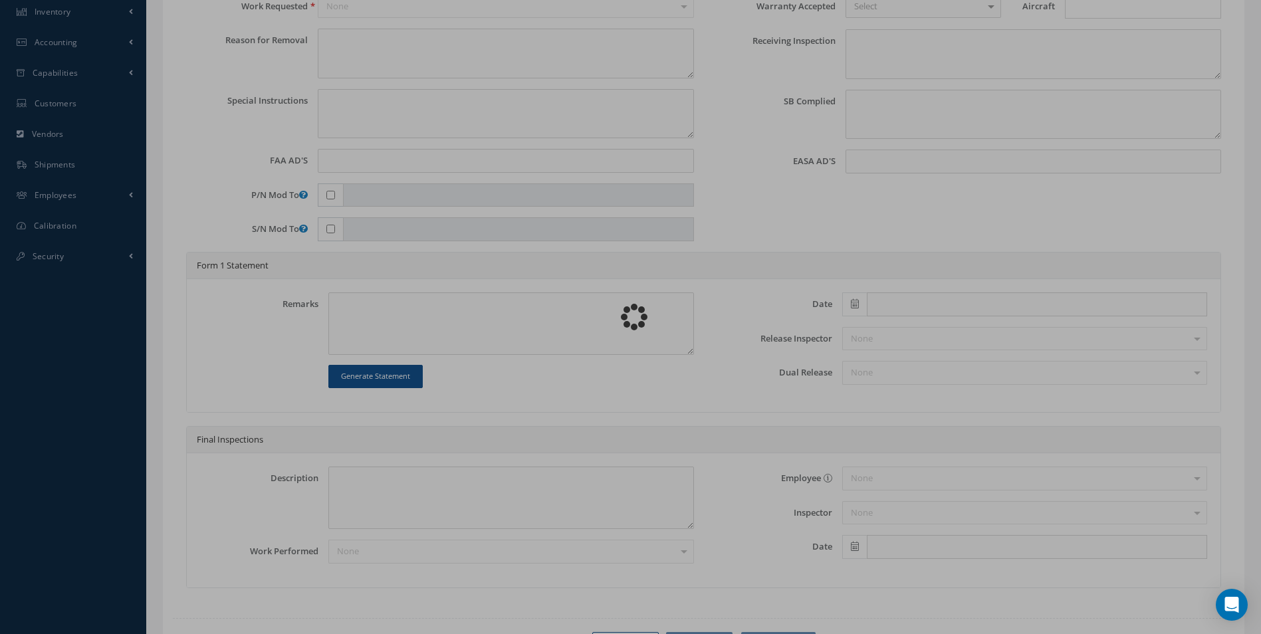
scroll to position [399, 0]
type input "[PHONE_NUMBER]"
type input "PHENOM 300"
type input "[DATE]"
type input "TAMBOUR DOOR TRACK 2"
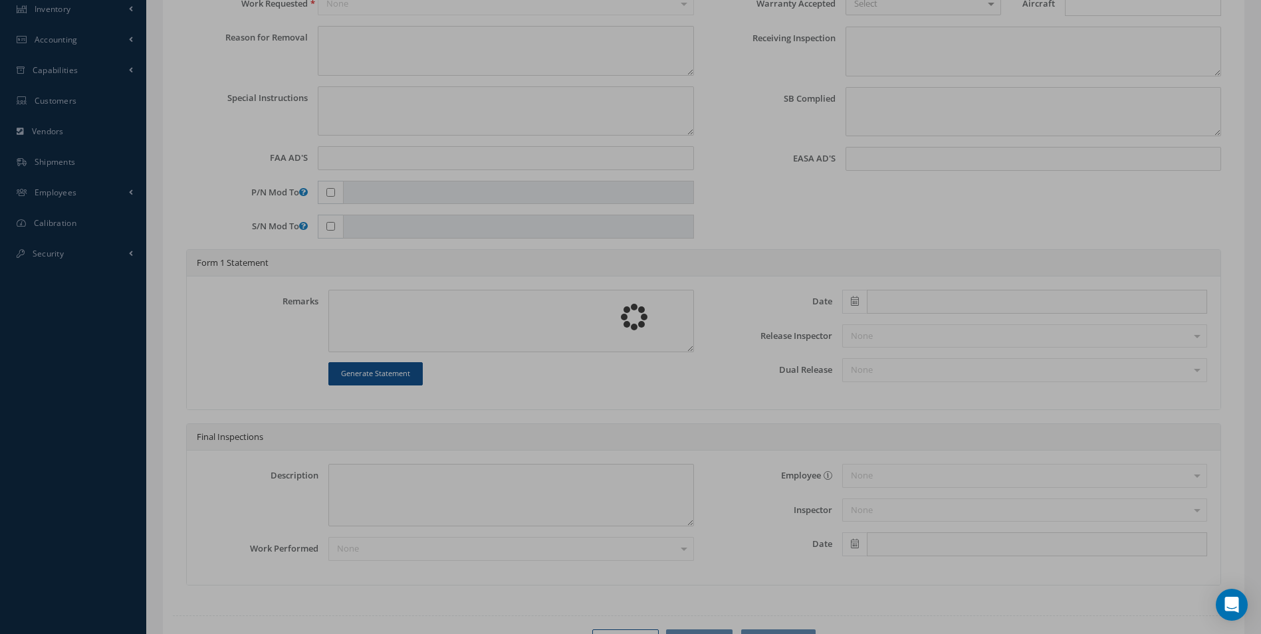
type input "PO-0038519"
type input "[DATE]"
type textarea "NONE"
type textarea "PLEASE SEE R.O. FOR DETAILS"
type input "NONE"
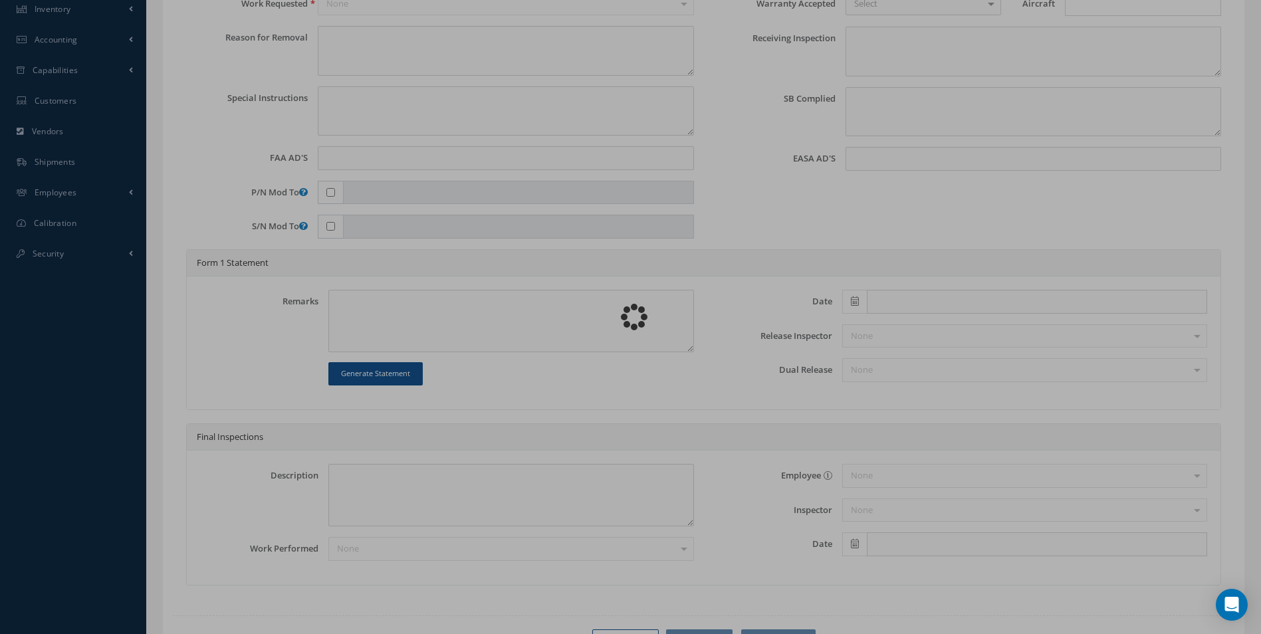
type textarea "NO VISUAL DAMAGE"
type textarea "NONE"
type input "NONE"
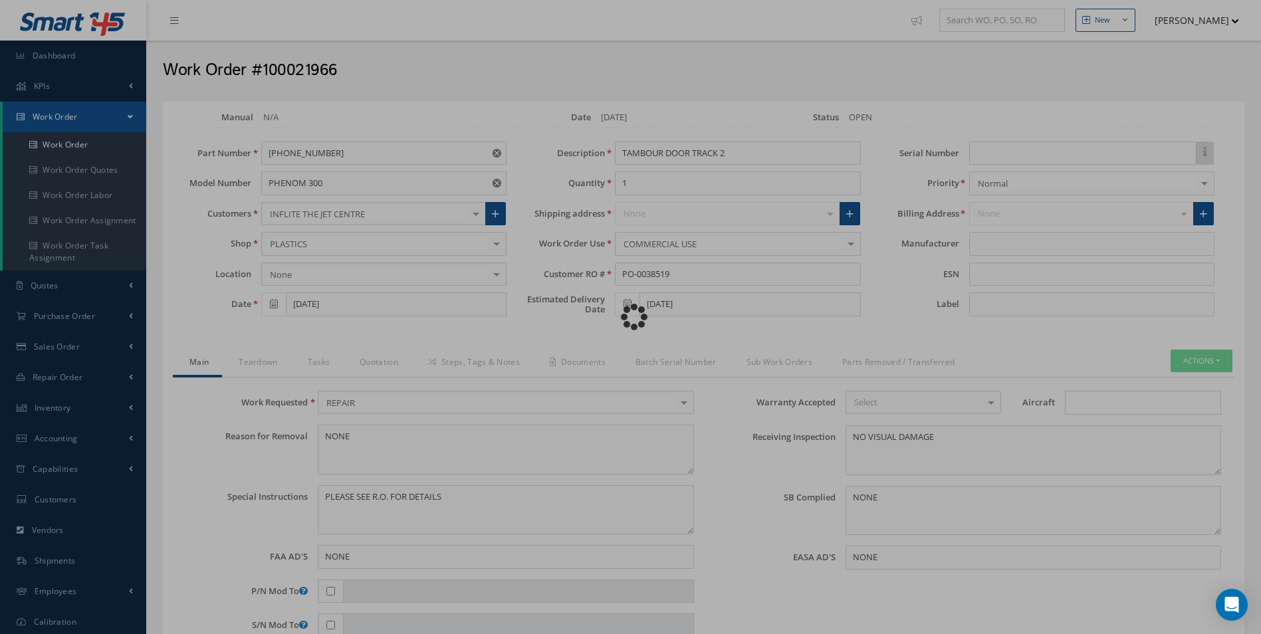
click at [631, 317] on div "Loading…" at bounding box center [631, 317] width 0 height 0
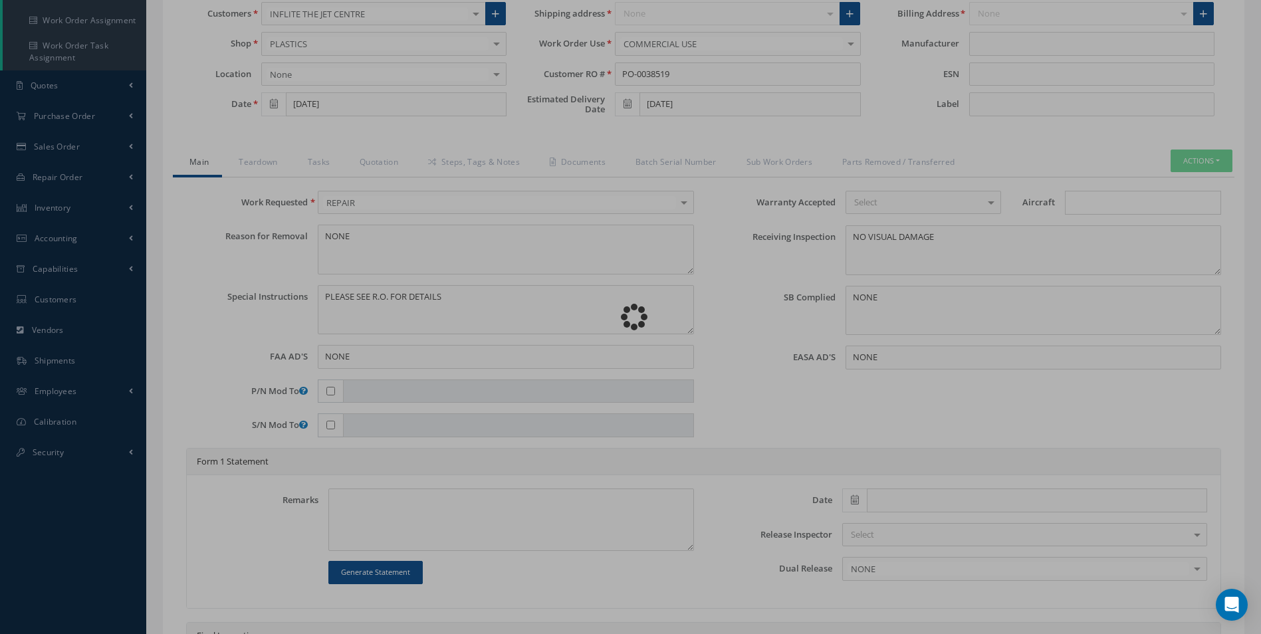
type input "EMBRAER"
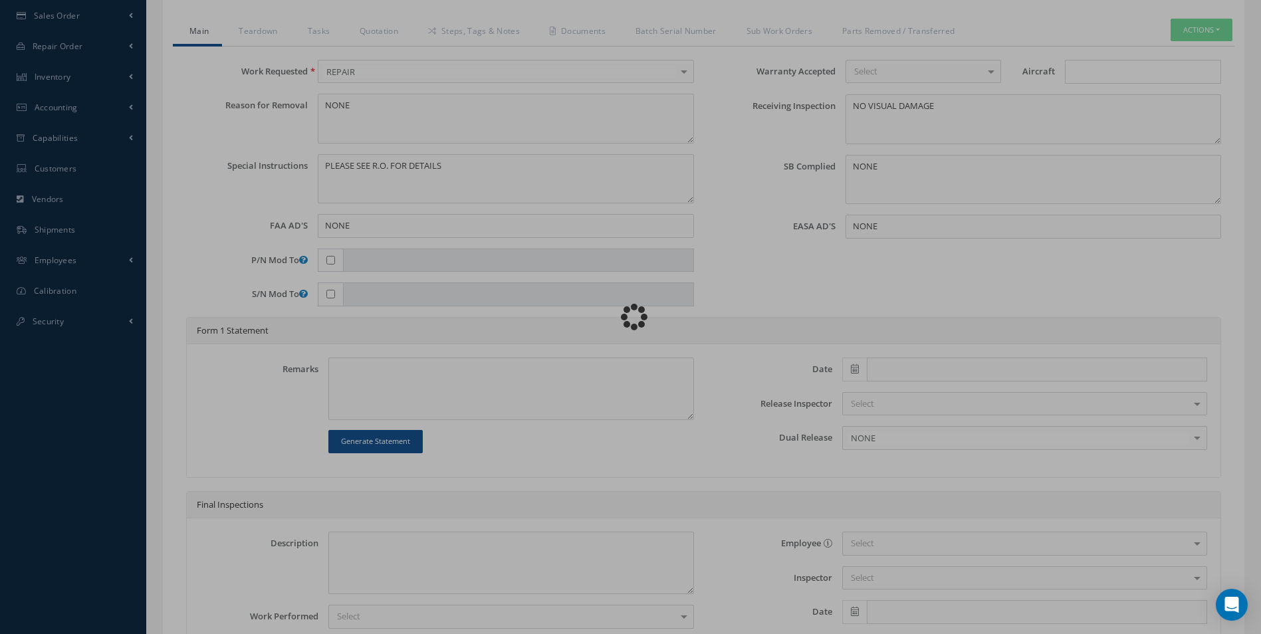
scroll to position [332, 0]
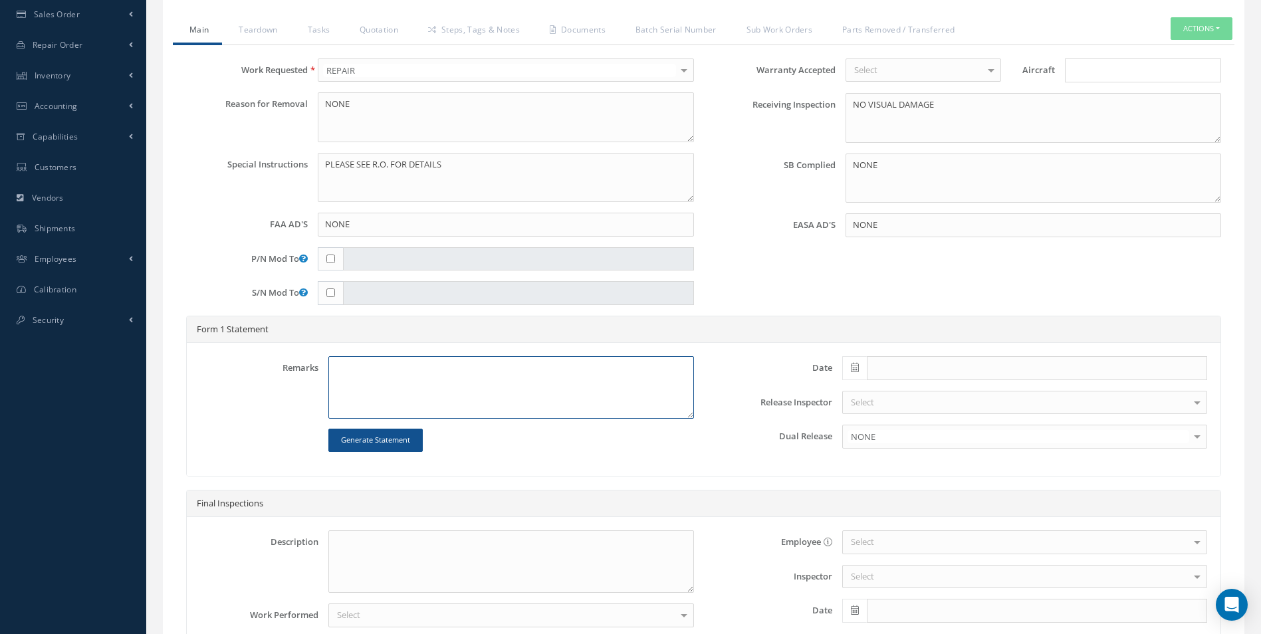
click at [333, 367] on textarea at bounding box center [510, 387] width 365 height 62
paste textarea "PLASTIC REPAIR CARRIED OUT ON TAMBOUR DOOR TRACK 2 PN: [PHONE_NUMBER] REF CABIN…"
click at [657, 370] on textarea "PLASTIC REPAIR CARRIED OUT ON TAMBOUR DOOR TRACK 2 PN: [PHONE_NUMBER] REF CABIN…" at bounding box center [510, 387] width 365 height 62
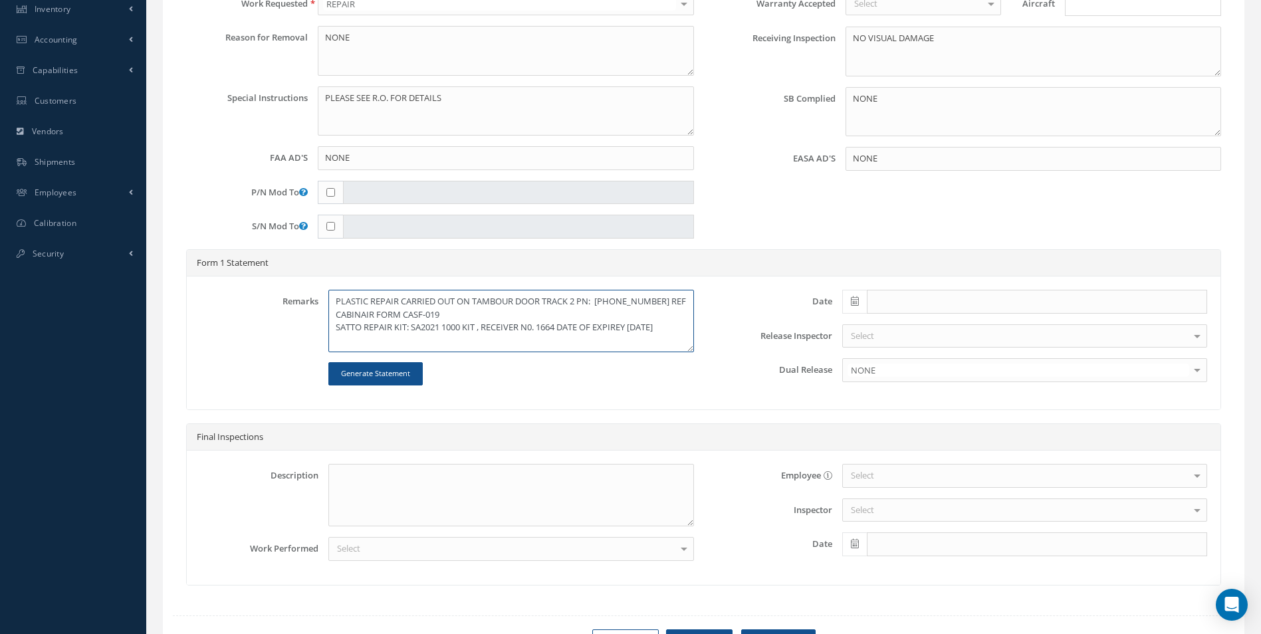
scroll to position [465, 0]
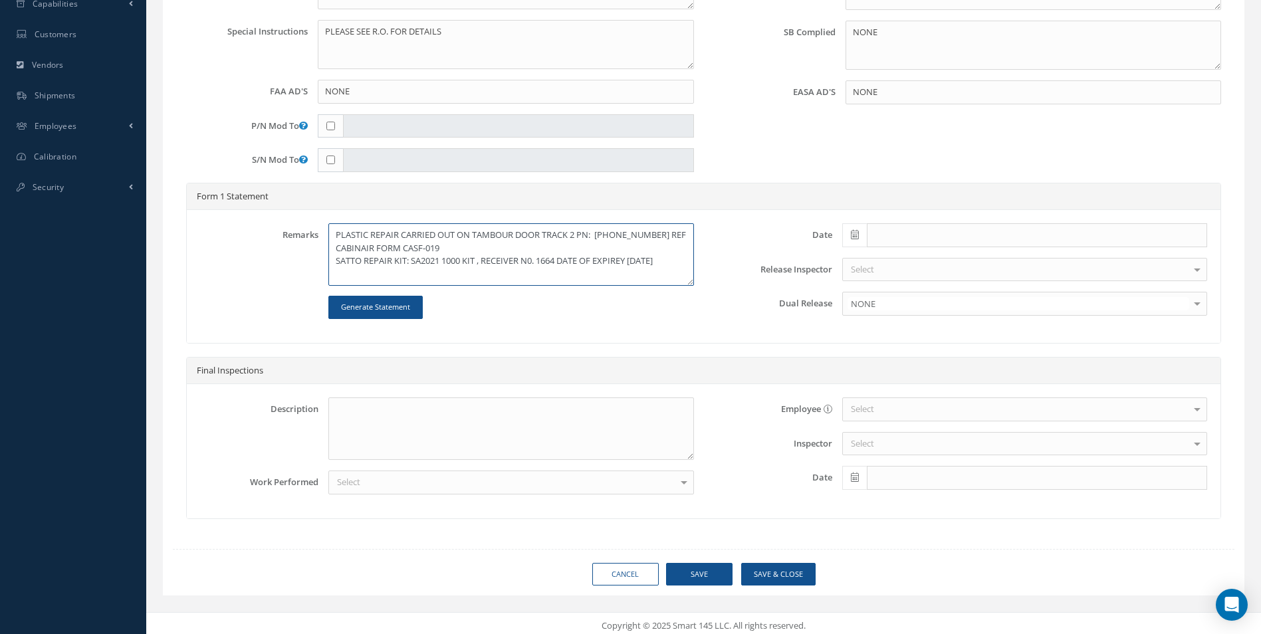
type textarea "PLASTIC REPAIR CARRIED OUT ON TAMBOUR DOOR TRACK 2 PN: 506-20617-002 REF CABINA…"
click at [853, 238] on icon at bounding box center [855, 234] width 8 height 9
click at [948, 357] on td "26" at bounding box center [952, 358] width 20 height 20
type input "[DATE]"
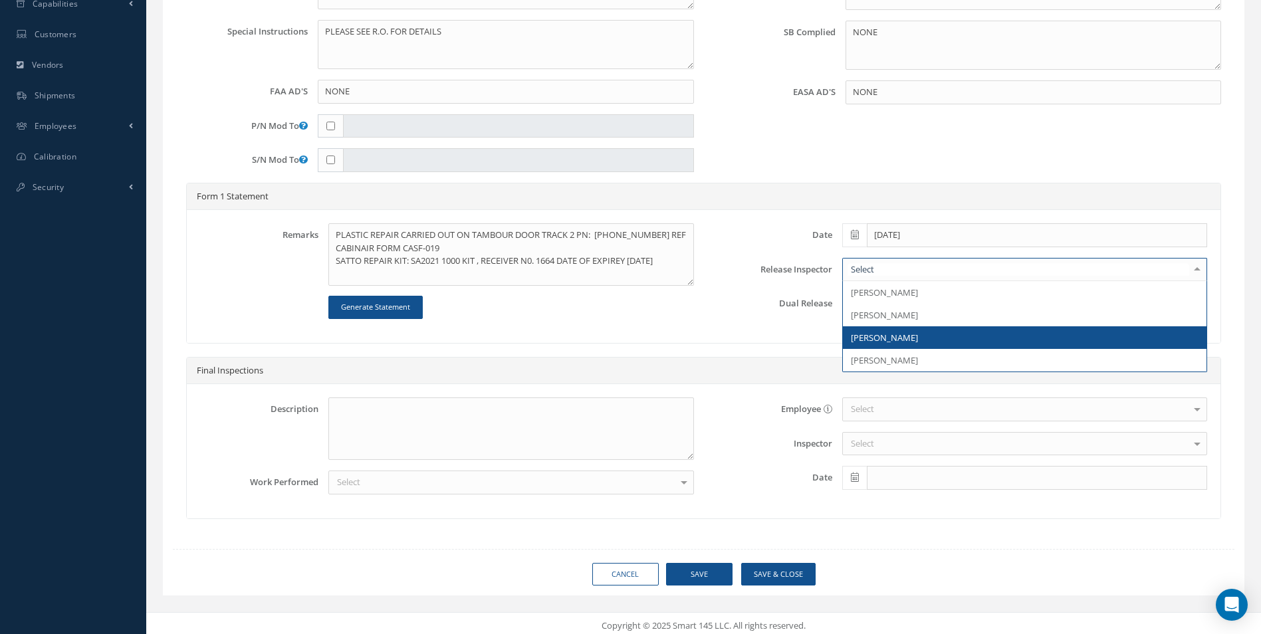
click at [883, 336] on span "[PERSON_NAME]" at bounding box center [884, 338] width 67 height 12
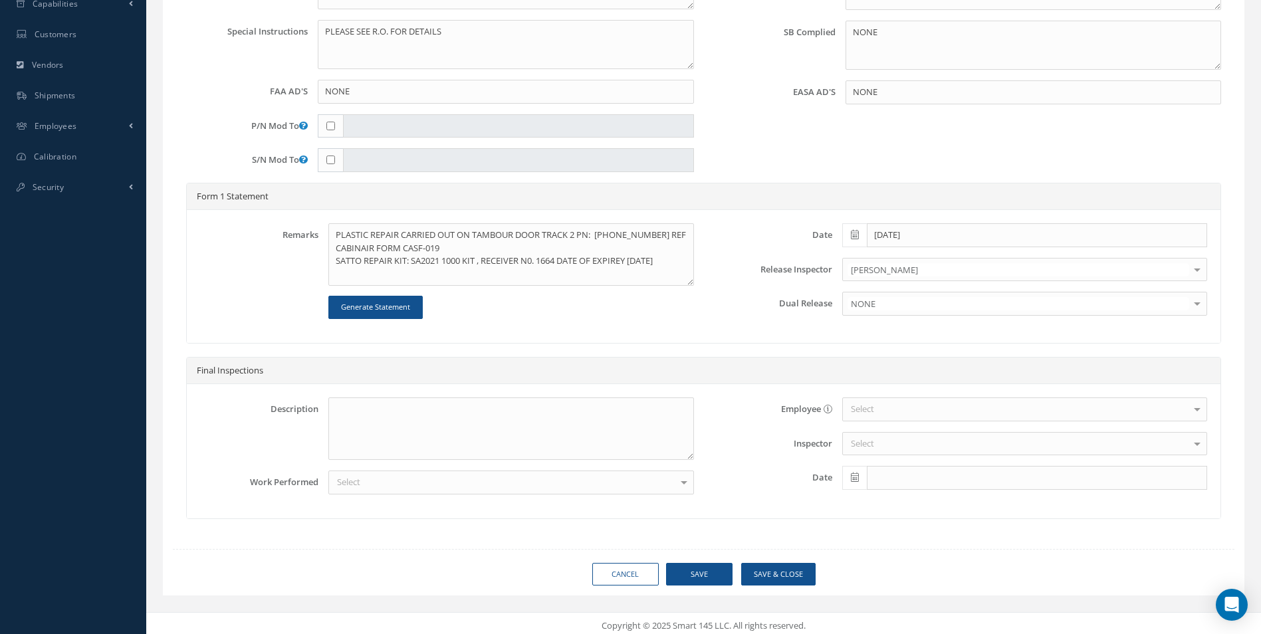
click at [445, 487] on div "Select" at bounding box center [510, 483] width 365 height 24
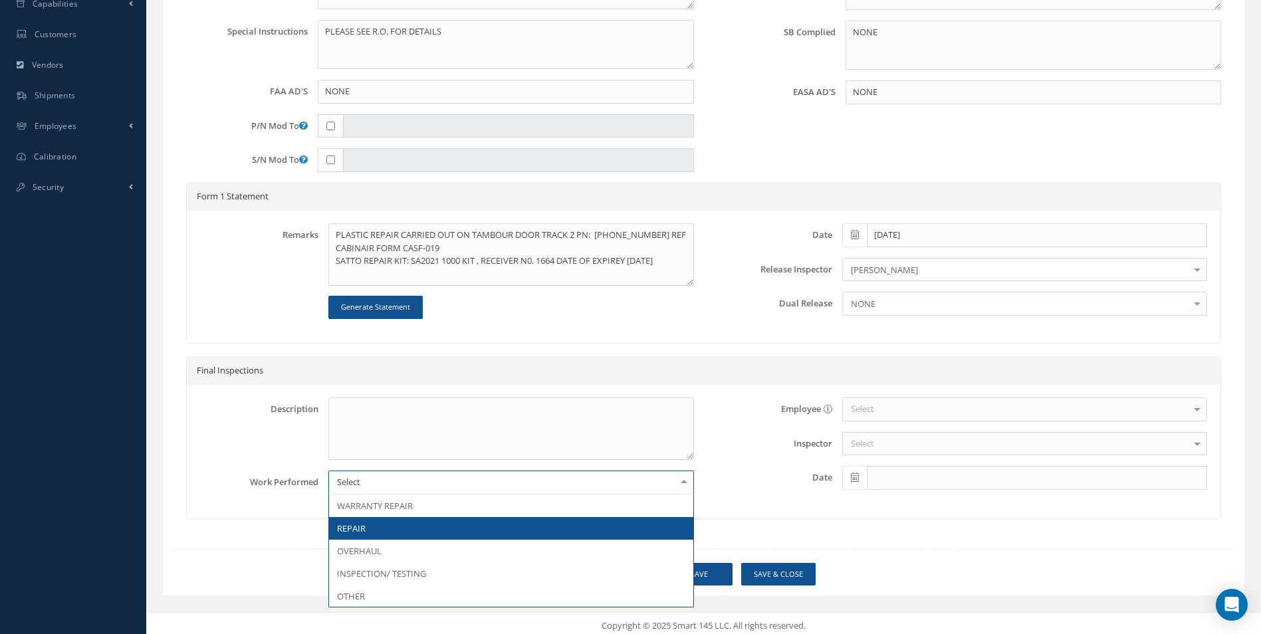
click at [381, 525] on span "REPAIR" at bounding box center [511, 528] width 364 height 23
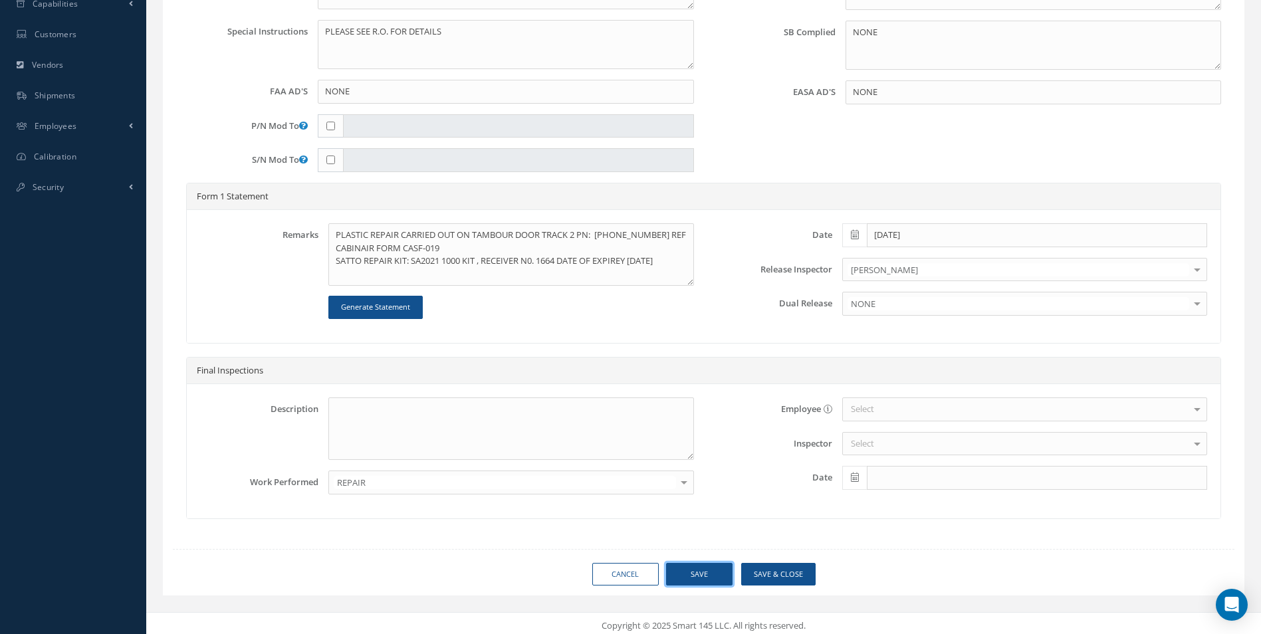
click at [701, 576] on button "Save" at bounding box center [699, 574] width 66 height 23
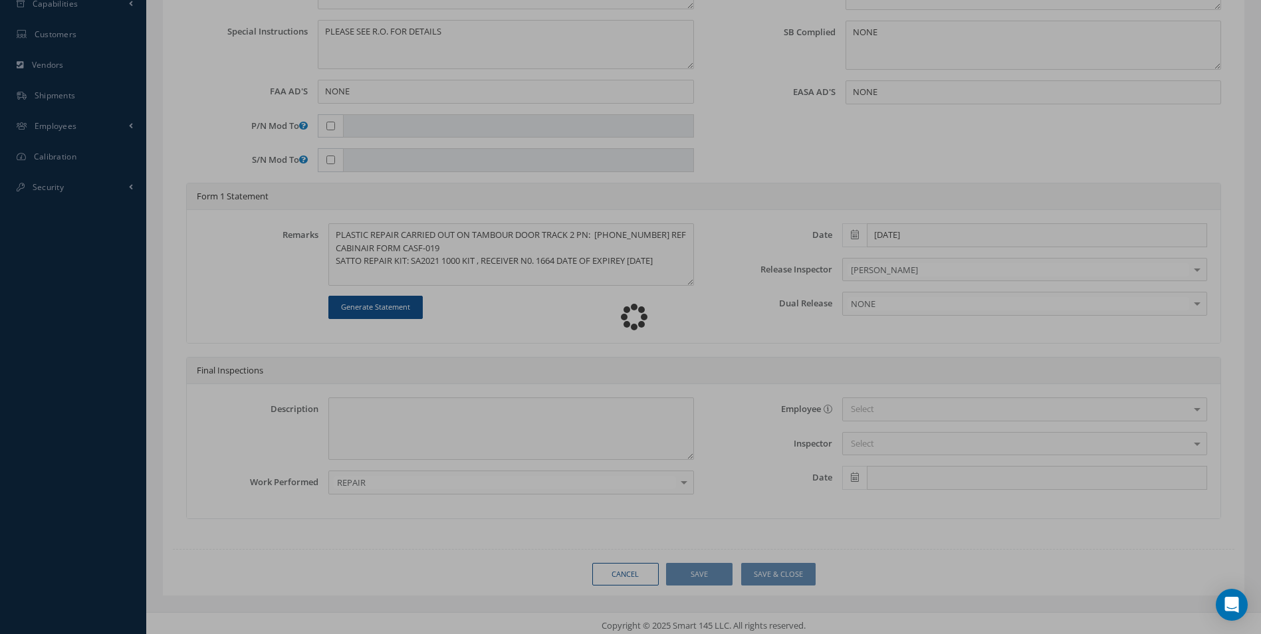
type input "EMBRAER"
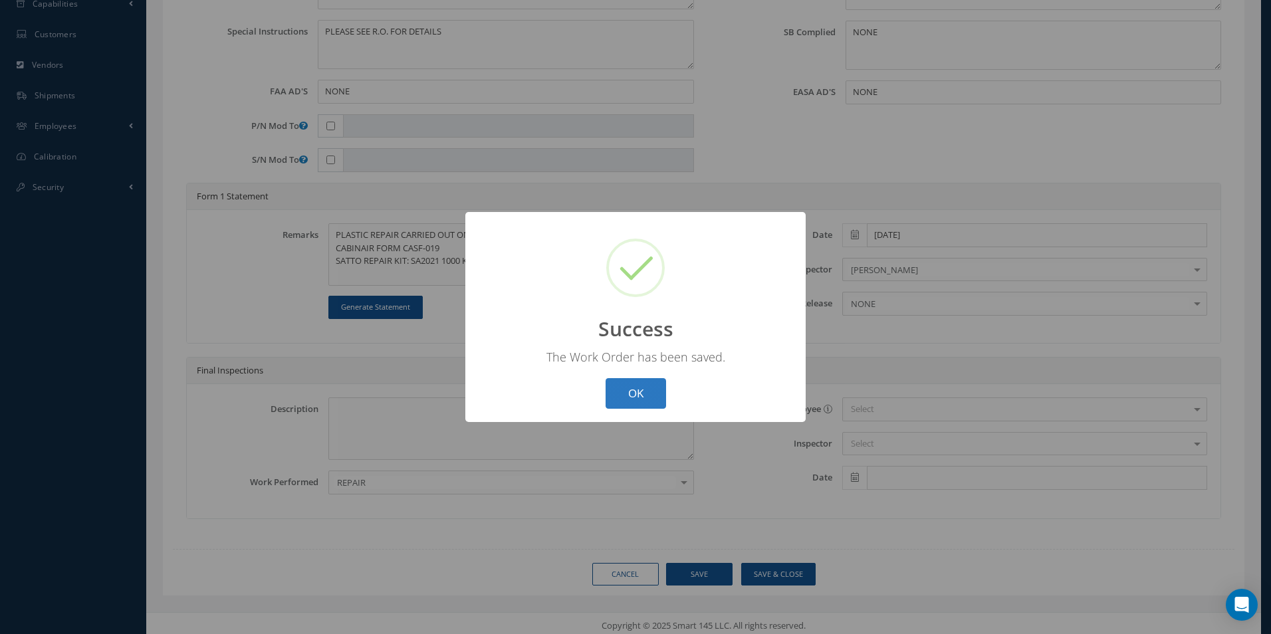
click at [649, 390] on button "OK" at bounding box center [636, 393] width 60 height 31
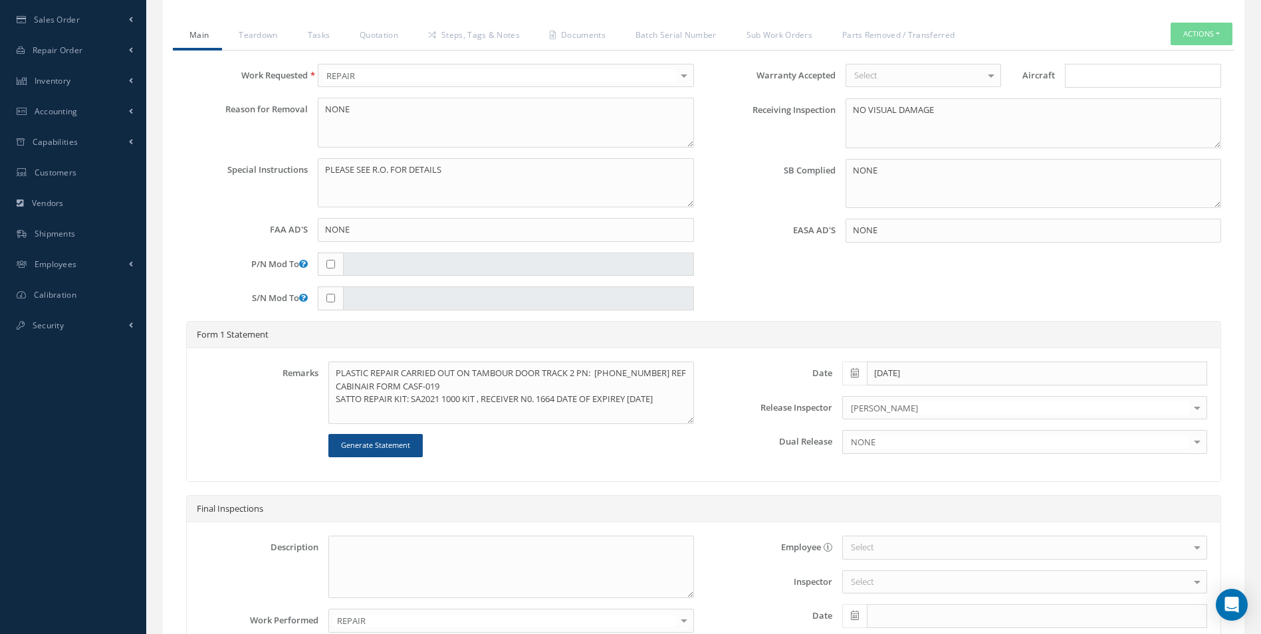
scroll to position [266, 0]
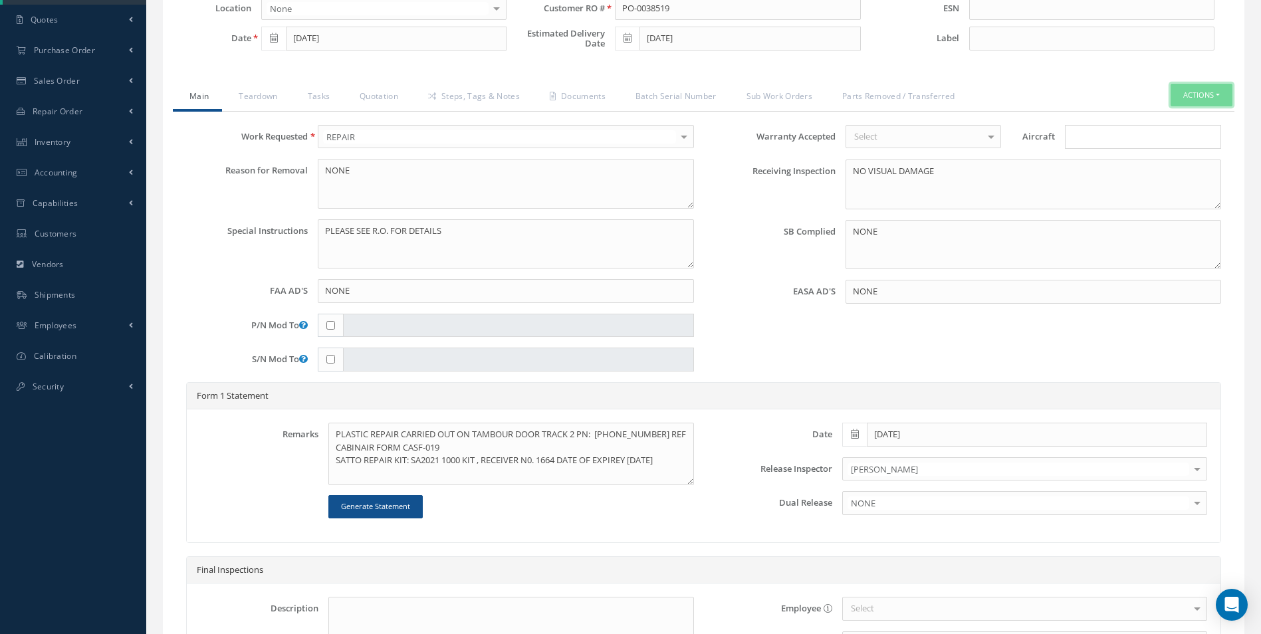
click at [1210, 85] on button "Actions" at bounding box center [1201, 95] width 62 height 23
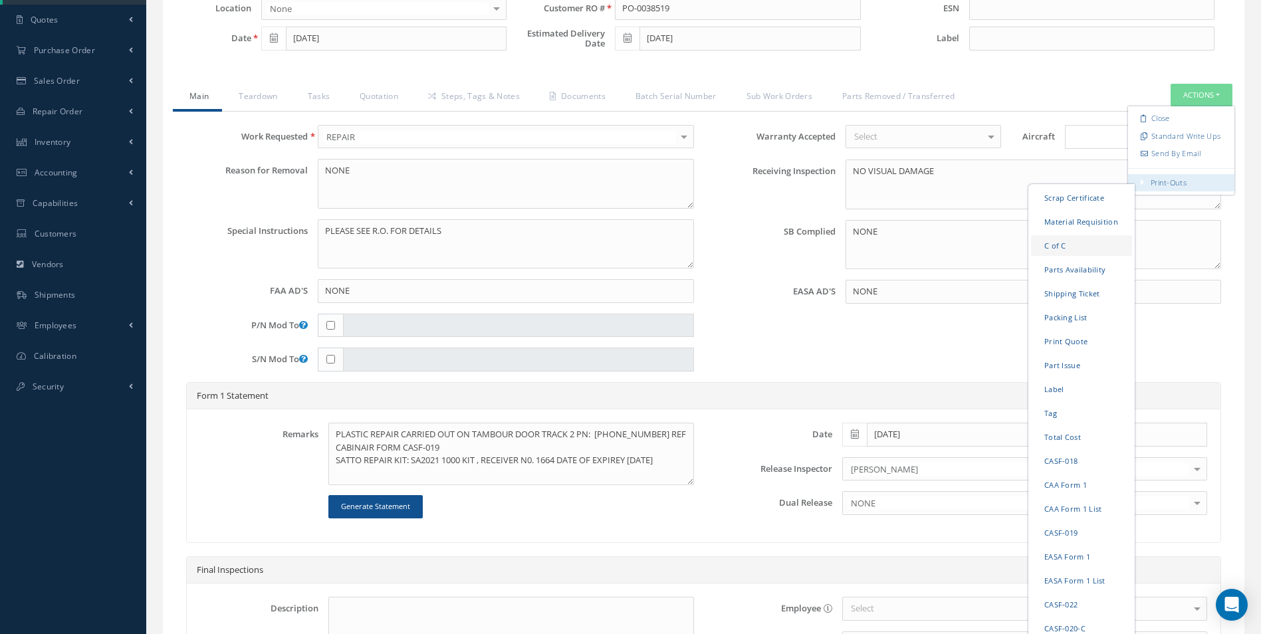
click at [1066, 239] on link "C of C" at bounding box center [1081, 245] width 101 height 21
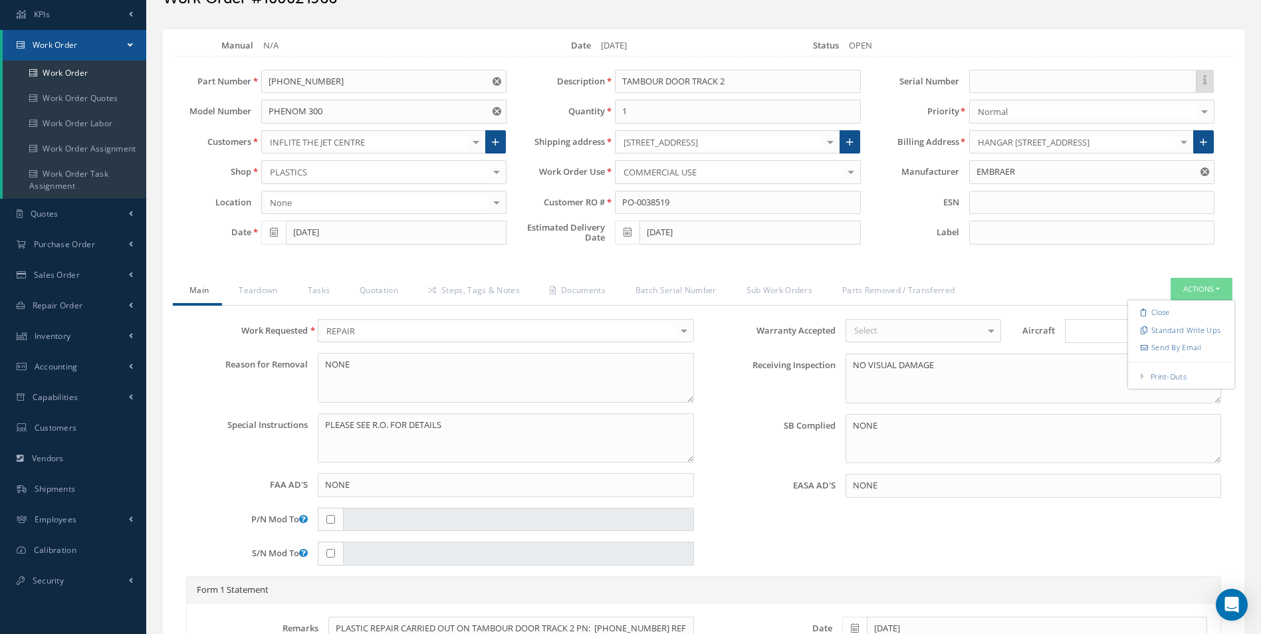
scroll to position [133, 0]
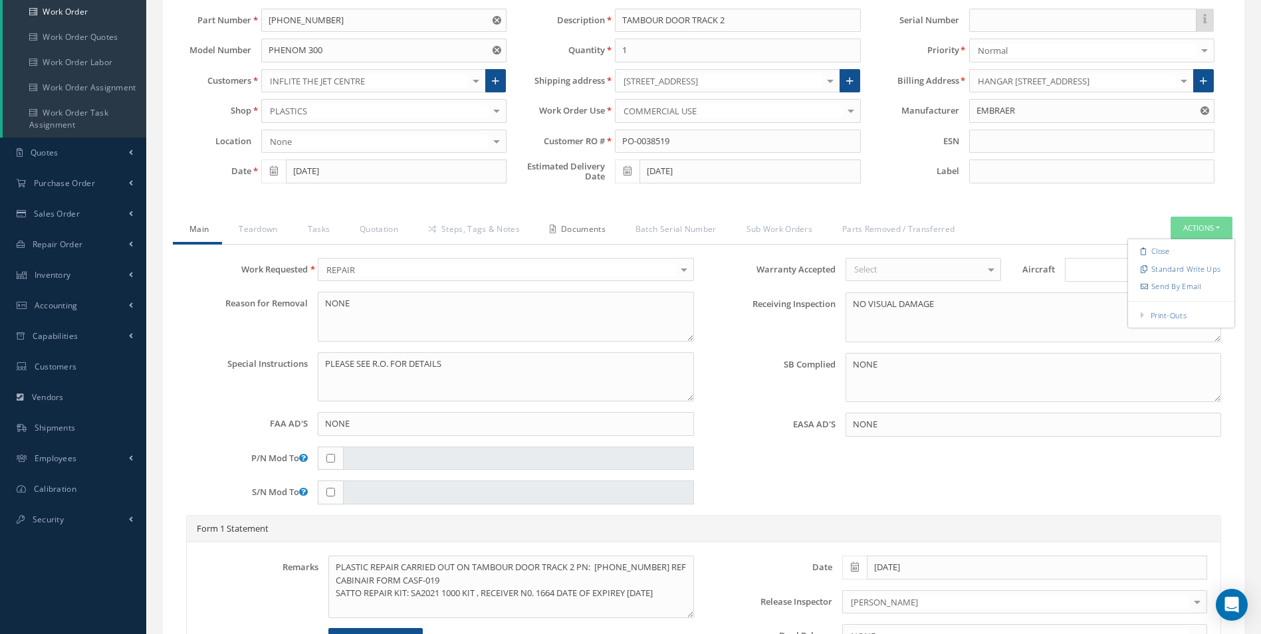
drag, startPoint x: 586, startPoint y: 227, endPoint x: 594, endPoint y: 229, distance: 8.4
click at [587, 227] on link "Documents" at bounding box center [576, 231] width 86 height 28
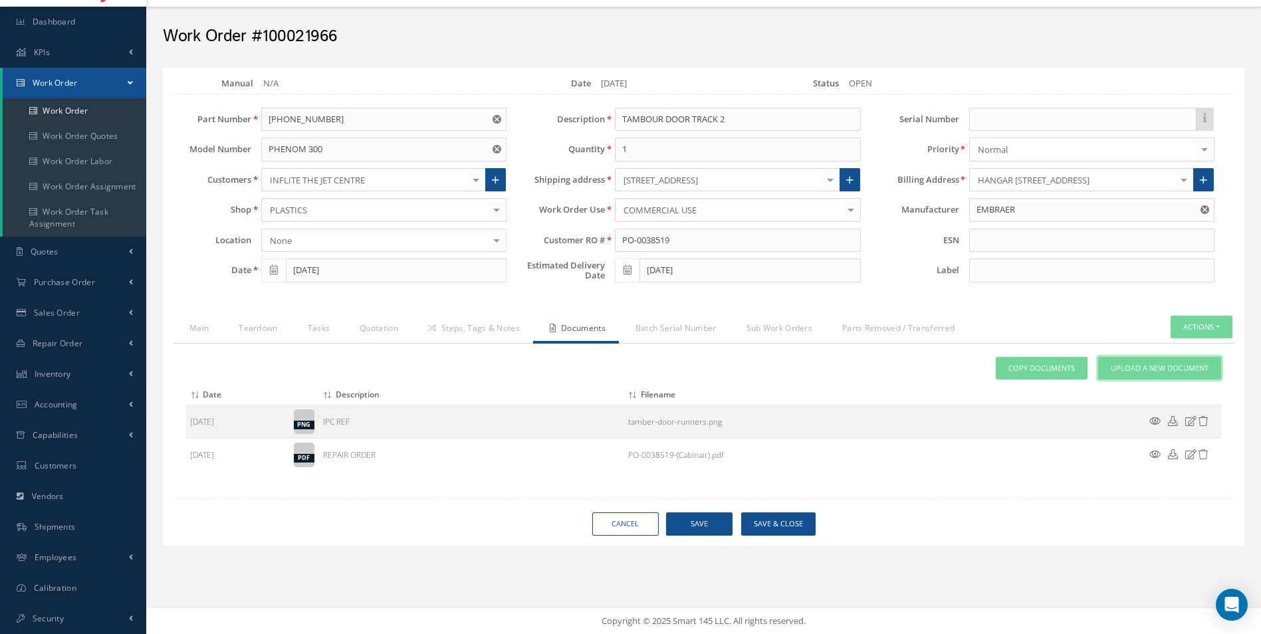
click at [1160, 364] on span "Upload a New Document" at bounding box center [1160, 368] width 98 height 11
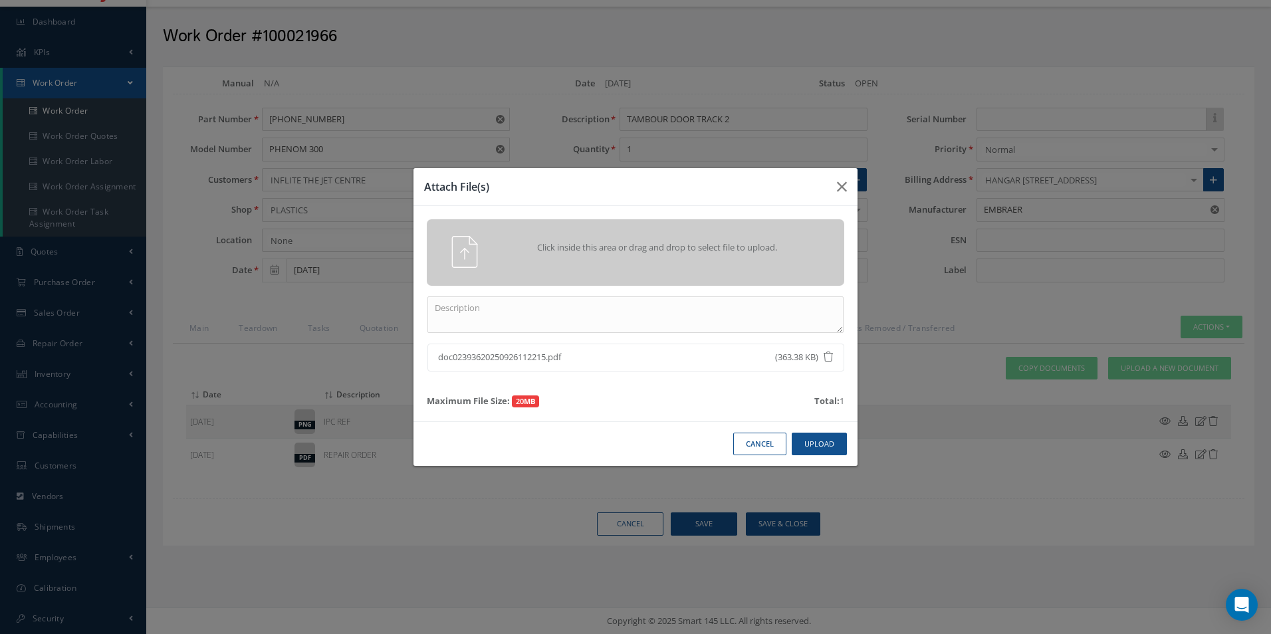
click at [460, 296] on div "Click inside this area or drag and drop to select file to upload. doc0239362025…" at bounding box center [635, 313] width 444 height 215
click at [445, 307] on textarea at bounding box center [635, 314] width 416 height 37
type textarea "CofC"
click at [820, 441] on button "Upload" at bounding box center [819, 444] width 55 height 23
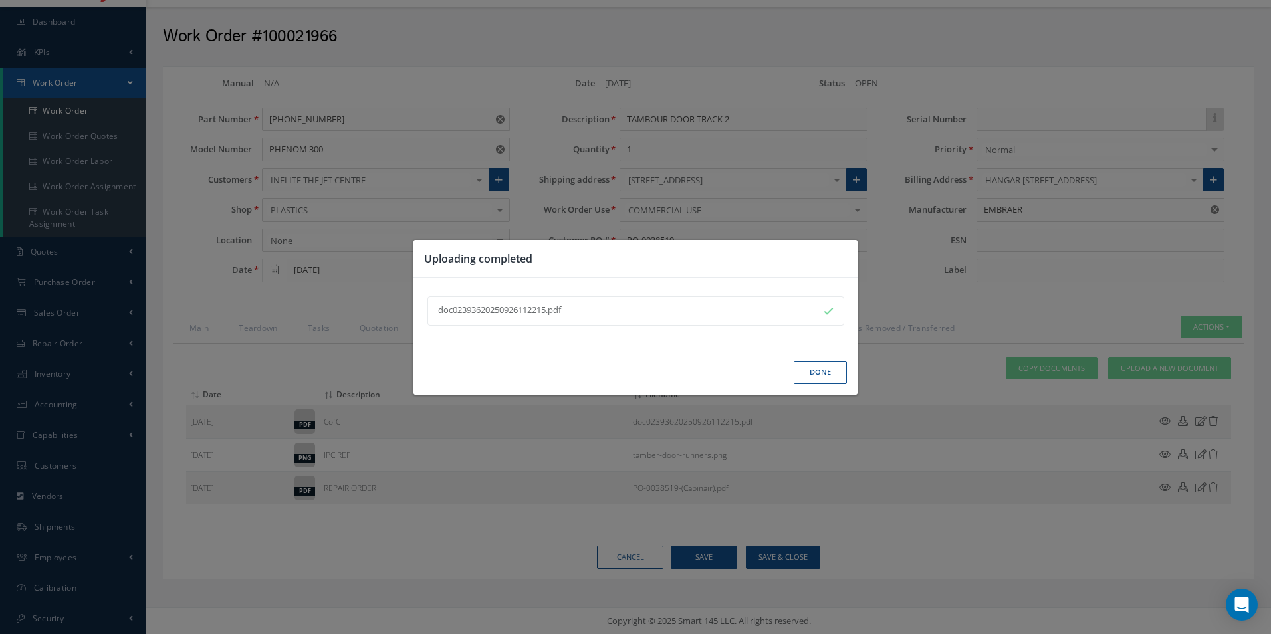
click at [821, 370] on button "Done" at bounding box center [820, 372] width 53 height 23
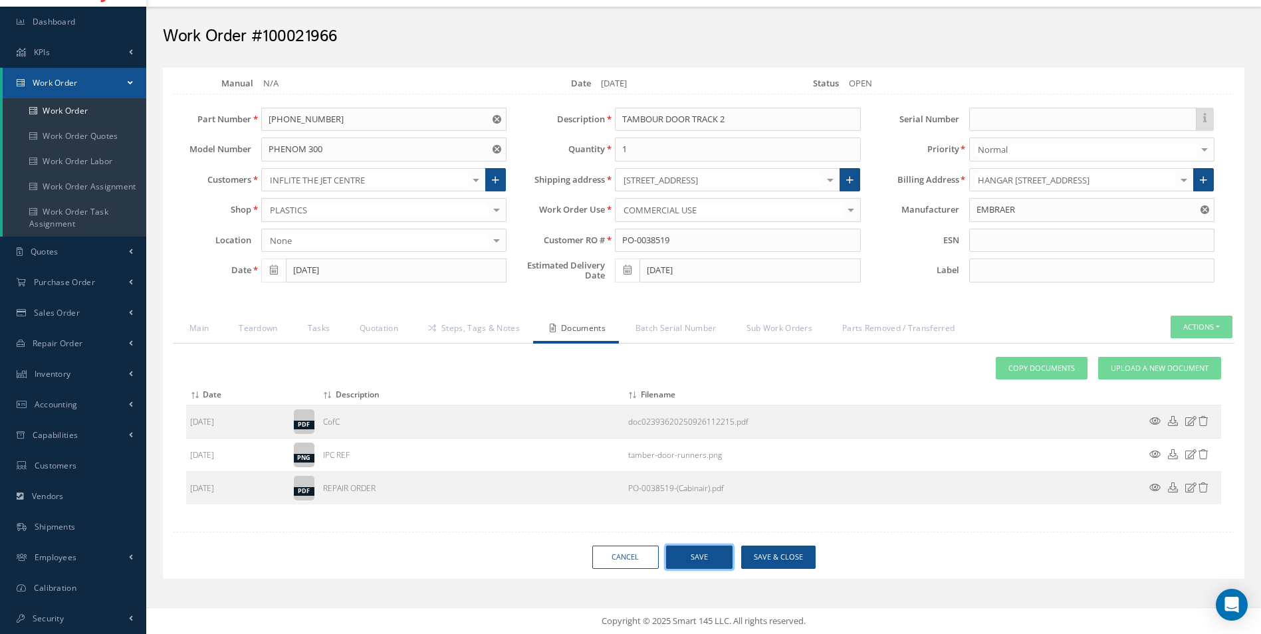
drag, startPoint x: 700, startPoint y: 565, endPoint x: 703, endPoint y: 557, distance: 8.6
click at [701, 559] on button "Save" at bounding box center [699, 557] width 66 height 23
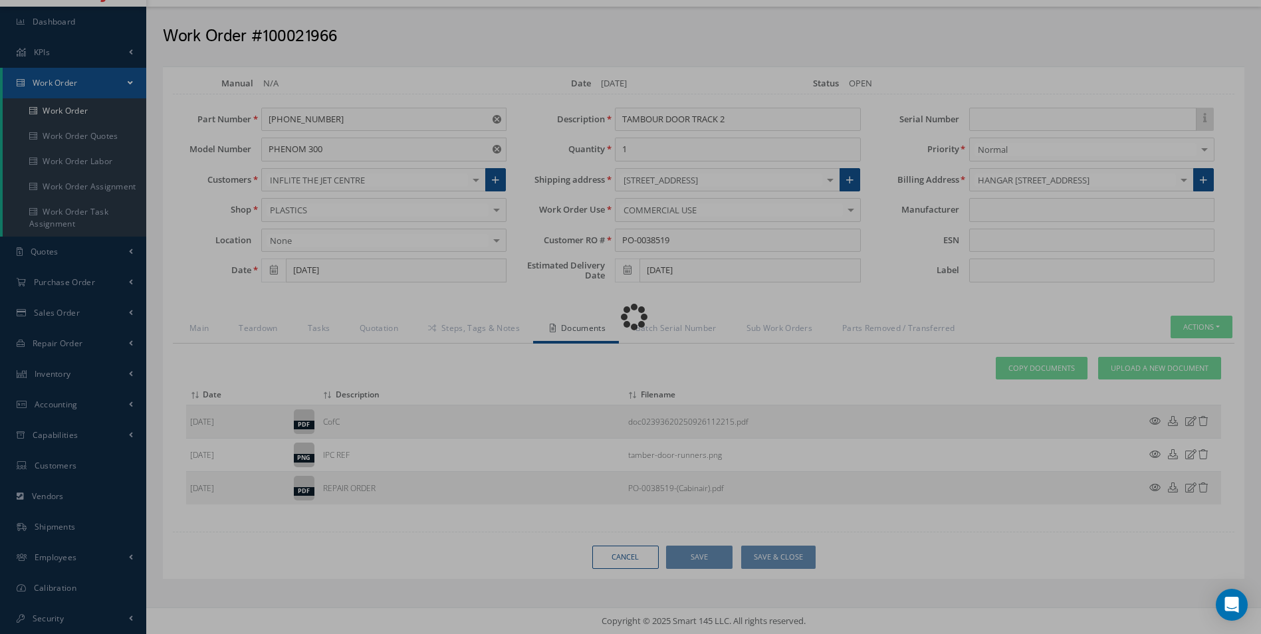
type input "EMBRAER"
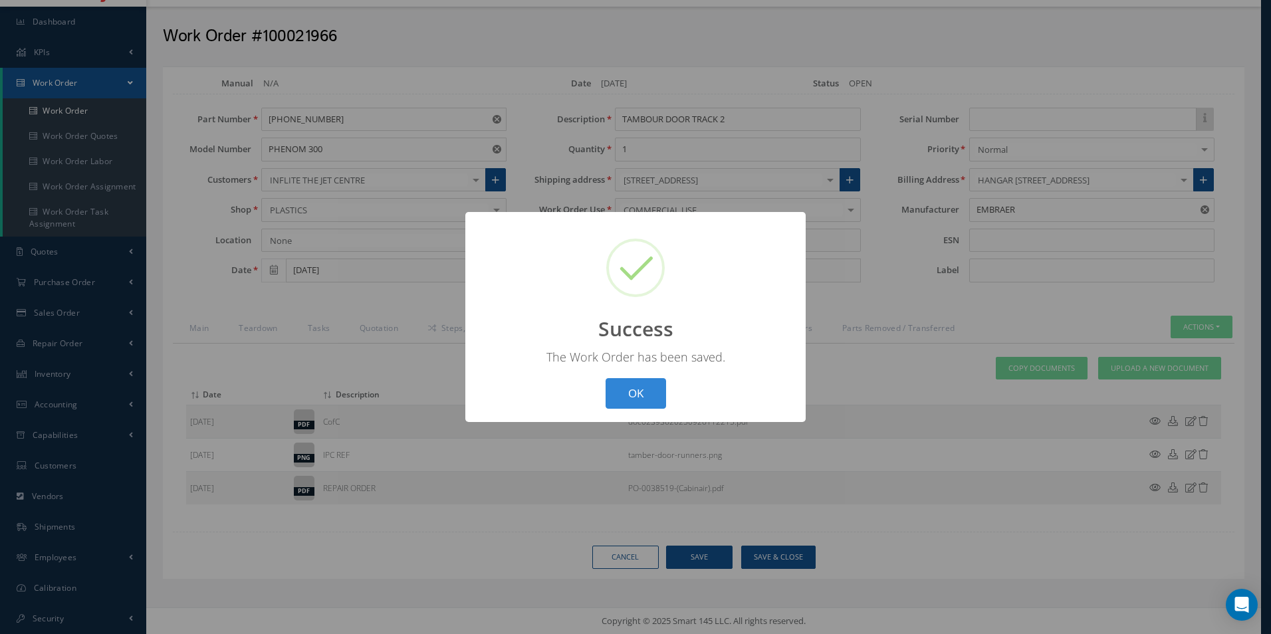
drag, startPoint x: 657, startPoint y: 390, endPoint x: 576, endPoint y: 376, distance: 82.4
click at [656, 390] on button "OK" at bounding box center [636, 393] width 60 height 31
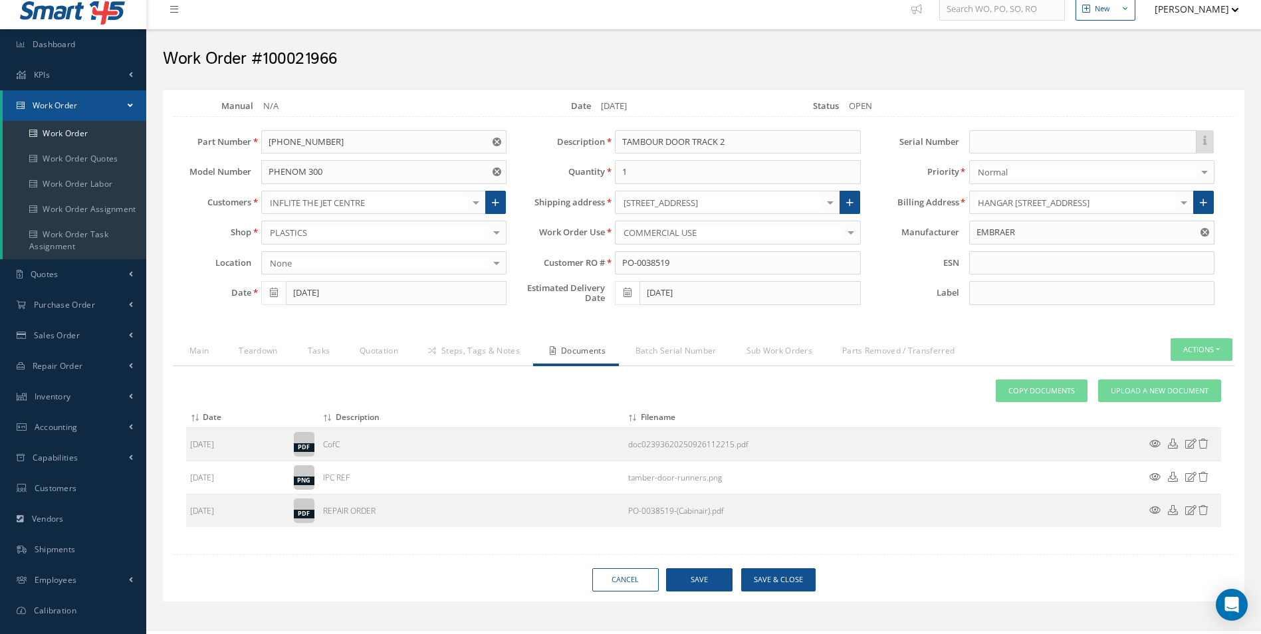
scroll to position [0, 0]
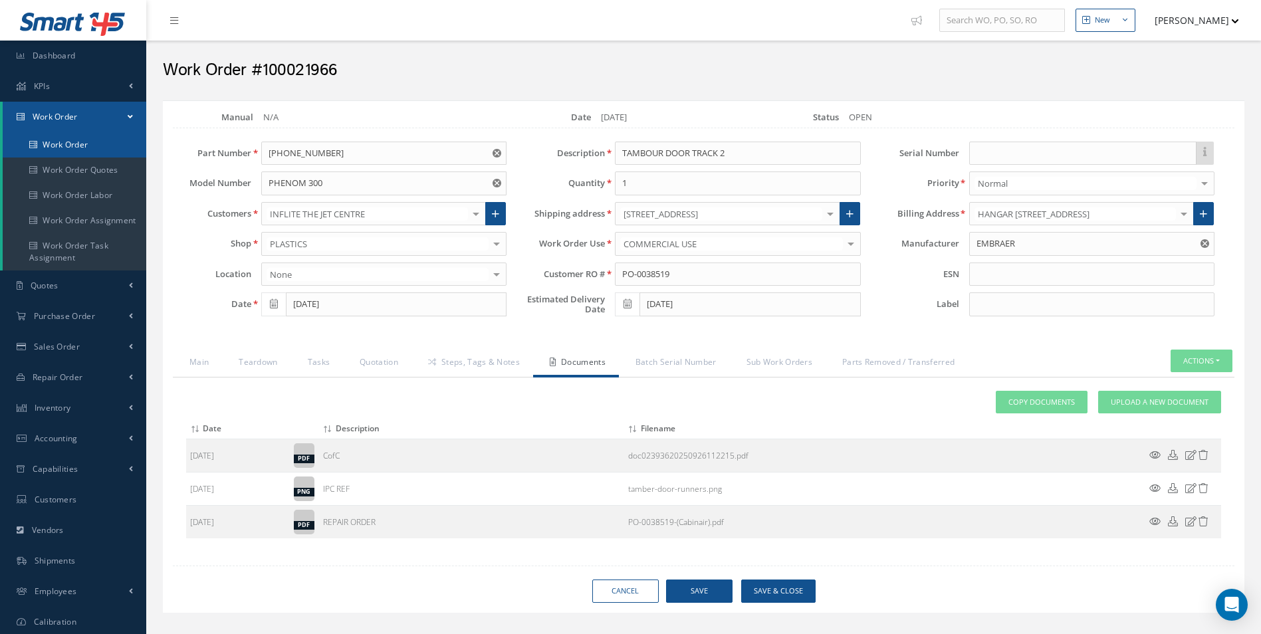
click at [92, 144] on link "Work Order" at bounding box center [75, 144] width 144 height 25
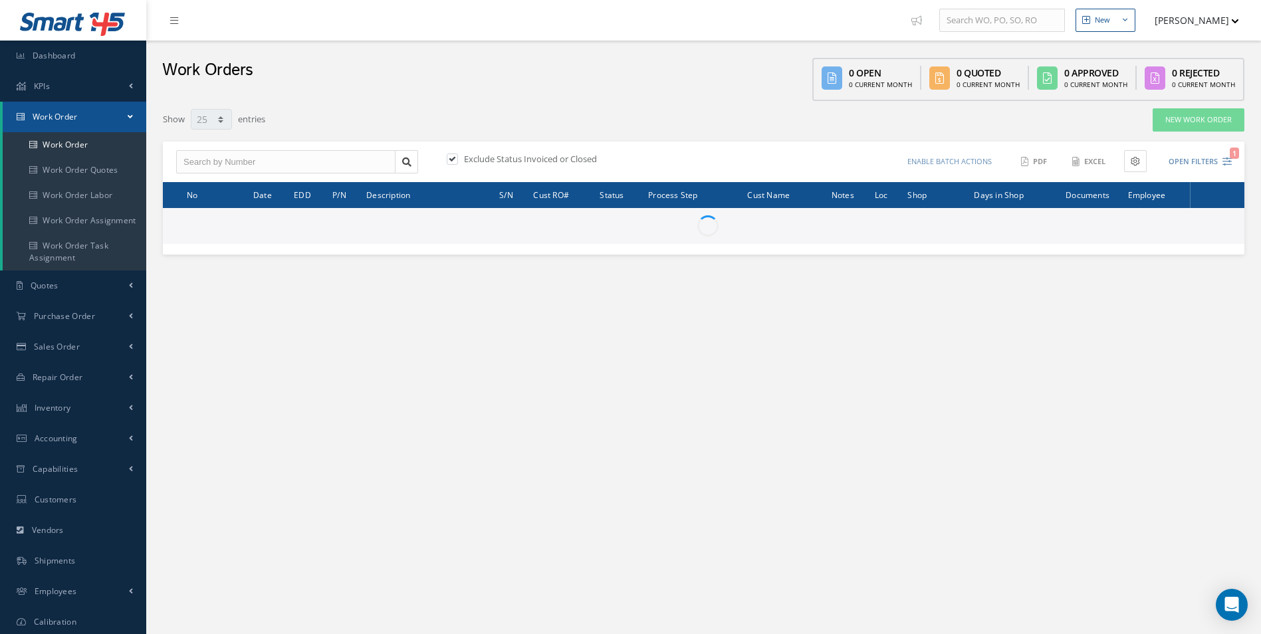
select select "25"
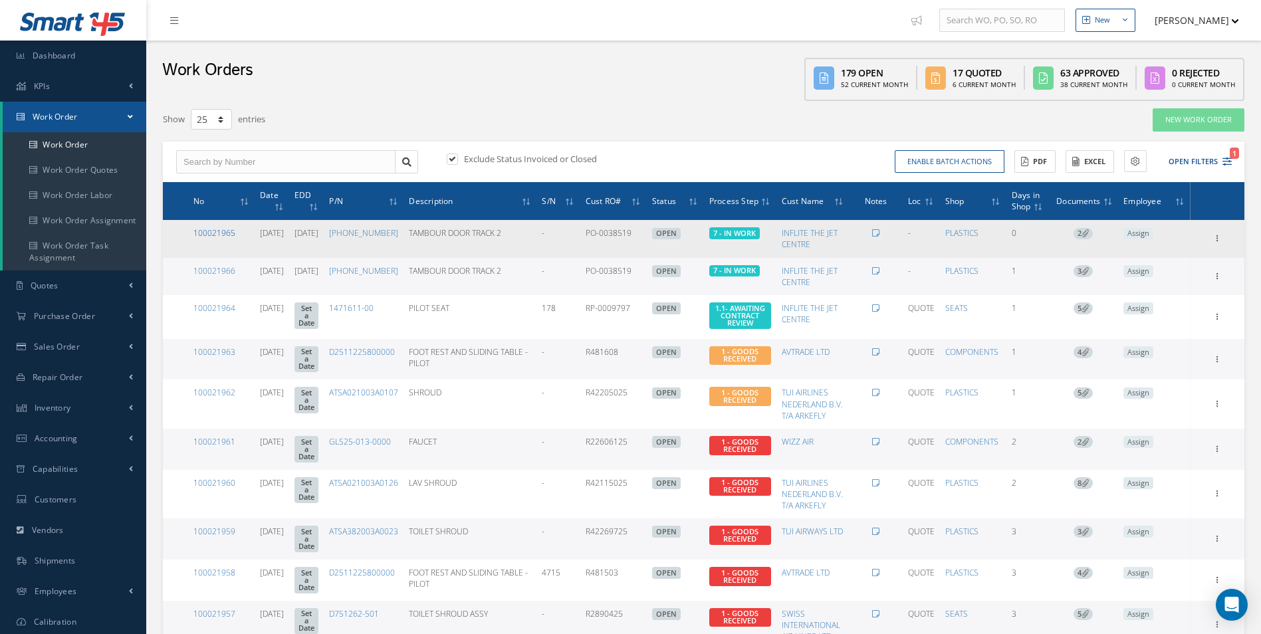
click at [221, 234] on link "100021965" at bounding box center [214, 232] width 42 height 11
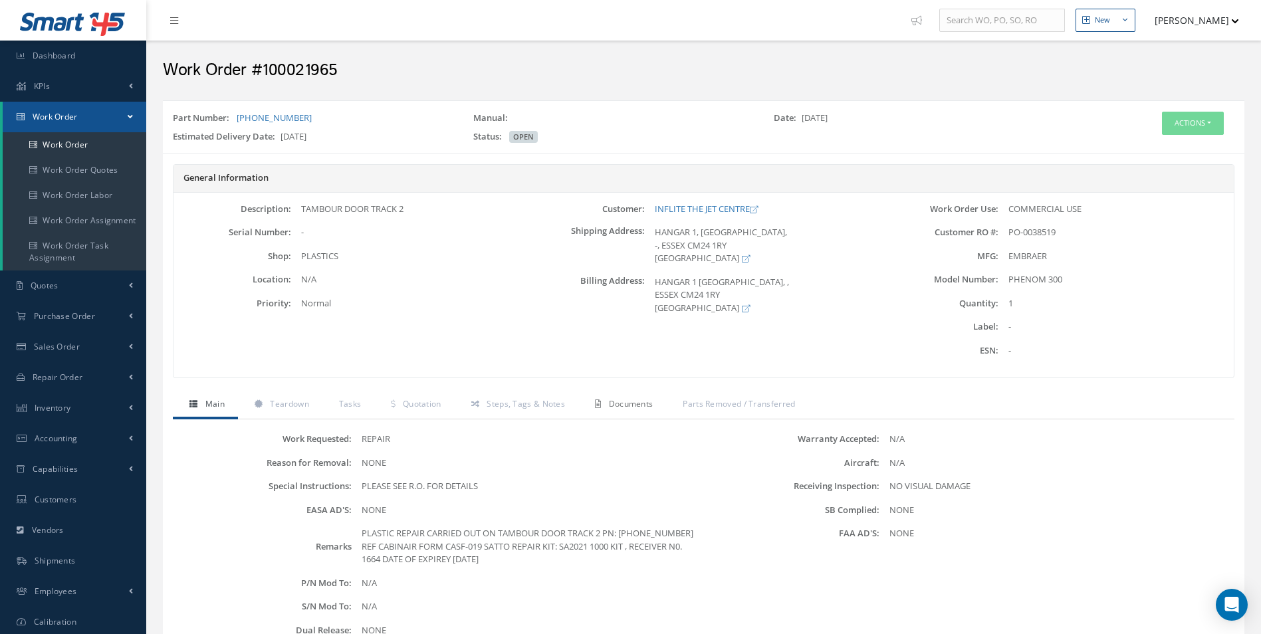
click at [609, 403] on link "Documents" at bounding box center [622, 405] width 88 height 28
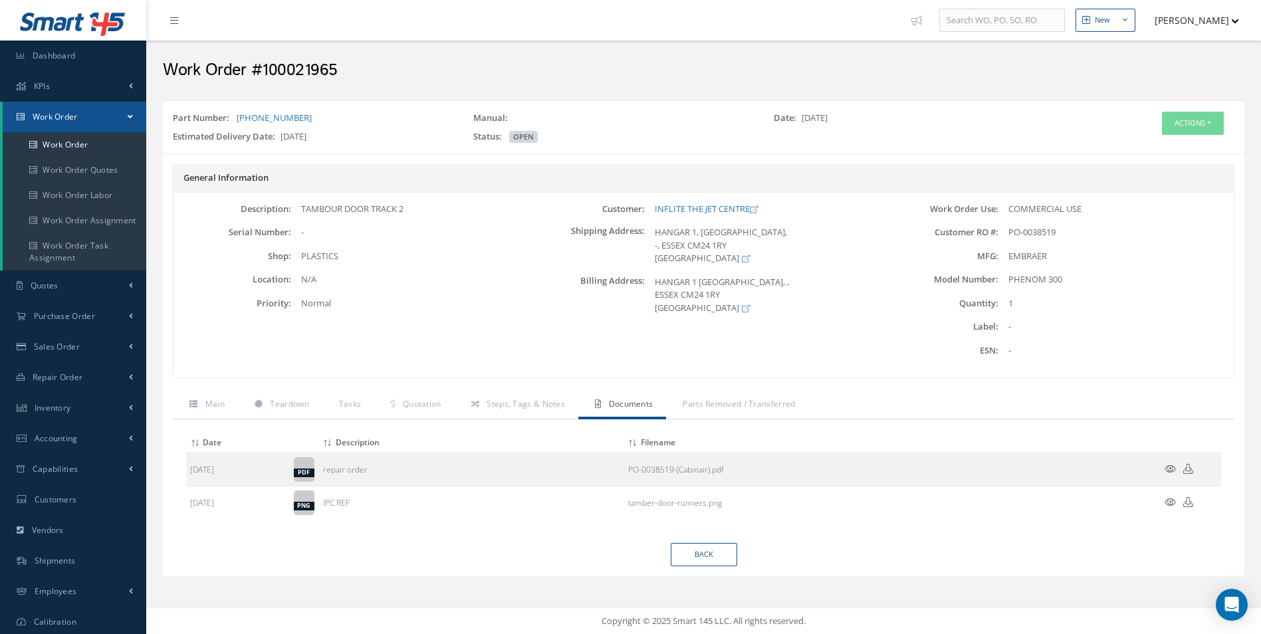
drag, startPoint x: 1205, startPoint y: 109, endPoint x: 1198, endPoint y: 120, distance: 13.5
click at [1204, 110] on div "Part Number: [PHONE_NUMBER] Manual: Date: [DATE] Estimated Delivery Date: [DATE…" at bounding box center [703, 127] width 1081 height 42
click at [1198, 120] on button "Actions" at bounding box center [1193, 123] width 62 height 23
click at [1135, 149] on icon at bounding box center [1136, 147] width 9 height 7
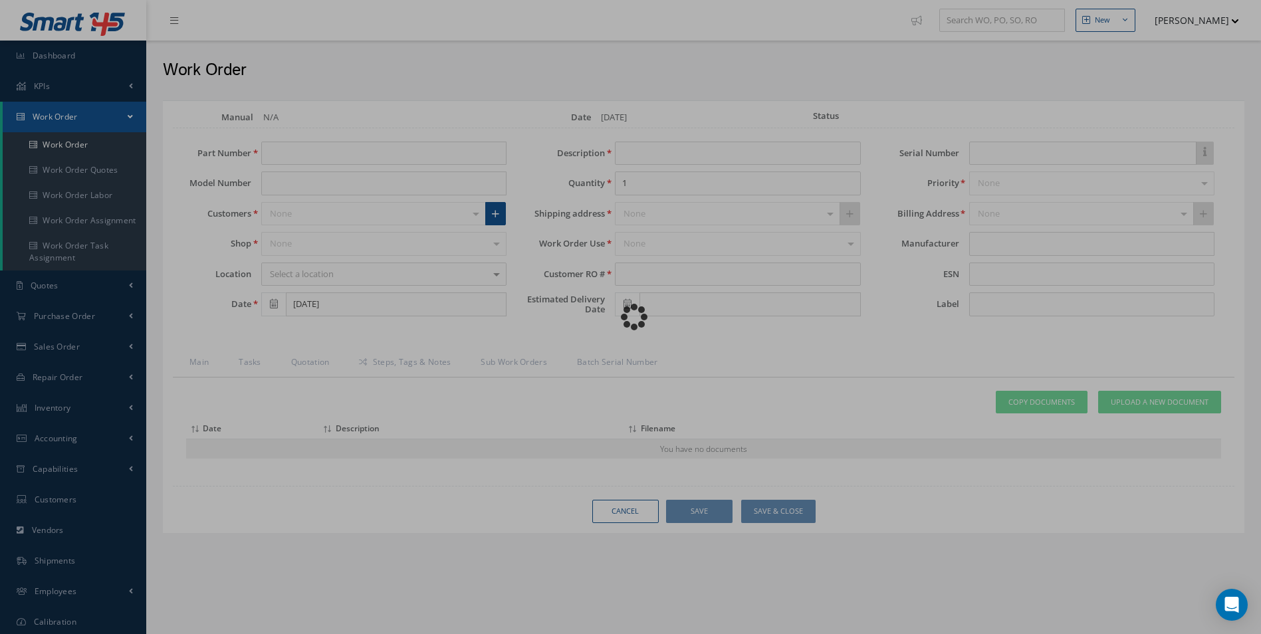
type input "[PHONE_NUMBER]"
type input "PHENOM 300"
type input "TAMBOUR DOOR TRACK 2"
type input "PO-0038519"
type input "[DATE]"
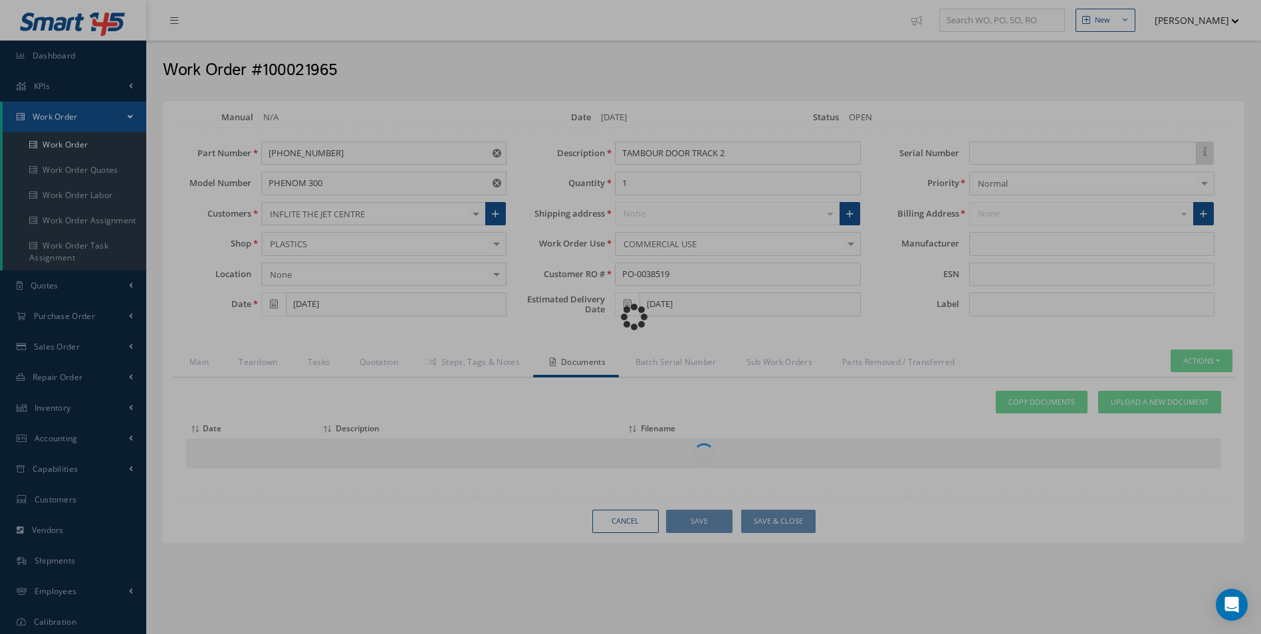
click at [631, 317] on div "Loading…" at bounding box center [631, 317] width 0 height 0
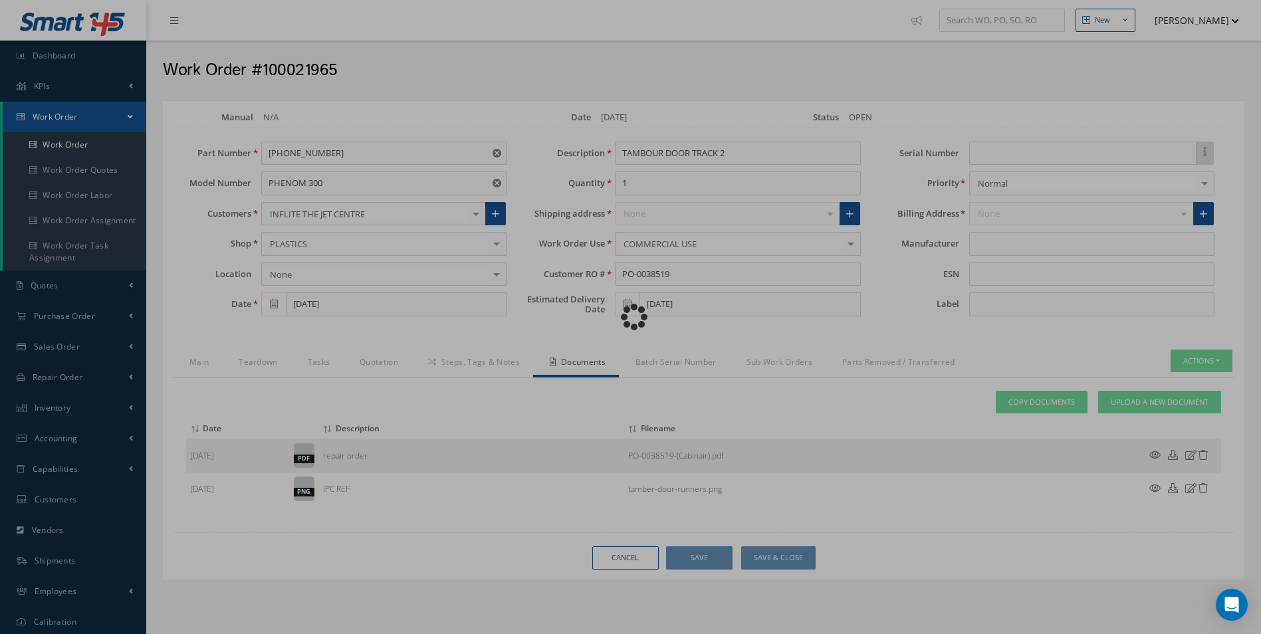
type input "EMBRAER"
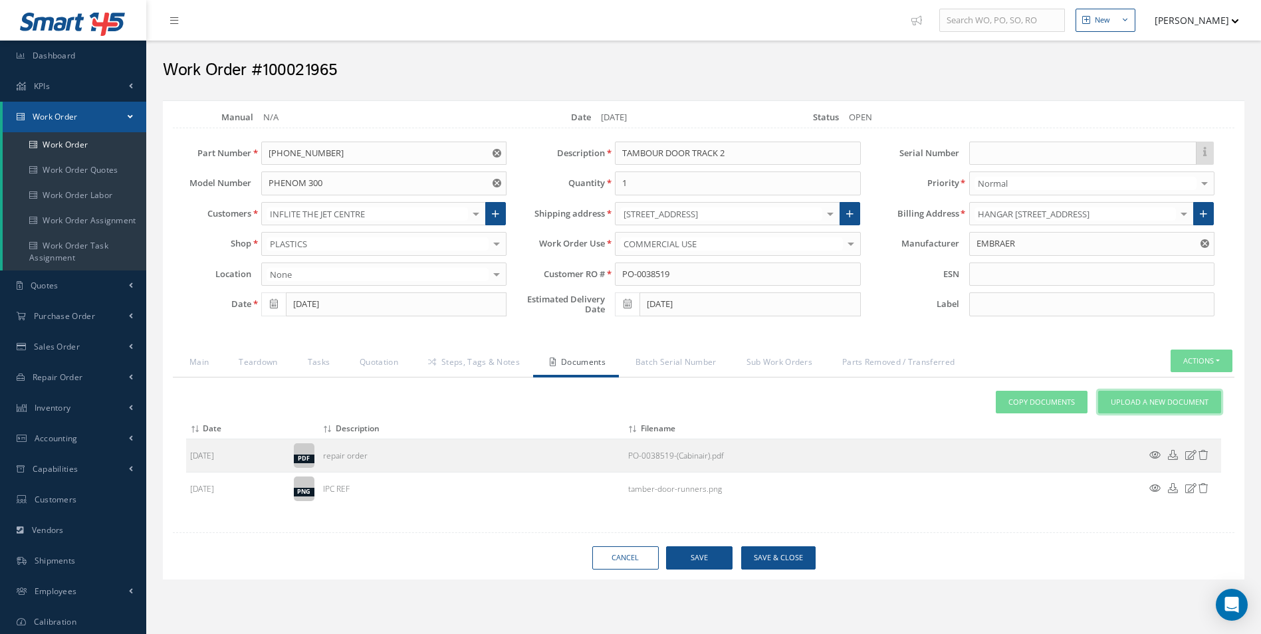
click at [1141, 400] on span "Upload a New Document" at bounding box center [1160, 402] width 98 height 11
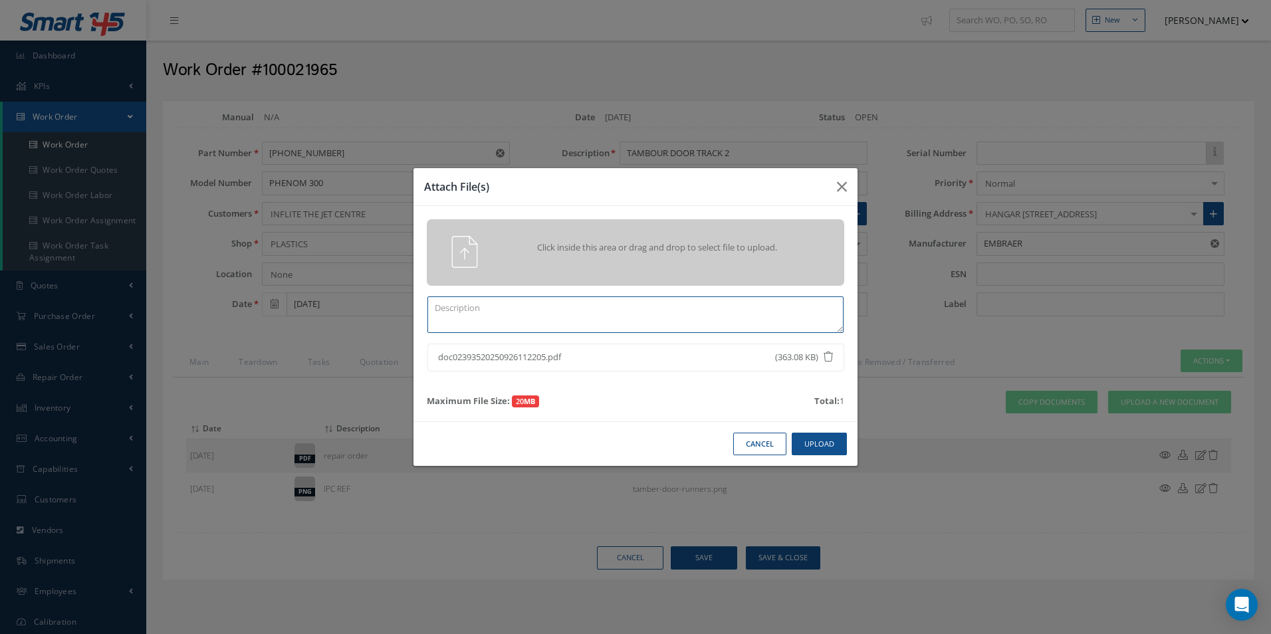
click at [502, 302] on textarea at bounding box center [635, 314] width 416 height 37
type textarea "CofC"
click at [822, 434] on button "Upload" at bounding box center [819, 444] width 55 height 23
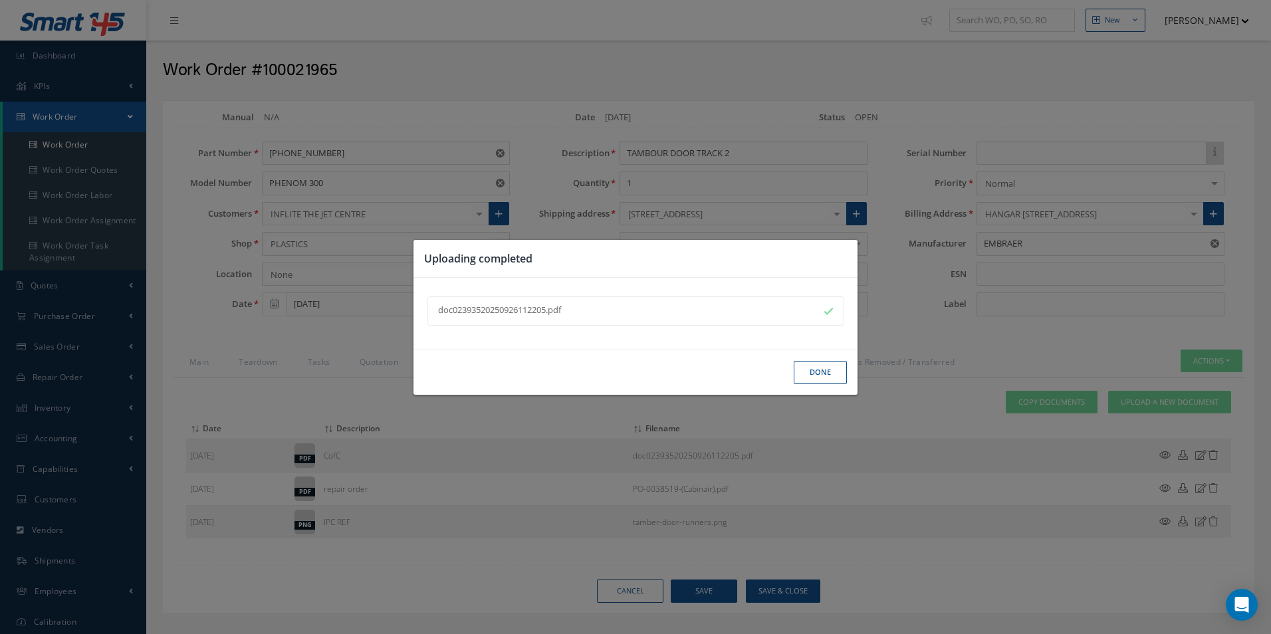
click at [824, 372] on button "Done" at bounding box center [820, 372] width 53 height 23
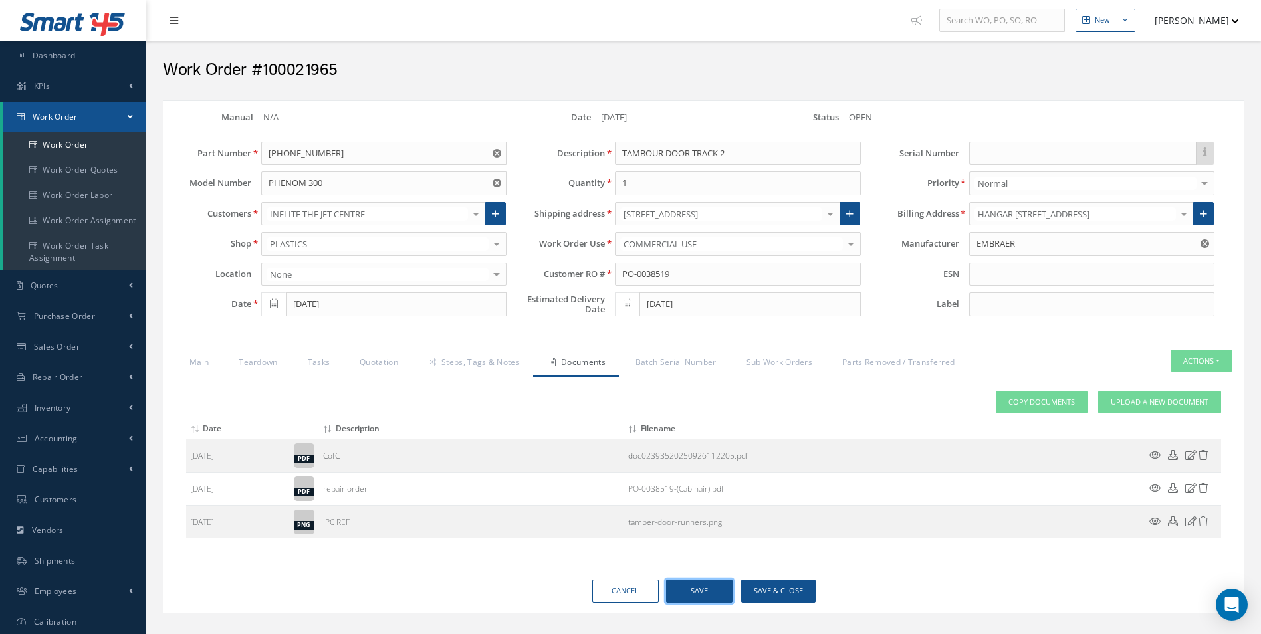
click at [703, 585] on button "Save" at bounding box center [699, 591] width 66 height 23
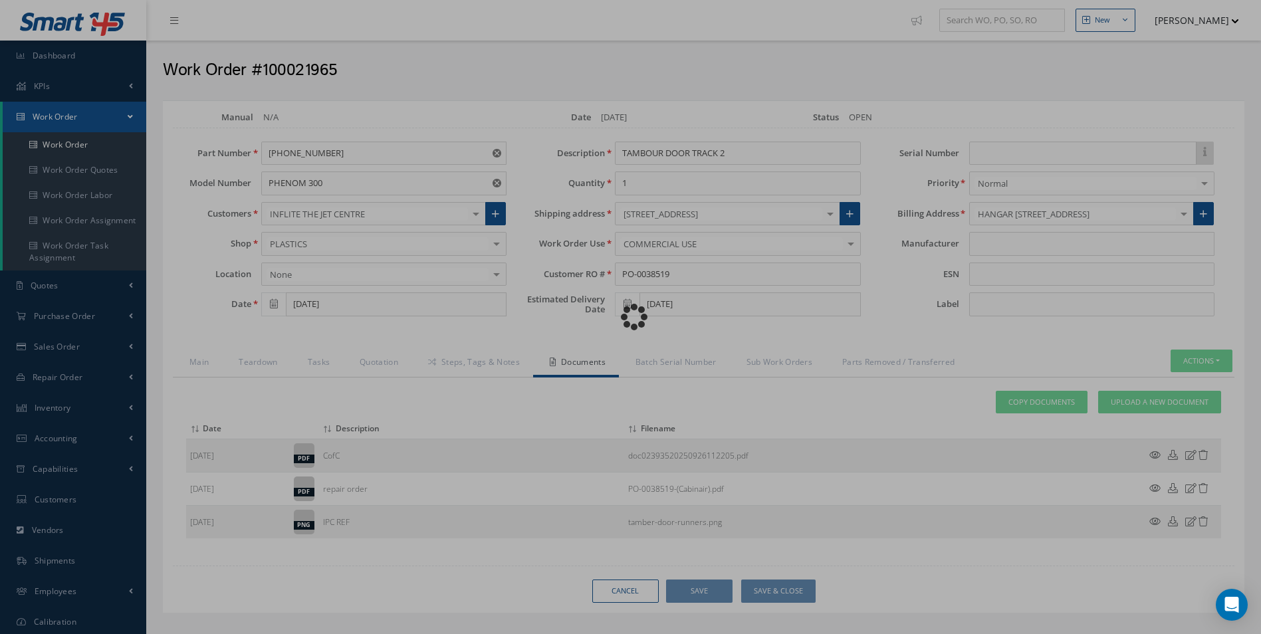
type input "EMBRAER"
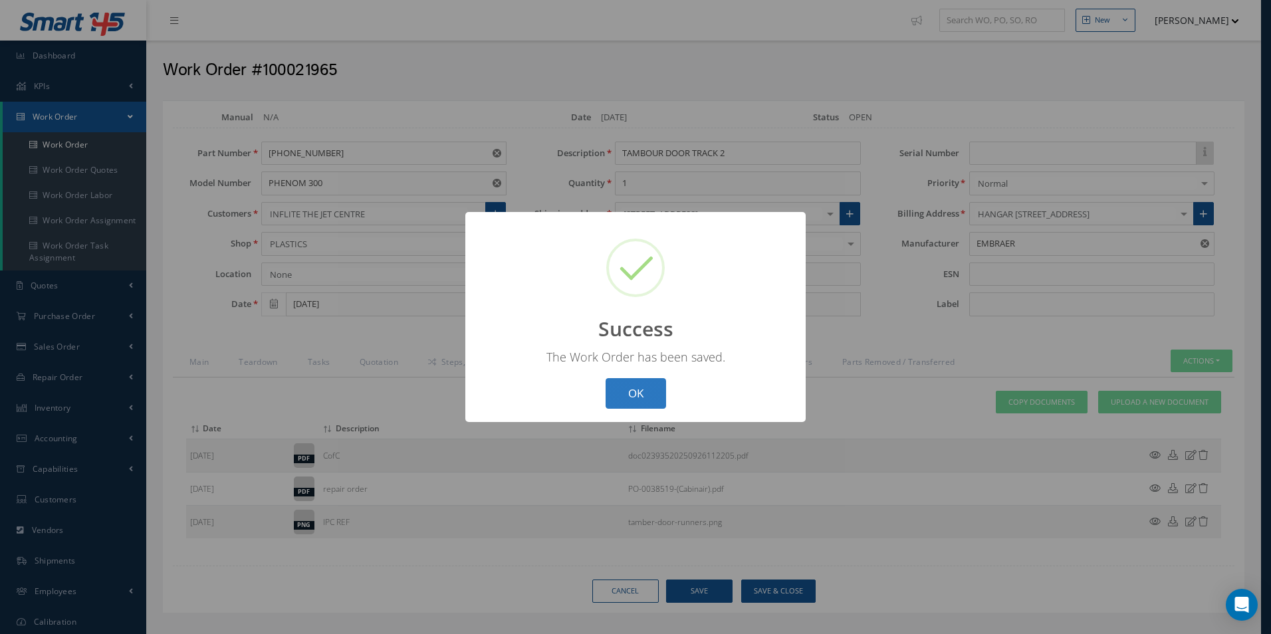
click at [646, 397] on button "OK" at bounding box center [636, 393] width 60 height 31
